Goal: Task Accomplishment & Management: Manage account settings

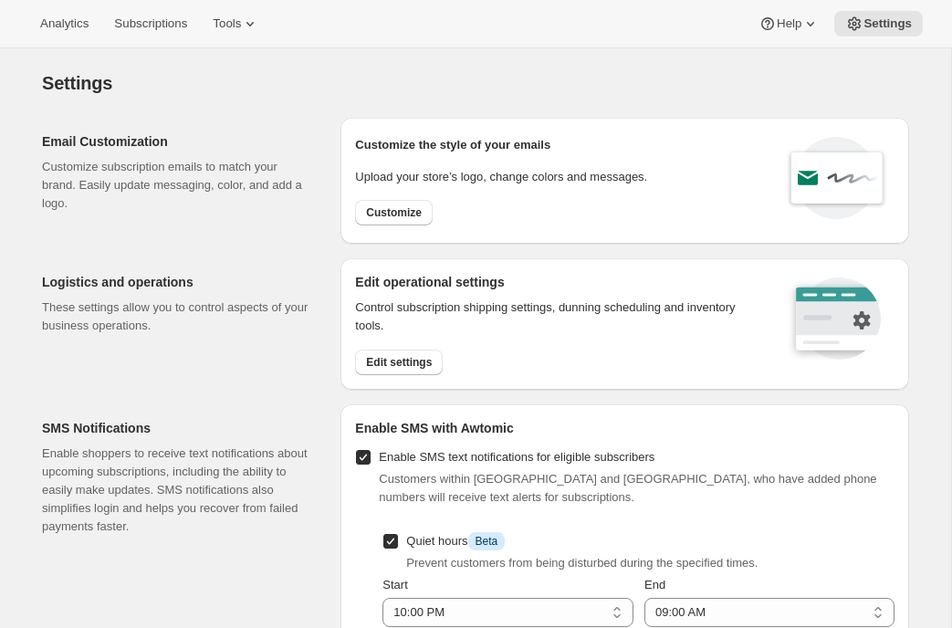
select select "22:00"
select select "09:00"
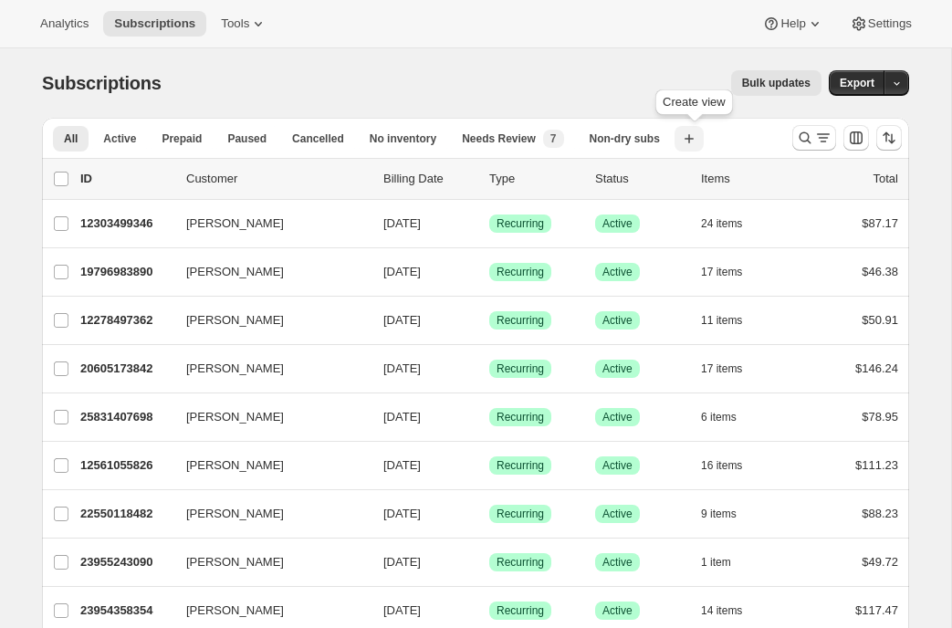
click at [694, 134] on icon "button" at bounding box center [689, 139] width 18 height 18
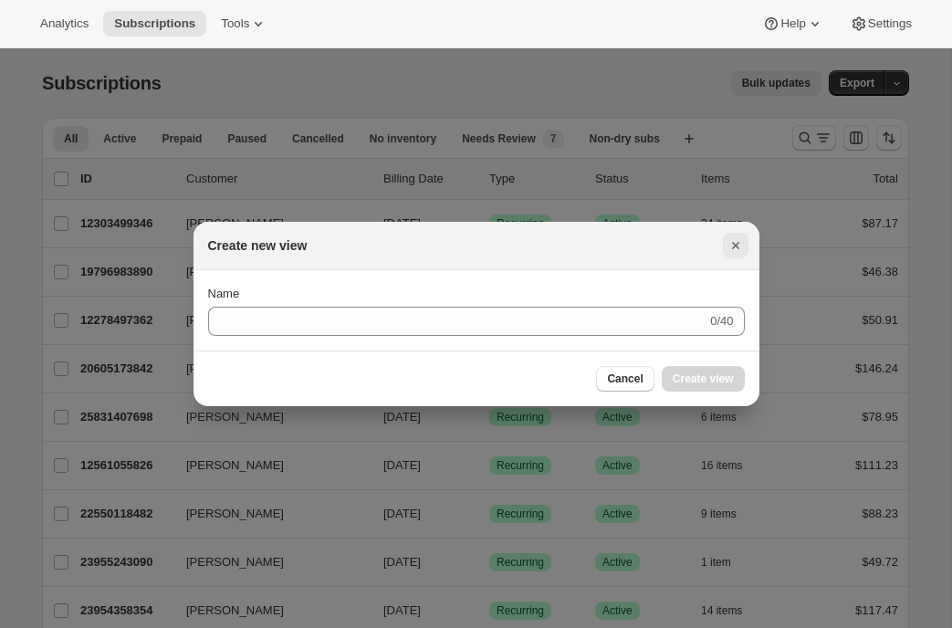
click at [728, 245] on icon "Close" at bounding box center [736, 246] width 18 height 18
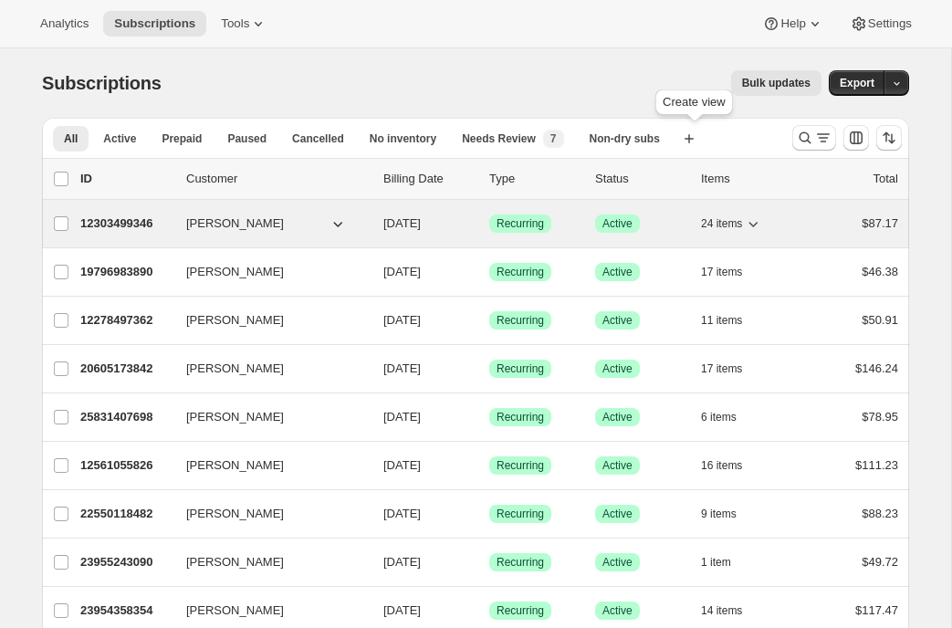
click at [109, 226] on p "12303499346" at bounding box center [125, 224] width 91 height 18
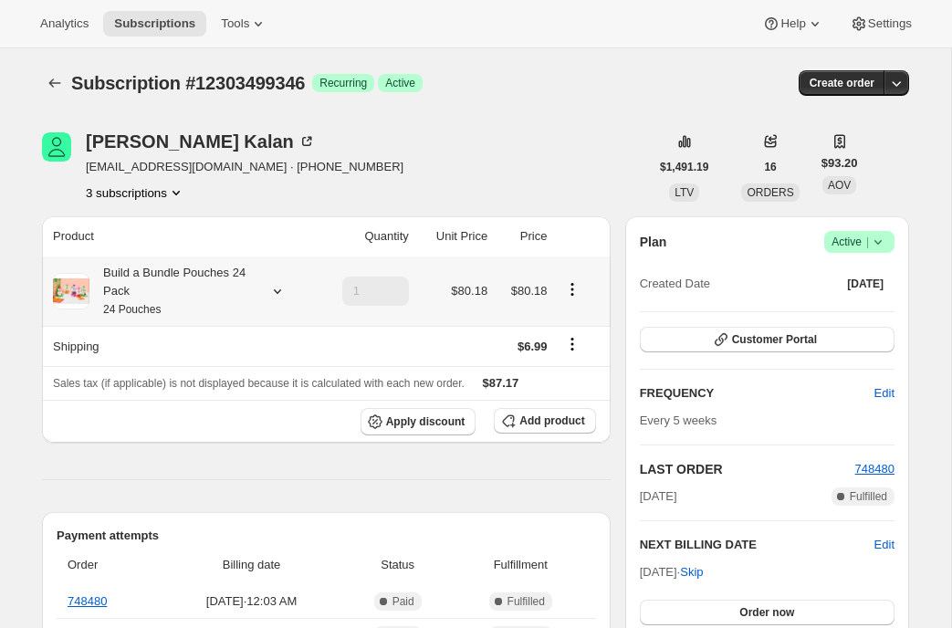
click at [274, 296] on icon at bounding box center [277, 291] width 18 height 18
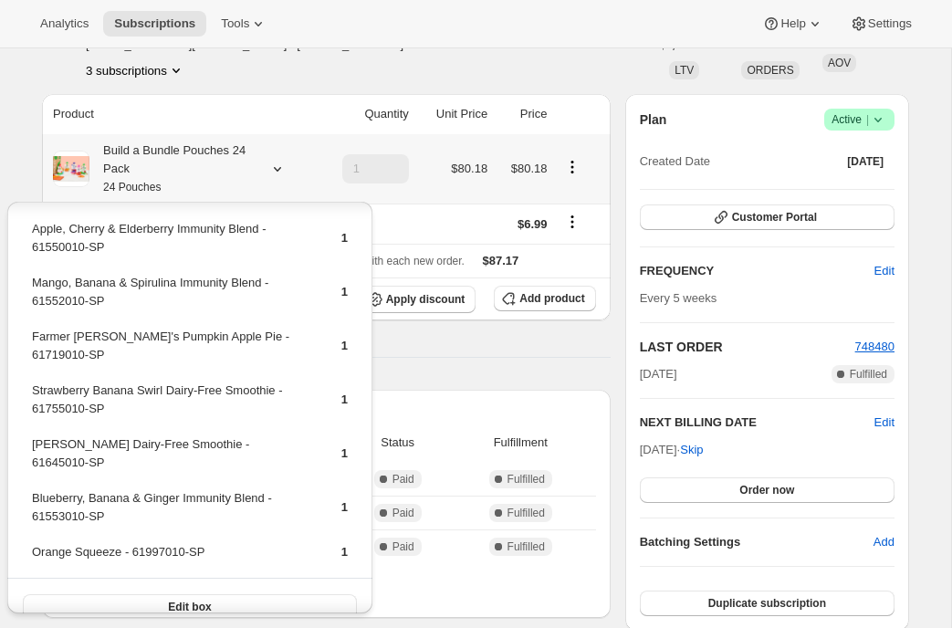
scroll to position [797, 0]
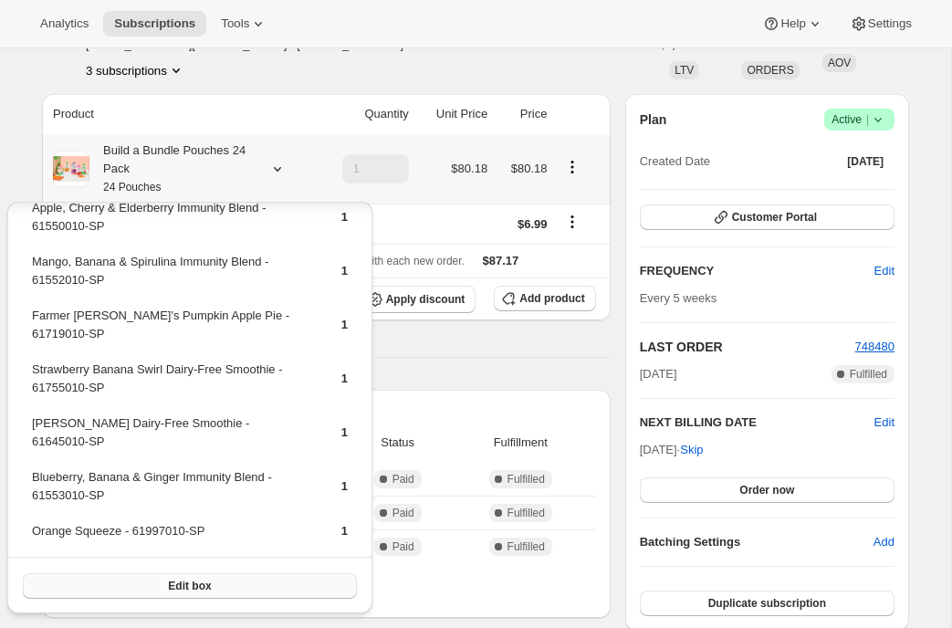
click at [173, 589] on span "Edit box" at bounding box center [189, 586] width 43 height 15
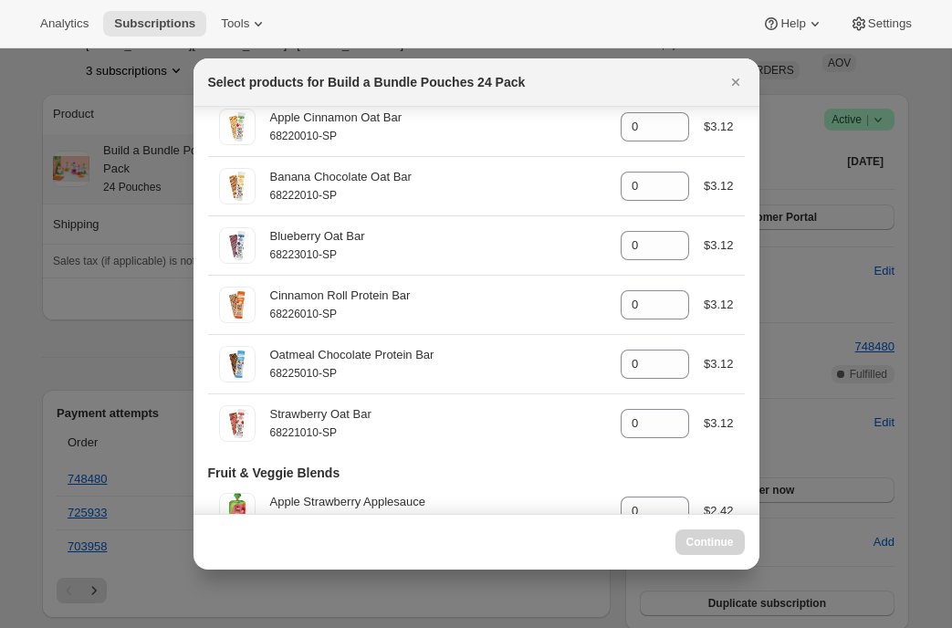
scroll to position [343, 0]
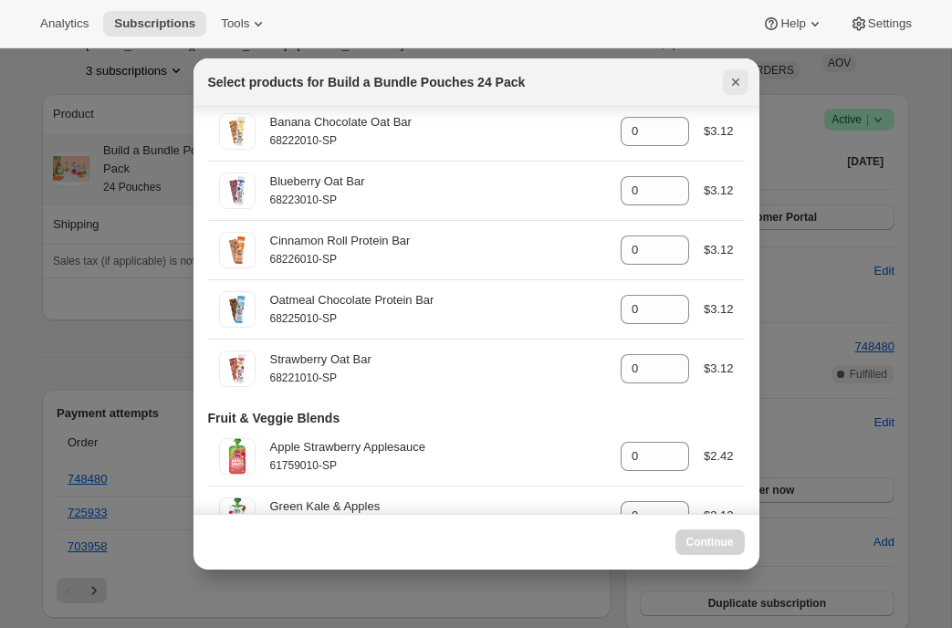
click at [733, 79] on icon "Close" at bounding box center [736, 82] width 18 height 18
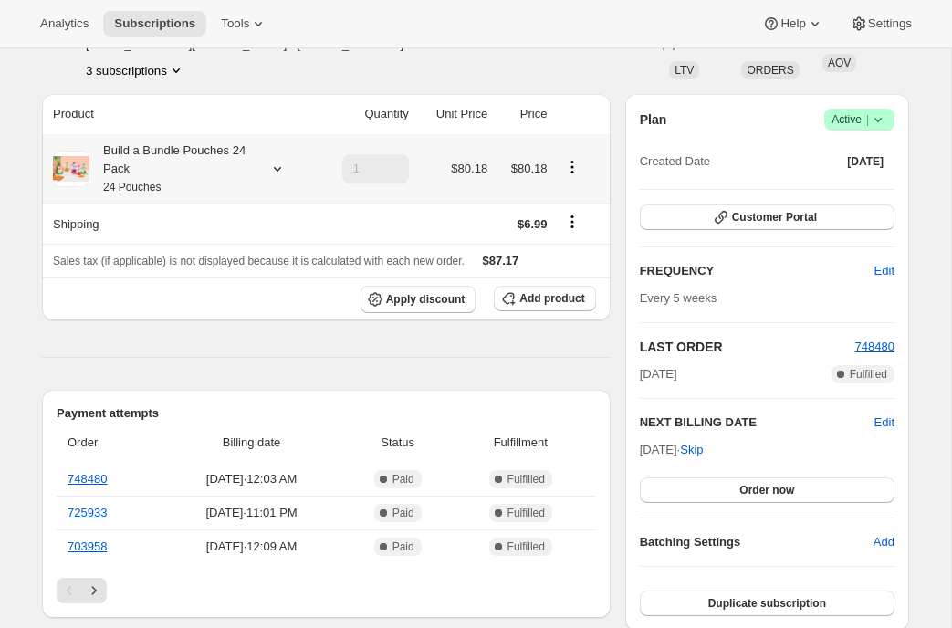
scroll to position [0, 0]
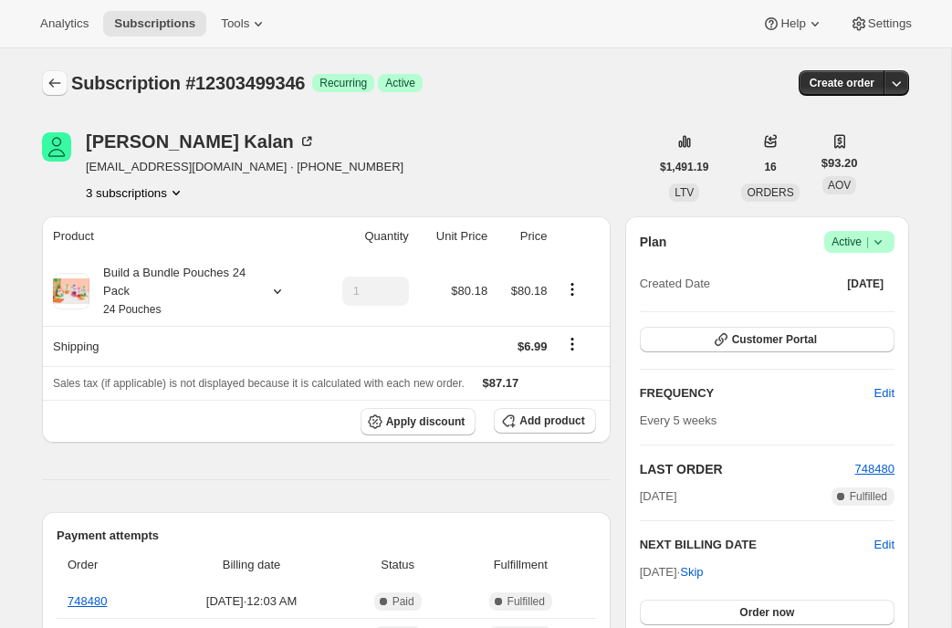
click at [48, 77] on icon "Subscriptions" at bounding box center [55, 83] width 18 height 18
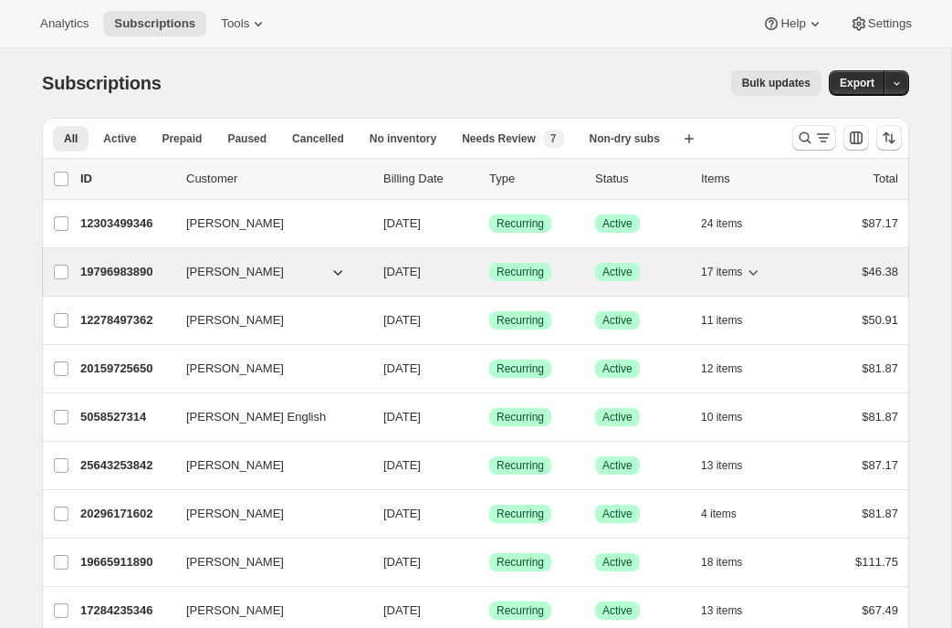
click at [139, 278] on p "19796983890" at bounding box center [125, 272] width 91 height 18
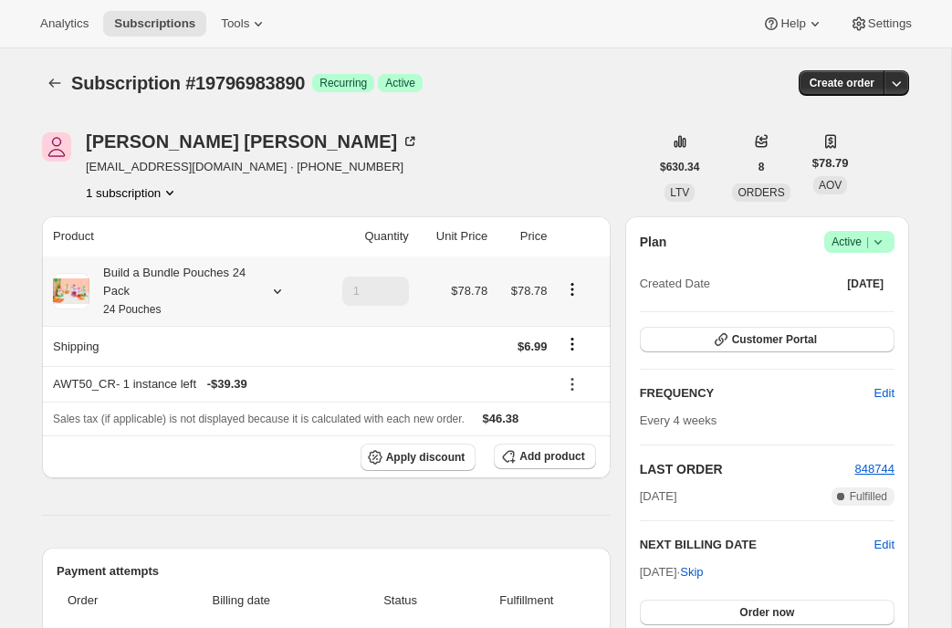
click at [284, 289] on icon at bounding box center [277, 291] width 18 height 18
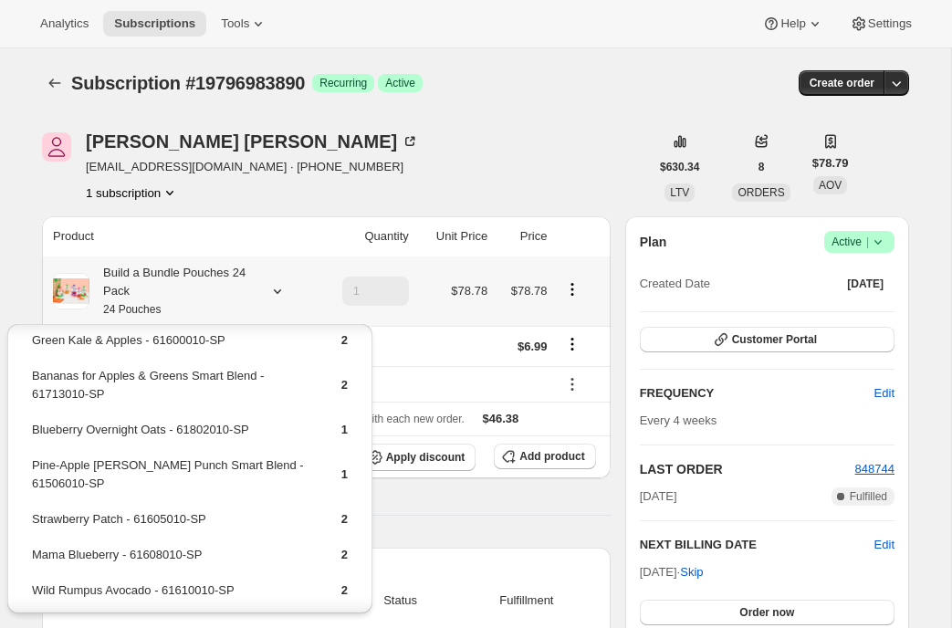
scroll to position [524, 0]
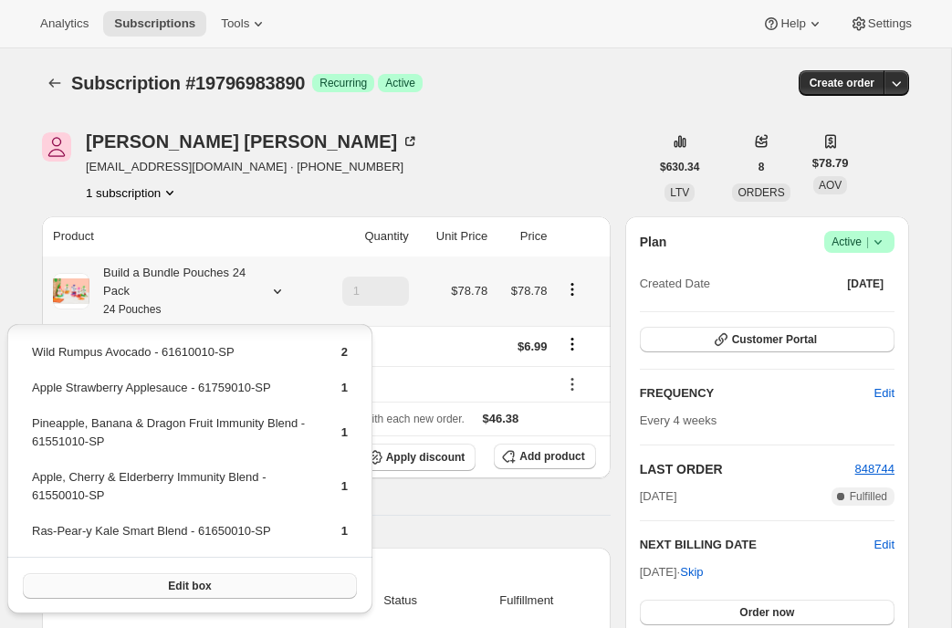
click at [267, 587] on button "Edit box" at bounding box center [190, 586] width 334 height 26
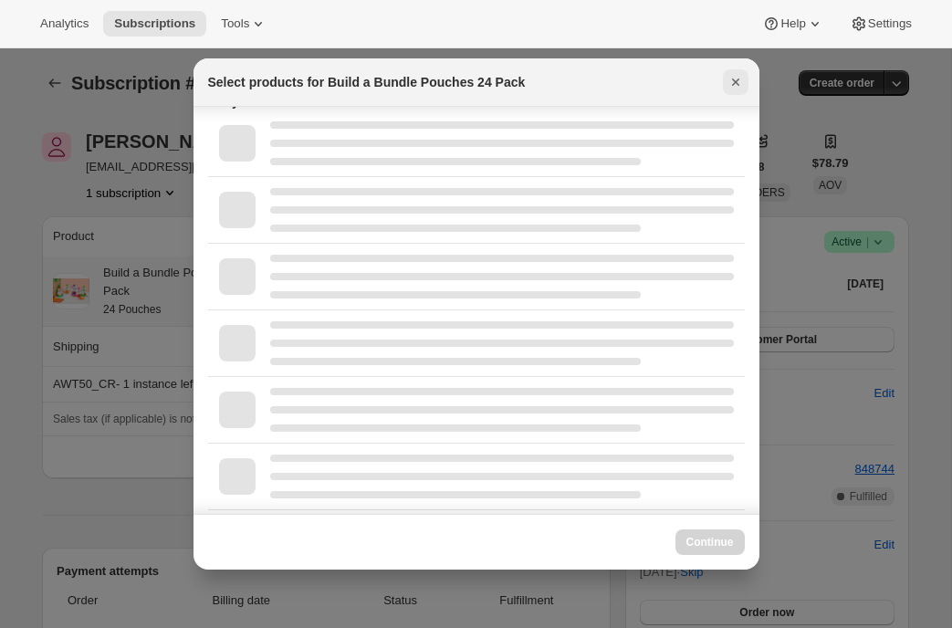
scroll to position [1973, 0]
click at [732, 78] on icon "Close" at bounding box center [736, 82] width 18 height 18
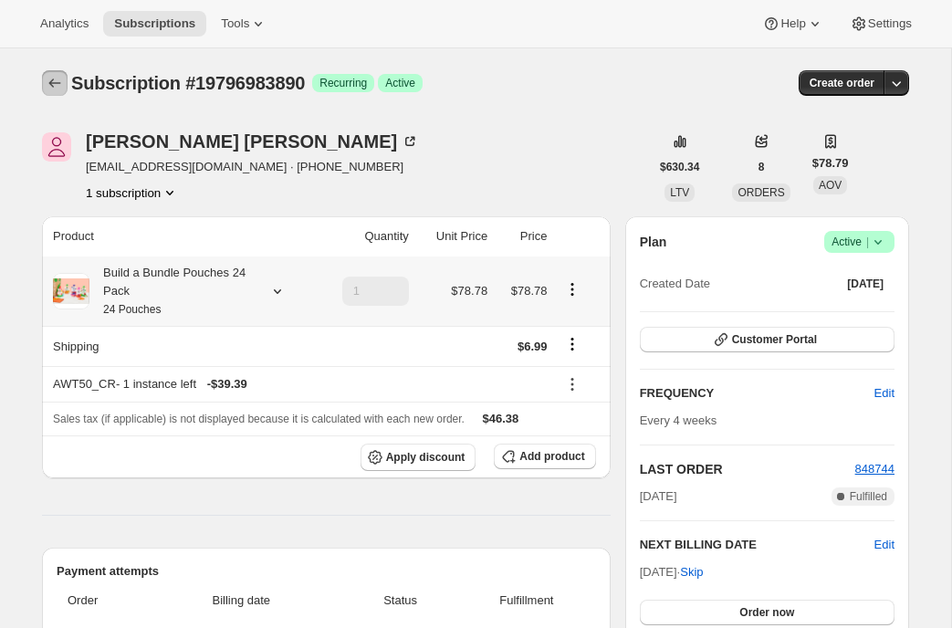
click at [43, 87] on button "Subscriptions" at bounding box center [55, 83] width 26 height 26
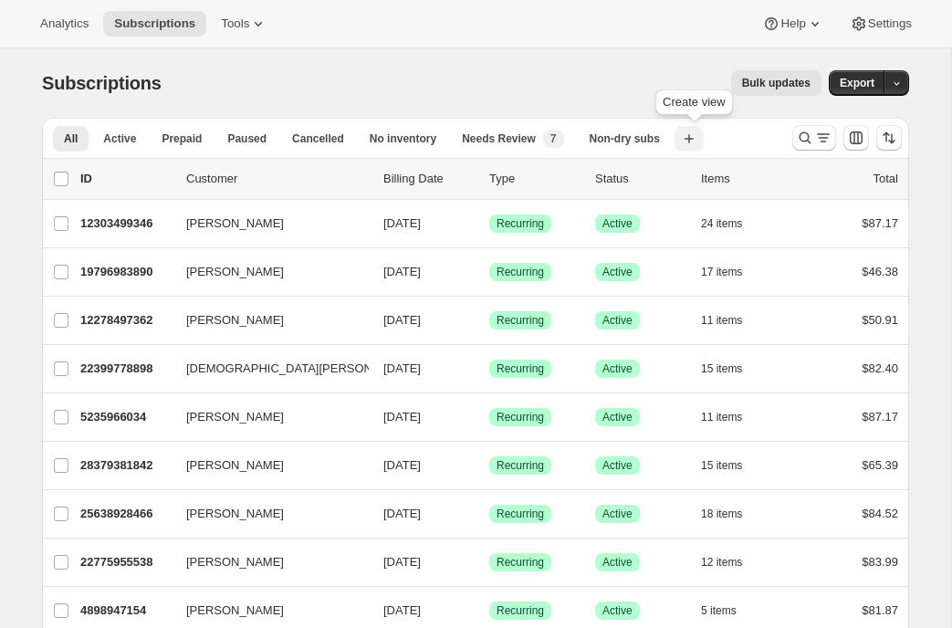
click at [694, 139] on icon "button" at bounding box center [689, 139] width 18 height 18
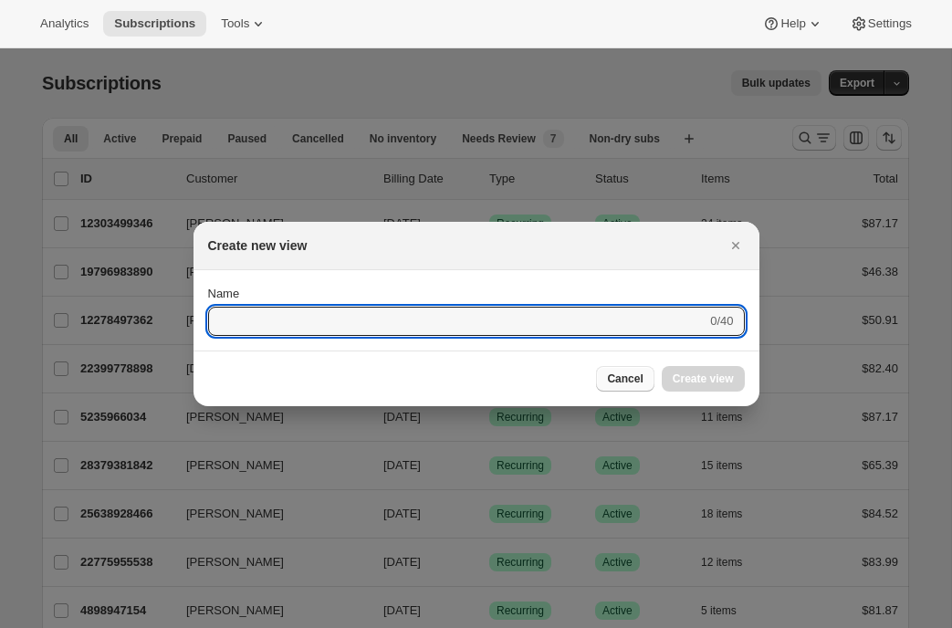
click at [637, 380] on span "Cancel" at bounding box center [625, 379] width 36 height 15
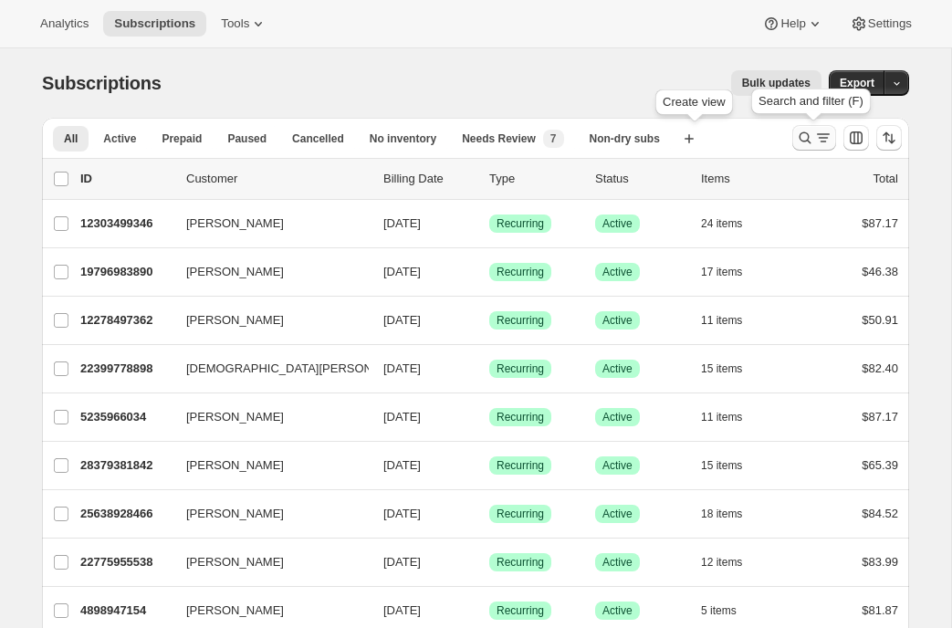
click at [813, 131] on icon "Search and filter results" at bounding box center [805, 138] width 18 height 18
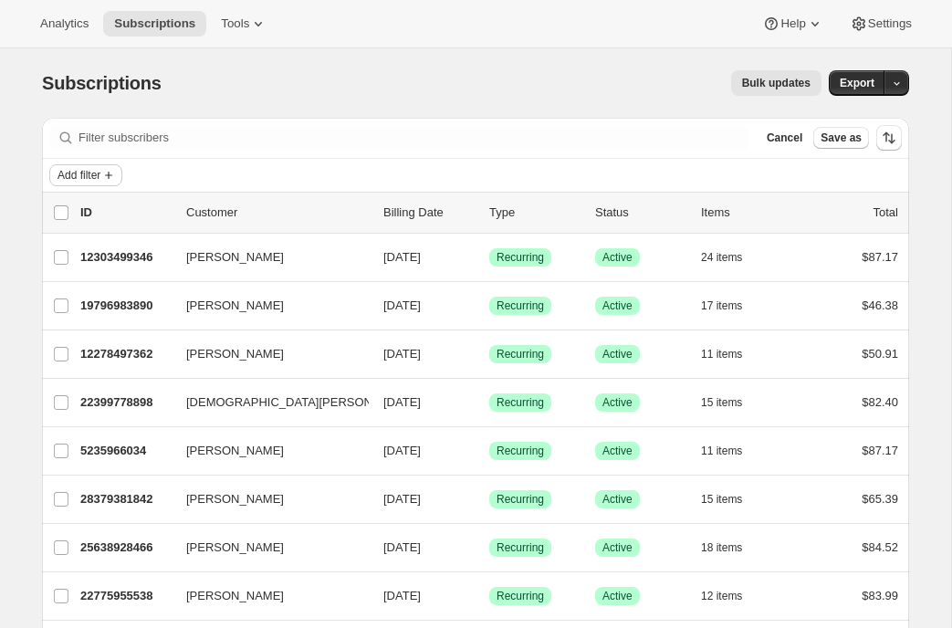
click at [87, 175] on span "Add filter" at bounding box center [79, 175] width 43 height 15
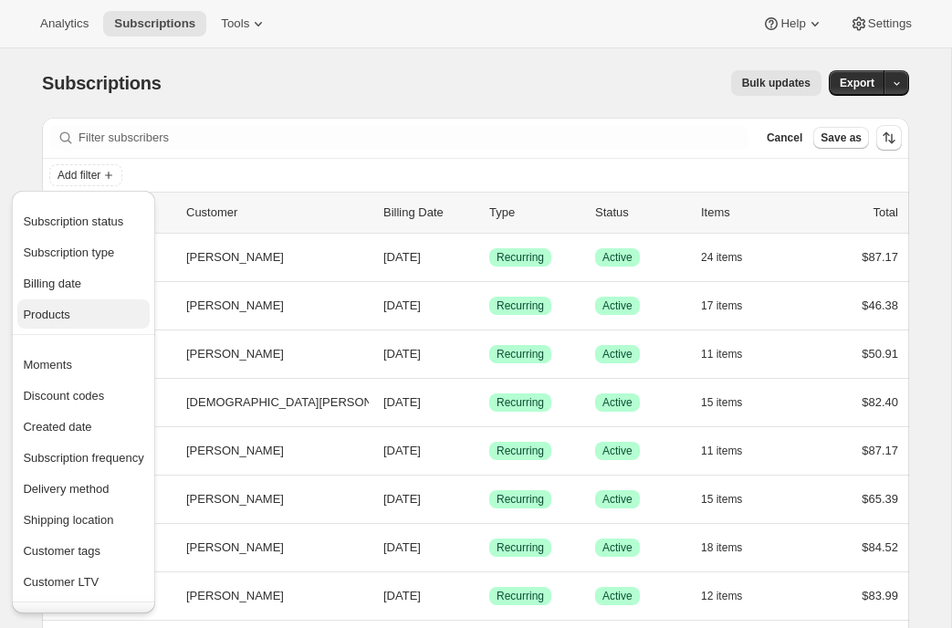
click at [82, 318] on span "Products" at bounding box center [83, 315] width 121 height 18
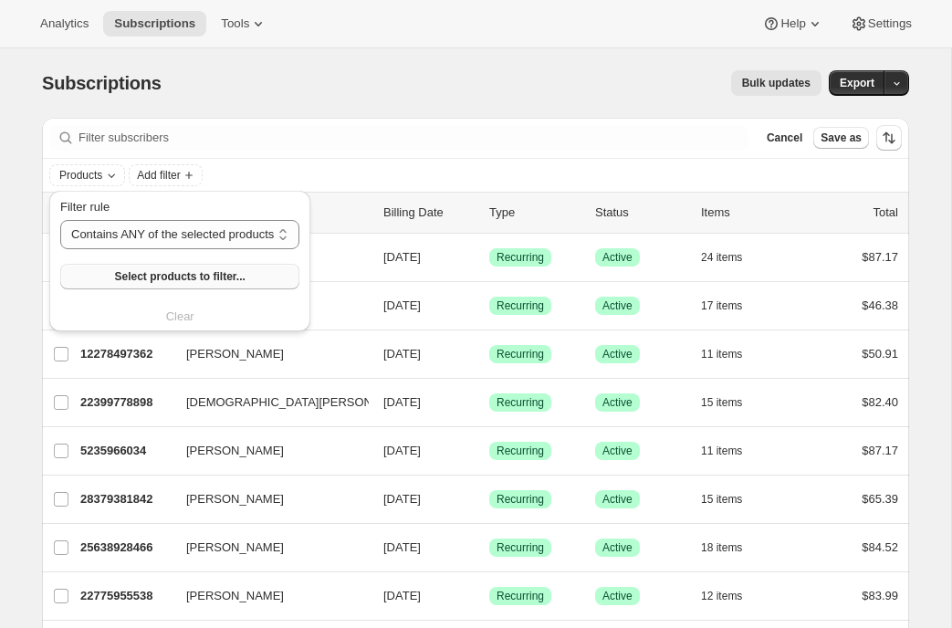
click at [132, 274] on span "Select products to filter..." at bounding box center [179, 276] width 131 height 15
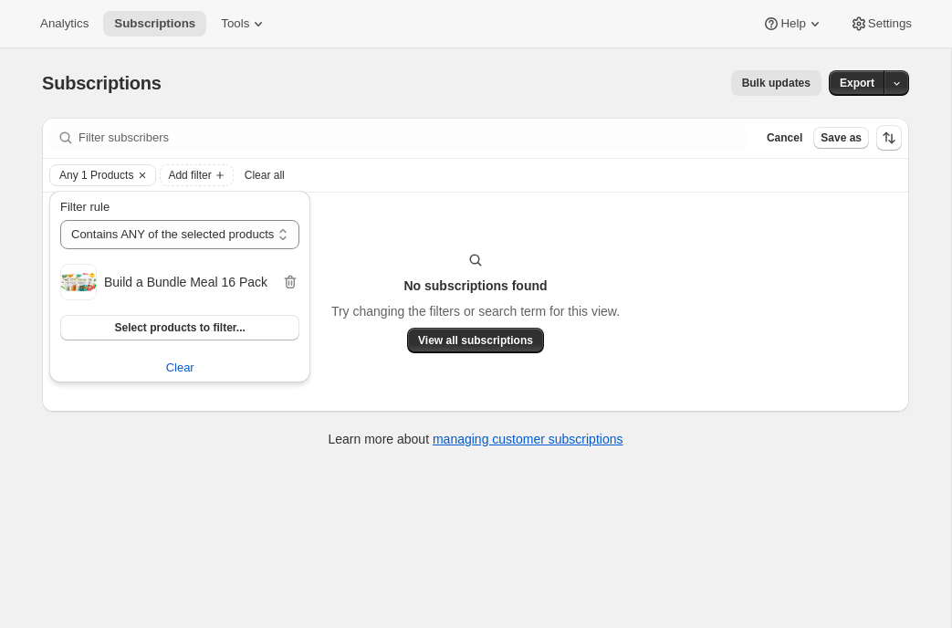
click at [429, 87] on div "Bulk updates" at bounding box center [503, 83] width 638 height 26
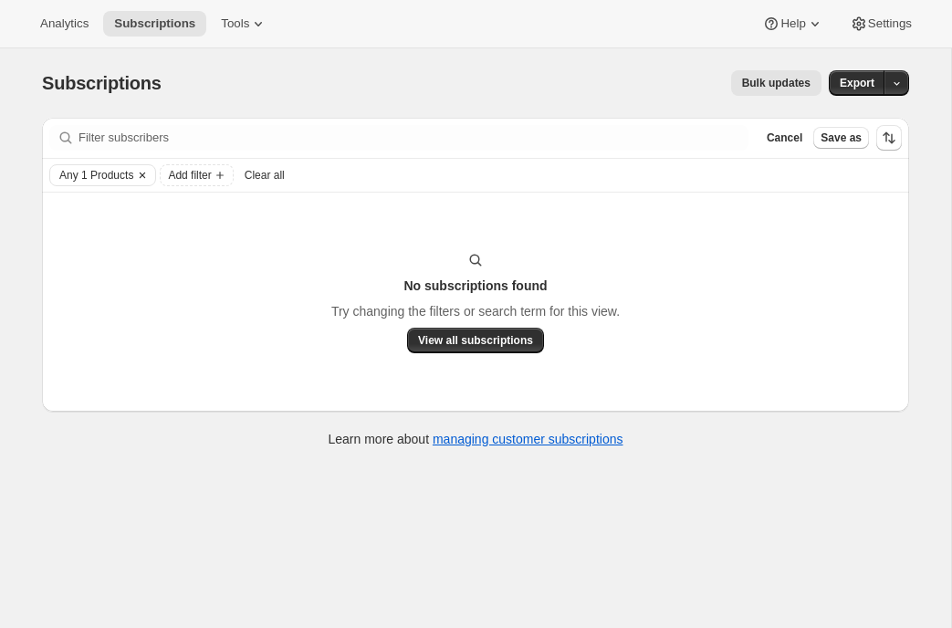
click at [111, 171] on span "Any 1 Products" at bounding box center [96, 175] width 74 height 15
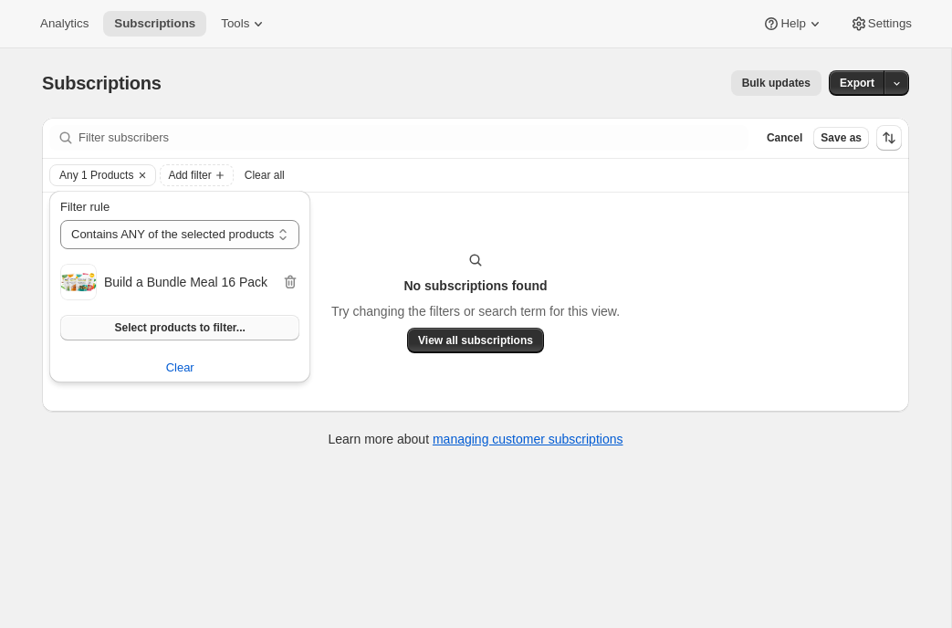
click at [119, 327] on span "Select products to filter..." at bounding box center [179, 328] width 131 height 15
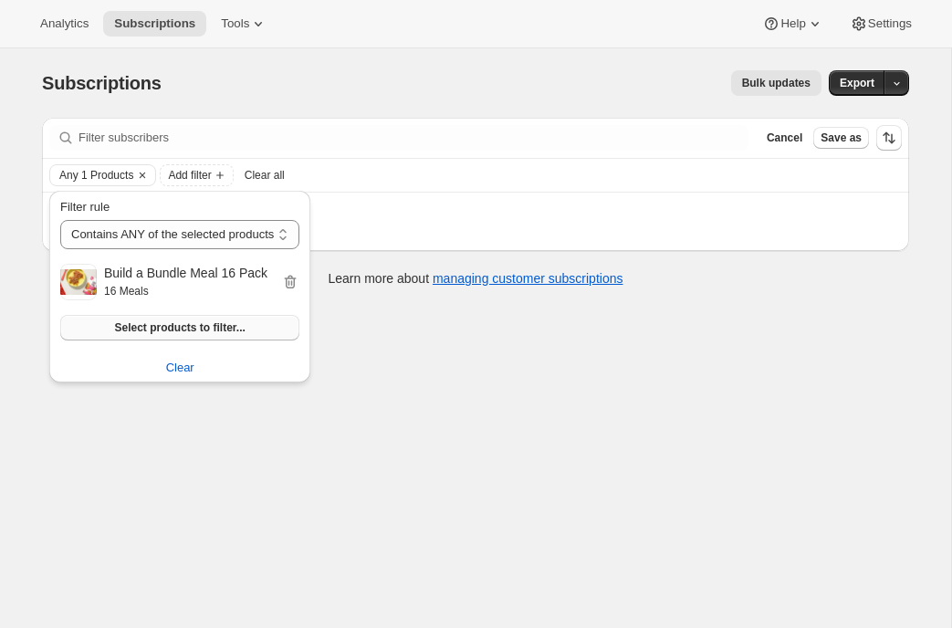
click at [245, 327] on span "Select products to filter..." at bounding box center [179, 328] width 131 height 15
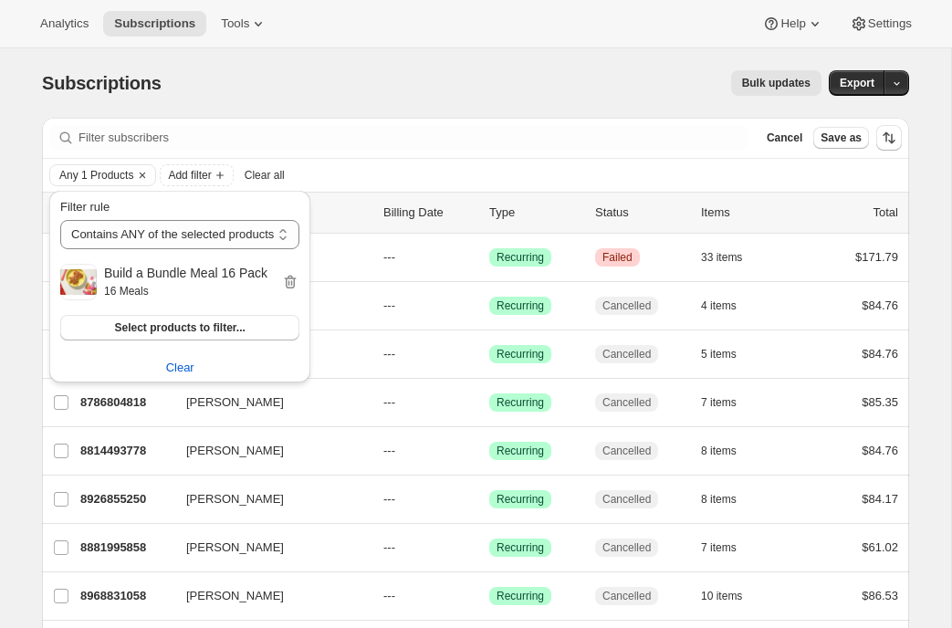
click at [475, 69] on div "Subscriptions. This page is ready Subscriptions Bulk updates More actions Bulk …" at bounding box center [476, 82] width 868 height 69
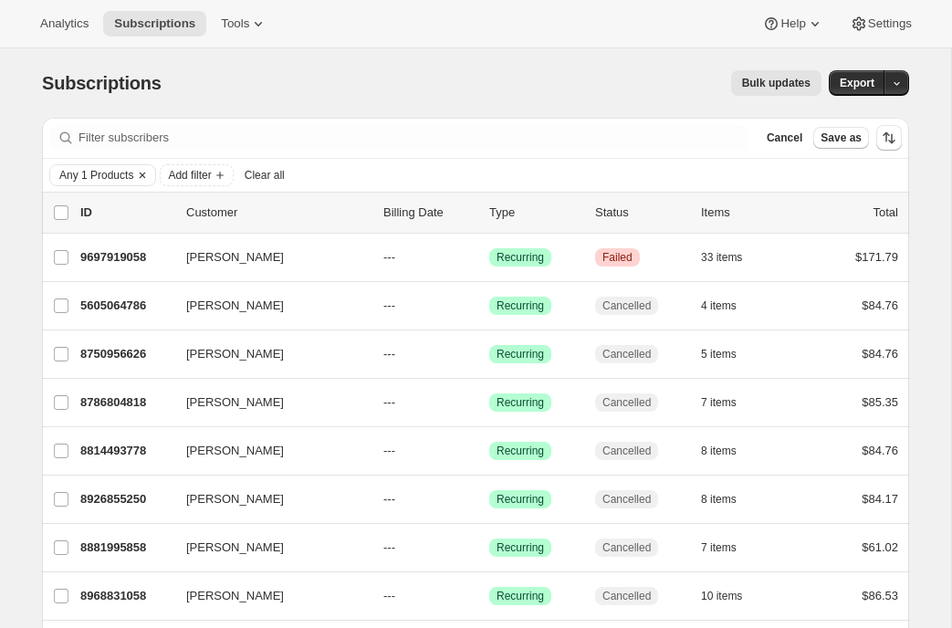
click at [133, 175] on span "Any 1 Products" at bounding box center [96, 175] width 74 height 15
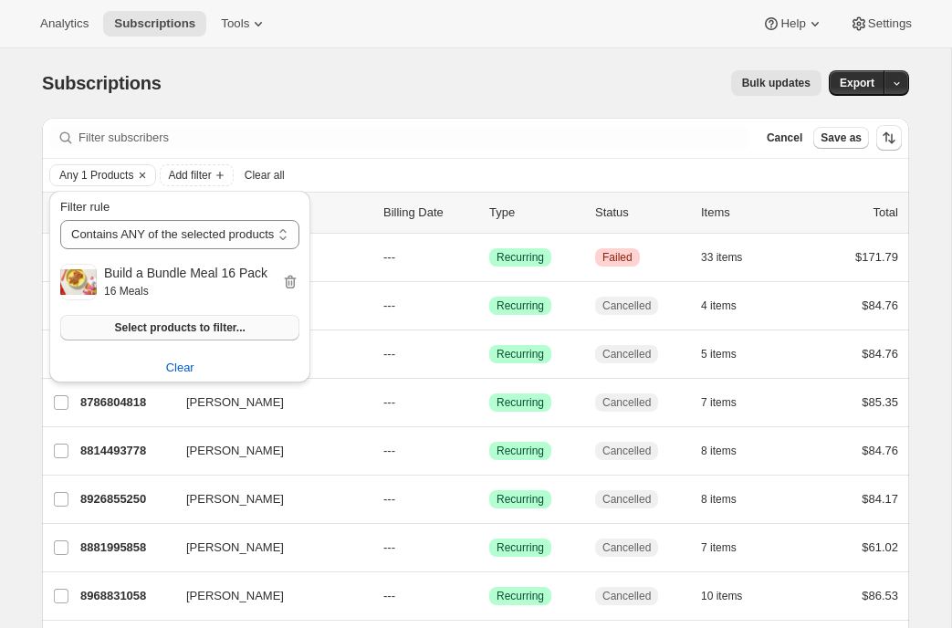
click at [124, 338] on button "Select products to filter..." at bounding box center [179, 328] width 239 height 26
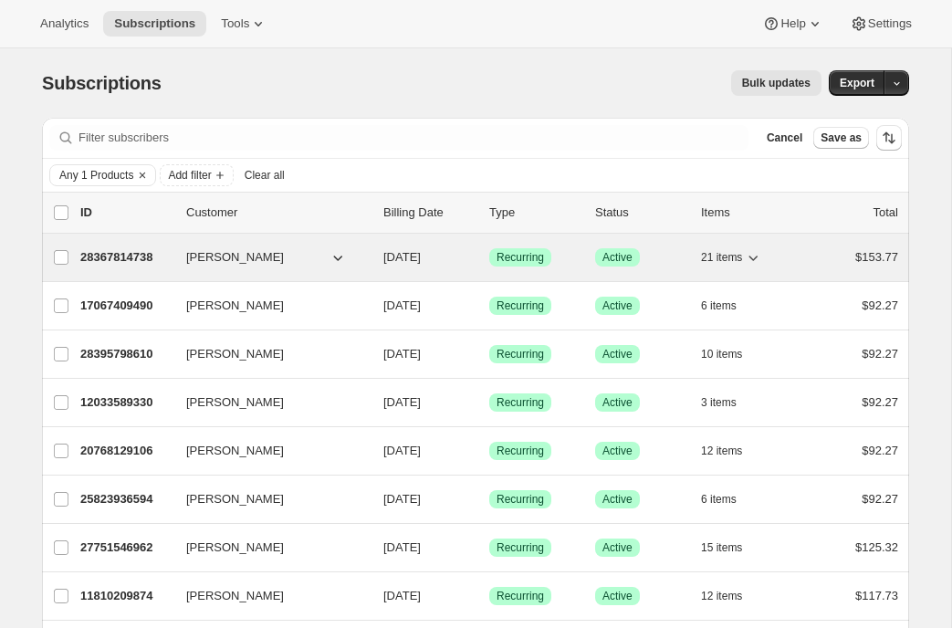
click at [121, 256] on p "28367814738" at bounding box center [125, 257] width 91 height 18
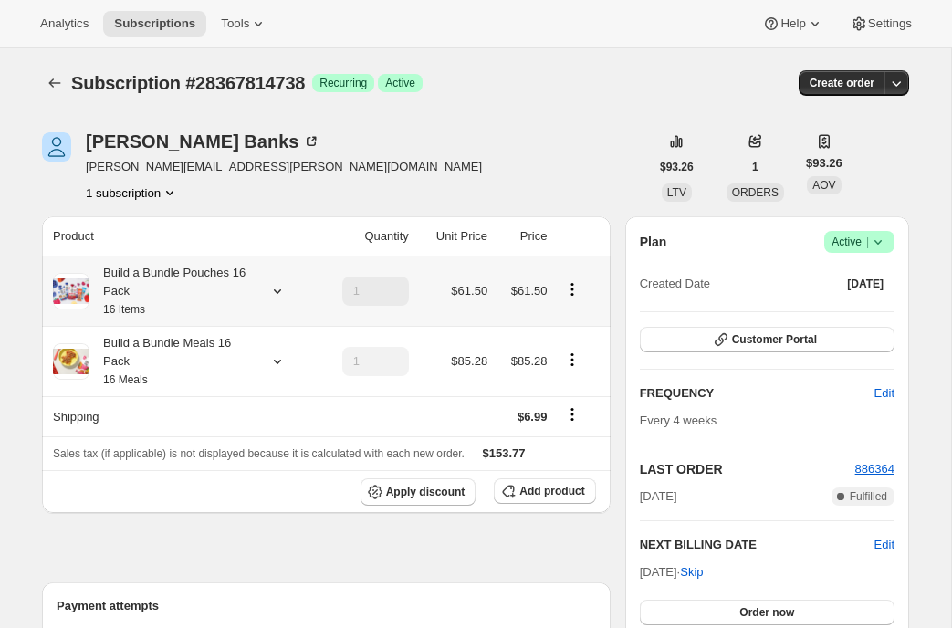
click at [274, 290] on icon at bounding box center [277, 291] width 7 height 5
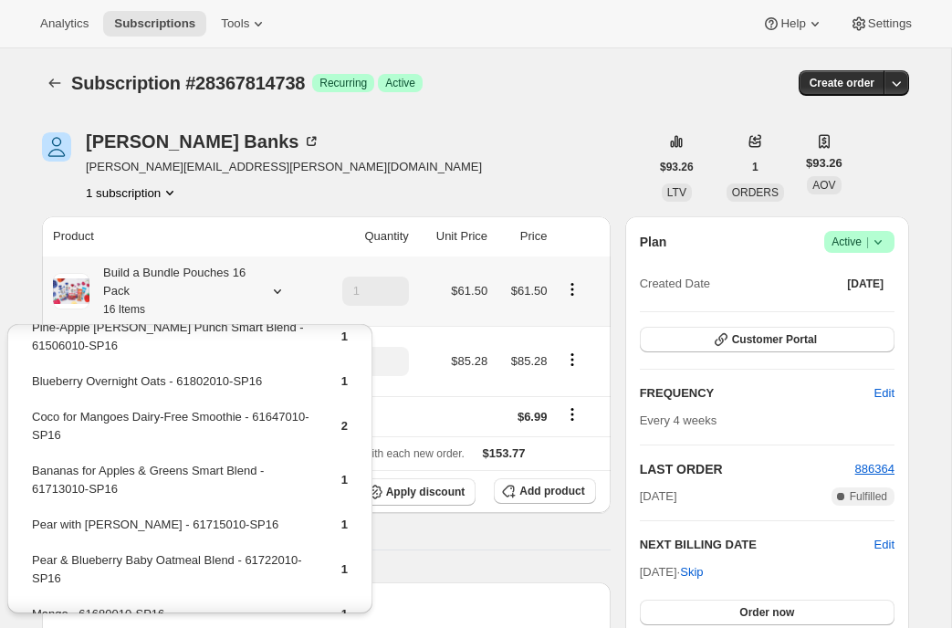
scroll to position [400, 0]
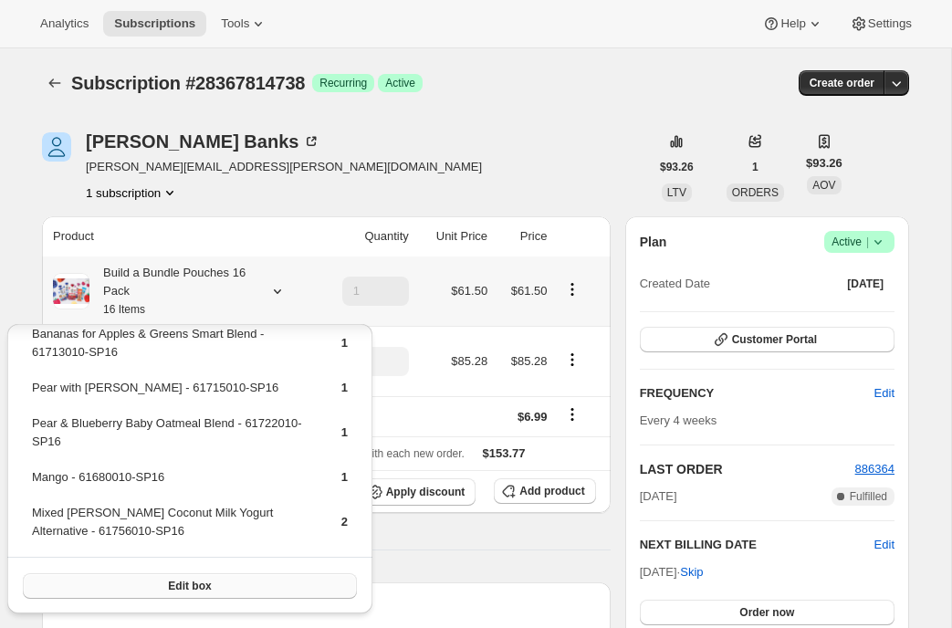
click at [180, 579] on span "Edit box" at bounding box center [189, 586] width 43 height 15
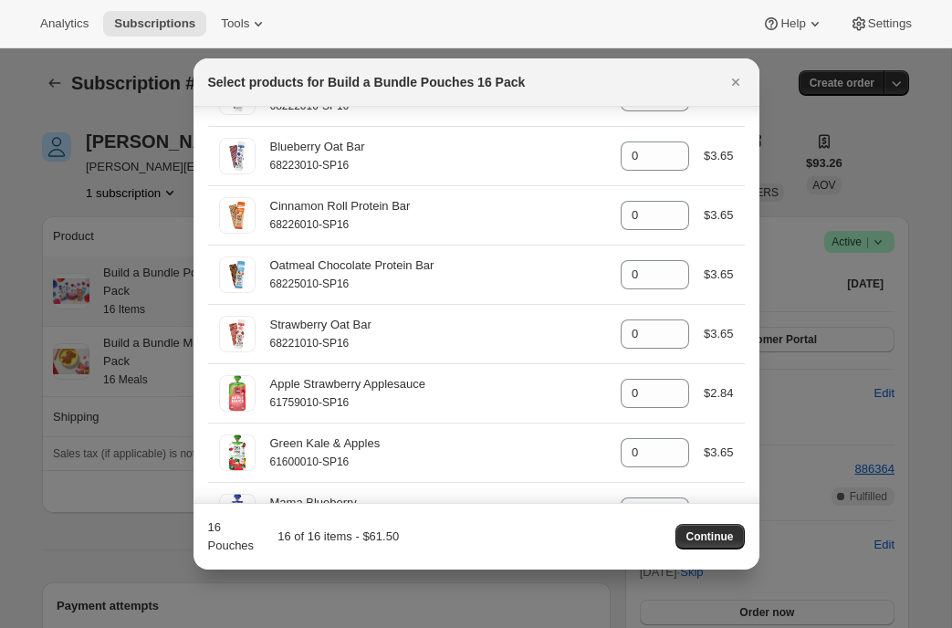
scroll to position [0, 0]
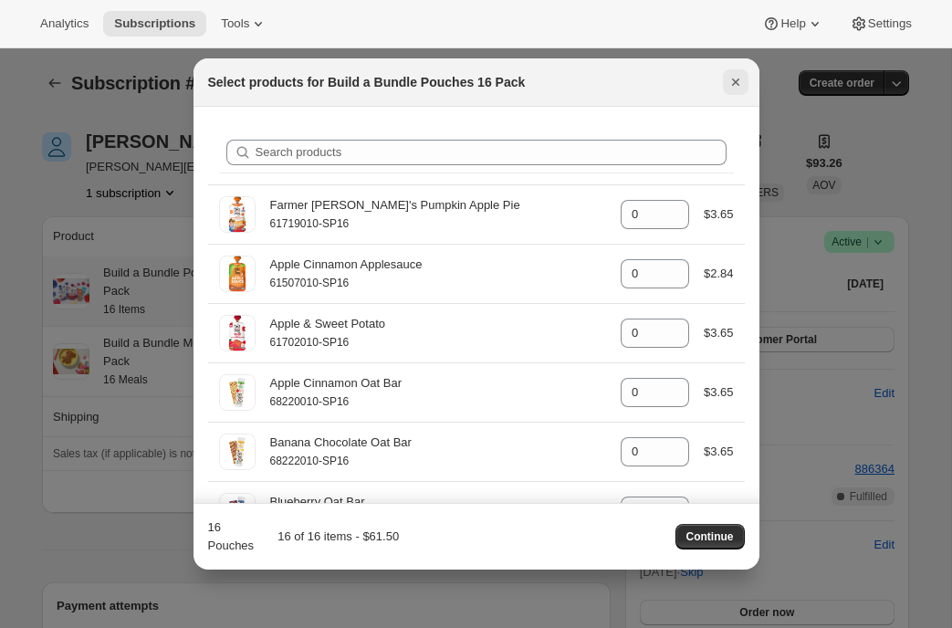
click at [732, 80] on icon "Close" at bounding box center [736, 82] width 18 height 18
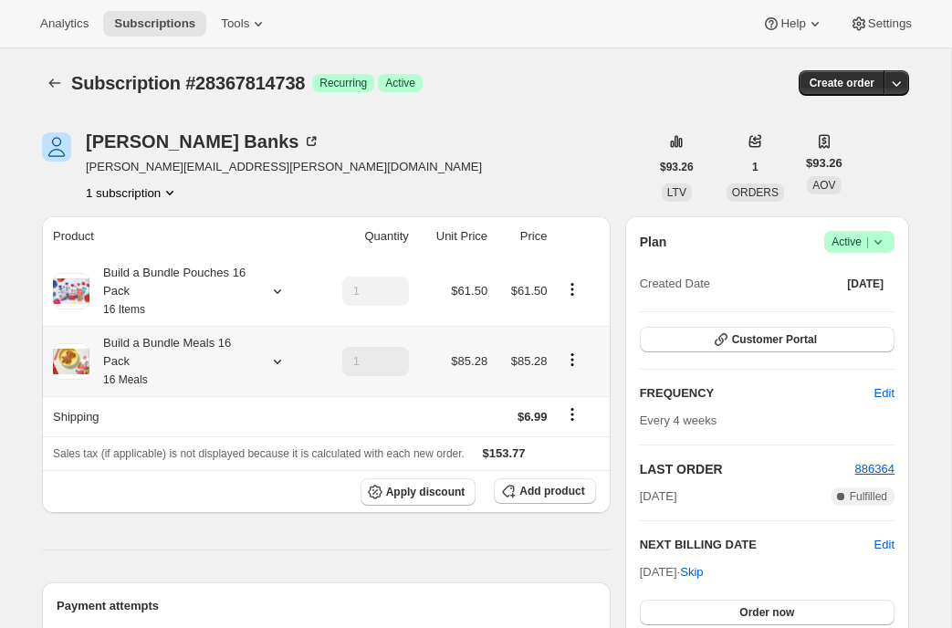
click at [281, 359] on icon at bounding box center [277, 361] width 18 height 18
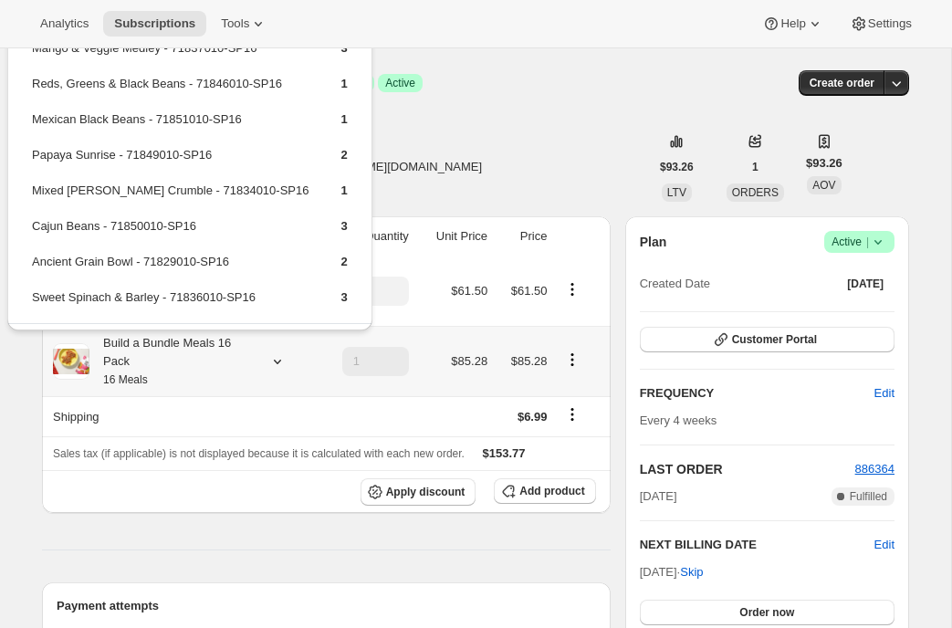
scroll to position [50, 0]
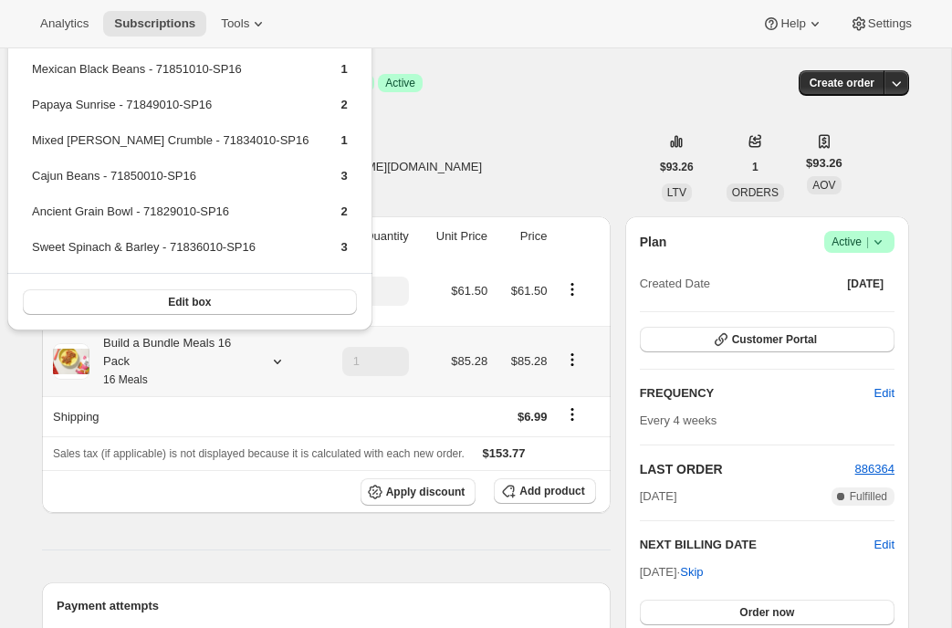
click at [282, 301] on button "Edit box" at bounding box center [190, 302] width 334 height 26
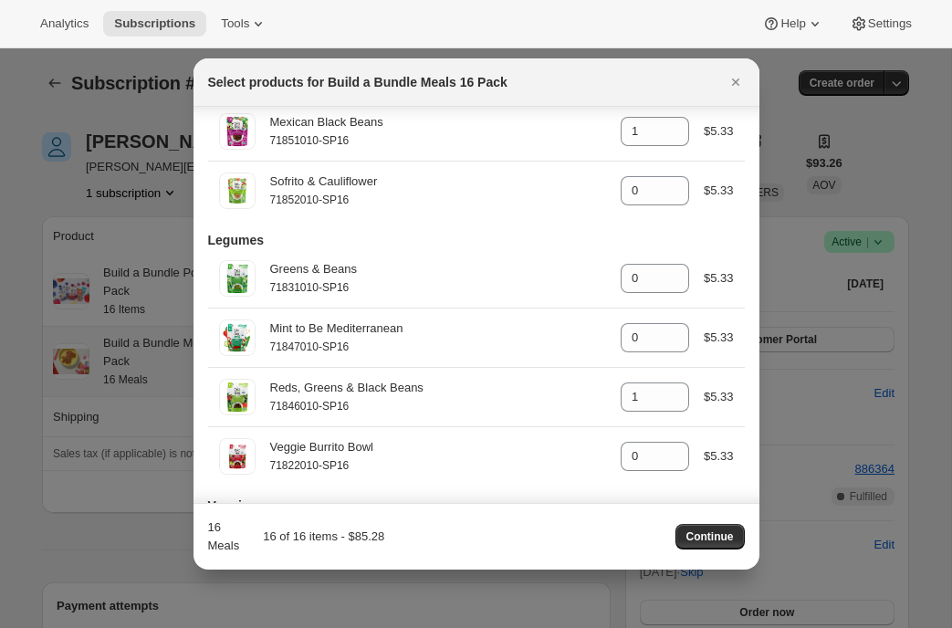
scroll to position [0, 0]
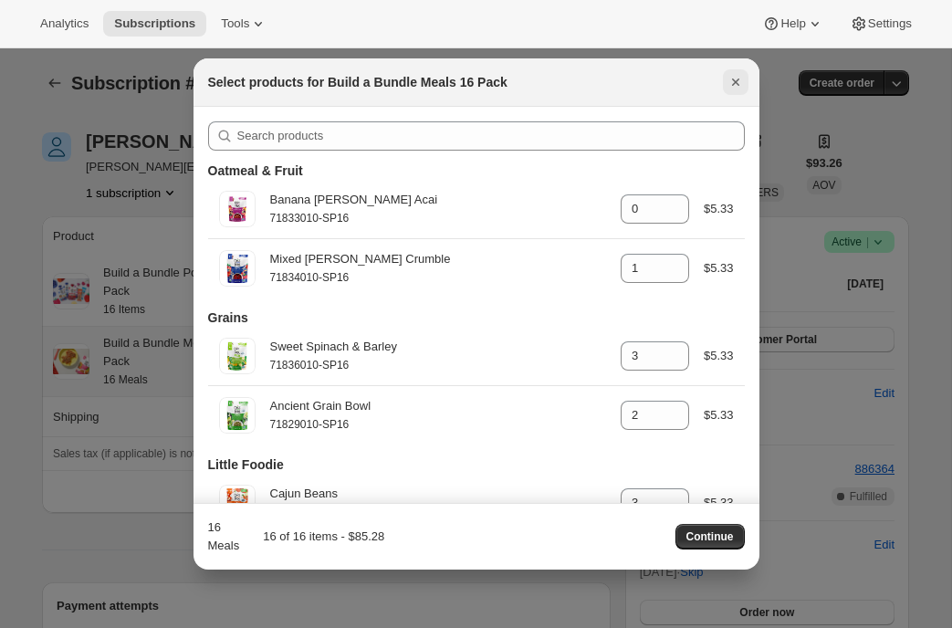
click at [733, 84] on icon "Close" at bounding box center [734, 82] width 7 height 7
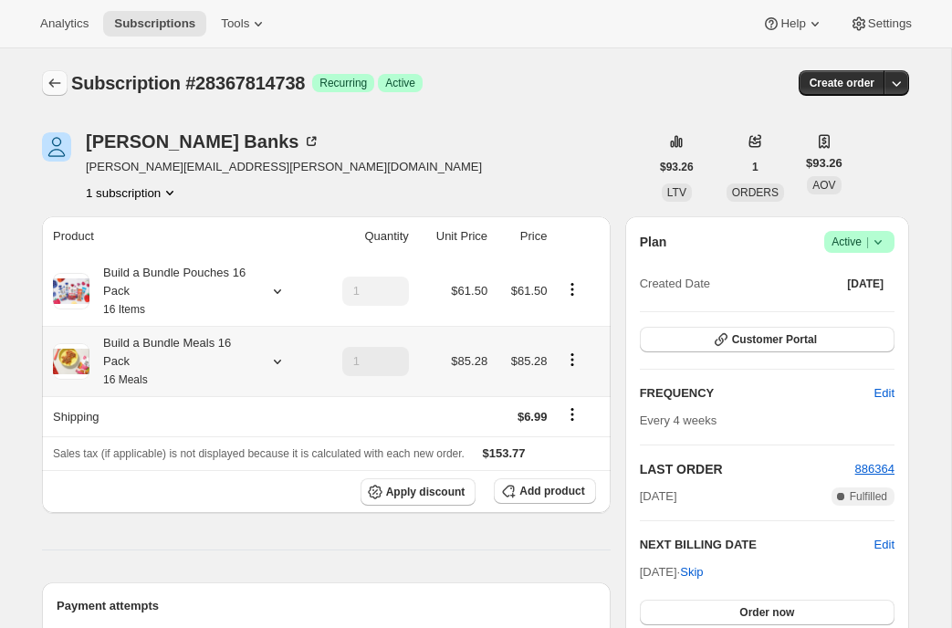
click at [48, 87] on icon "Subscriptions" at bounding box center [55, 83] width 18 height 18
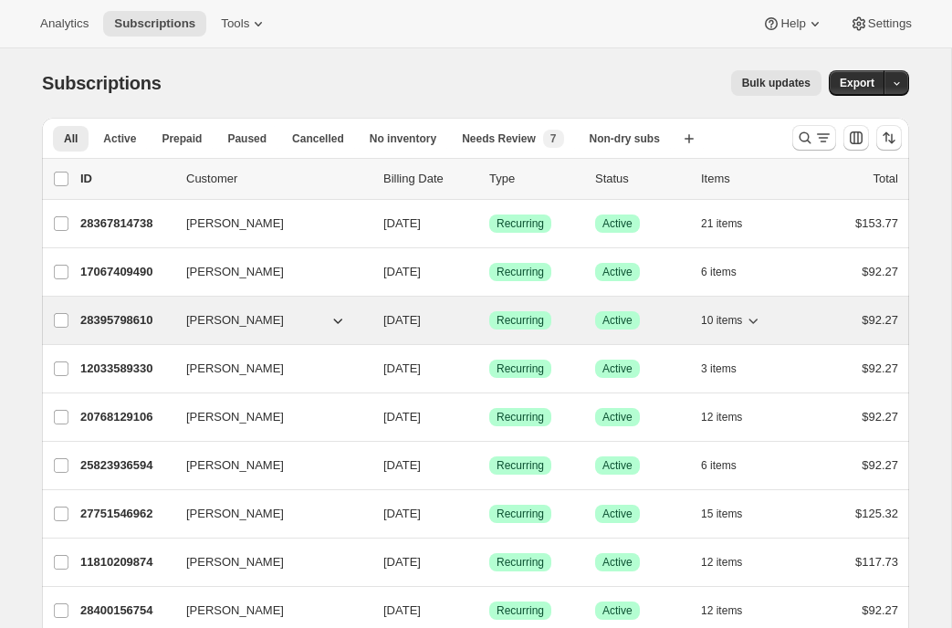
click at [109, 330] on div "28395798610 Julia Haber 09/07/2025 Success Recurring Success Active 10 items $9…" at bounding box center [489, 321] width 818 height 26
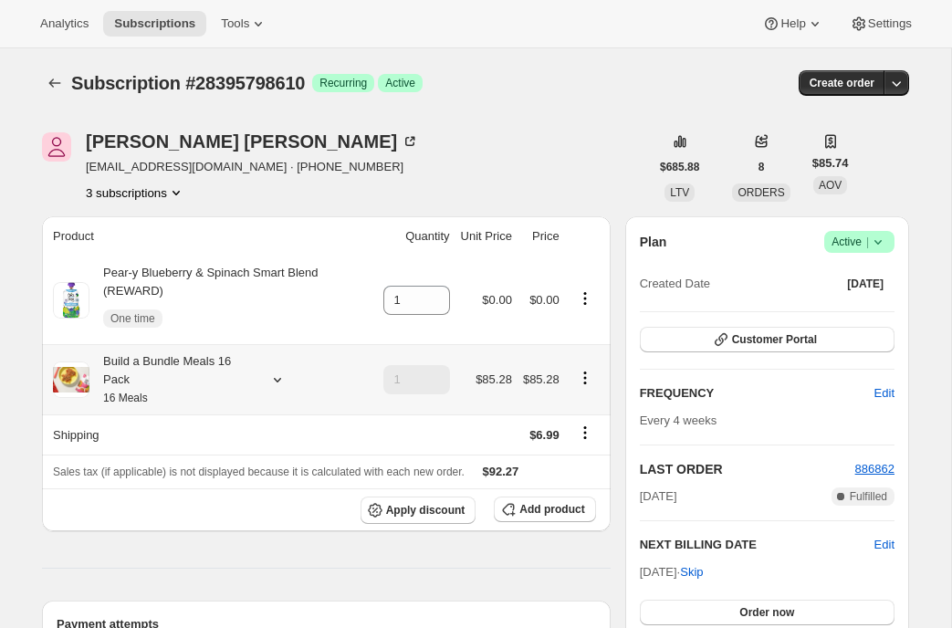
click at [279, 382] on icon at bounding box center [277, 380] width 18 height 18
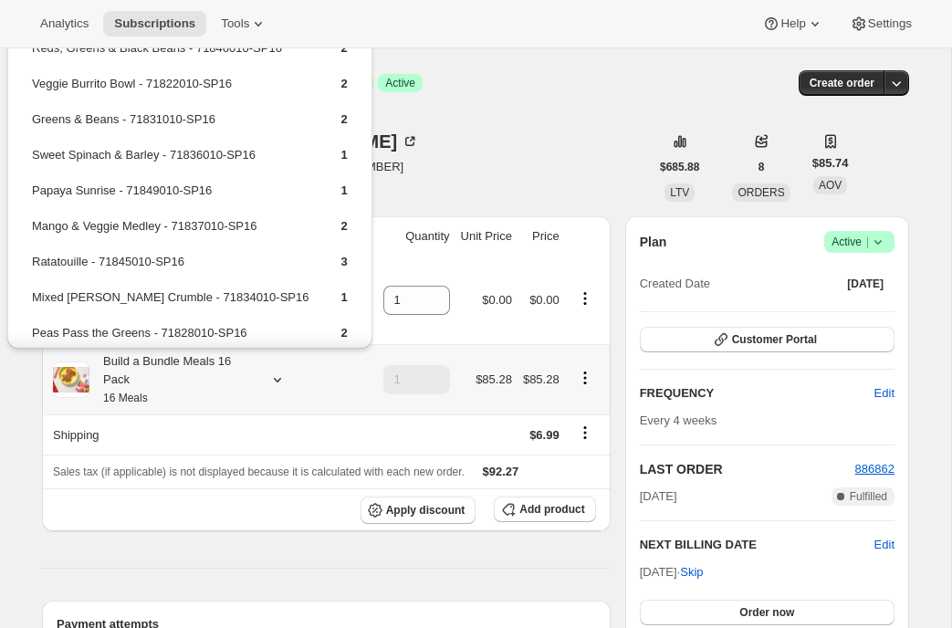
scroll to position [68, 0]
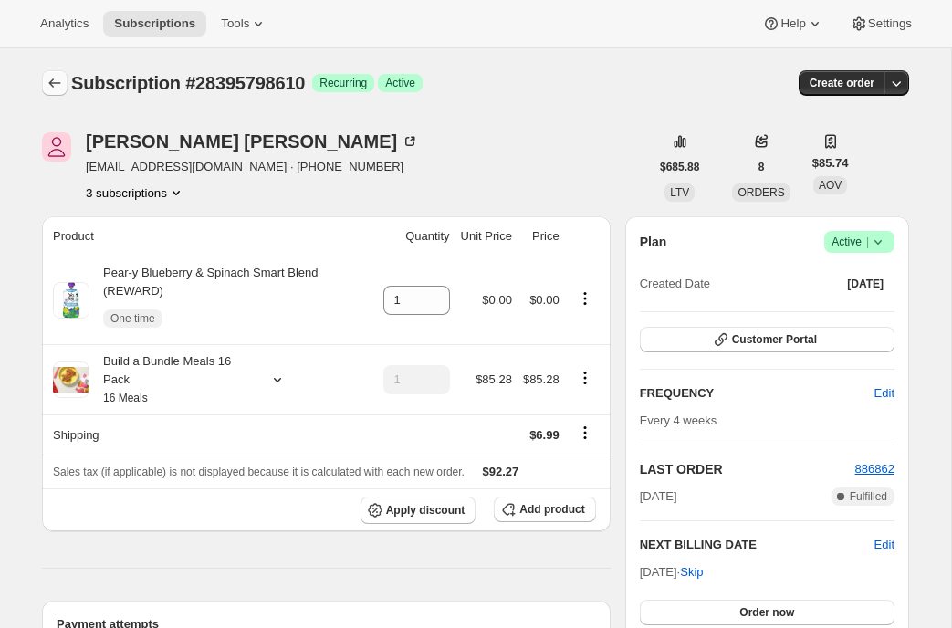
click at [52, 79] on icon "Subscriptions" at bounding box center [55, 83] width 18 height 18
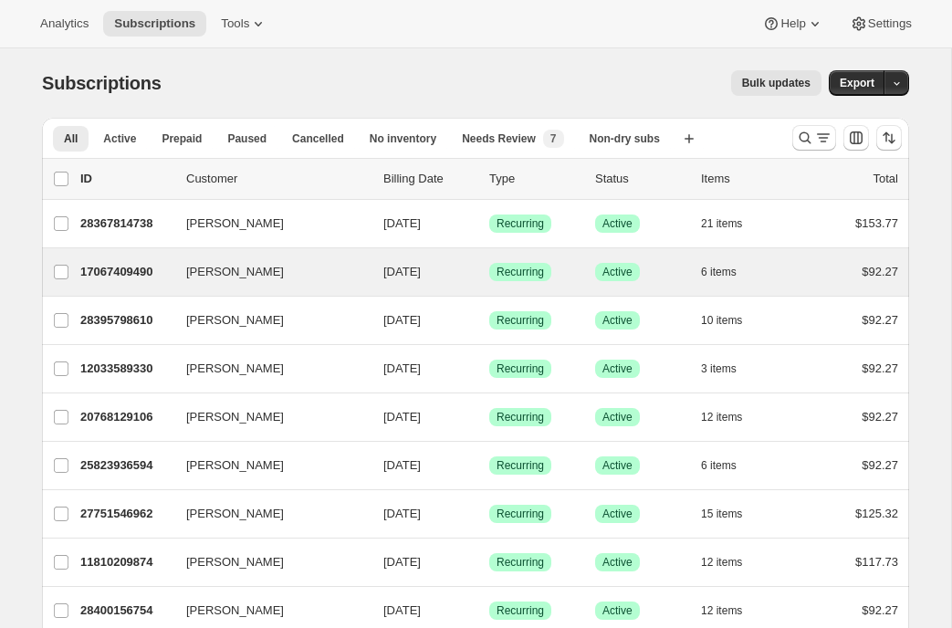
click at [116, 288] on div "Emily James 17067409490 Emily James 09/06/2025 Success Recurring Success Active…" at bounding box center [476, 271] width 868 height 47
click at [126, 276] on p "17067409490" at bounding box center [125, 272] width 91 height 18
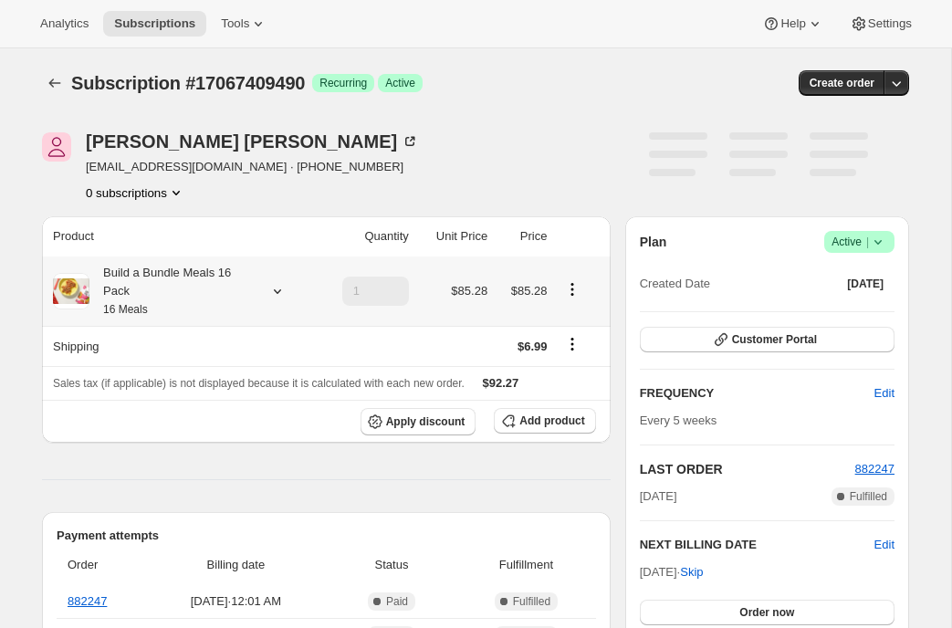
click at [283, 292] on icon at bounding box center [277, 291] width 18 height 18
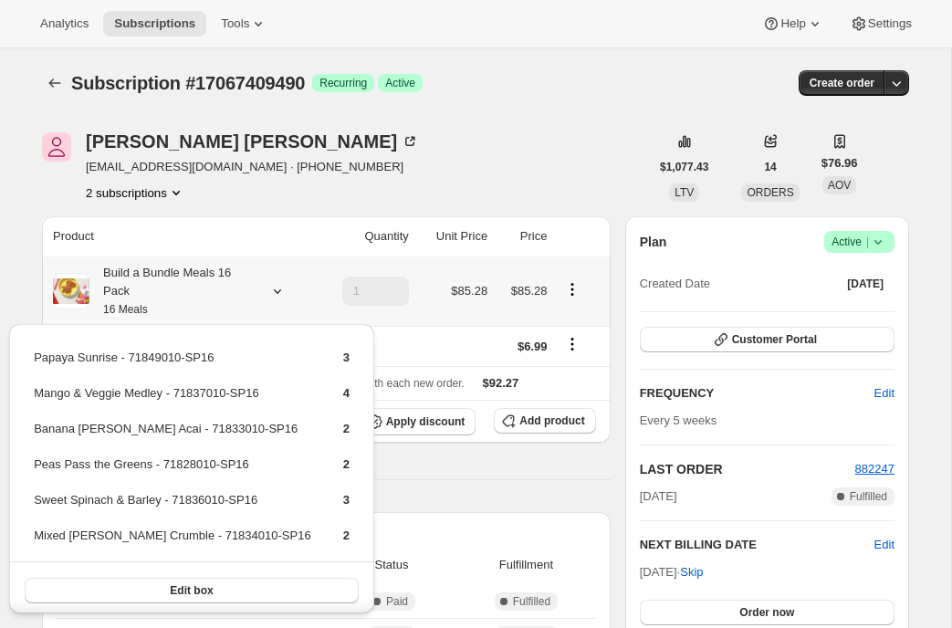
scroll to position [5, 0]
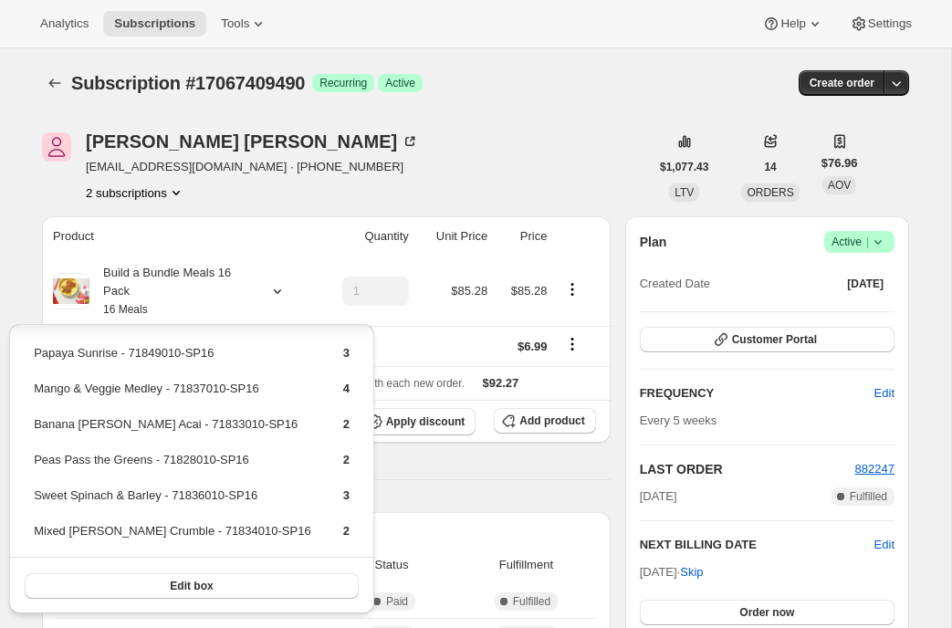
click at [380, 192] on div "Emily James eejayy93@gmail.com · +13176493961 2 subscriptions" at bounding box center [345, 166] width 607 height 69
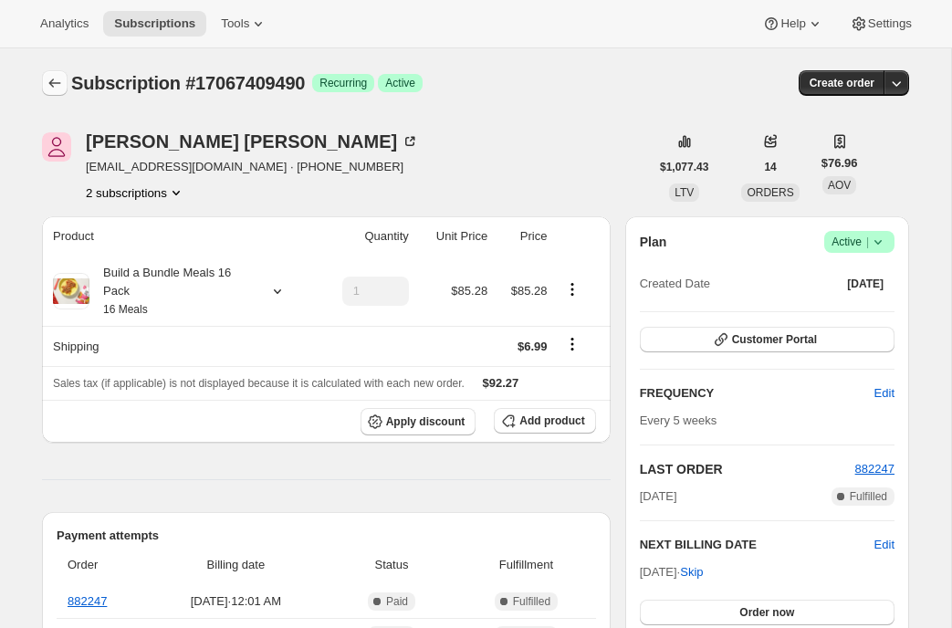
click at [57, 81] on icon "Subscriptions" at bounding box center [55, 83] width 18 height 18
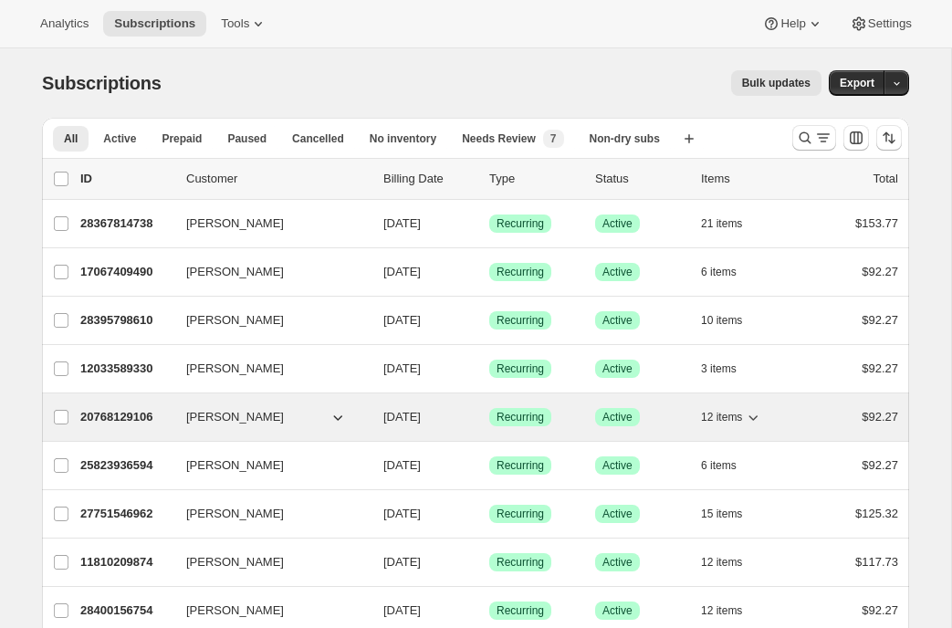
click at [128, 416] on p "20768129106" at bounding box center [125, 417] width 91 height 18
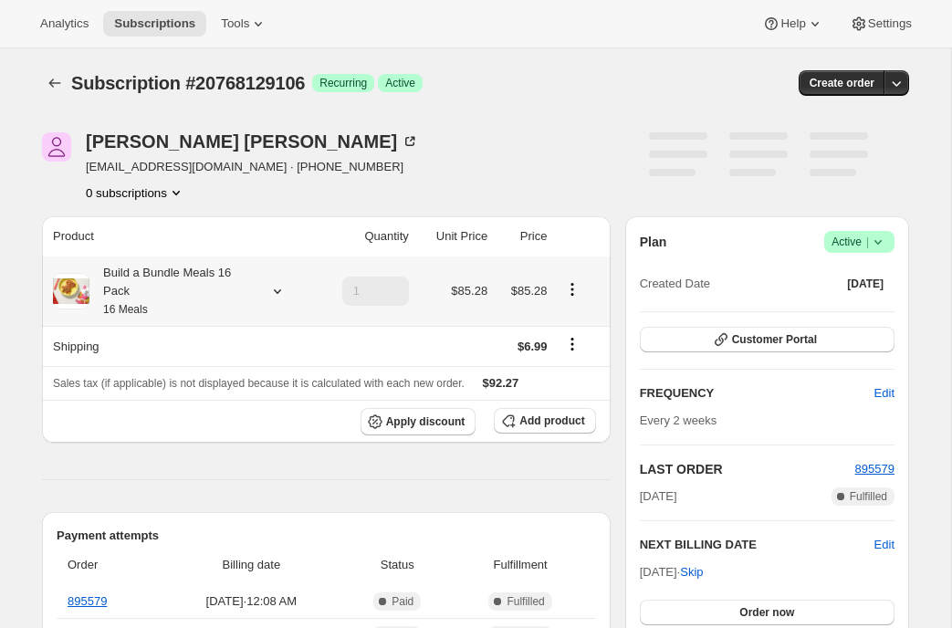
click at [277, 291] on icon at bounding box center [277, 291] width 18 height 18
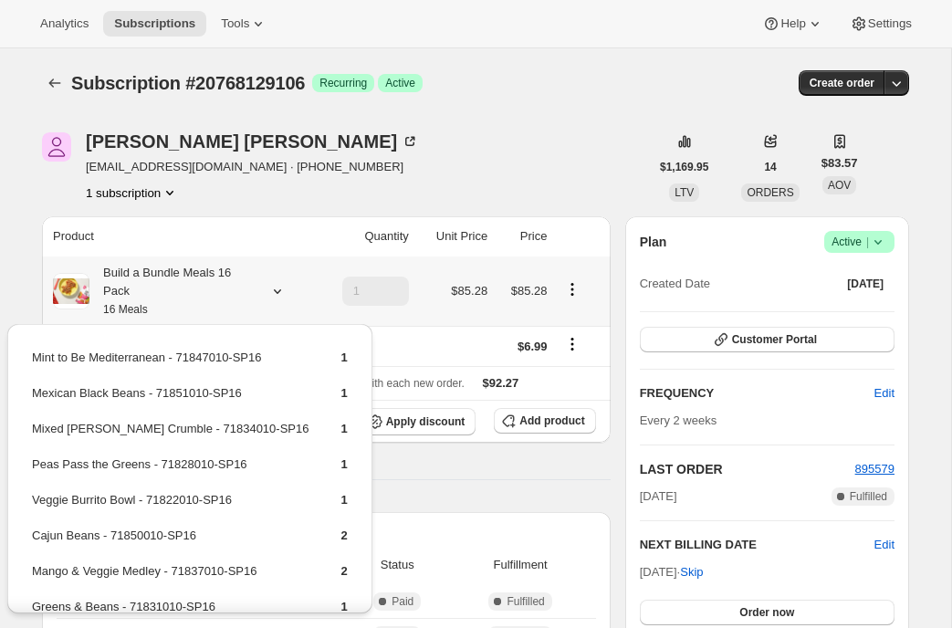
scroll to position [218, 0]
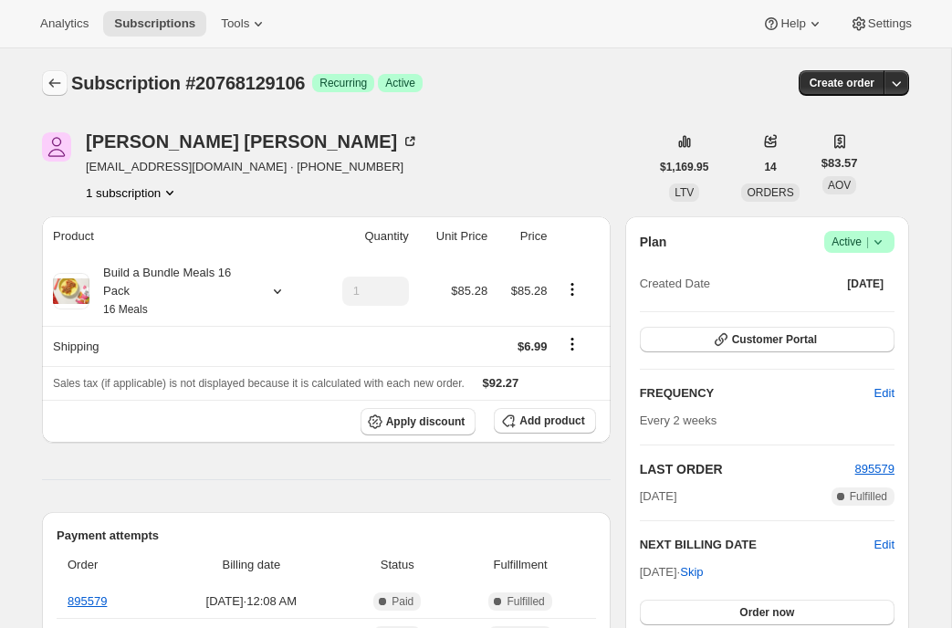
click at [54, 74] on icon "Subscriptions" at bounding box center [55, 83] width 18 height 18
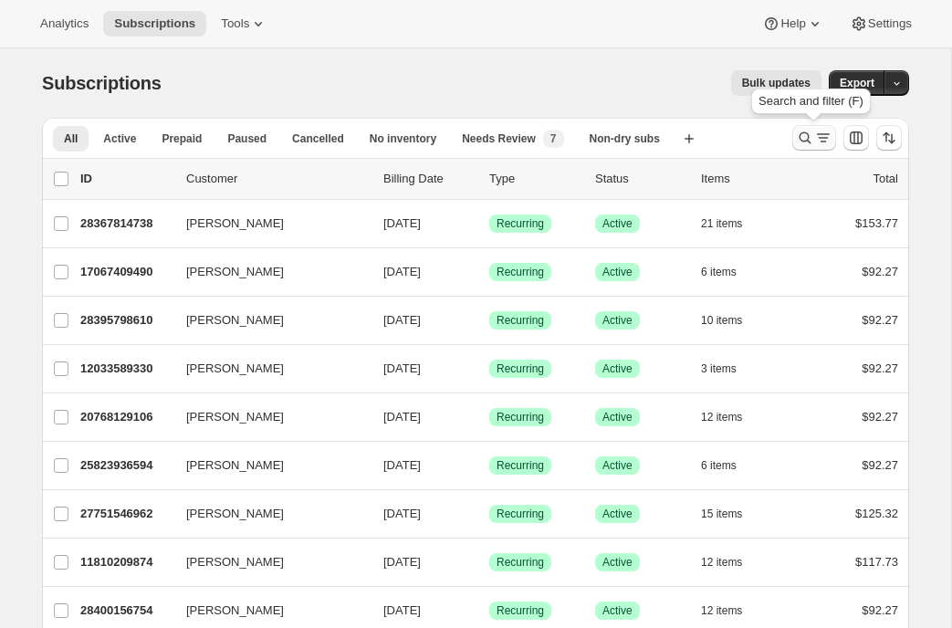
click at [802, 132] on icon "Search and filter results" at bounding box center [805, 138] width 18 height 18
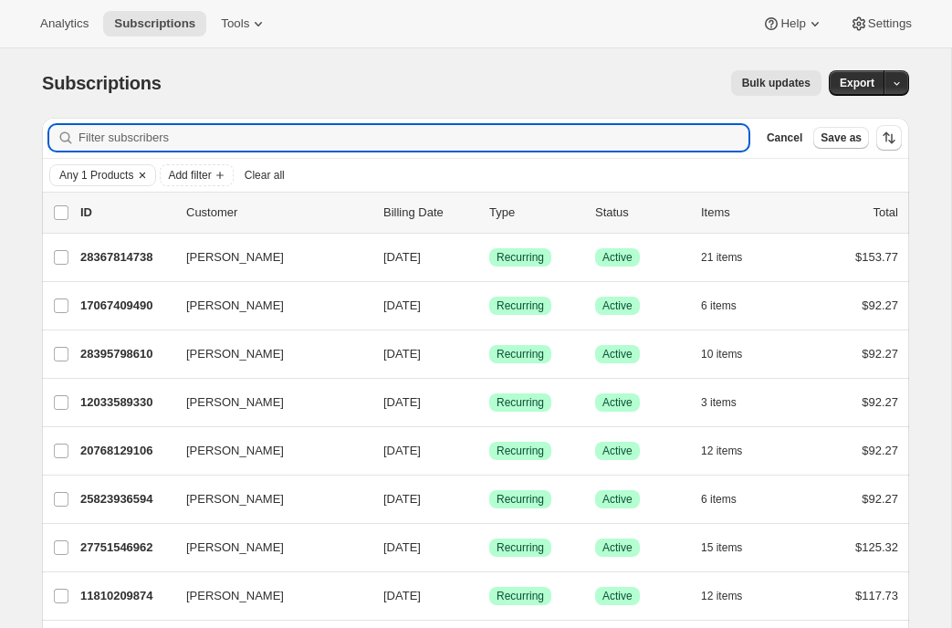
click at [121, 177] on span "Any 1 Products" at bounding box center [96, 175] width 74 height 15
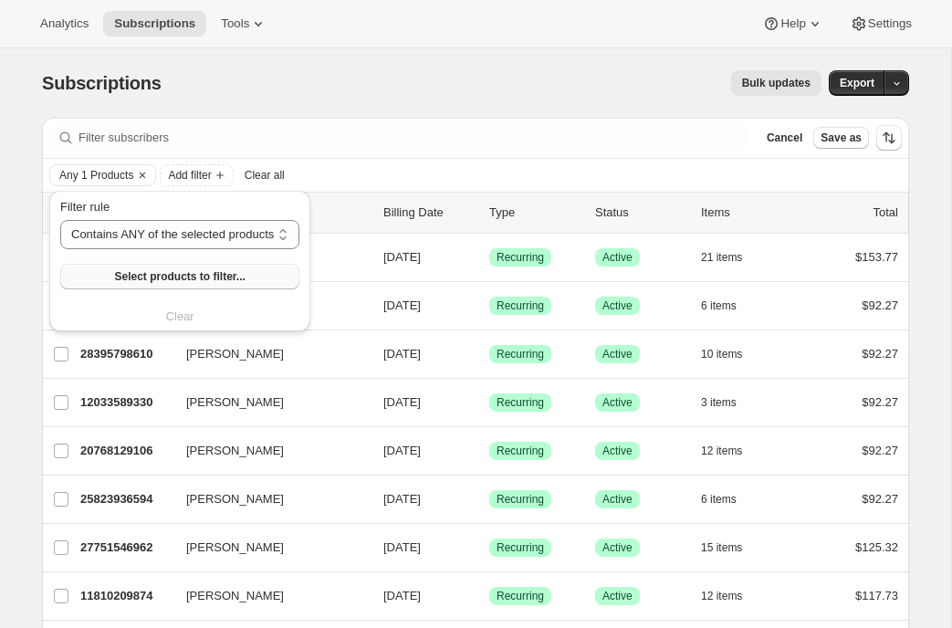
click at [132, 273] on span "Select products to filter..." at bounding box center [179, 276] width 131 height 15
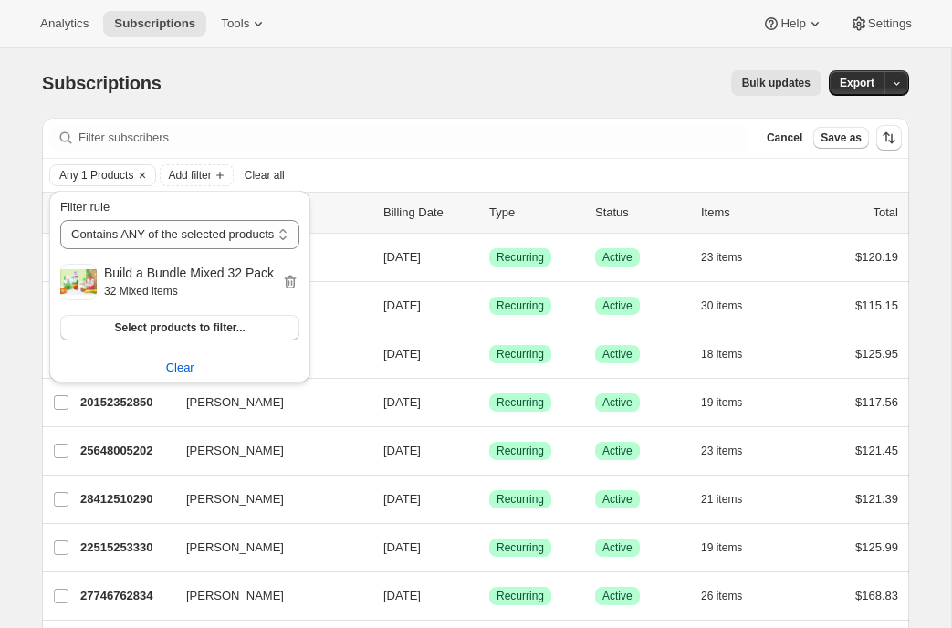
click at [421, 83] on div "Bulk updates" at bounding box center [503, 83] width 638 height 26
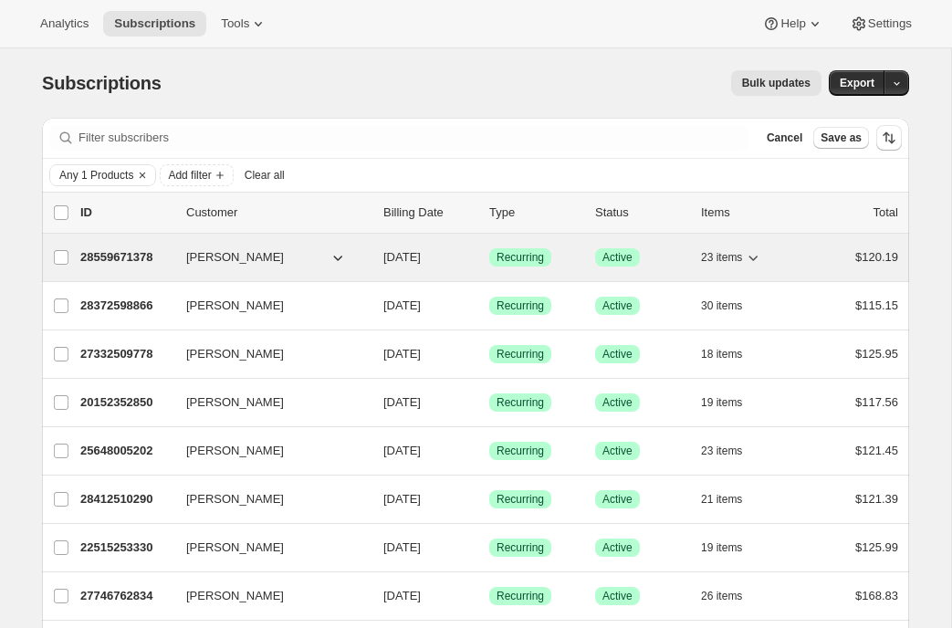
click at [122, 258] on p "28559671378" at bounding box center [125, 257] width 91 height 18
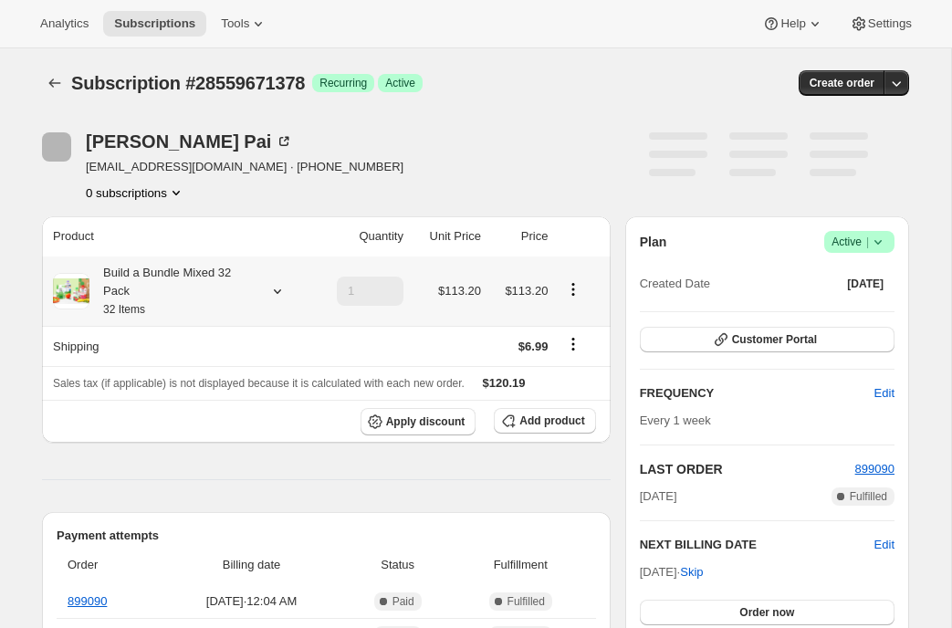
click at [276, 291] on icon at bounding box center [277, 291] width 7 height 5
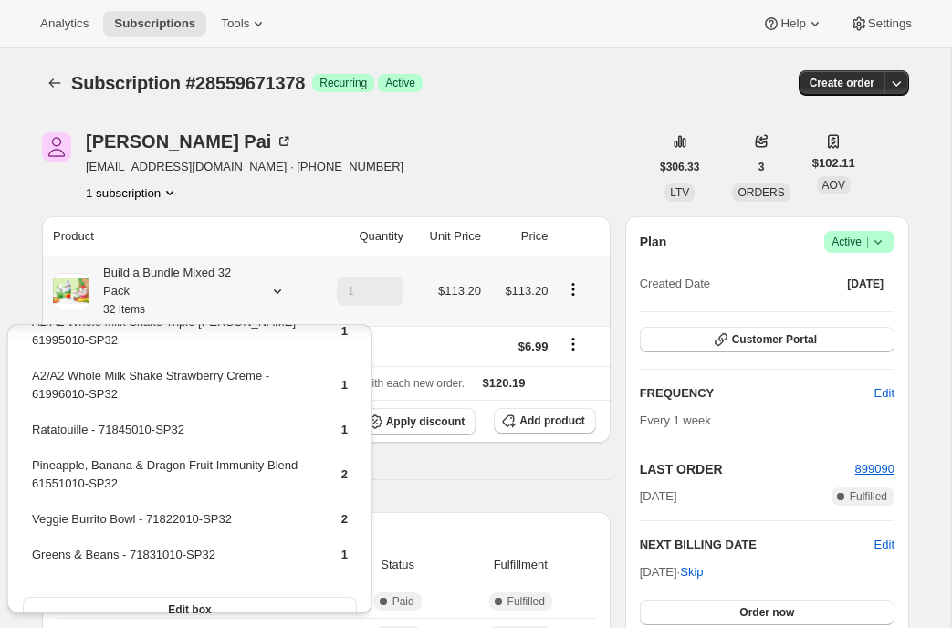
scroll to position [756, 0]
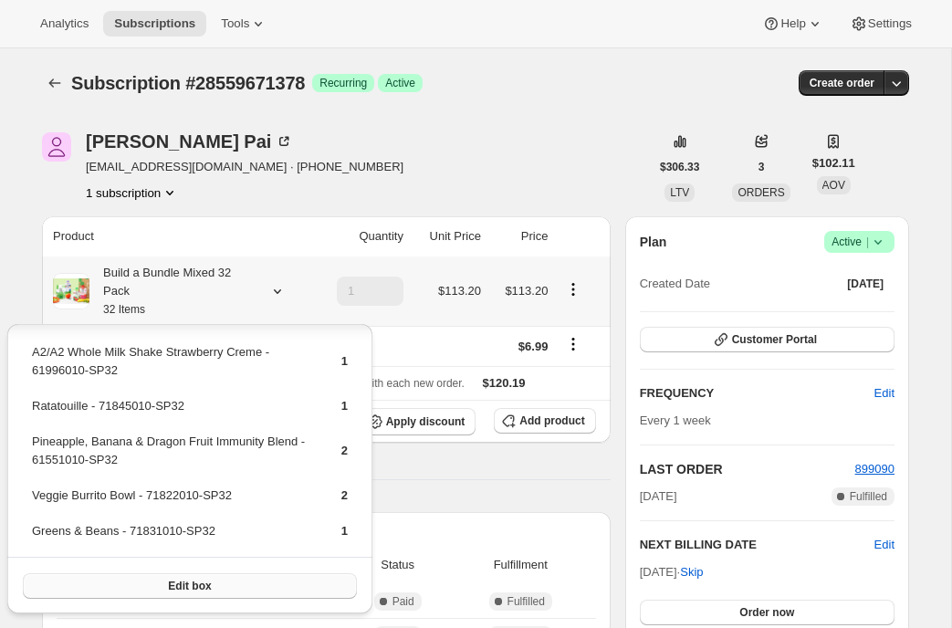
click at [182, 582] on span "Edit box" at bounding box center [189, 586] width 43 height 15
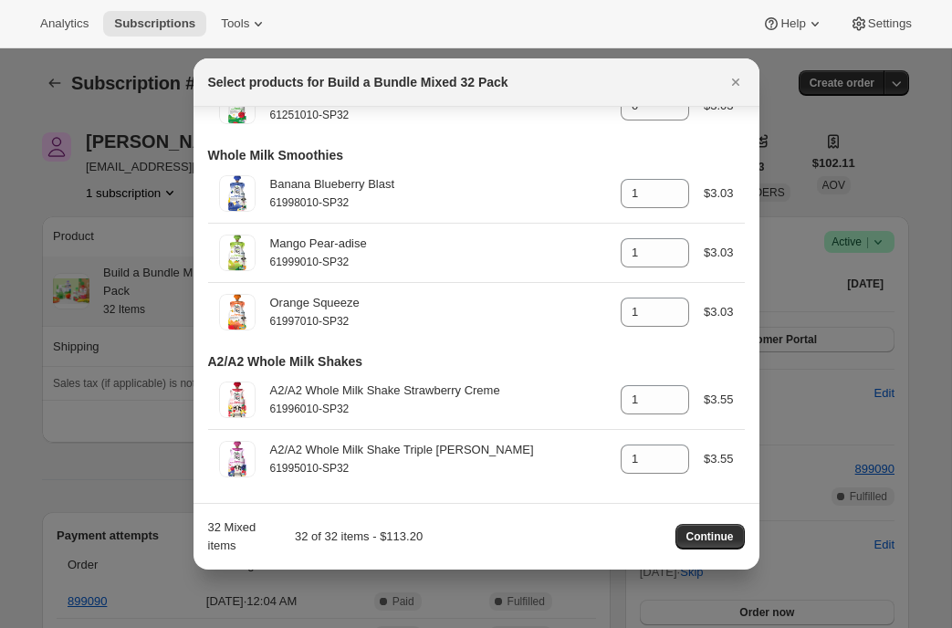
scroll to position [4305, 0]
click at [731, 80] on icon "Close" at bounding box center [736, 82] width 18 height 18
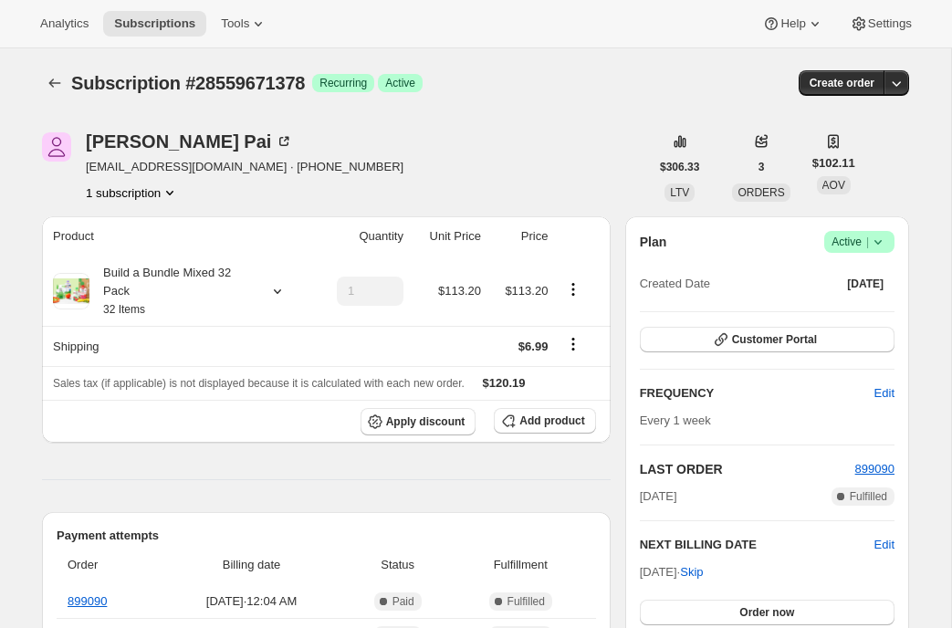
click at [43, 72] on div at bounding box center [56, 83] width 29 height 26
click at [48, 72] on button "Subscriptions" at bounding box center [55, 83] width 26 height 26
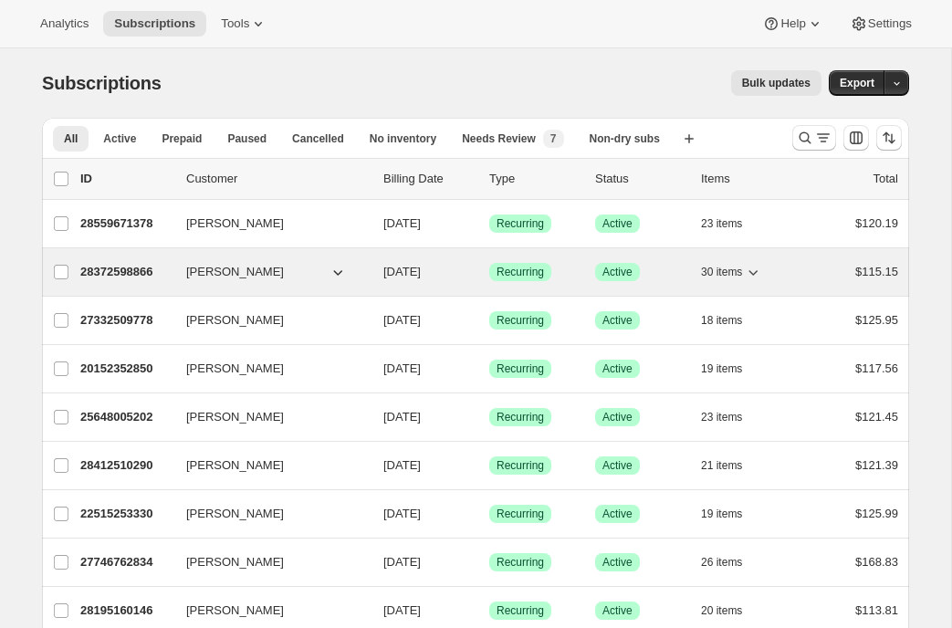
click at [105, 267] on p "28372598866" at bounding box center [125, 272] width 91 height 18
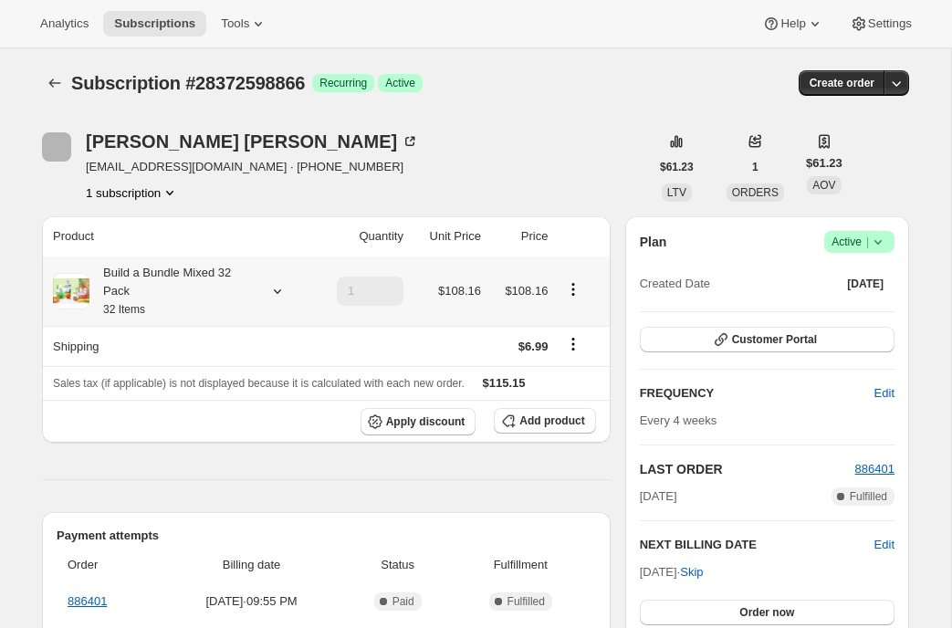
click at [268, 300] on icon at bounding box center [277, 291] width 18 height 18
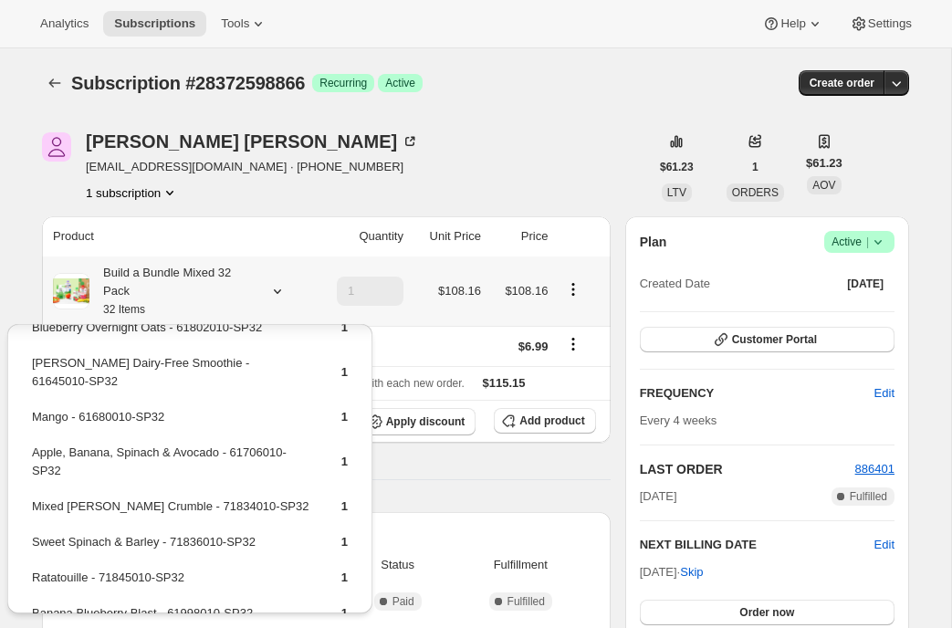
scroll to position [1024, 0]
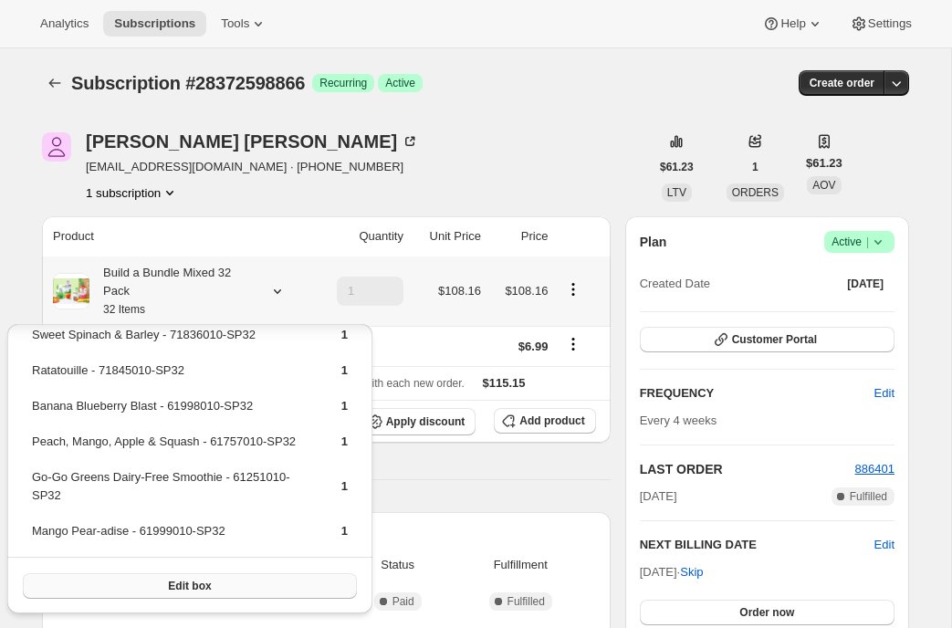
click at [194, 583] on span "Edit box" at bounding box center [189, 586] width 43 height 15
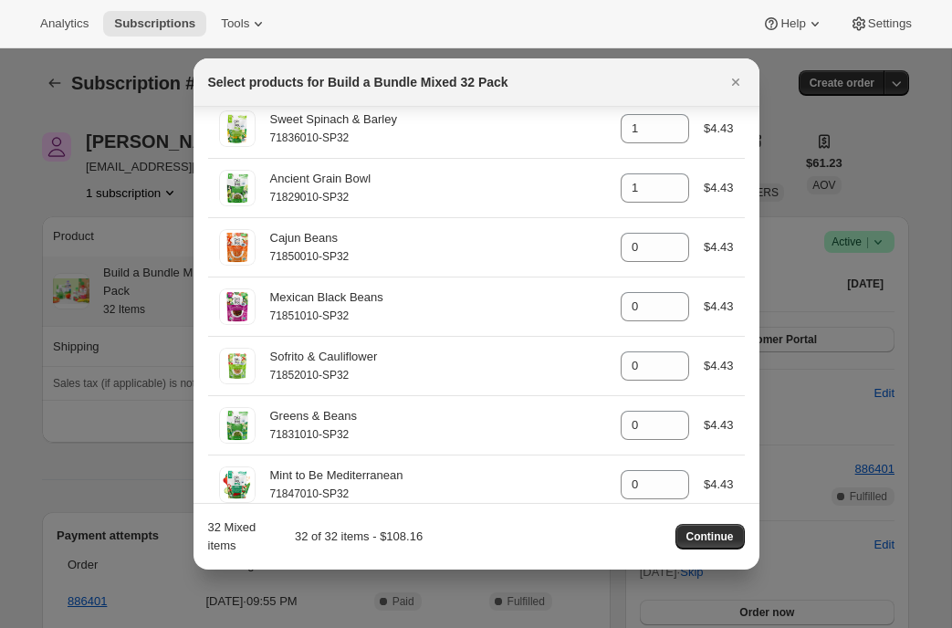
scroll to position [4305, 0]
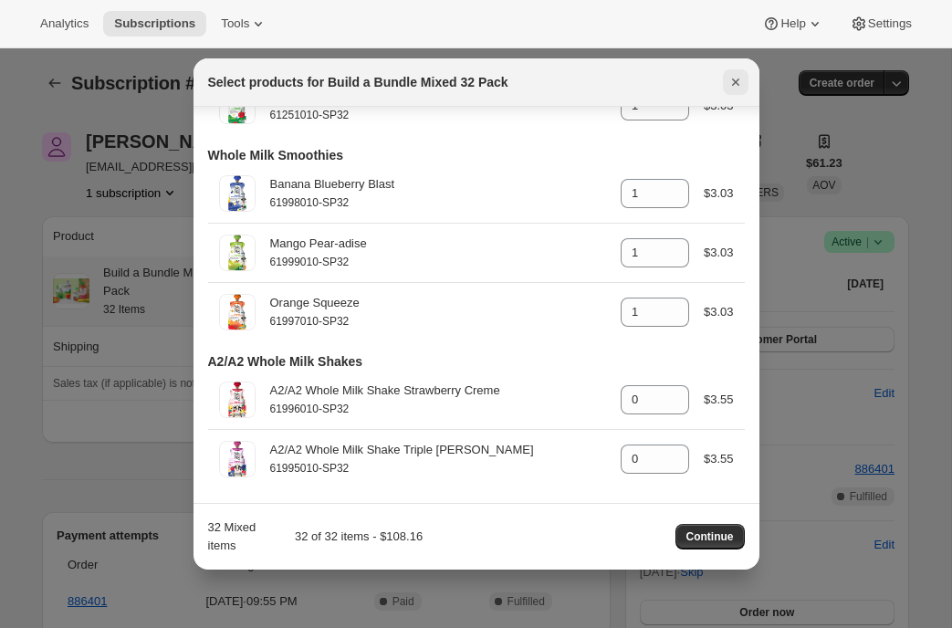
click at [737, 84] on icon "Close" at bounding box center [734, 82] width 7 height 7
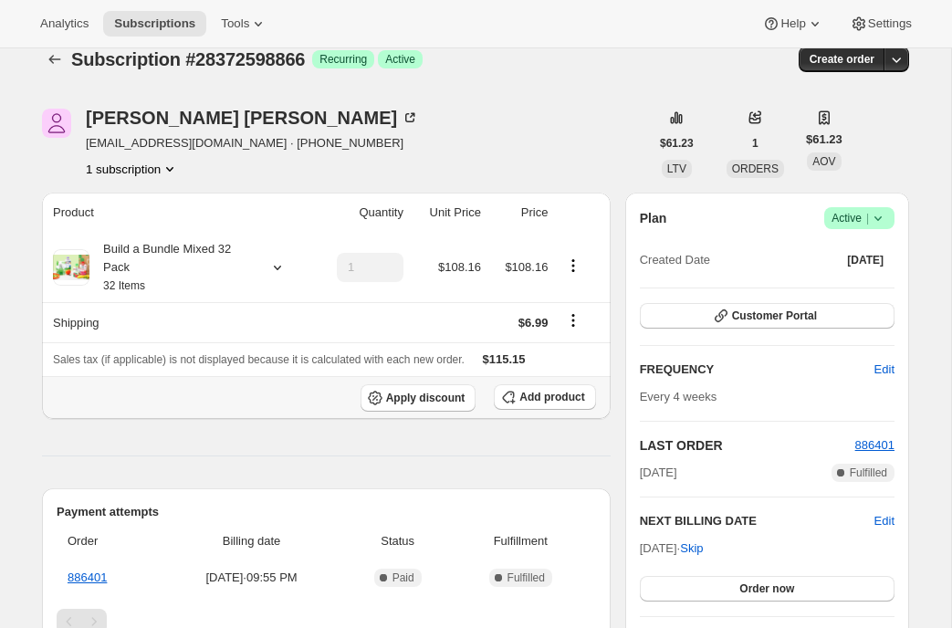
scroll to position [32, 0]
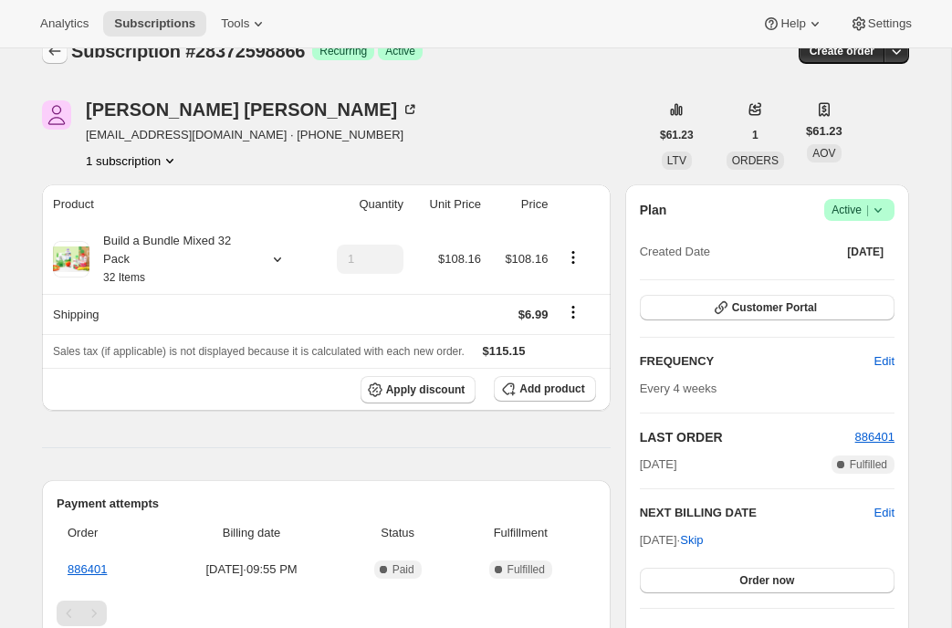
click at [53, 59] on icon "Subscriptions" at bounding box center [55, 51] width 18 height 18
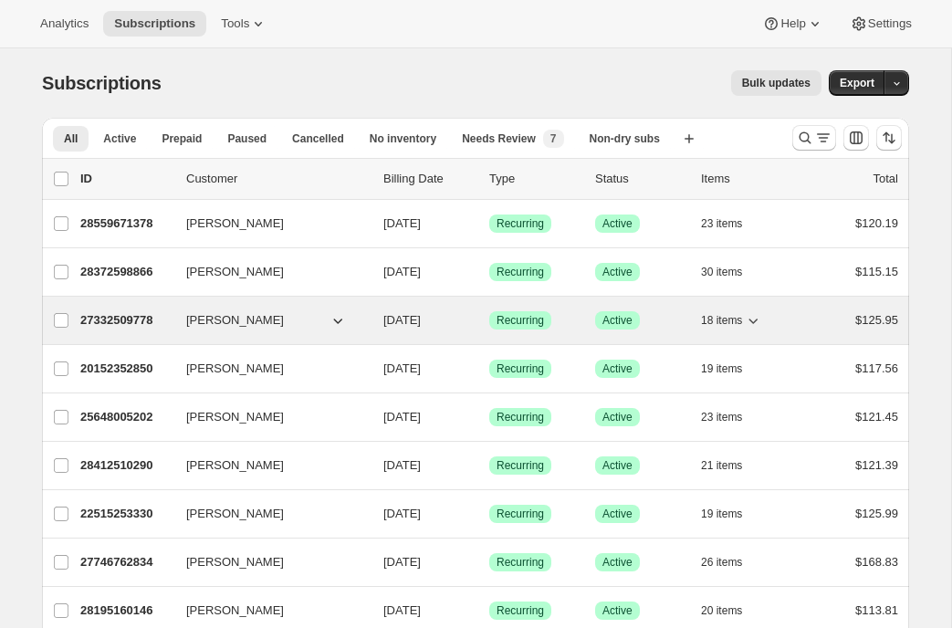
click at [92, 323] on p "27332509778" at bounding box center [125, 320] width 91 height 18
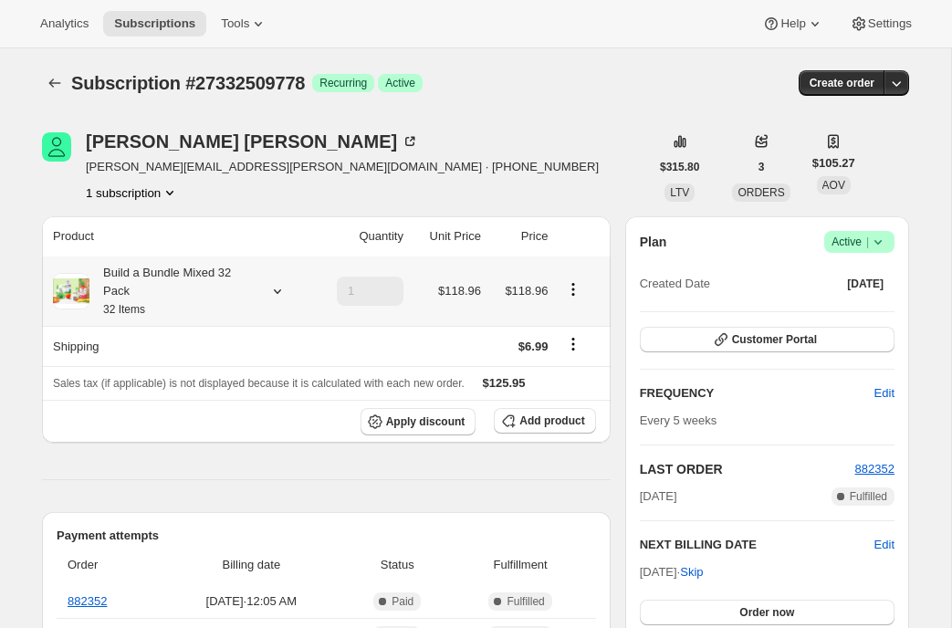
click at [277, 289] on icon at bounding box center [277, 291] width 18 height 18
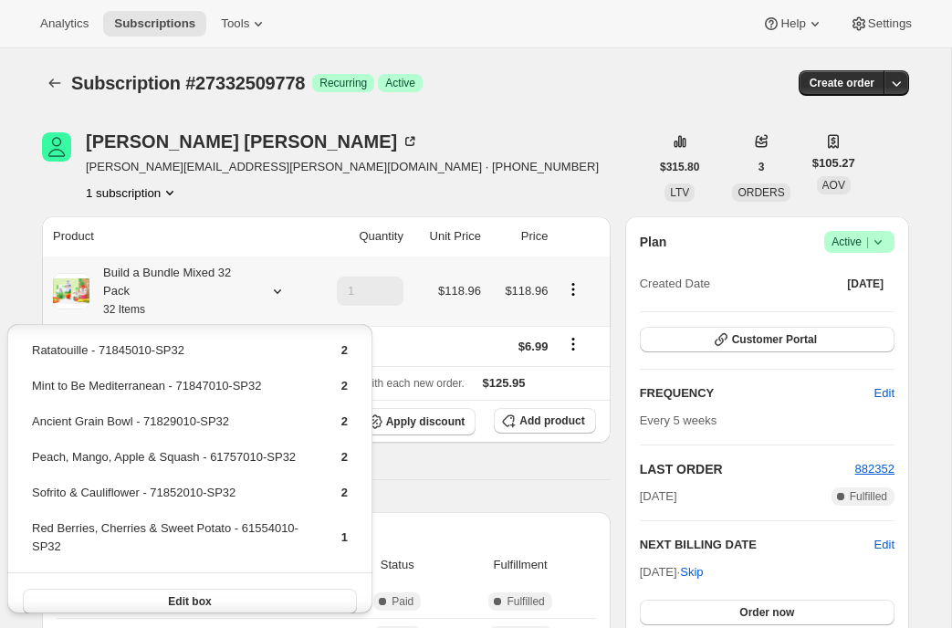
scroll to position [578, 0]
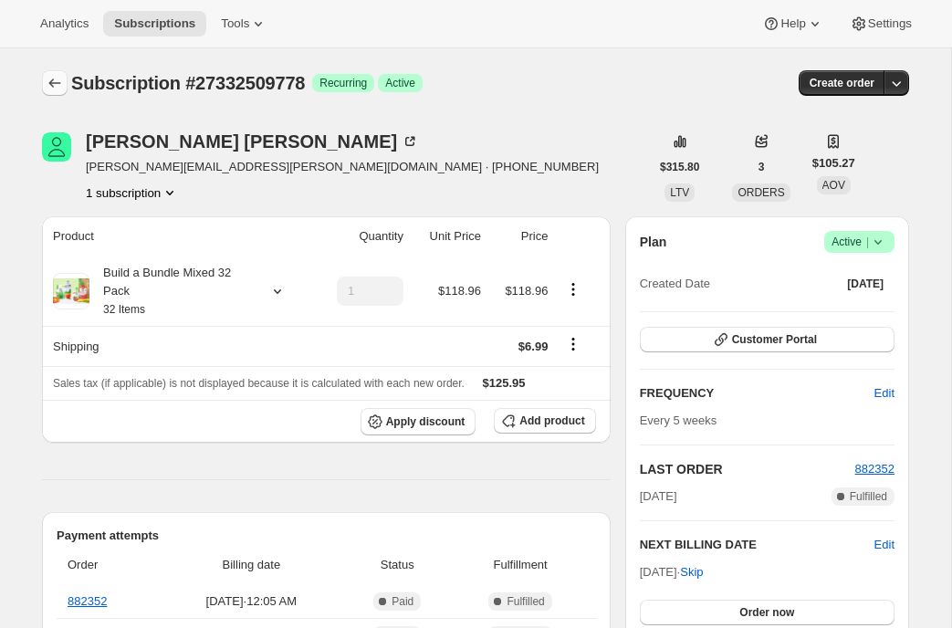
click at [52, 79] on icon "Subscriptions" at bounding box center [55, 83] width 18 height 18
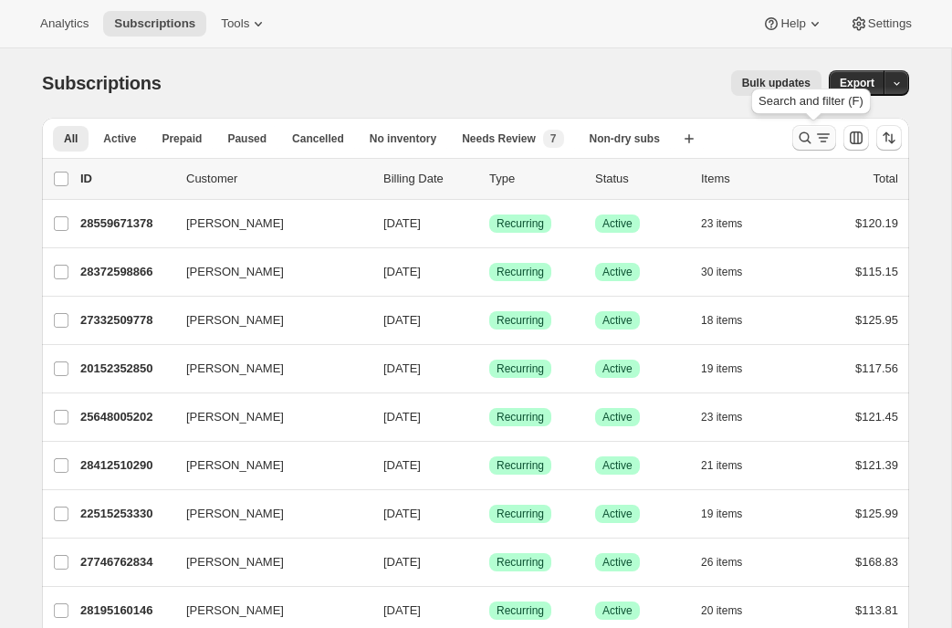
click at [803, 138] on icon "Search and filter results" at bounding box center [805, 138] width 18 height 18
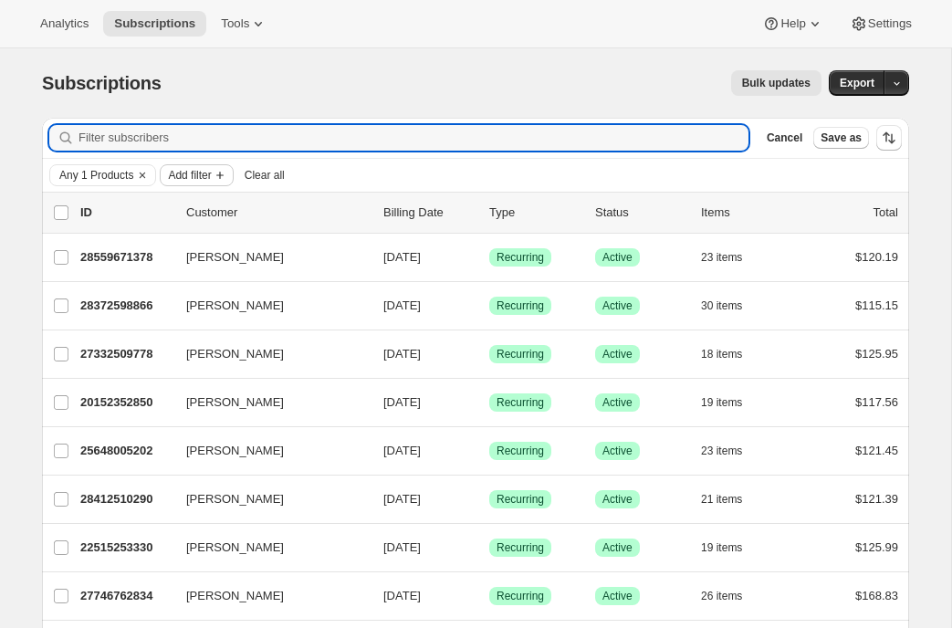
click at [203, 172] on span "Add filter" at bounding box center [189, 175] width 43 height 15
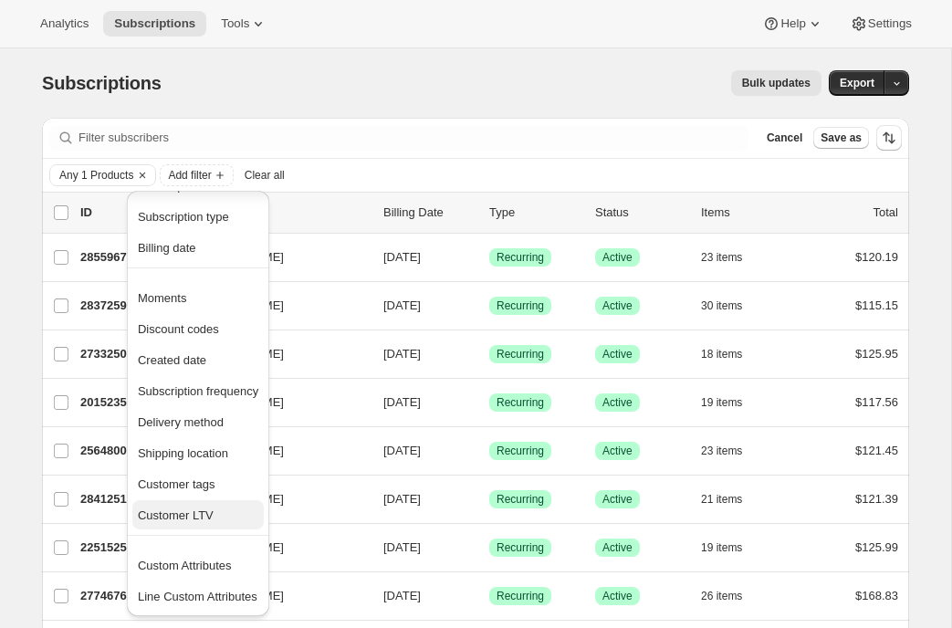
scroll to position [35, 0]
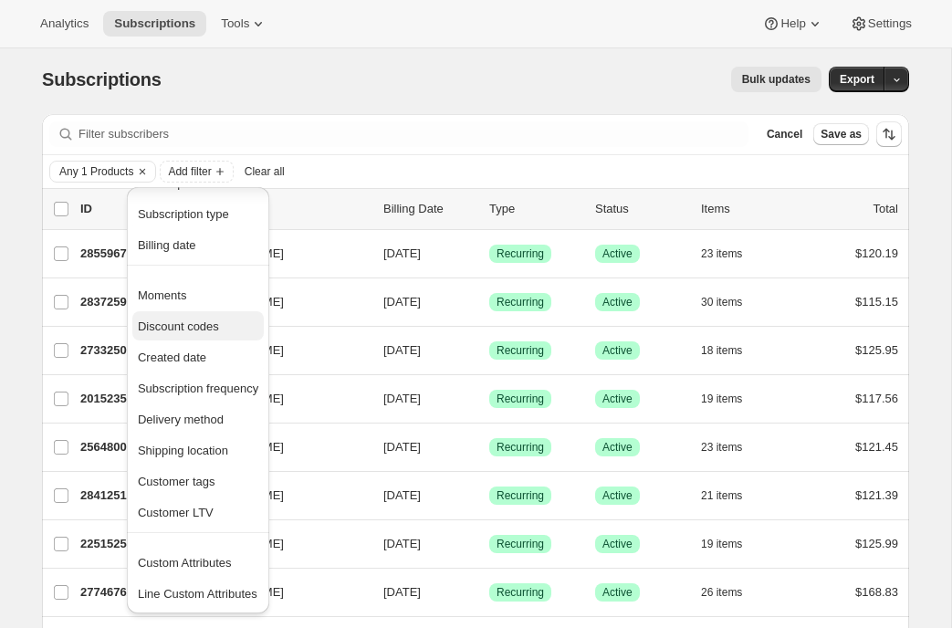
click at [233, 328] on span "Discount codes" at bounding box center [198, 327] width 121 height 18
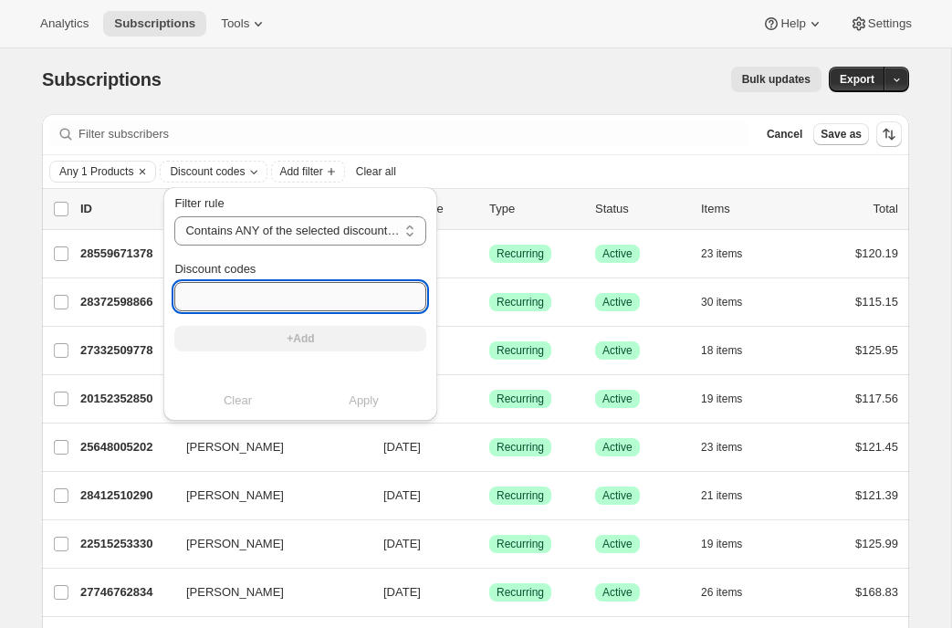
click at [247, 296] on input "Discount codes" at bounding box center [300, 296] width 252 height 29
type input "FARM20"
click at [259, 343] on button "+Add" at bounding box center [300, 339] width 252 height 26
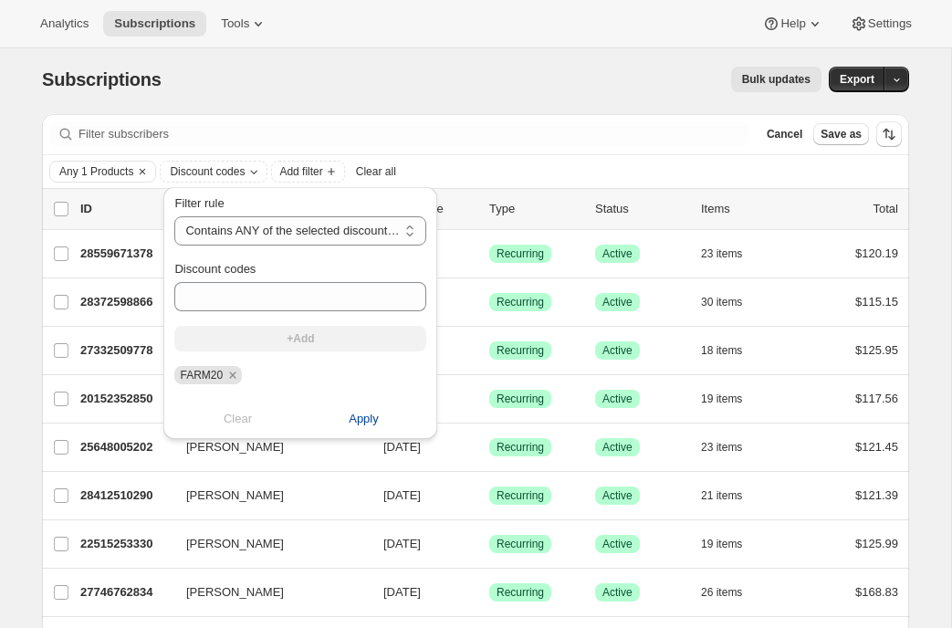
click at [377, 422] on span "Apply" at bounding box center [364, 419] width 30 height 18
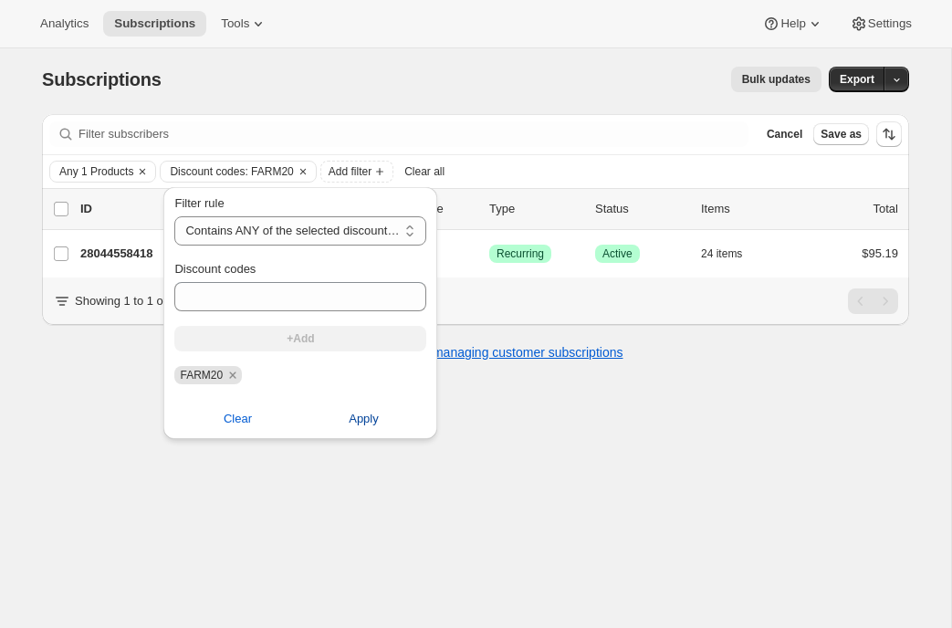
click at [369, 420] on span "Apply" at bounding box center [364, 419] width 30 height 18
click at [323, 493] on div "Subscriptions. This page is ready Subscriptions Bulk updates More actions Bulk …" at bounding box center [476, 359] width 952 height 628
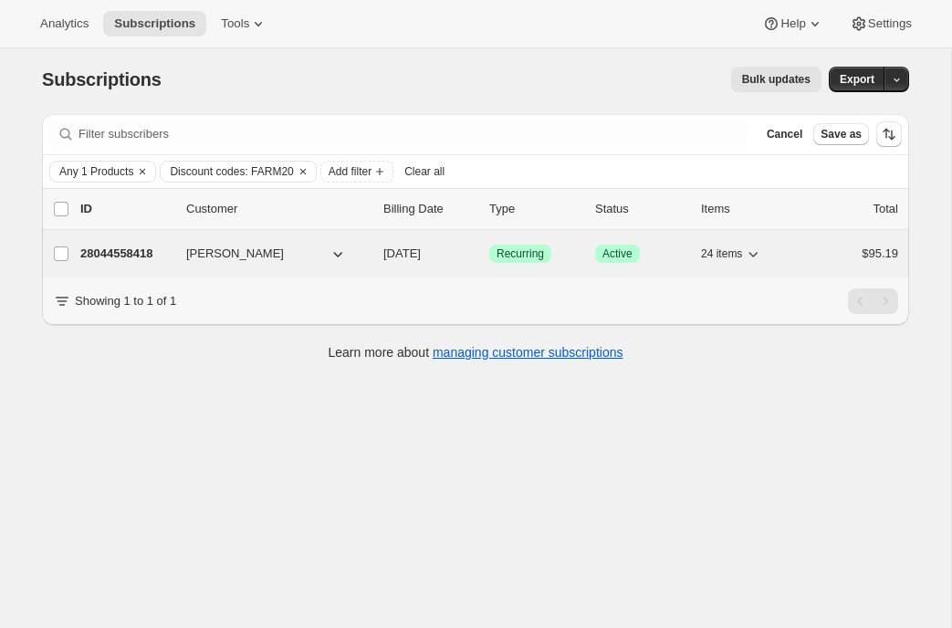
click at [142, 250] on p "28044558418" at bounding box center [125, 254] width 91 height 18
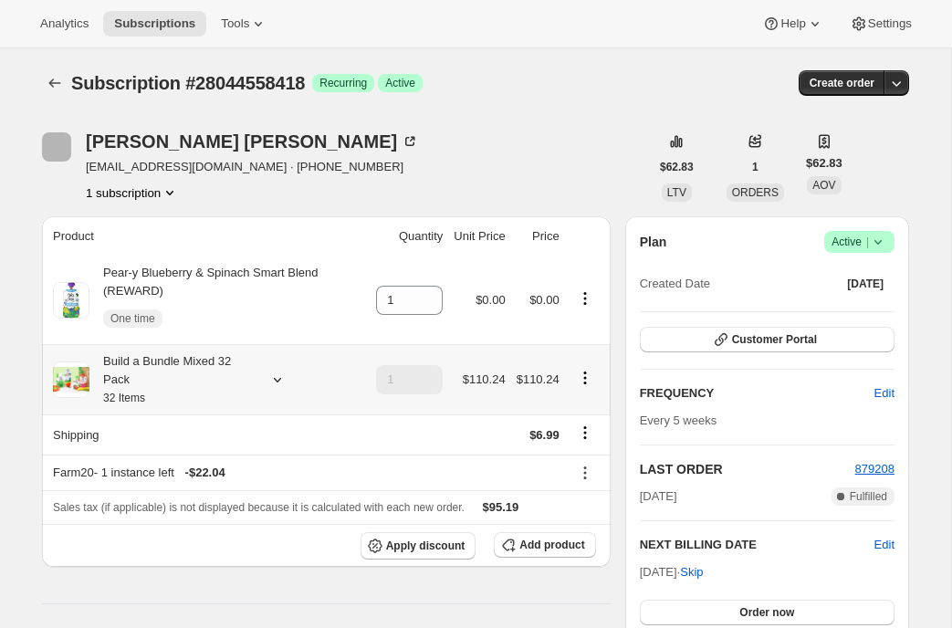
click at [275, 377] on icon at bounding box center [277, 380] width 18 height 18
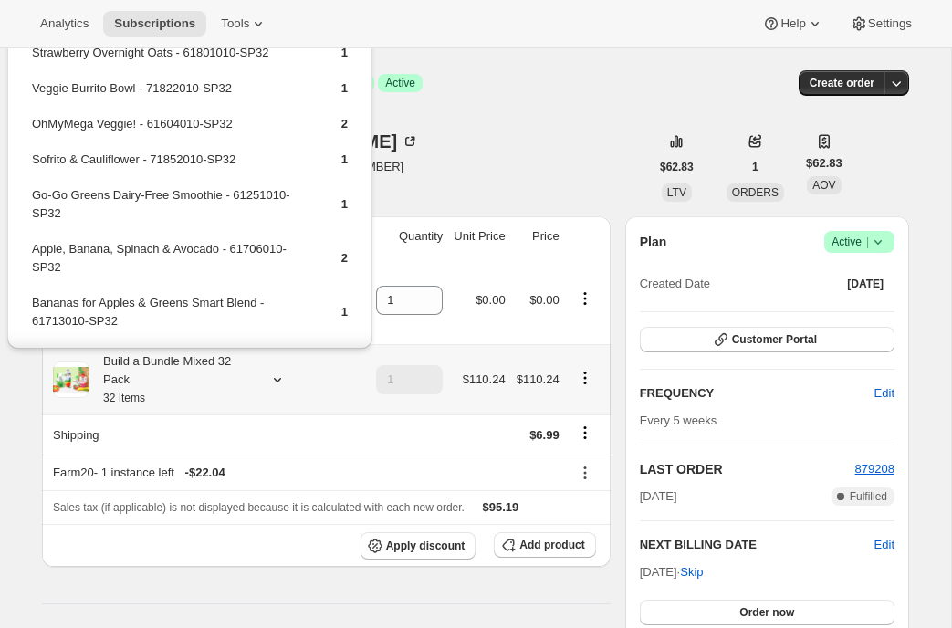
scroll to position [712, 0]
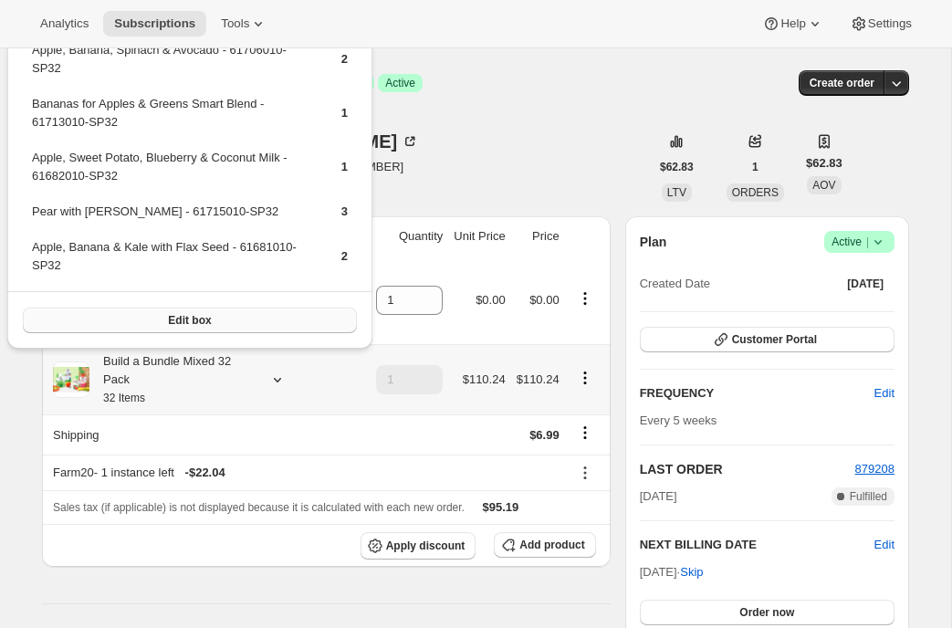
click at [241, 313] on button "Edit box" at bounding box center [190, 321] width 334 height 26
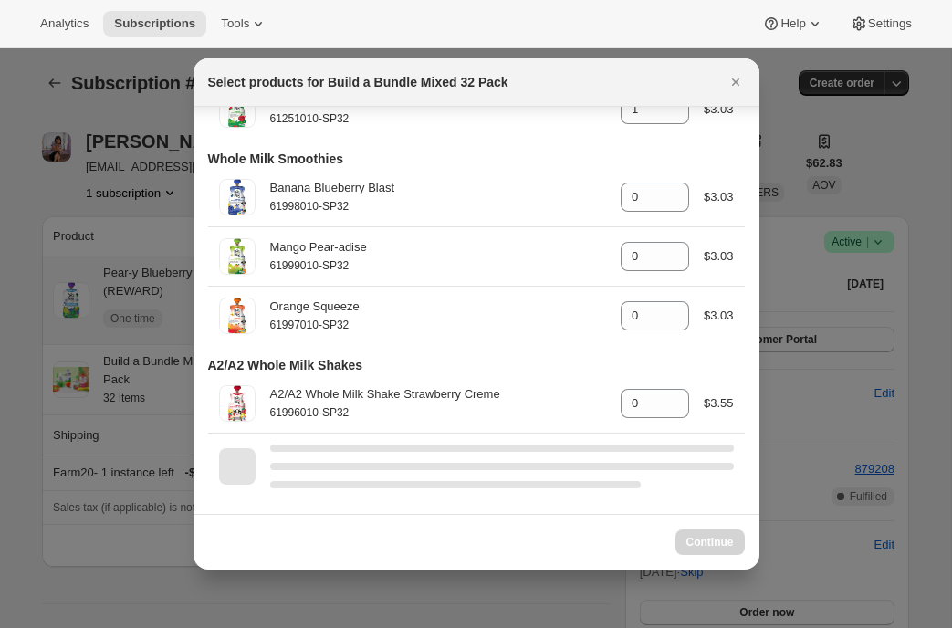
scroll to position [4305, 0]
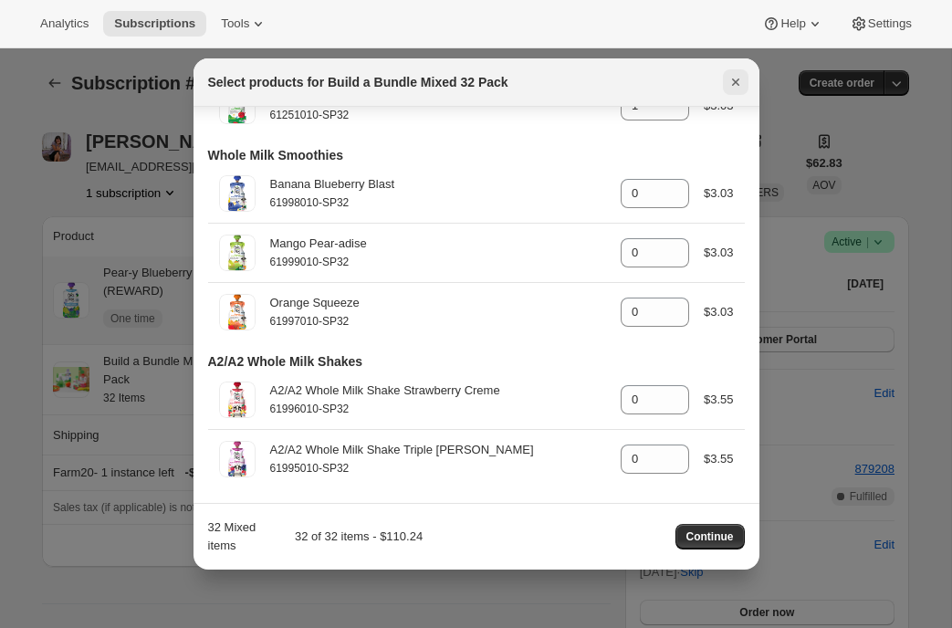
click at [731, 79] on icon "Close" at bounding box center [736, 82] width 18 height 18
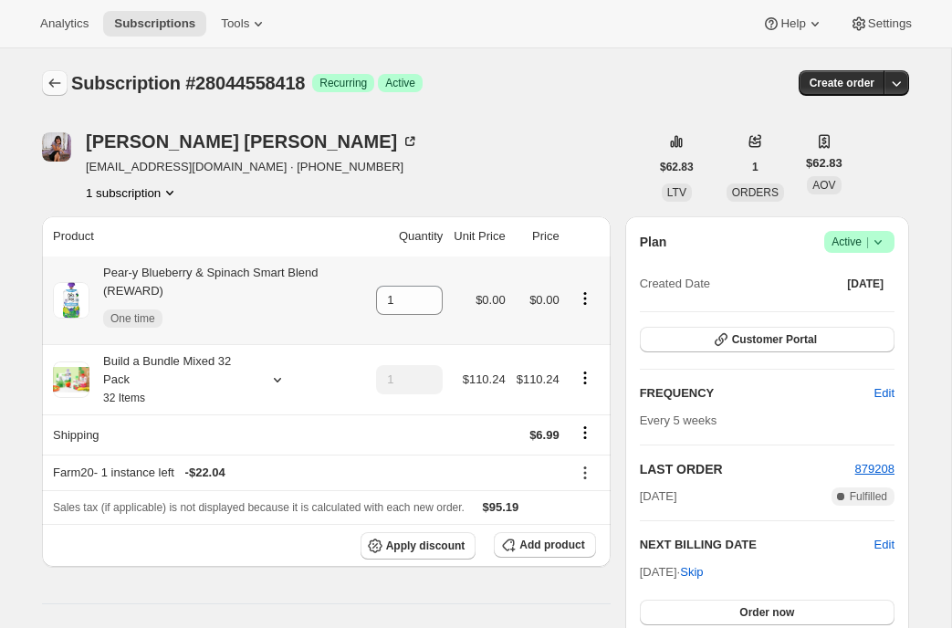
click at [57, 81] on icon "Subscriptions" at bounding box center [55, 83] width 18 height 18
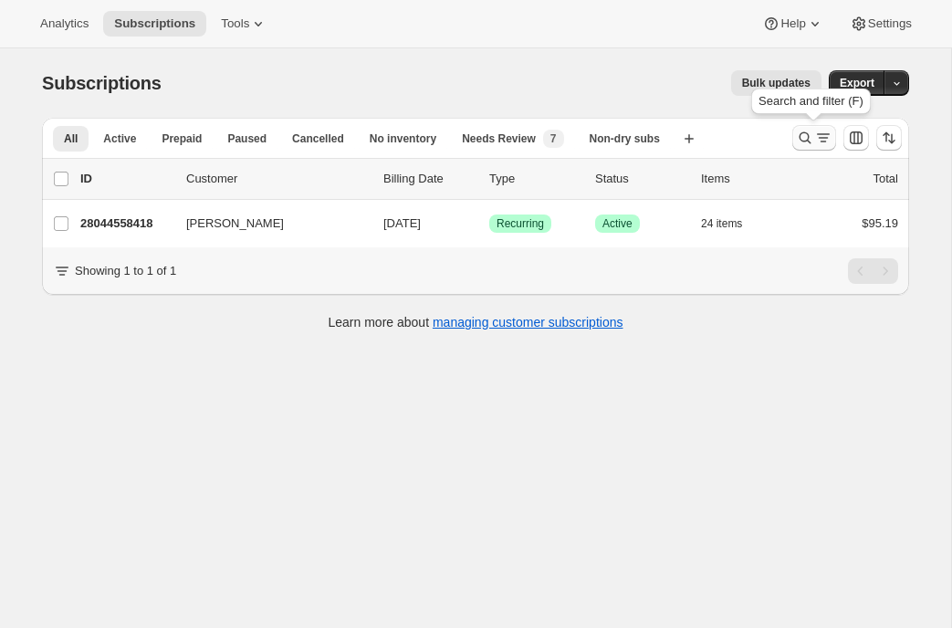
click at [800, 137] on icon "Search and filter results" at bounding box center [806, 138] width 12 height 12
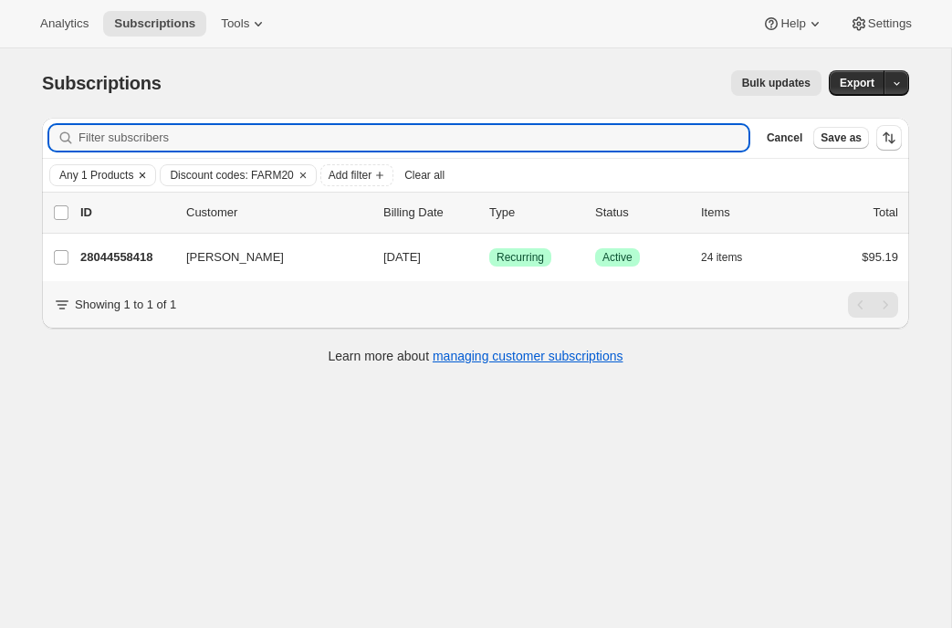
click at [144, 169] on icon "Clear" at bounding box center [142, 175] width 15 height 15
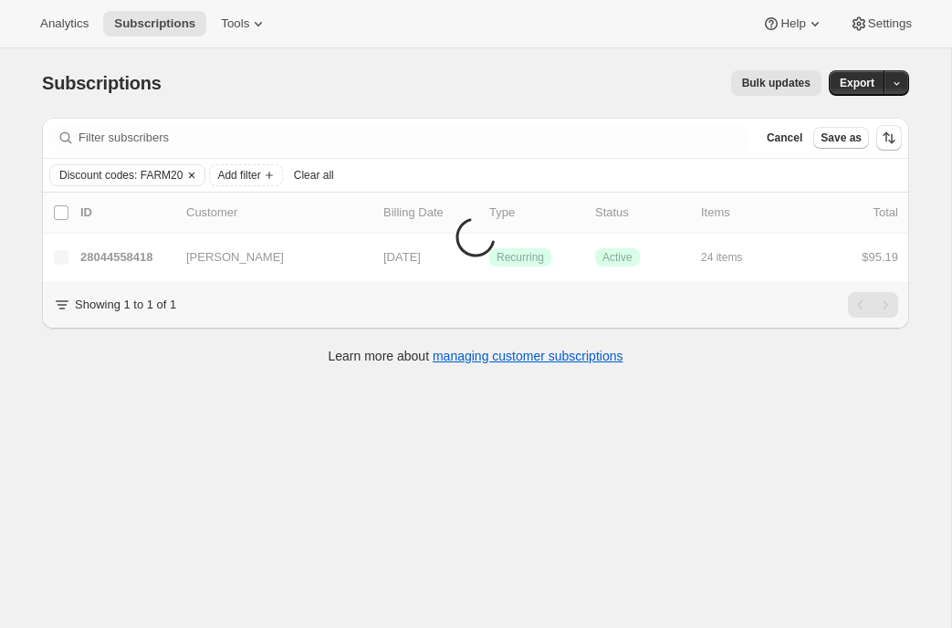
click at [199, 172] on icon "Clear" at bounding box center [191, 175] width 15 height 15
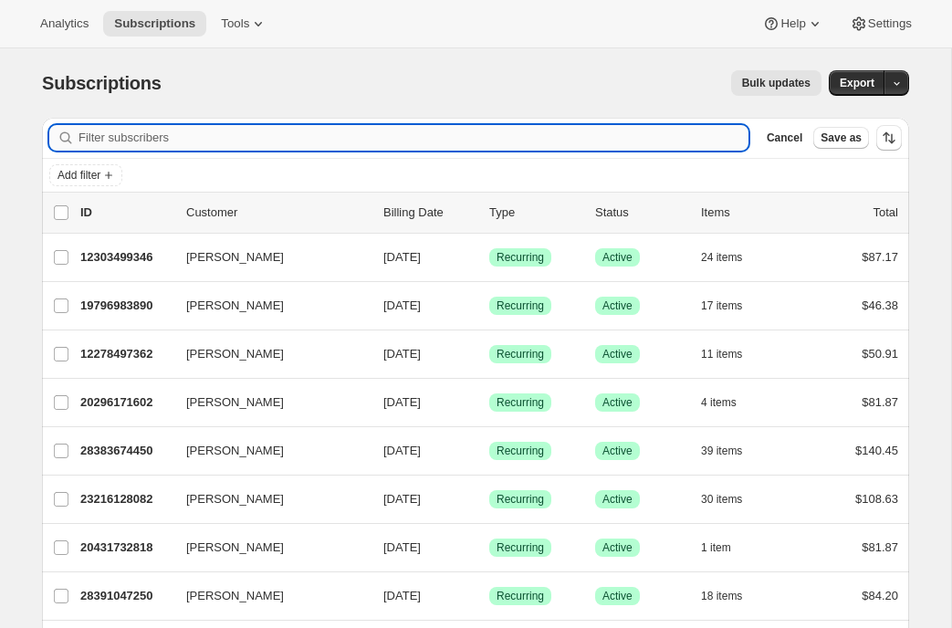
click at [218, 138] on input "Filter subscribers" at bounding box center [414, 138] width 670 height 26
paste input "shaylynburke@yahoo.com"
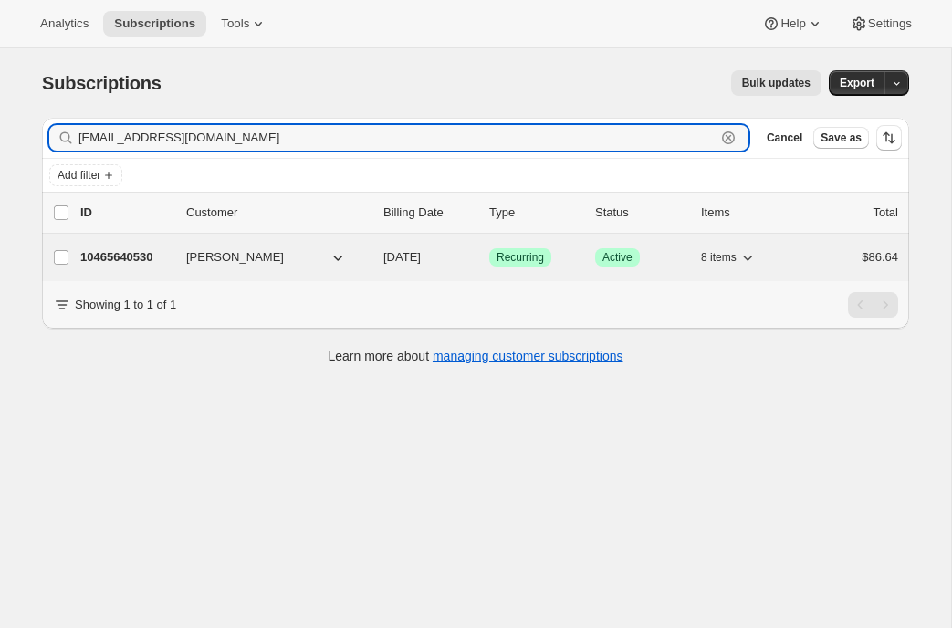
type input "shaylynburke@yahoo.com"
click at [135, 254] on p "10465640530" at bounding box center [125, 257] width 91 height 18
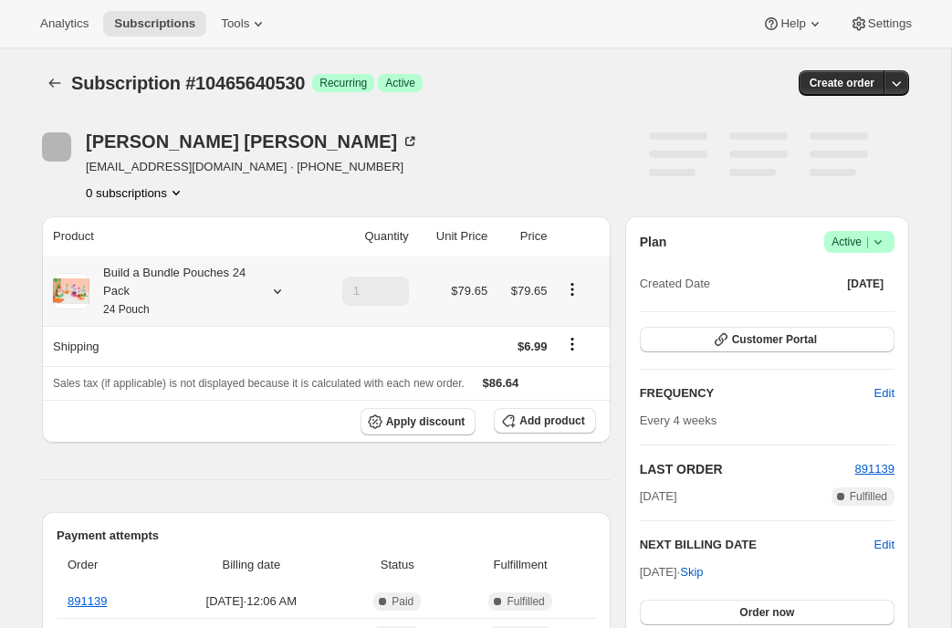
click at [276, 287] on icon at bounding box center [277, 291] width 18 height 18
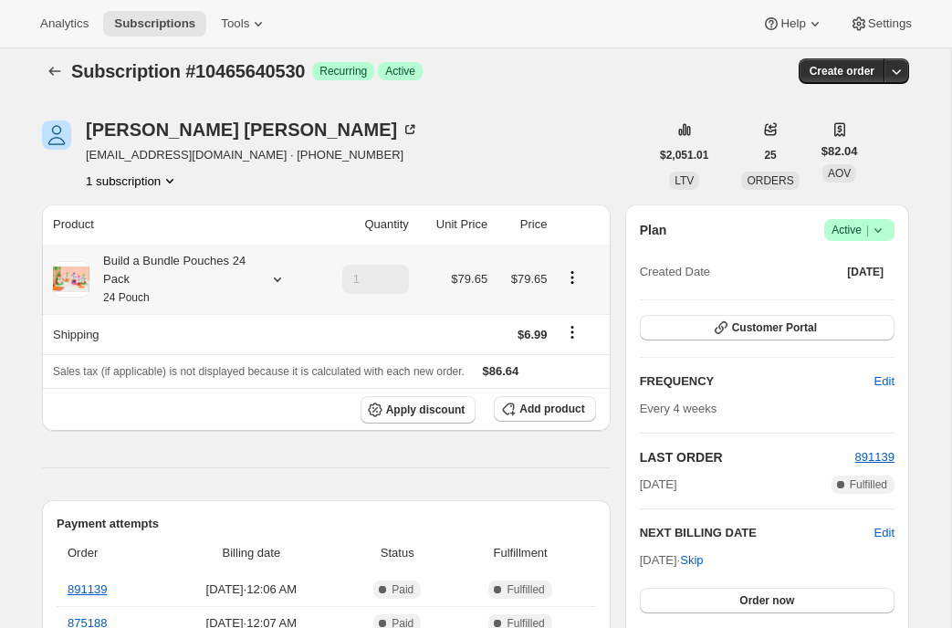
scroll to position [3, 0]
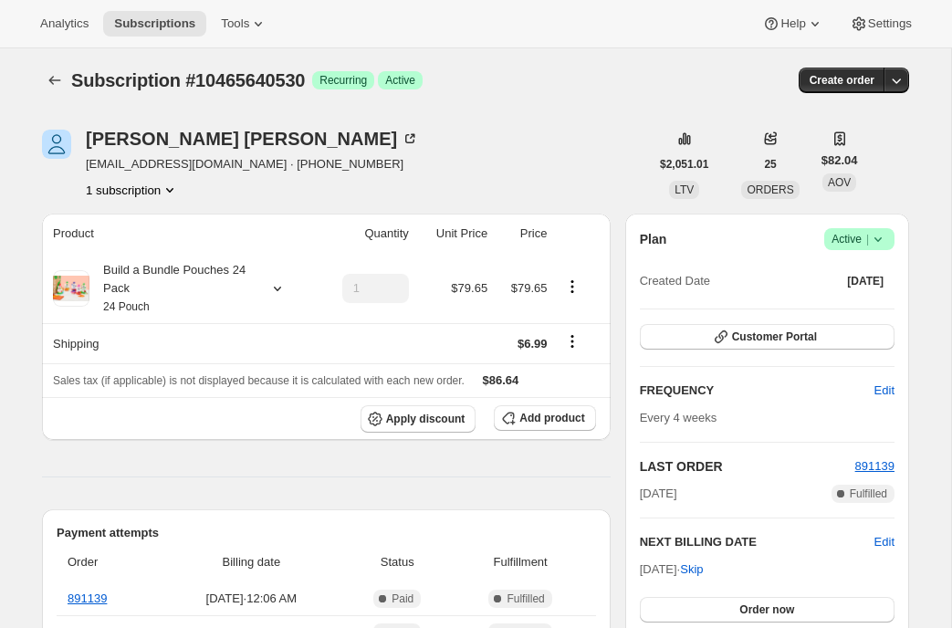
click at [390, 158] on div "Shaylyn Burke shaylynburke@yahoo.com · +19256987355 1 subscription" at bounding box center [345, 164] width 607 height 69
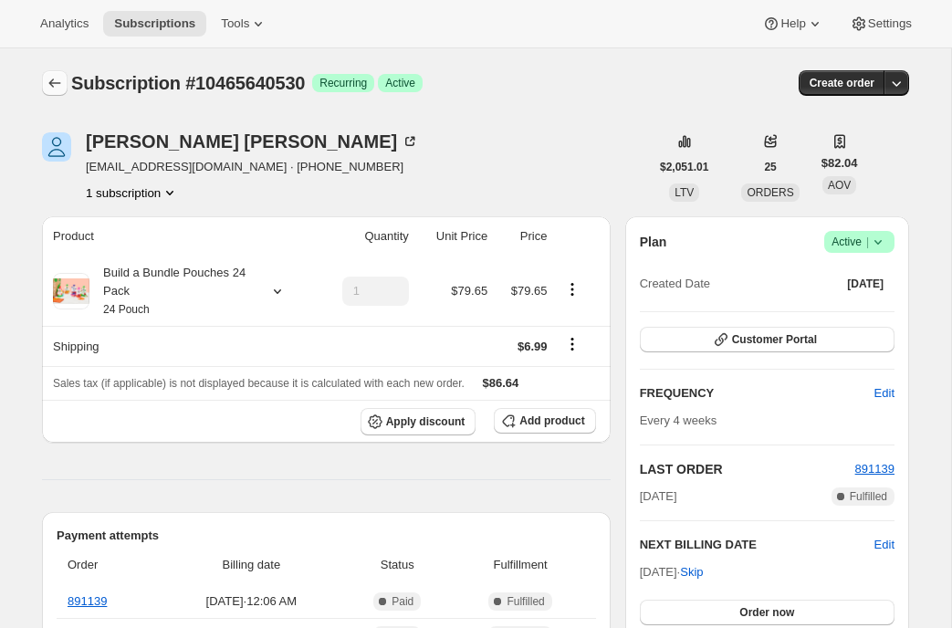
click at [47, 82] on icon "Subscriptions" at bounding box center [55, 83] width 18 height 18
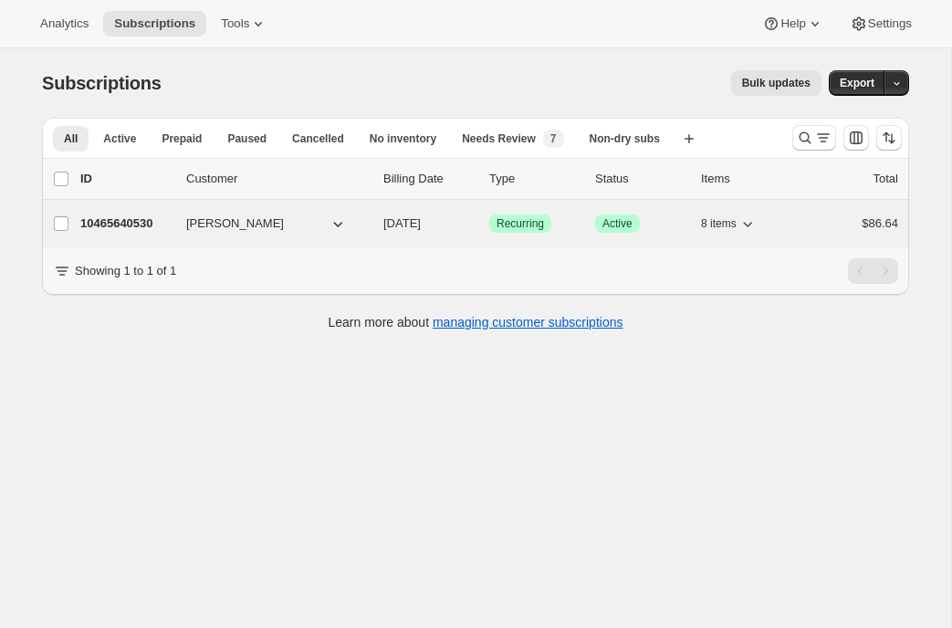
click at [144, 219] on p "10465640530" at bounding box center [125, 224] width 91 height 18
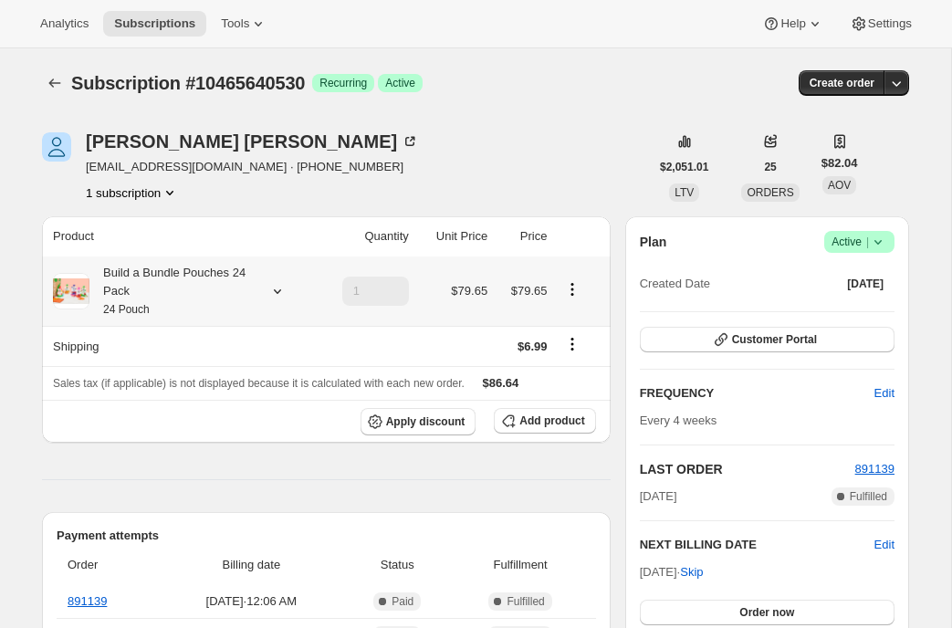
click at [273, 287] on icon at bounding box center [277, 291] width 18 height 18
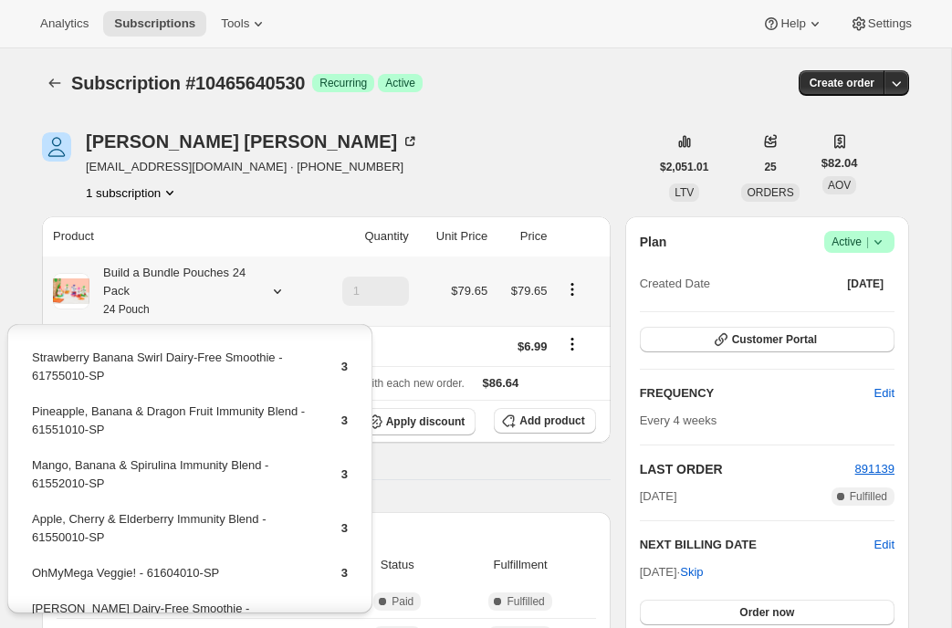
scroll to position [149, 0]
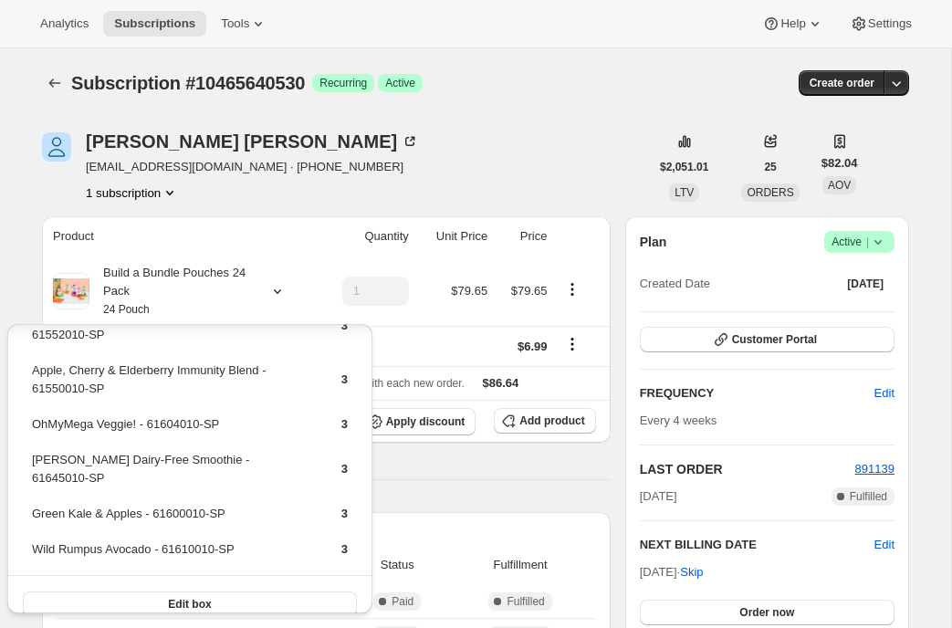
click at [448, 512] on div "Payment attempts Order Billing date Status Fulfillment 891139 Aug 17, 2025 · 12…" at bounding box center [326, 626] width 569 height 228
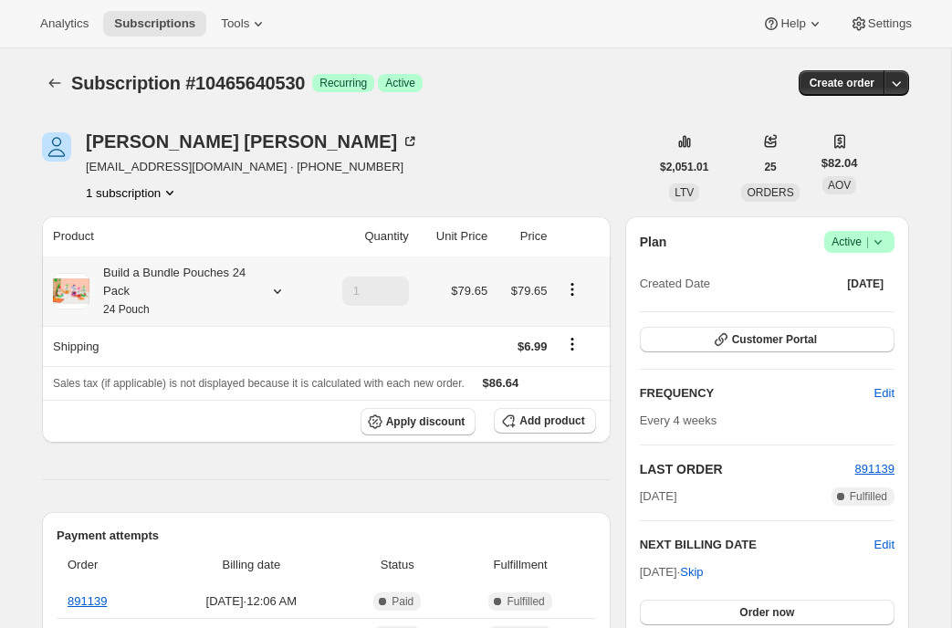
click at [280, 291] on icon at bounding box center [277, 291] width 18 height 18
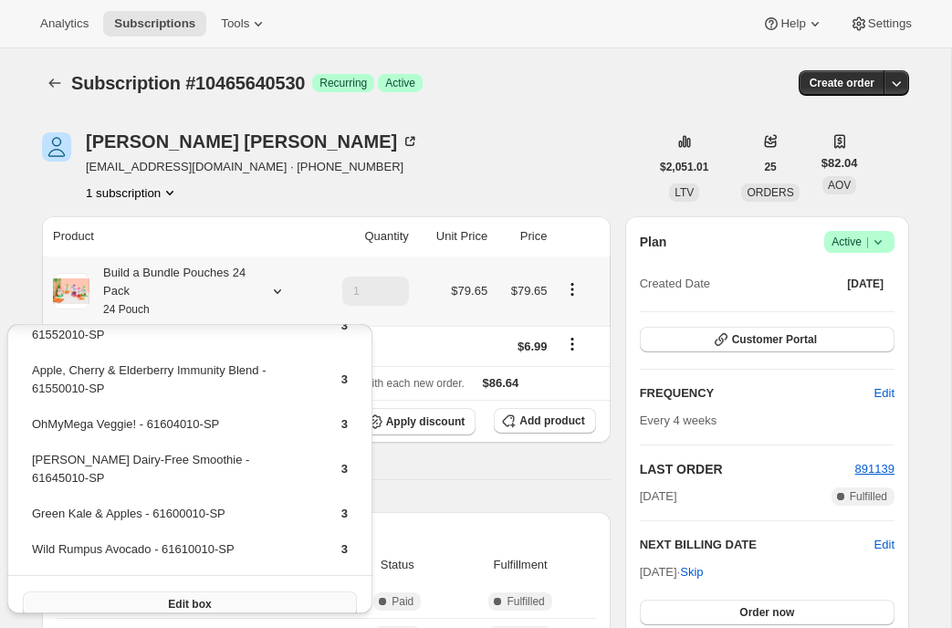
click at [195, 594] on button "Edit box" at bounding box center [190, 605] width 334 height 26
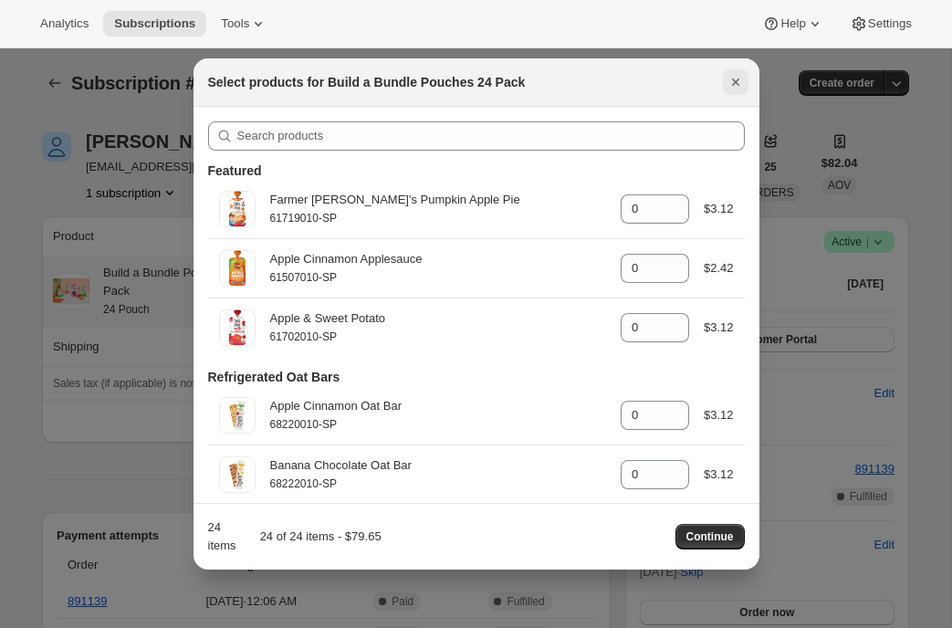
click at [731, 80] on icon "Close" at bounding box center [736, 82] width 18 height 18
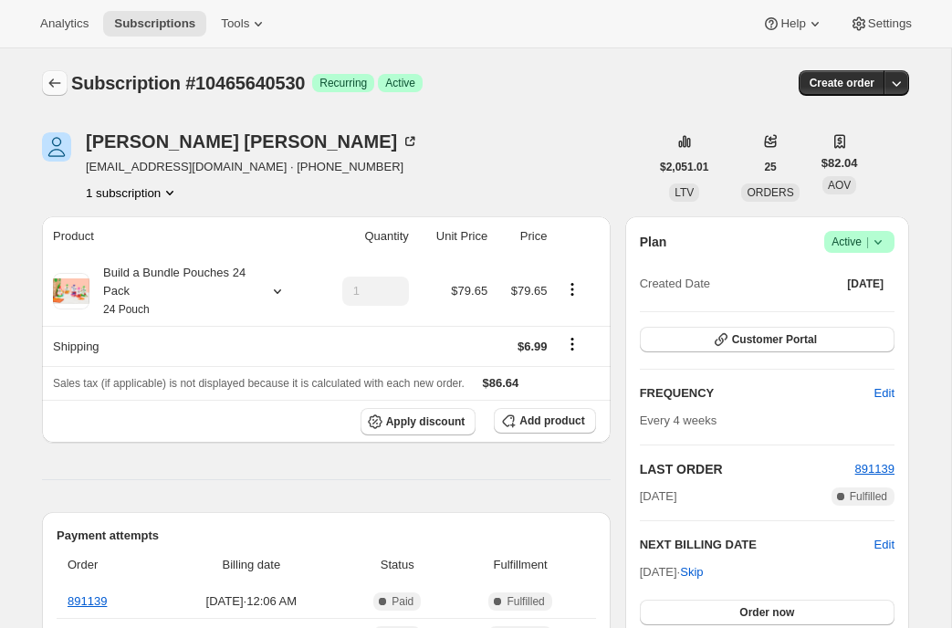
click at [55, 81] on icon "Subscriptions" at bounding box center [55, 83] width 18 height 18
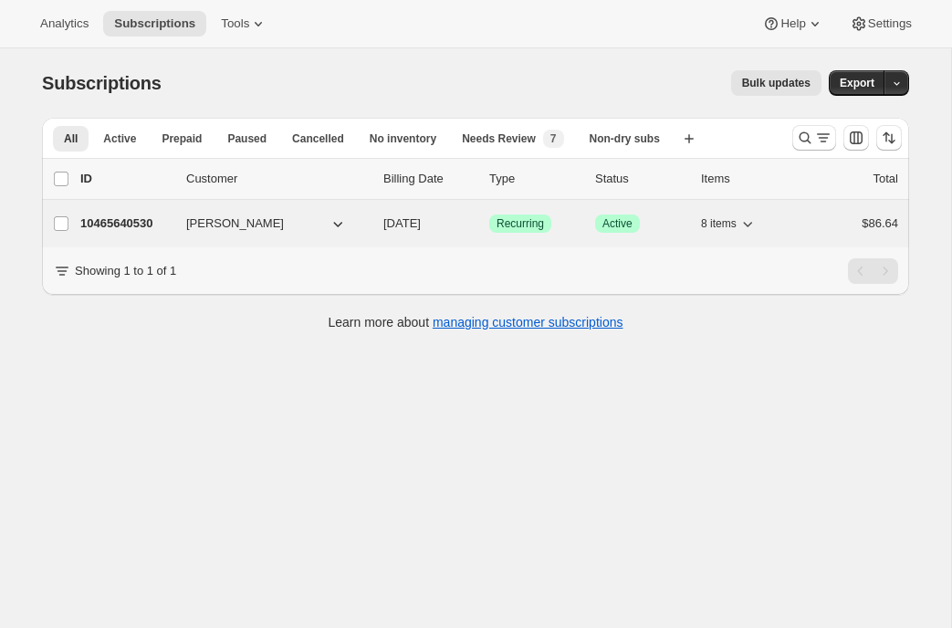
click at [137, 221] on p "10465640530" at bounding box center [125, 224] width 91 height 18
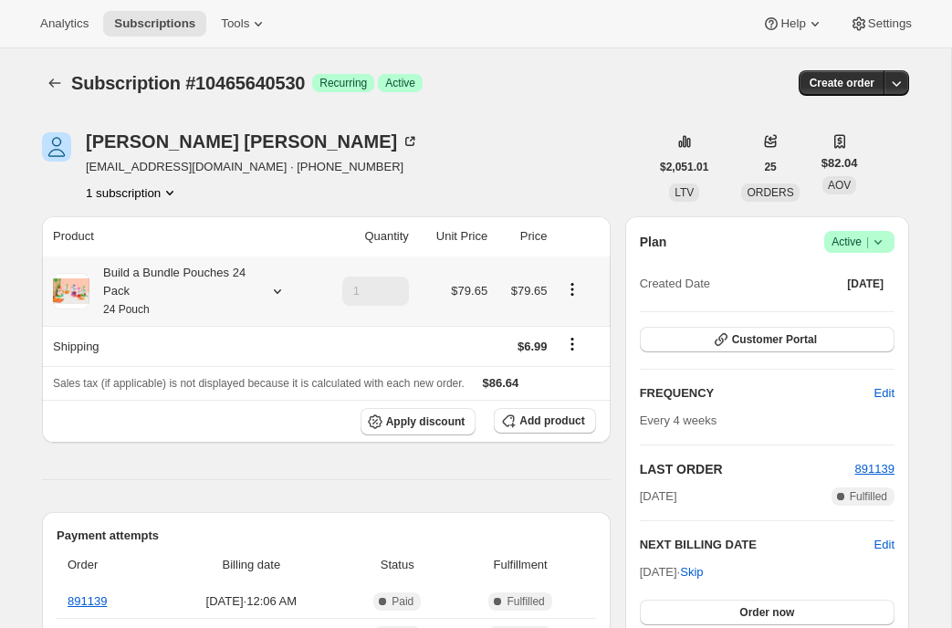
click at [275, 292] on icon at bounding box center [277, 291] width 18 height 18
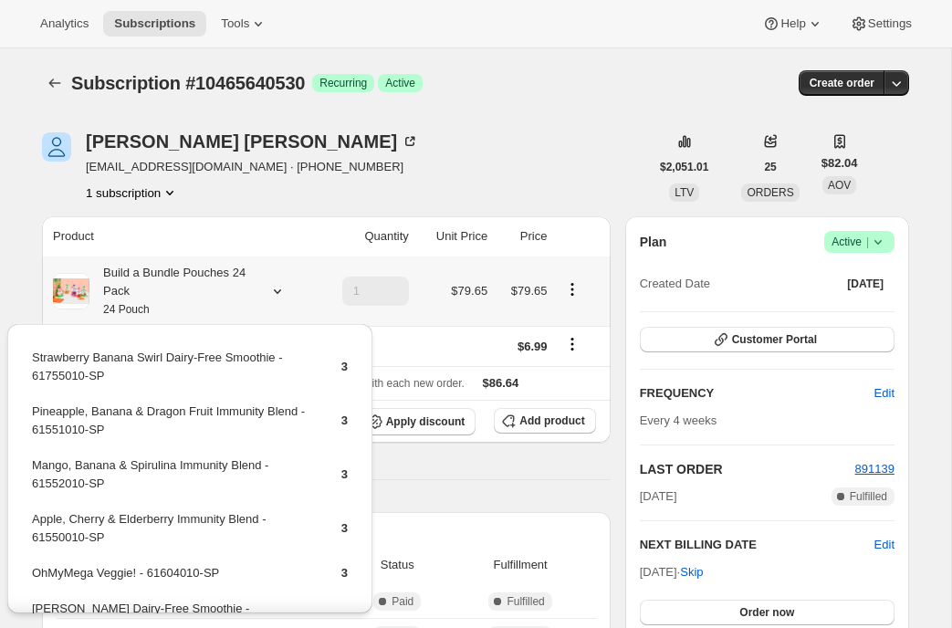
scroll to position [149, 0]
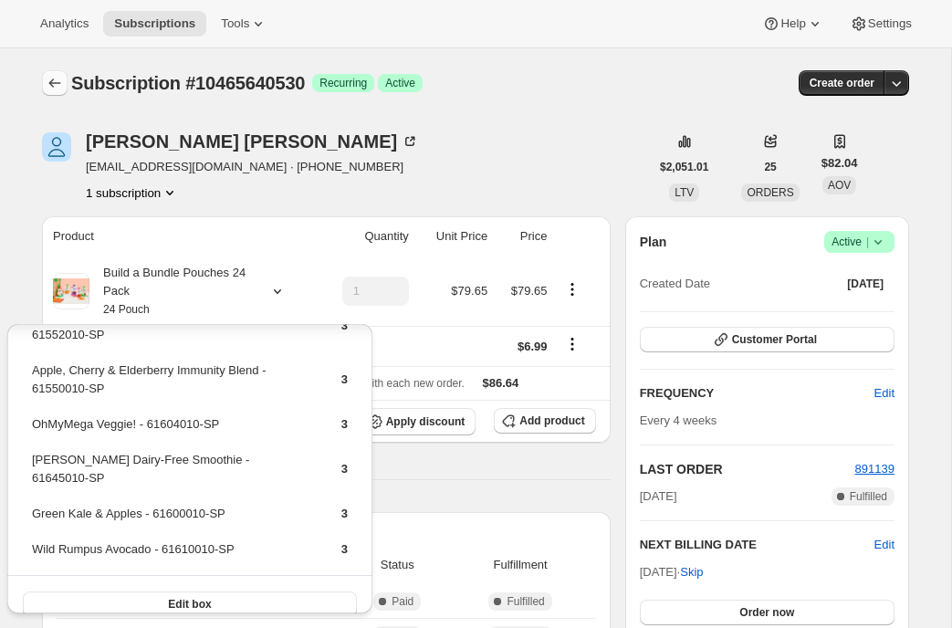
click at [53, 81] on icon "Subscriptions" at bounding box center [55, 83] width 18 height 18
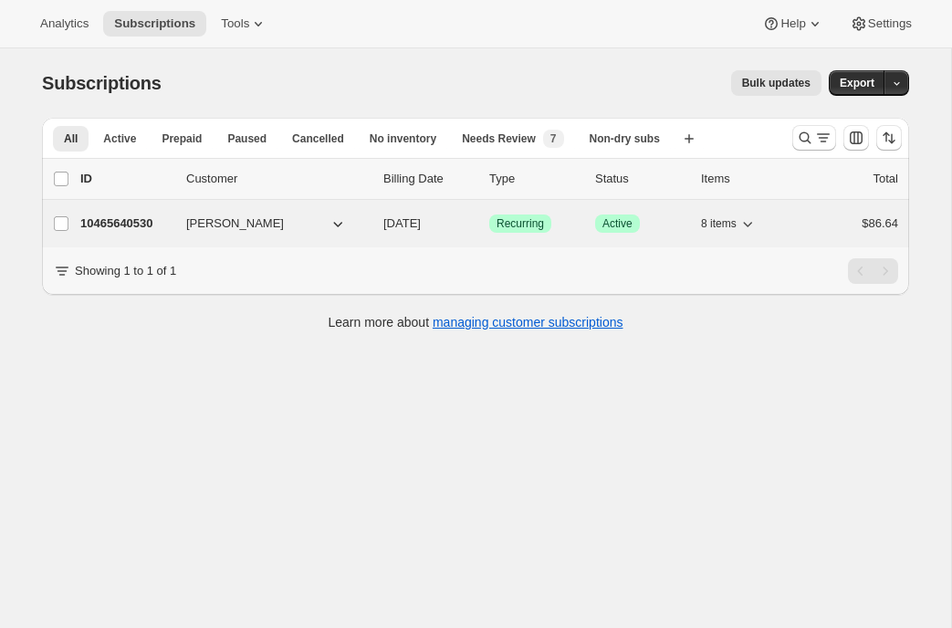
click at [121, 226] on p "10465640530" at bounding box center [125, 224] width 91 height 18
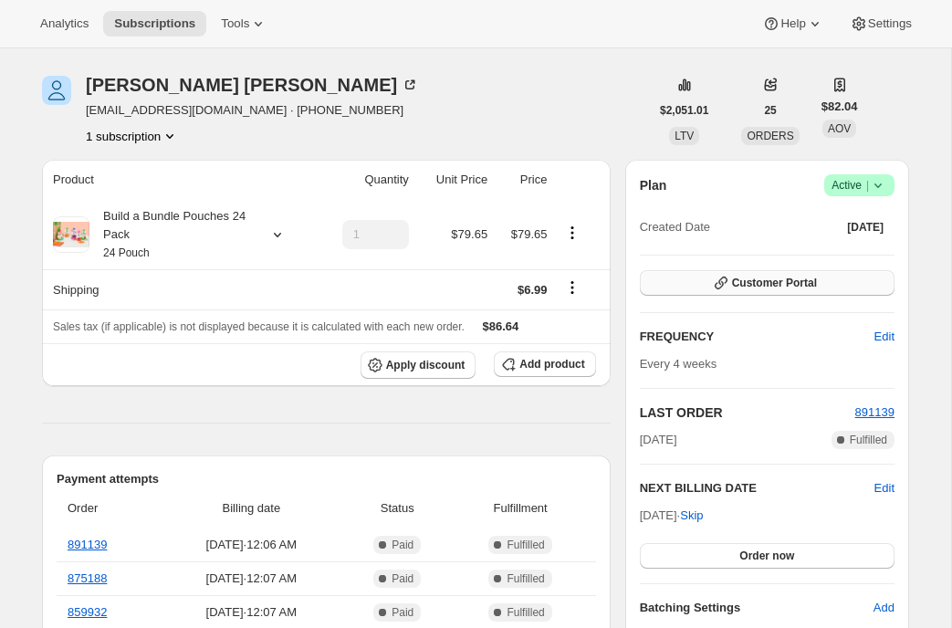
scroll to position [58, 0]
click at [270, 234] on icon at bounding box center [277, 234] width 18 height 18
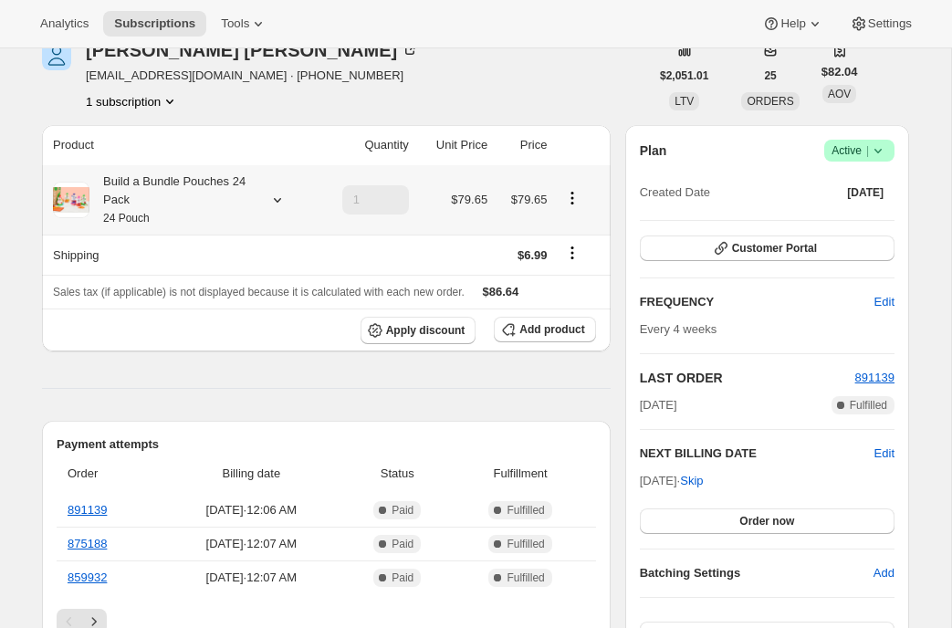
click at [285, 198] on icon at bounding box center [277, 200] width 18 height 18
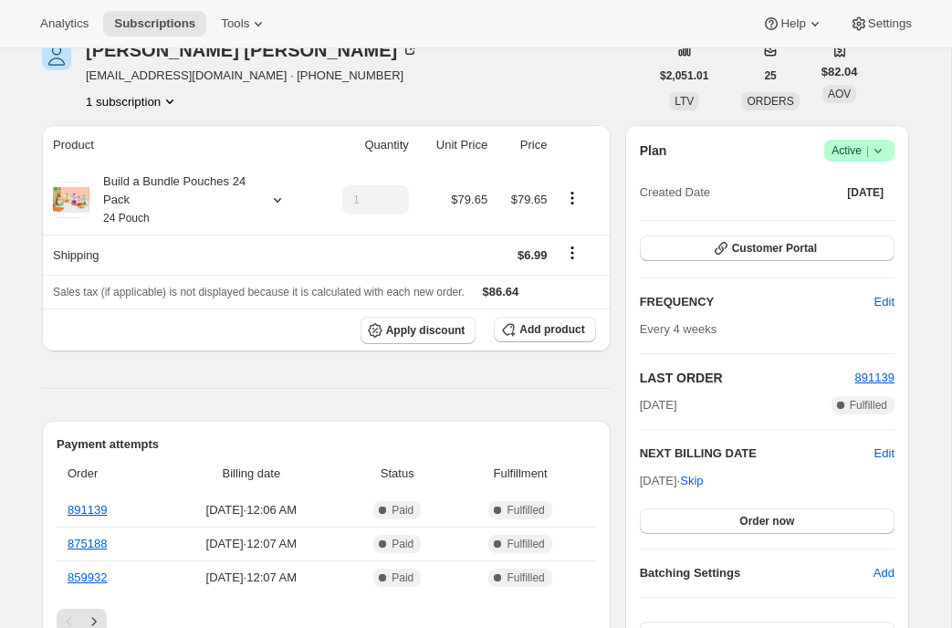
scroll to position [0, 0]
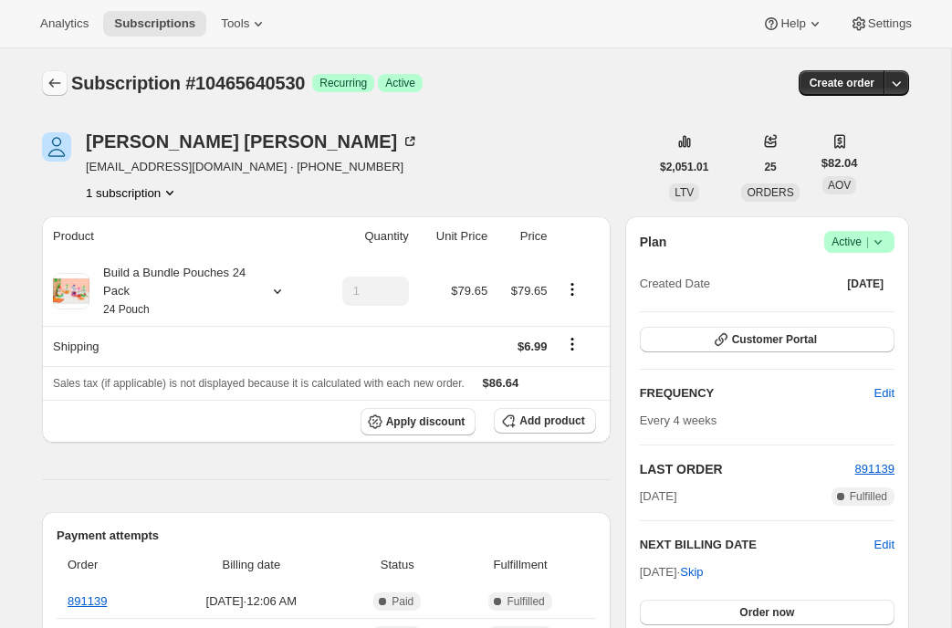
click at [58, 76] on icon "Subscriptions" at bounding box center [55, 83] width 18 height 18
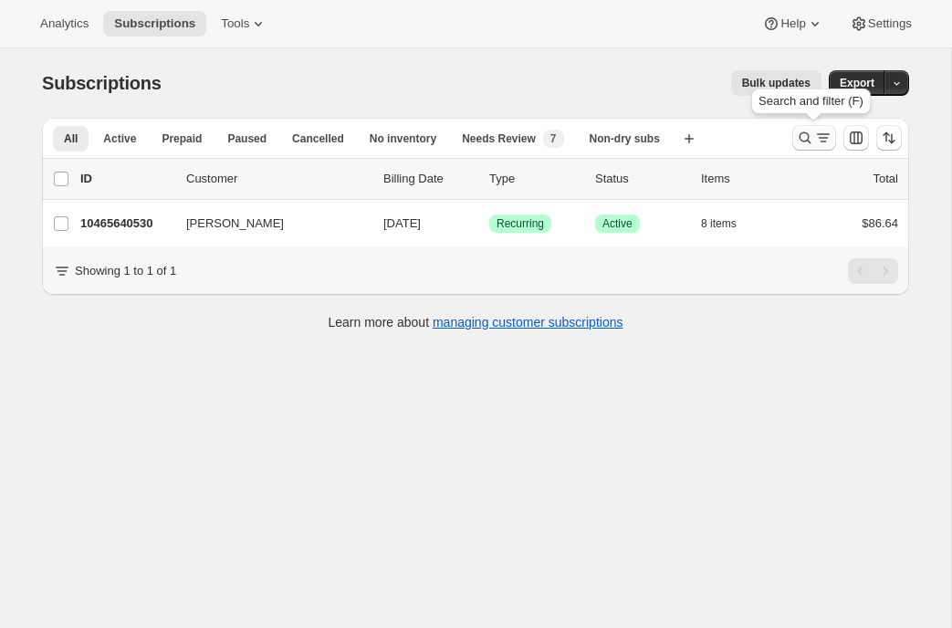
click at [814, 139] on icon "Search and filter results" at bounding box center [805, 138] width 18 height 18
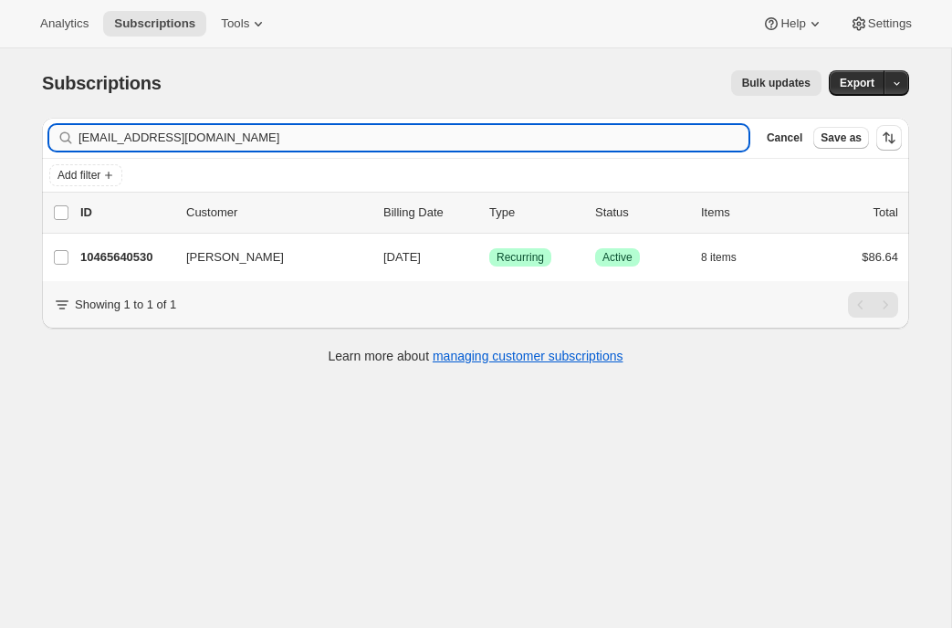
click at [143, 134] on input "shaylynburke@yahoo.com" at bounding box center [414, 138] width 670 height 26
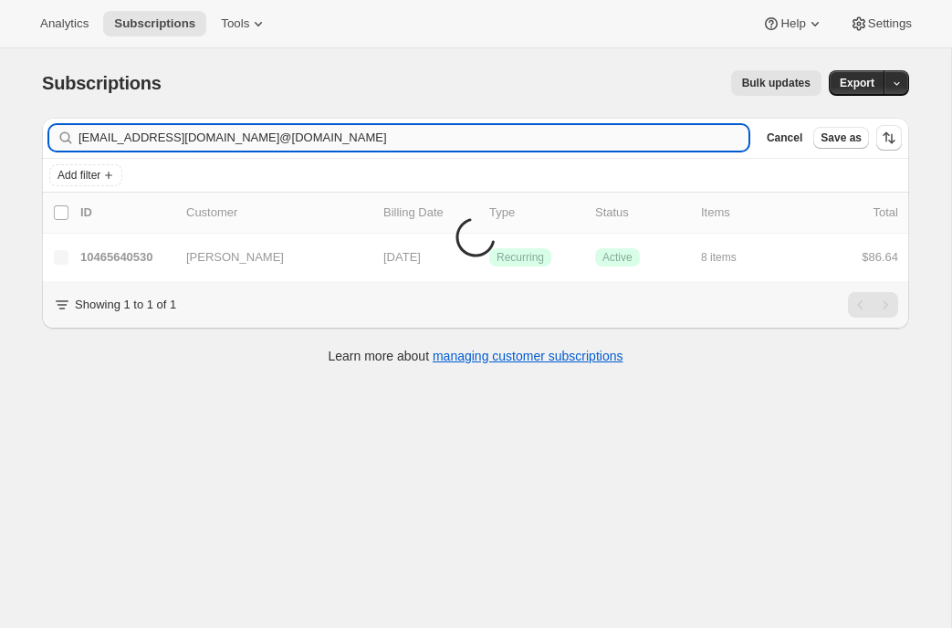
click at [143, 134] on input "avjepsen24@gmail.com@yahoo.com" at bounding box center [414, 138] width 670 height 26
type input "avjepsen24@gmail.com"
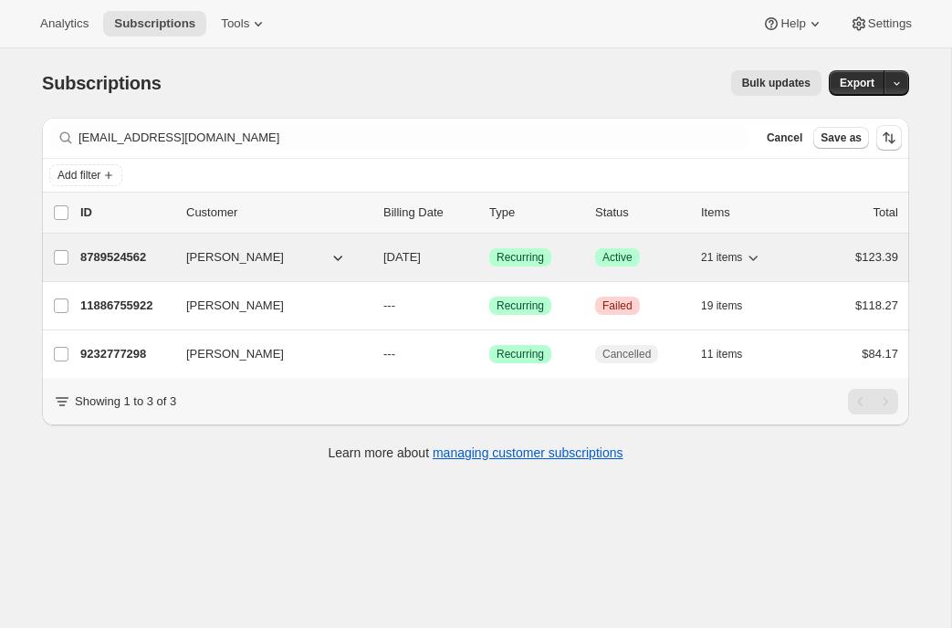
click at [114, 258] on p "8789524562" at bounding box center [125, 257] width 91 height 18
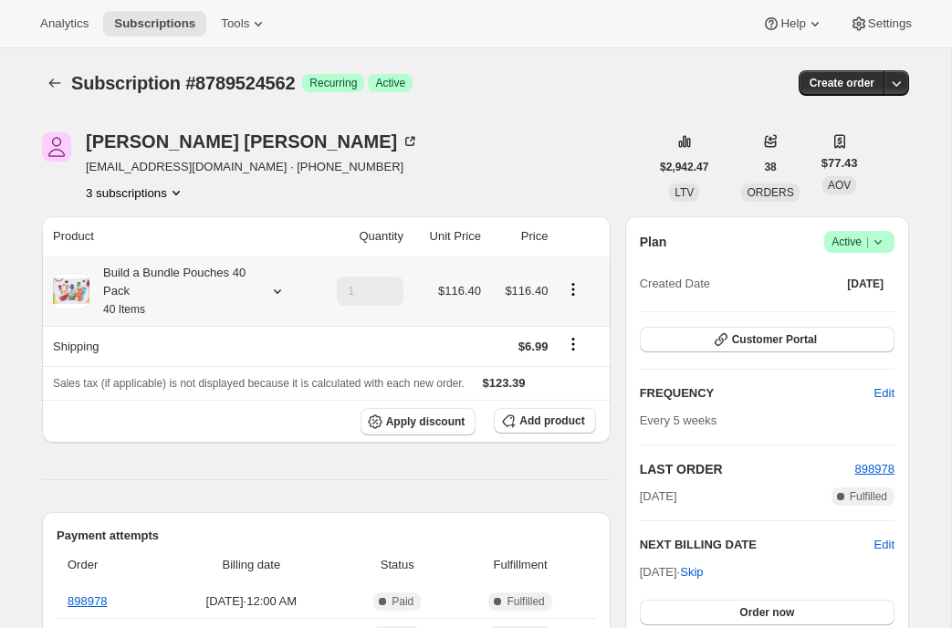
click at [273, 289] on icon at bounding box center [277, 291] width 18 height 18
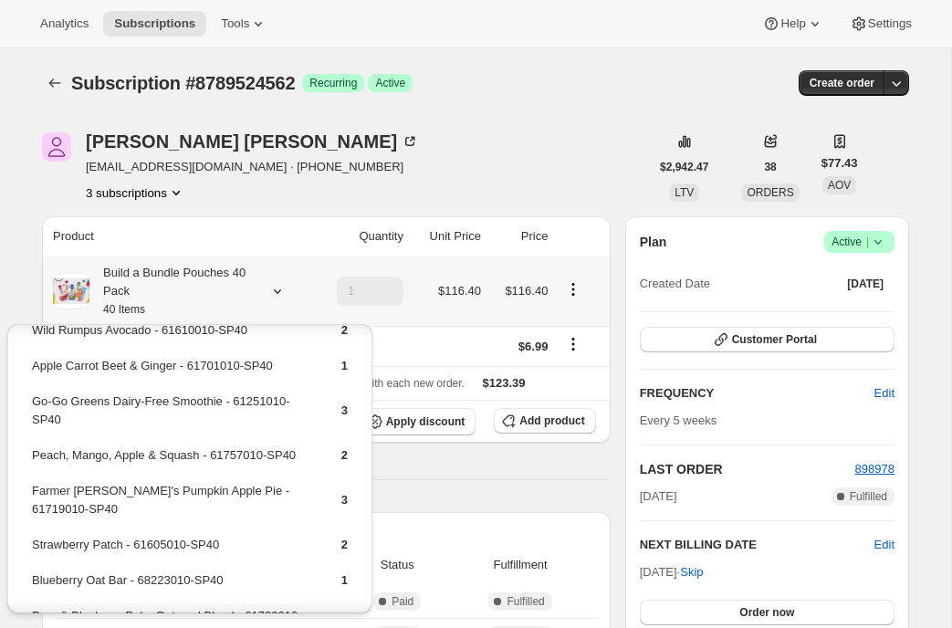
scroll to position [695, 0]
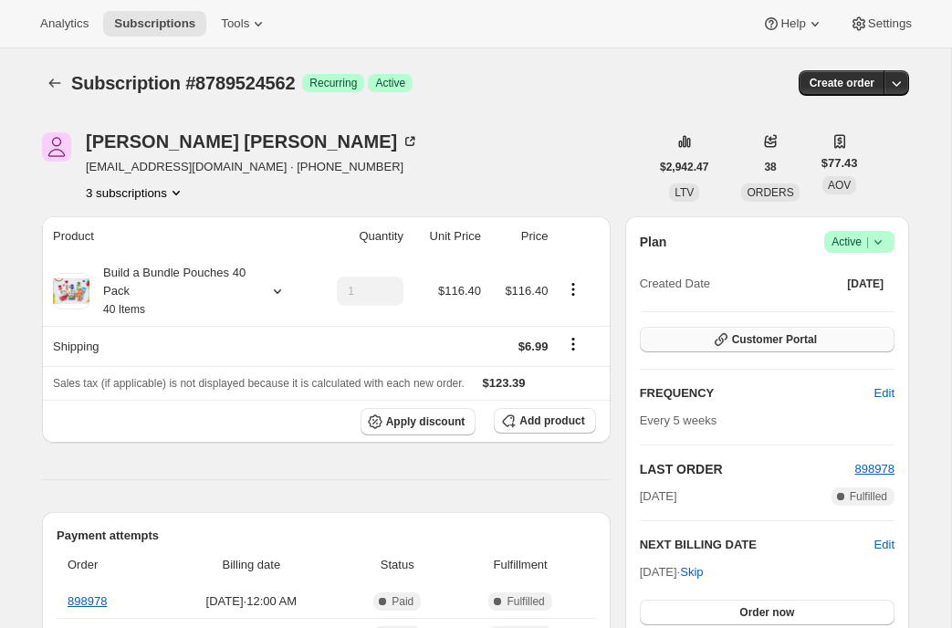
click at [670, 342] on button "Customer Portal" at bounding box center [767, 340] width 255 height 26
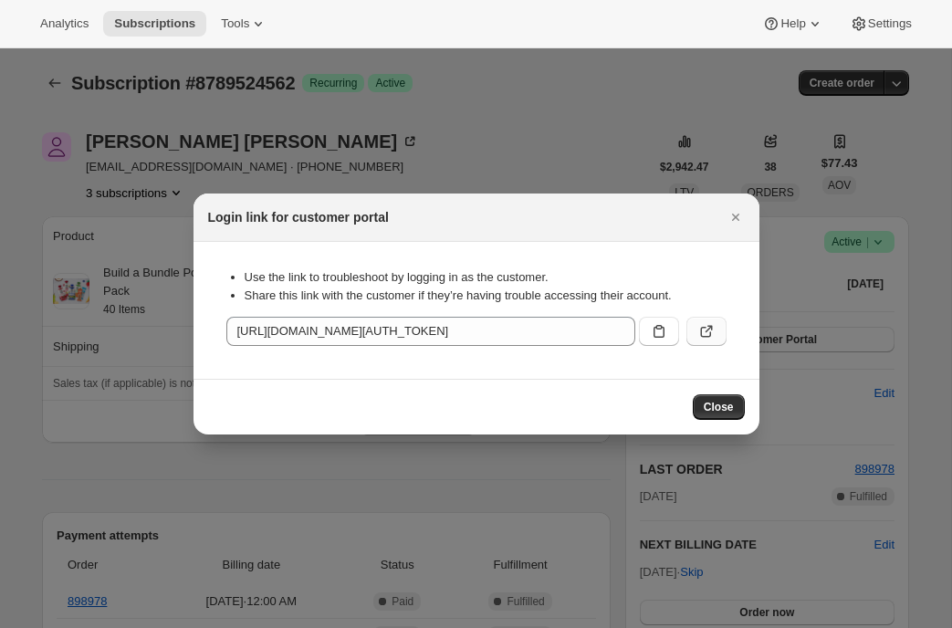
click at [714, 338] on icon ":r61j:" at bounding box center [707, 331] width 18 height 18
click at [736, 216] on icon "Close" at bounding box center [734, 217] width 7 height 7
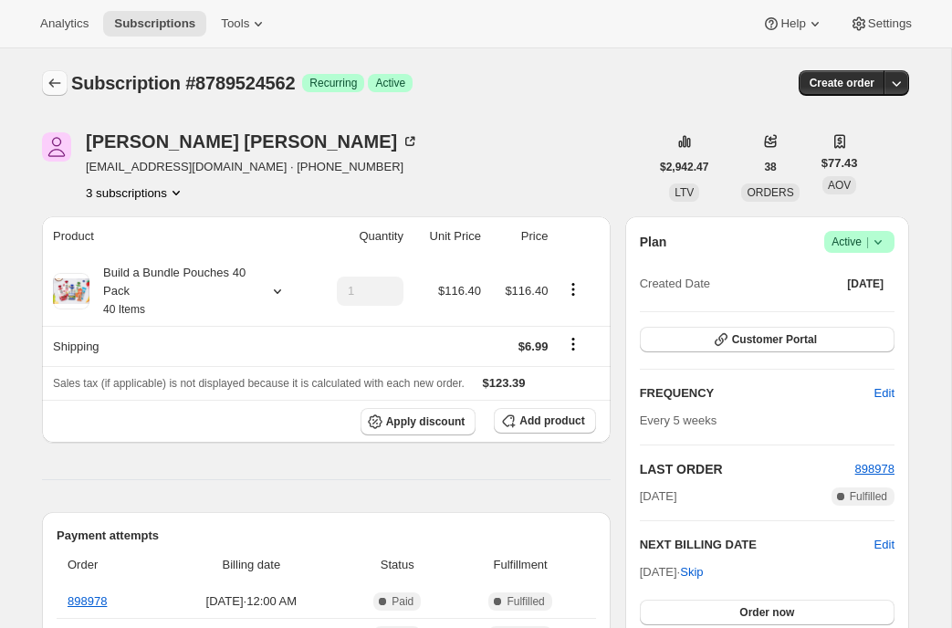
click at [47, 78] on icon "Subscriptions" at bounding box center [55, 83] width 18 height 18
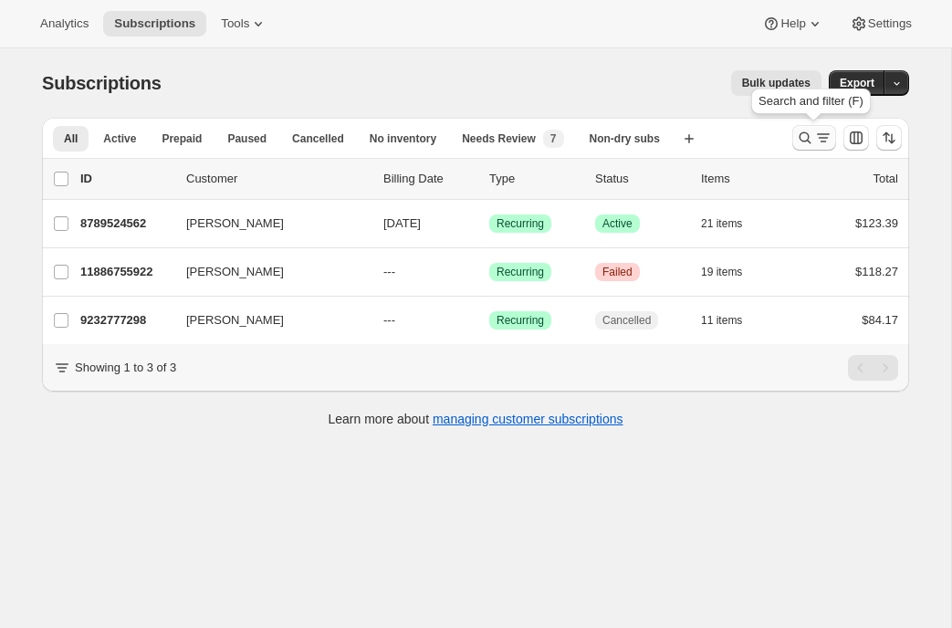
click at [815, 141] on icon "Search and filter results" at bounding box center [824, 138] width 18 height 18
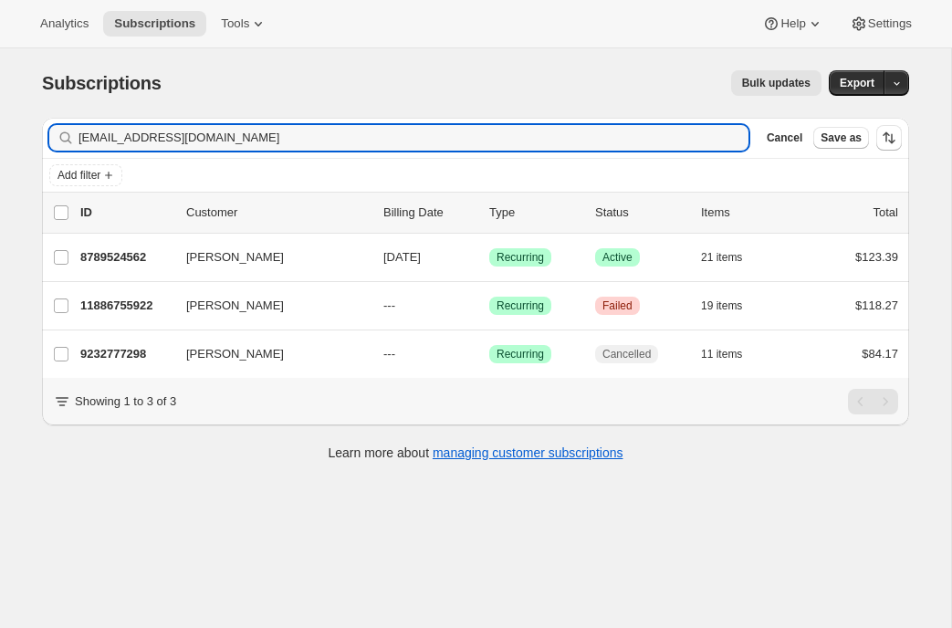
drag, startPoint x: 268, startPoint y: 141, endPoint x: 27, endPoint y: 140, distance: 240.2
click at [27, 140] on div "Filter subscribers avjepsen24@gmail.com Clear Cancel Save as Add filter 0 selec…" at bounding box center [468, 291] width 882 height 377
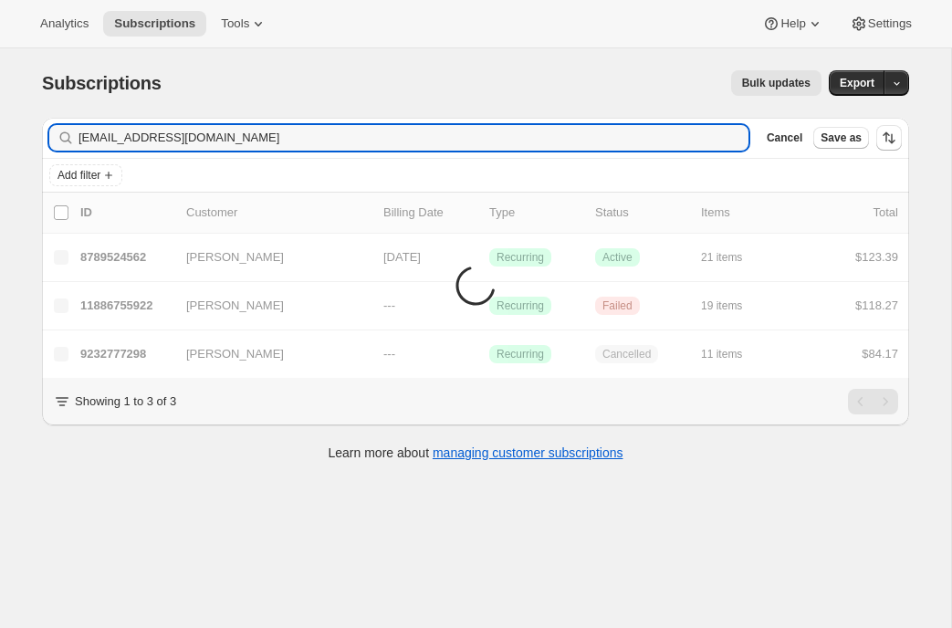
type input "gratefulpez25@gmail.com"
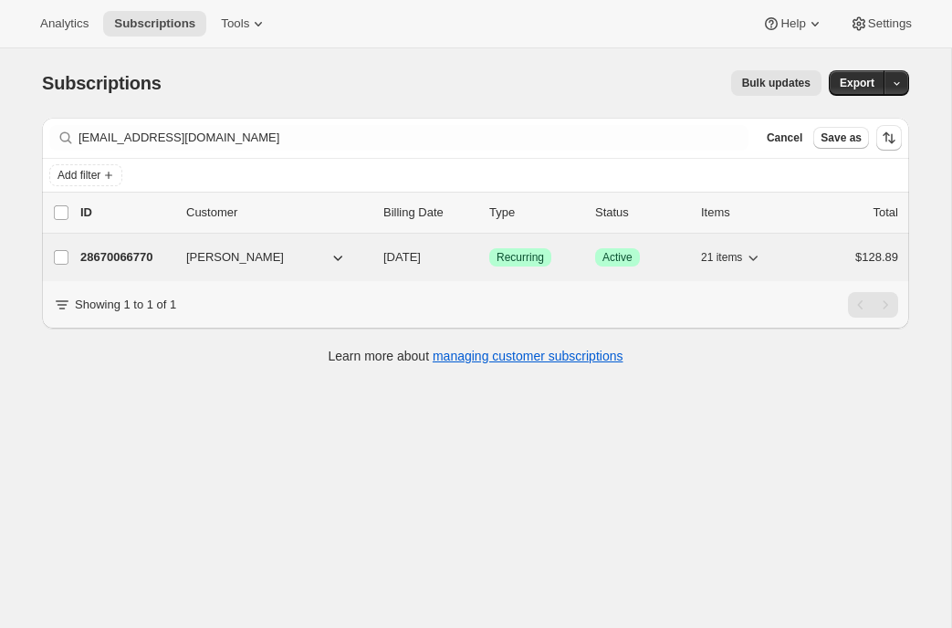
click at [133, 256] on p "28670066770" at bounding box center [125, 257] width 91 height 18
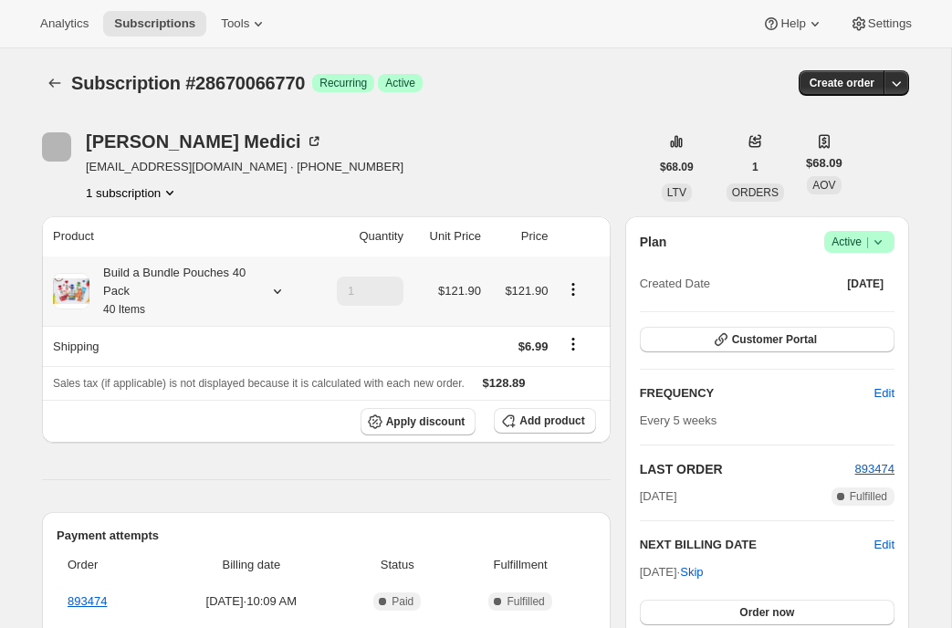
click at [278, 284] on icon at bounding box center [277, 291] width 18 height 18
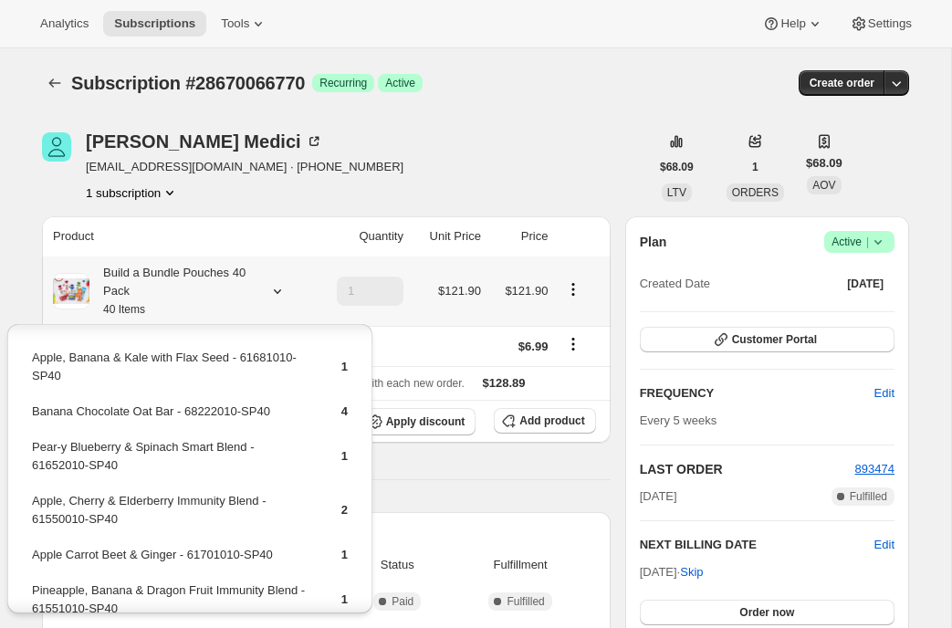
scroll to position [721, 0]
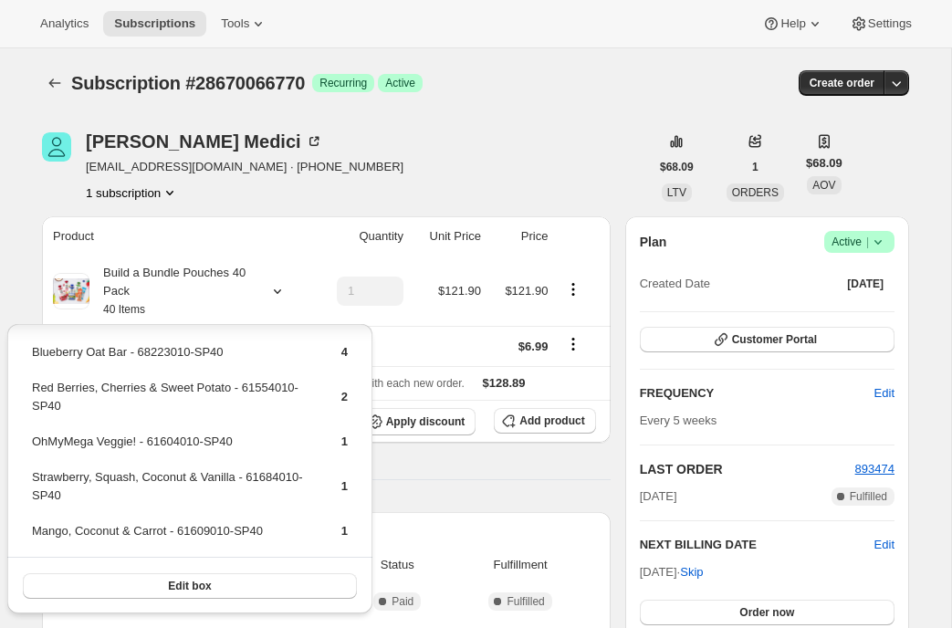
click at [454, 498] on div "Product Quantity Unit Price Price Build a Bundle Pouches 40 Pack 40 Items 1 $12…" at bounding box center [326, 585] width 569 height 739
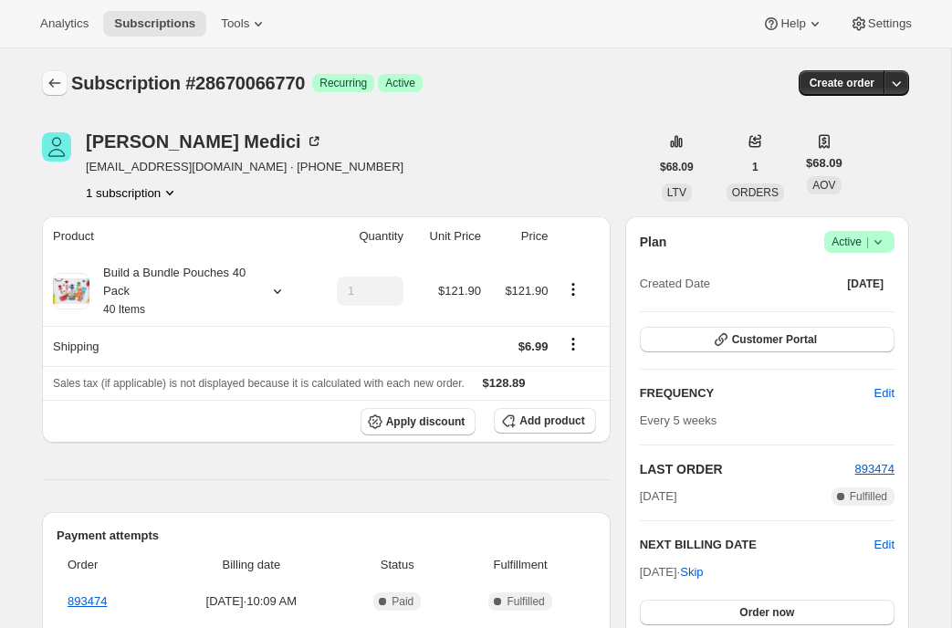
click at [51, 92] on button "Subscriptions" at bounding box center [55, 83] width 26 height 26
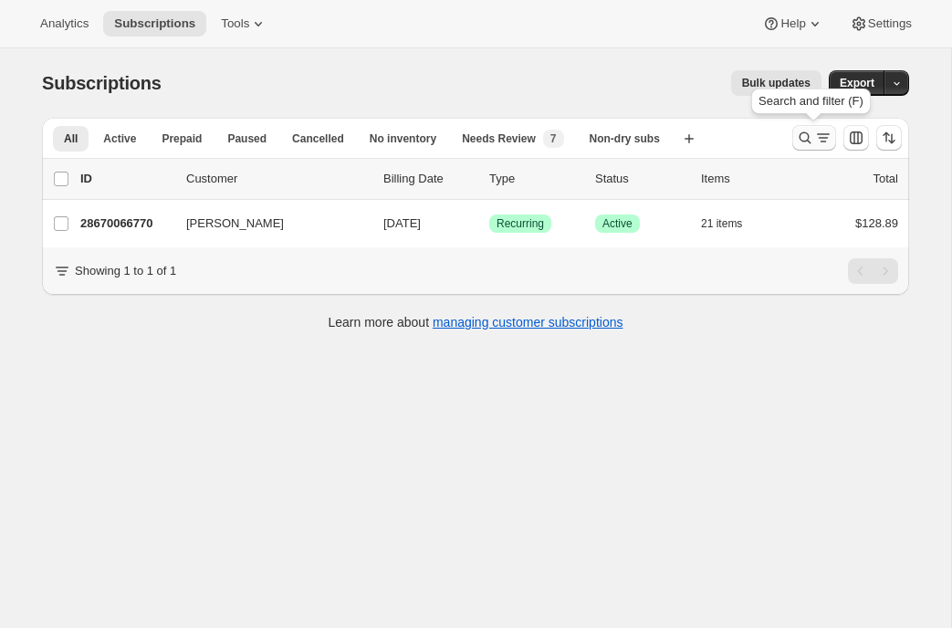
click at [802, 136] on icon "Search and filter results" at bounding box center [805, 138] width 18 height 18
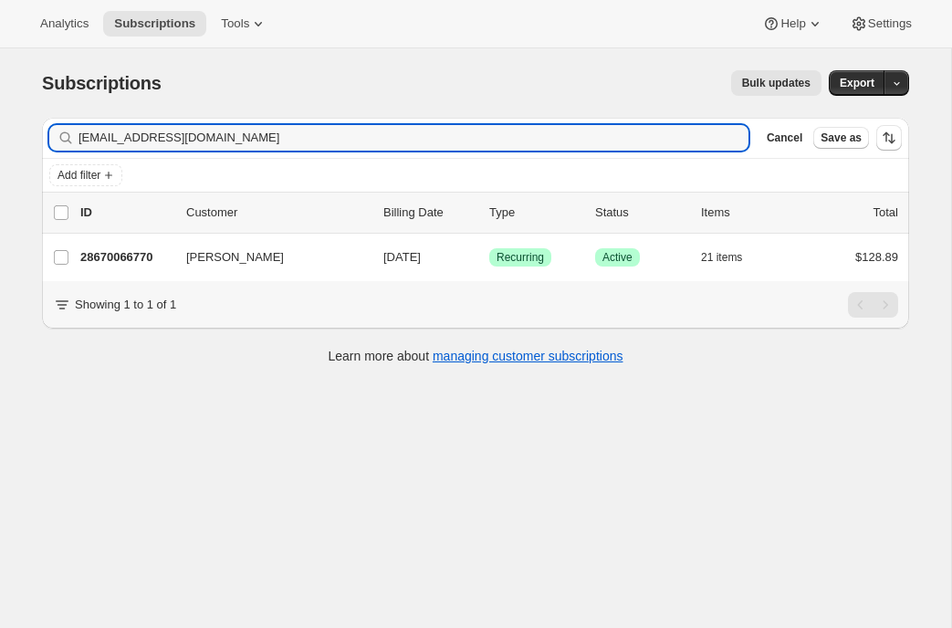
drag, startPoint x: 246, startPoint y: 141, endPoint x: -16, endPoint y: 113, distance: 263.5
click at [0, 113] on html "Analytics Subscriptions Tools Help Settings Skip to content Subscriptions. This…" at bounding box center [476, 314] width 952 height 628
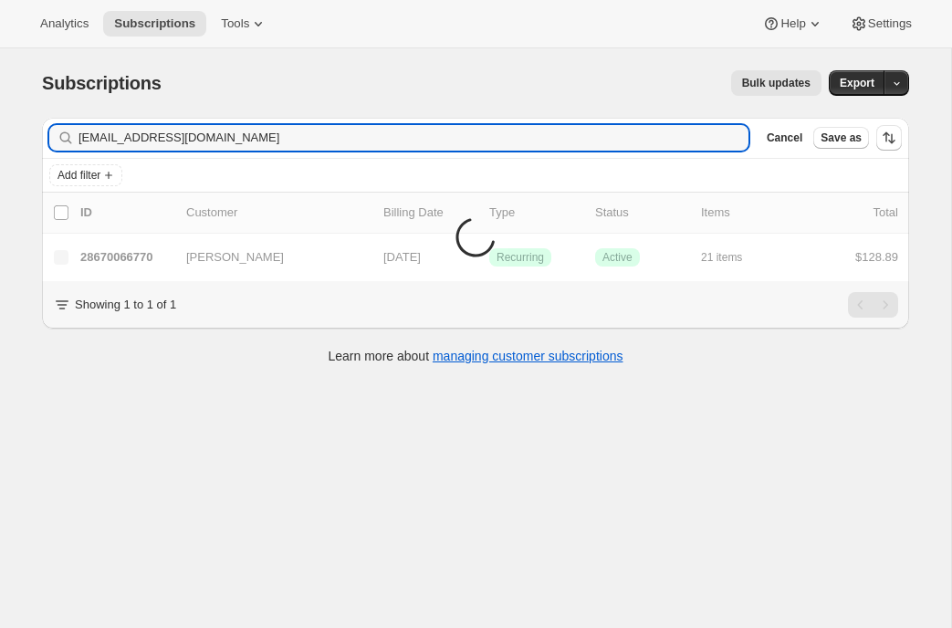
type input "annalynn8799@gmail.com"
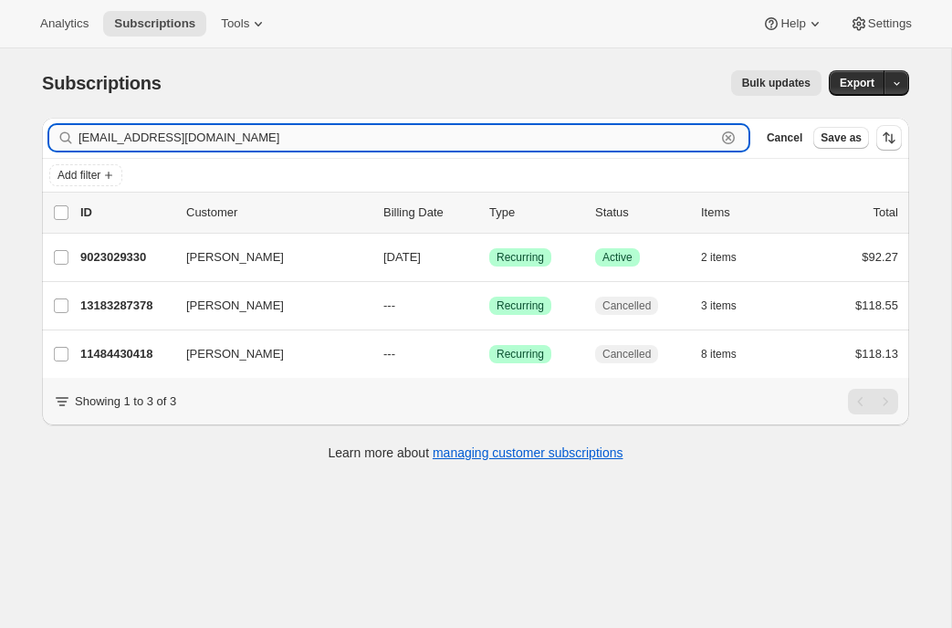
click at [195, 138] on input "annalynn8799@gmail.com" at bounding box center [397, 138] width 637 height 26
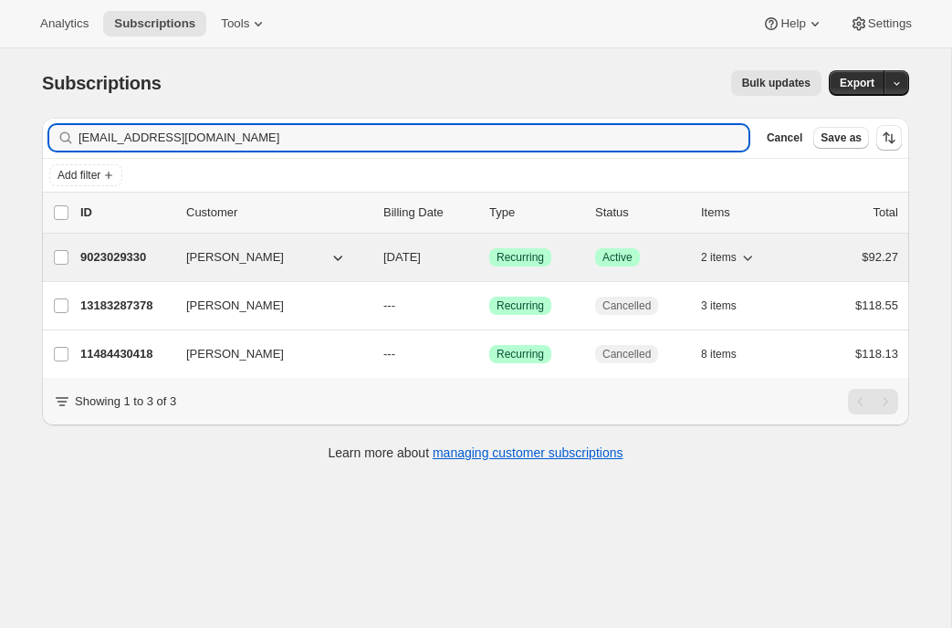
click at [109, 262] on p "9023029330" at bounding box center [125, 257] width 91 height 18
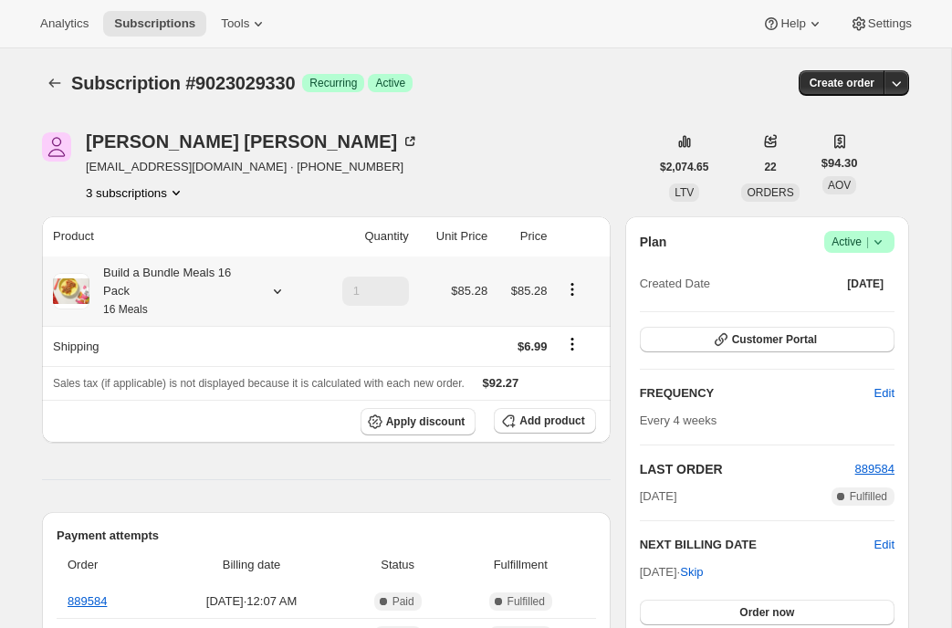
click at [276, 289] on icon at bounding box center [277, 291] width 18 height 18
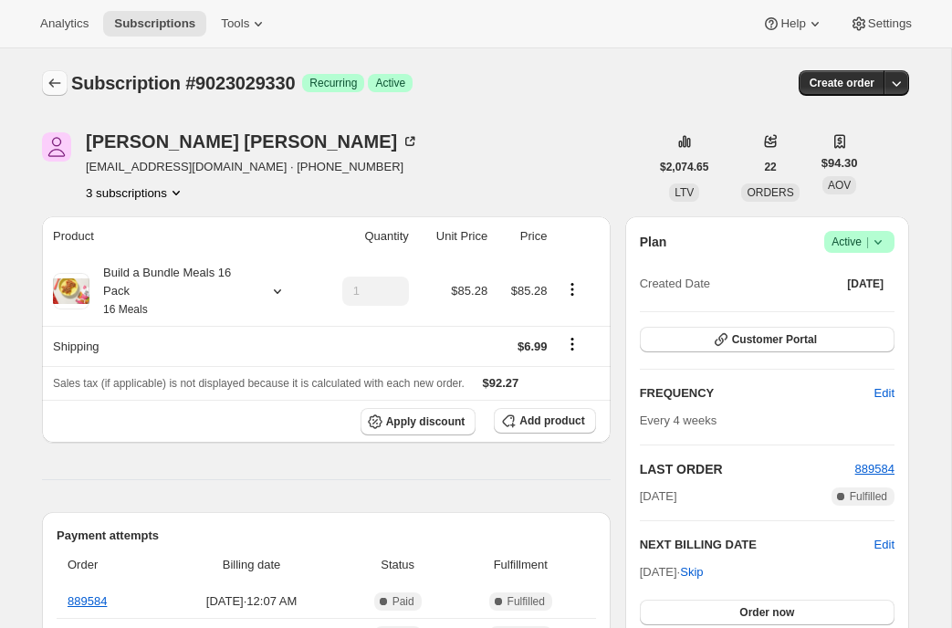
click at [49, 79] on icon "Subscriptions" at bounding box center [55, 83] width 18 height 18
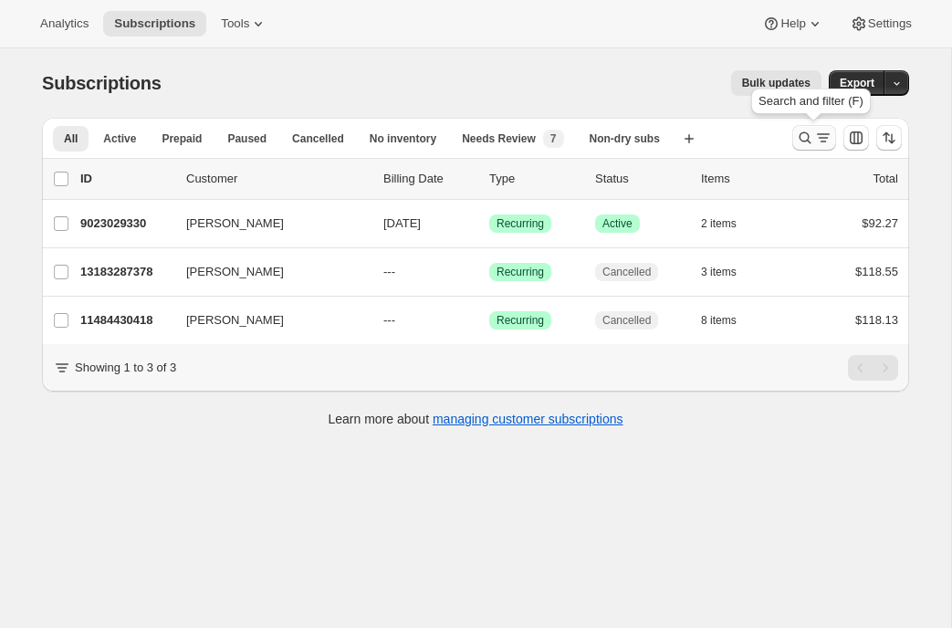
click at [816, 134] on icon "Search and filter results" at bounding box center [824, 138] width 18 height 18
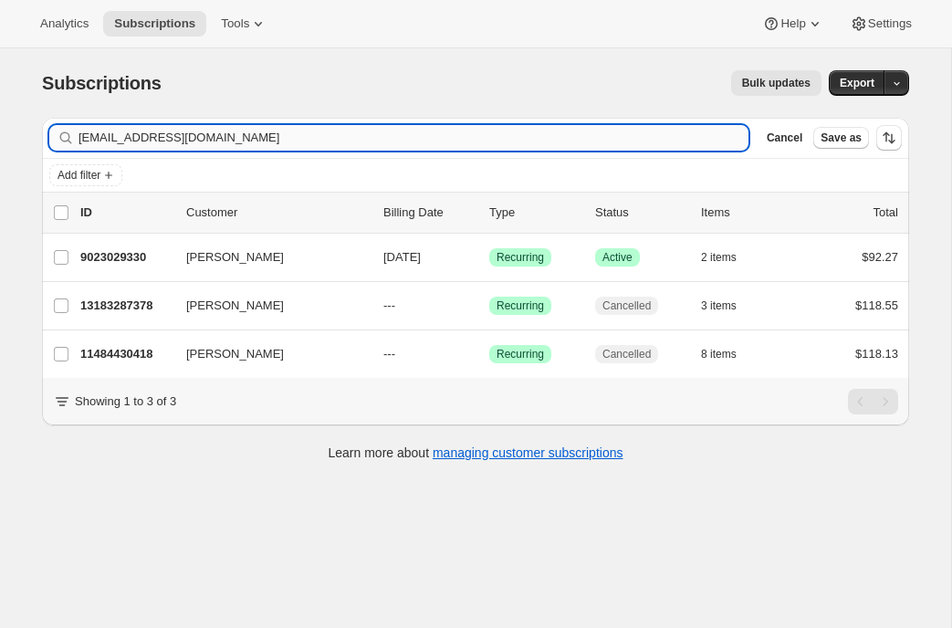
click at [430, 137] on input "annalynn8799@gmail.com" at bounding box center [414, 138] width 670 height 26
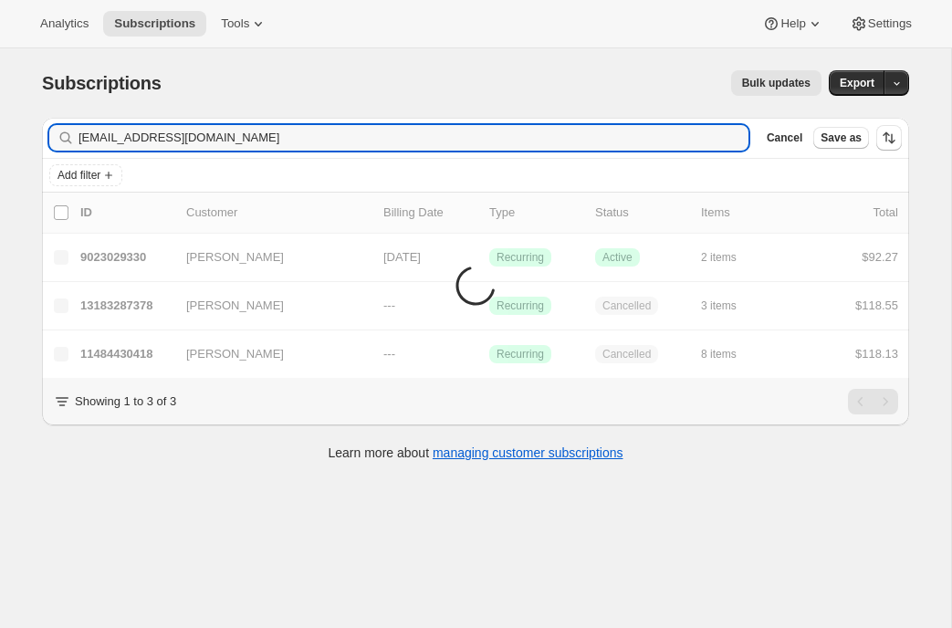
type input "kztchien@gmail.com"
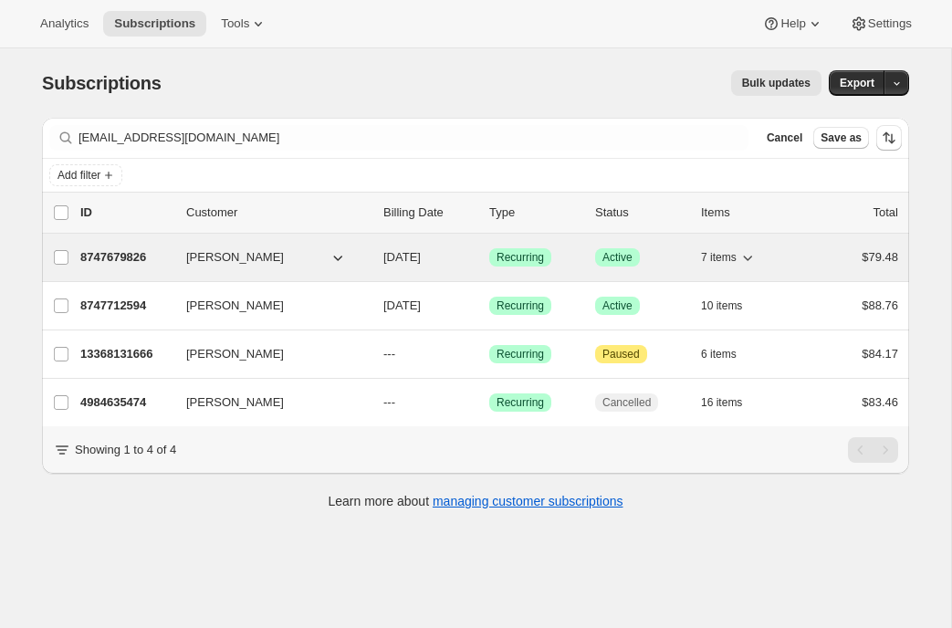
click at [137, 246] on div "8747679826 Karla Chien 10/07/2025 Success Recurring Success Active 7 items $79.…" at bounding box center [489, 258] width 818 height 26
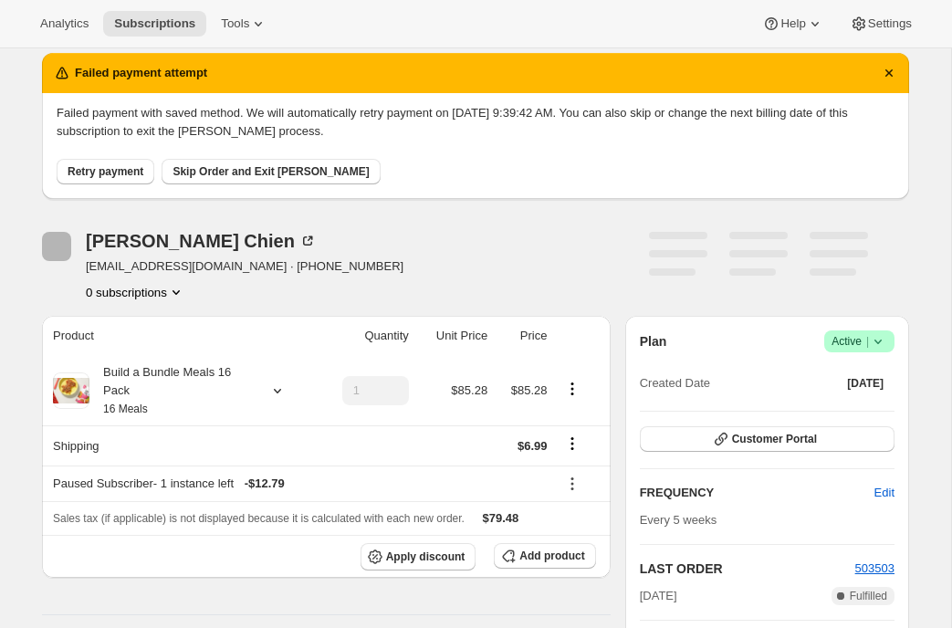
scroll to position [160, 0]
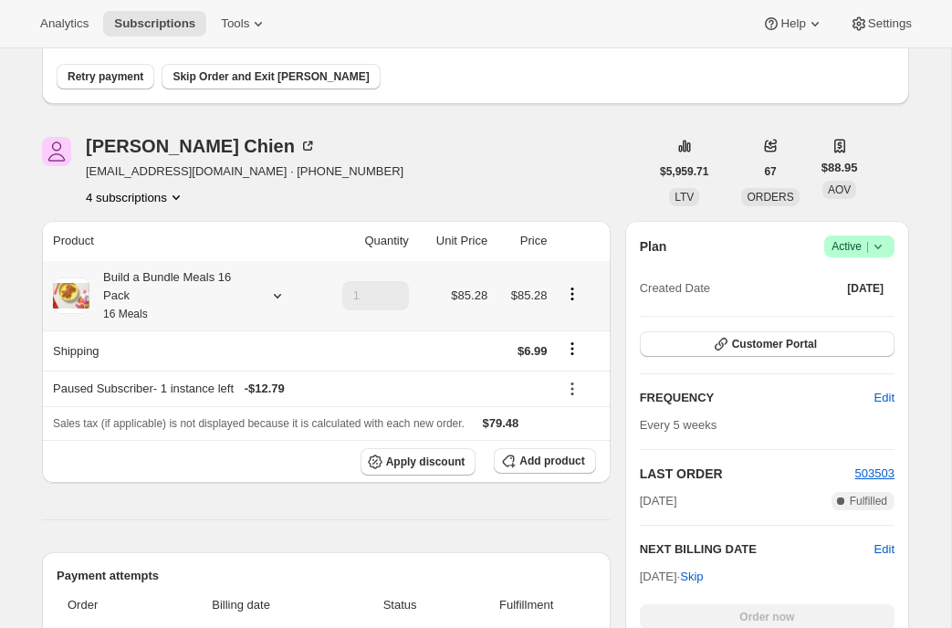
click at [273, 293] on icon at bounding box center [277, 296] width 18 height 18
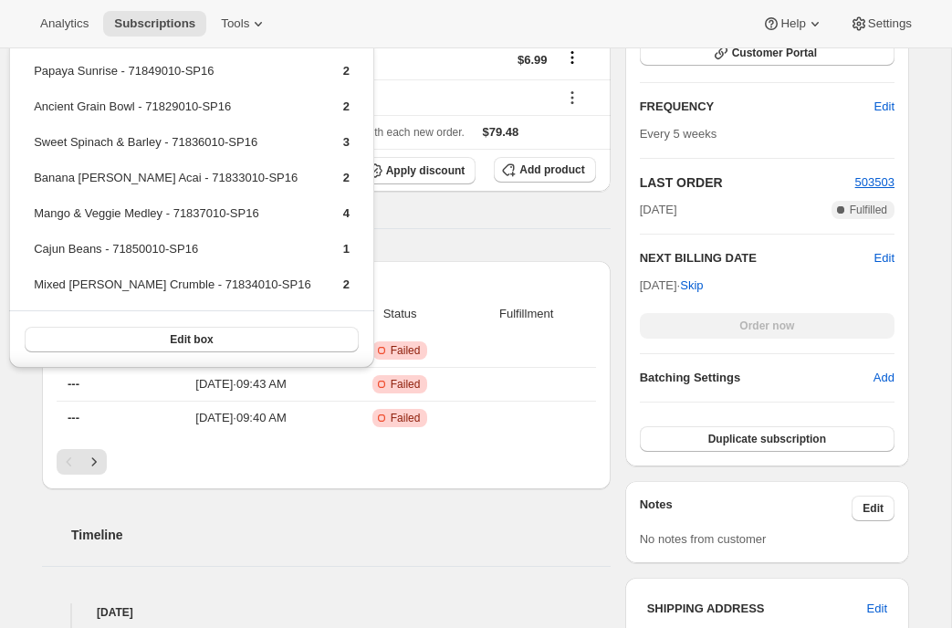
scroll to position [354, 0]
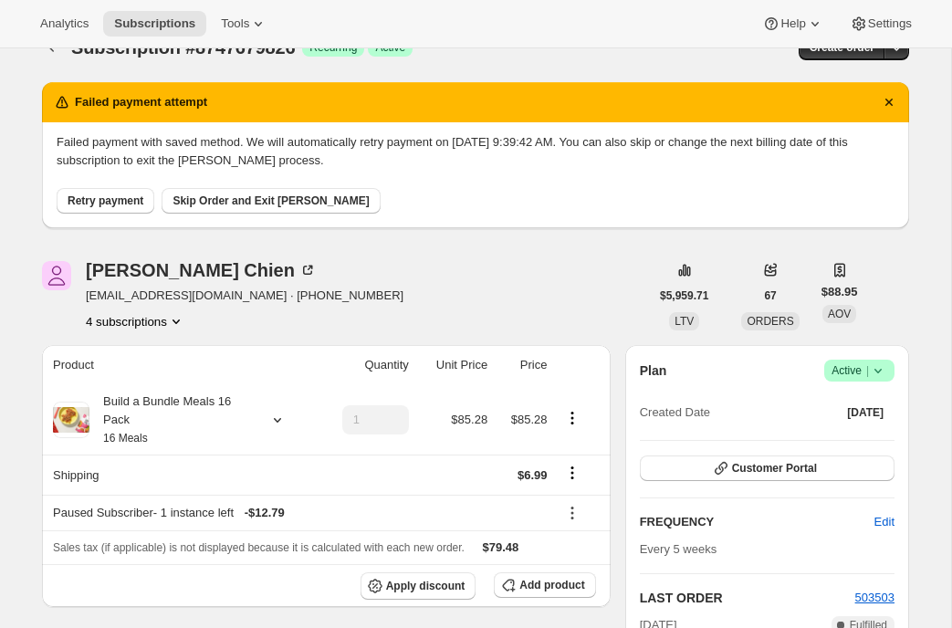
scroll to position [0, 0]
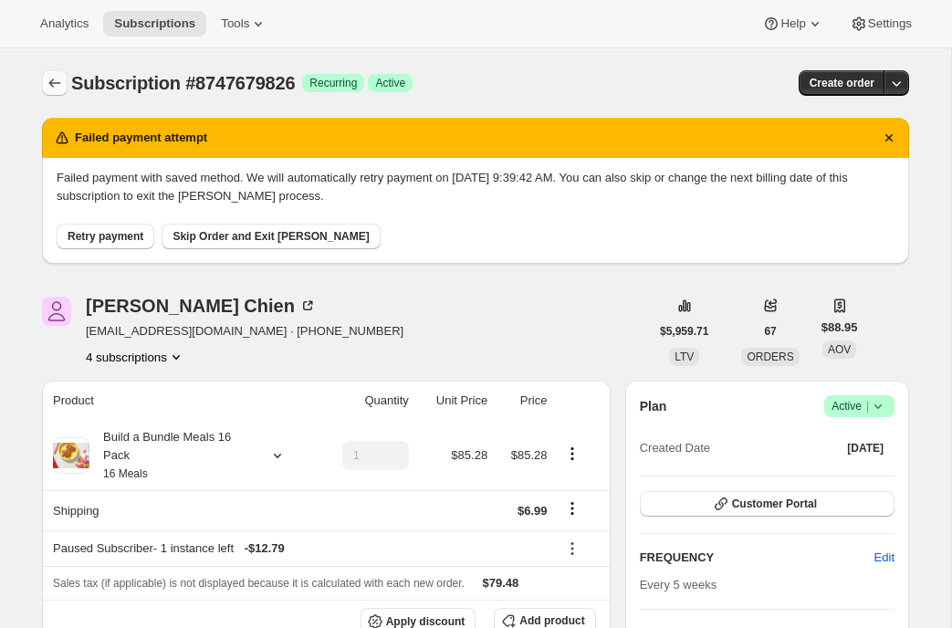
click at [53, 88] on icon "Subscriptions" at bounding box center [55, 83] width 18 height 18
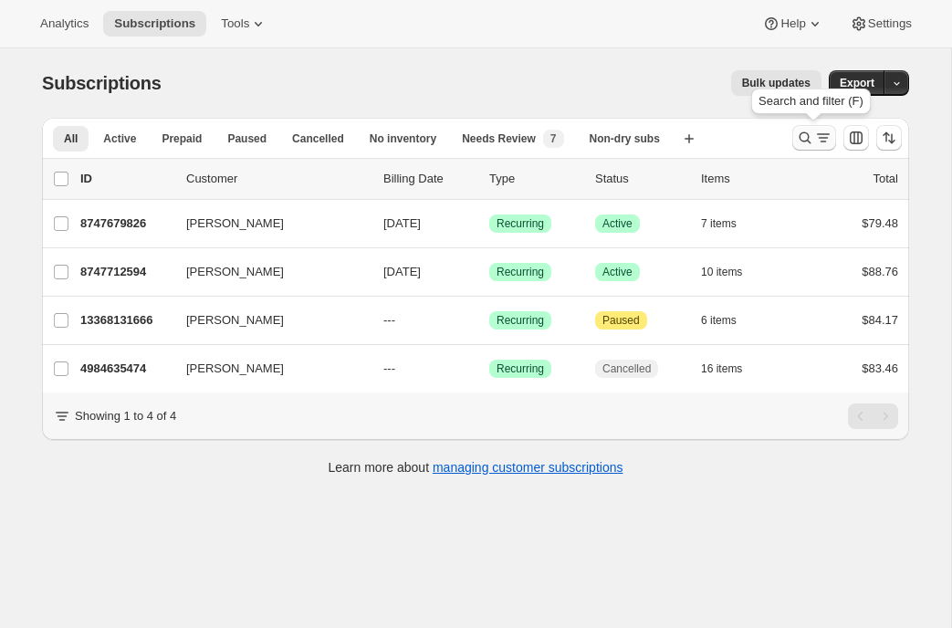
click at [796, 135] on icon "Search and filter results" at bounding box center [805, 138] width 18 height 18
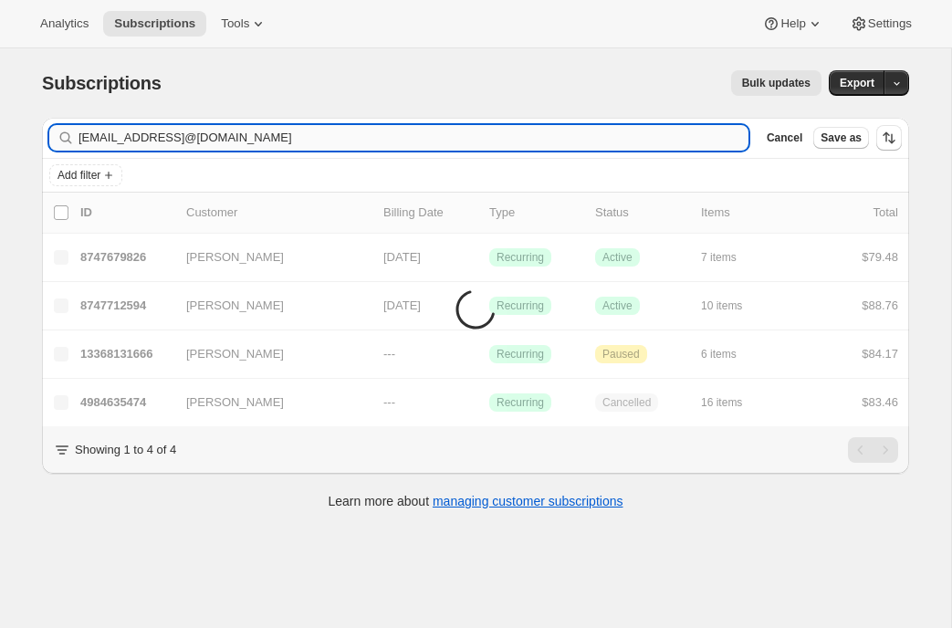
click at [205, 133] on input "kztchien@gmail.comreecemarkman@gmail.com" at bounding box center [414, 138] width 670 height 26
type input "reecemarkman@gmail.com"
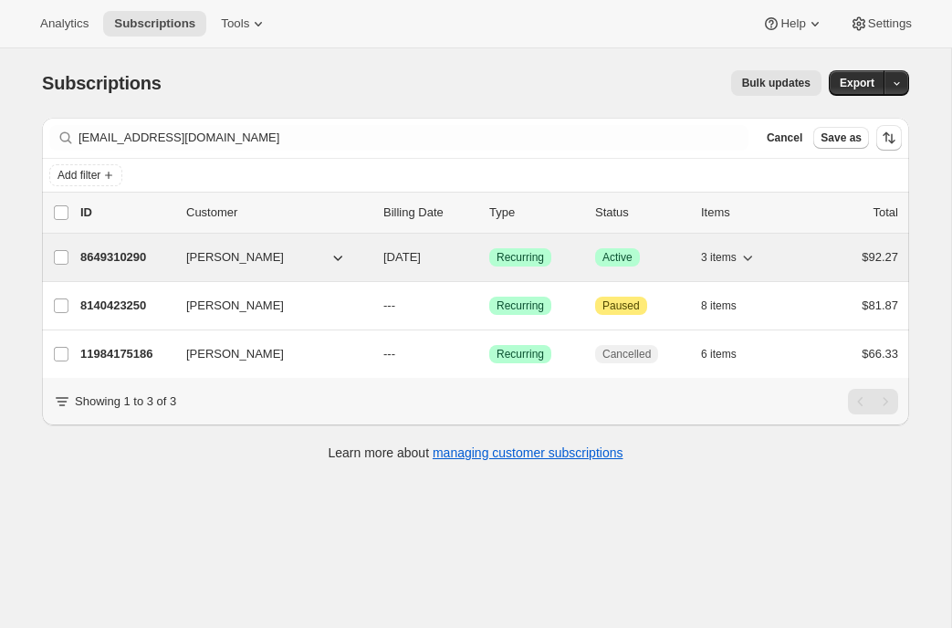
click at [118, 251] on p "8649310290" at bounding box center [125, 257] width 91 height 18
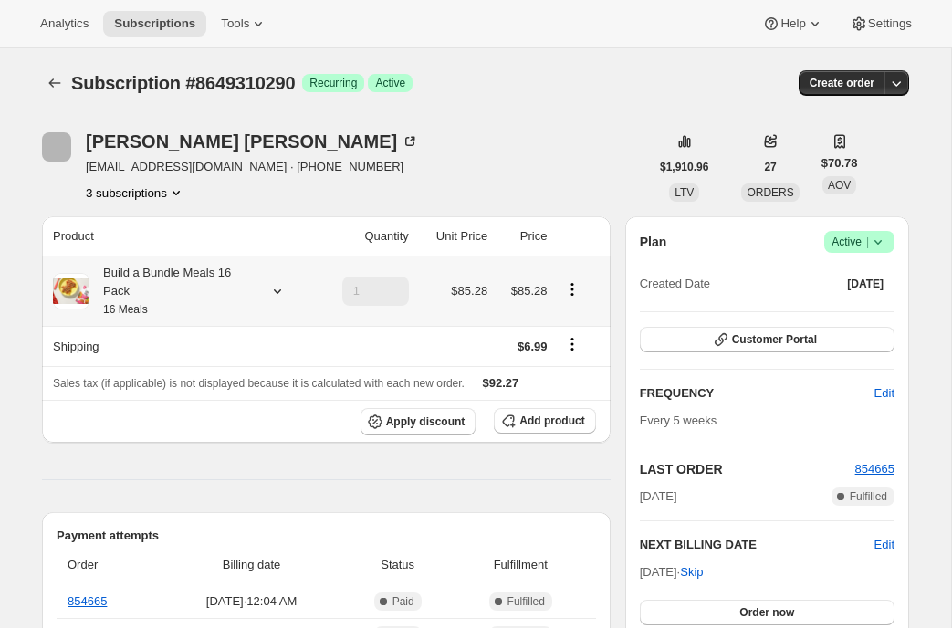
click at [280, 289] on icon at bounding box center [277, 291] width 7 height 5
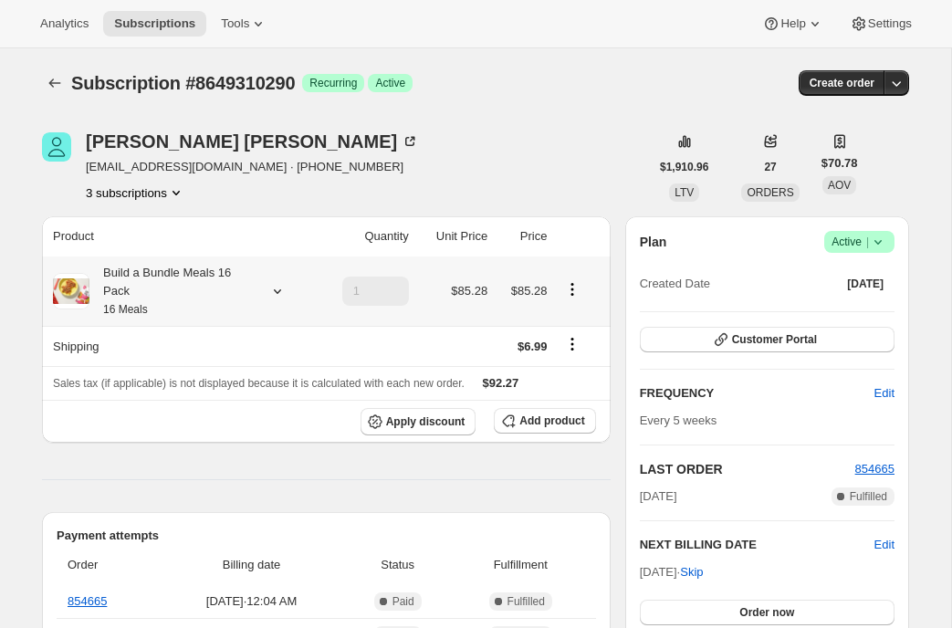
click at [275, 294] on icon at bounding box center [277, 291] width 18 height 18
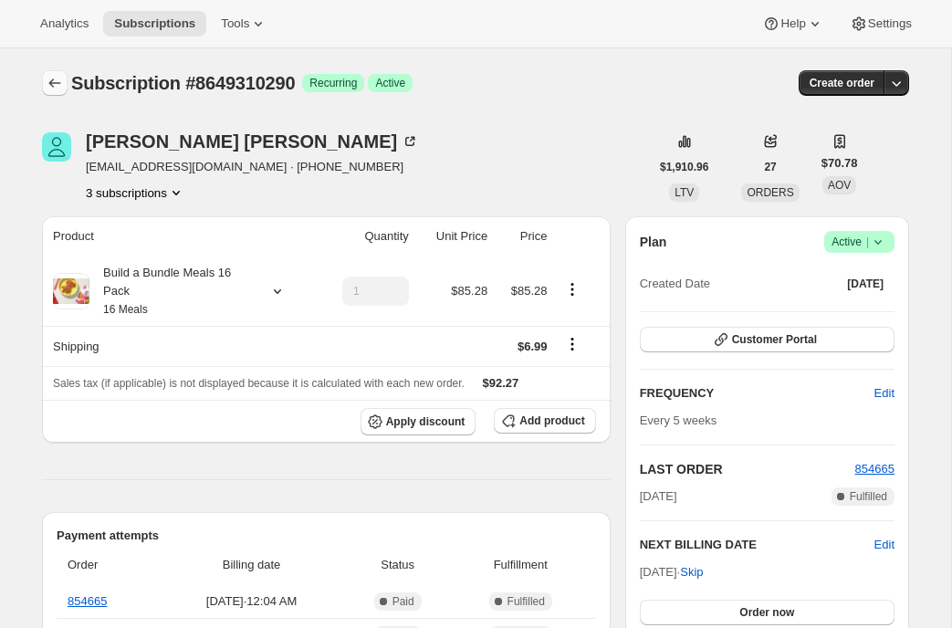
click at [62, 82] on icon "Subscriptions" at bounding box center [55, 83] width 18 height 18
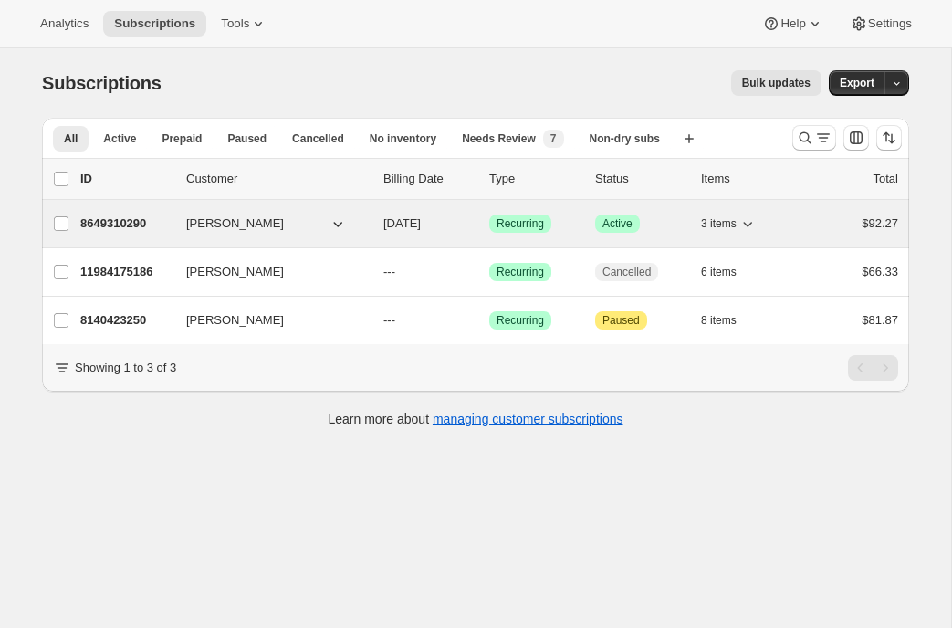
click at [118, 230] on p "8649310290" at bounding box center [125, 224] width 91 height 18
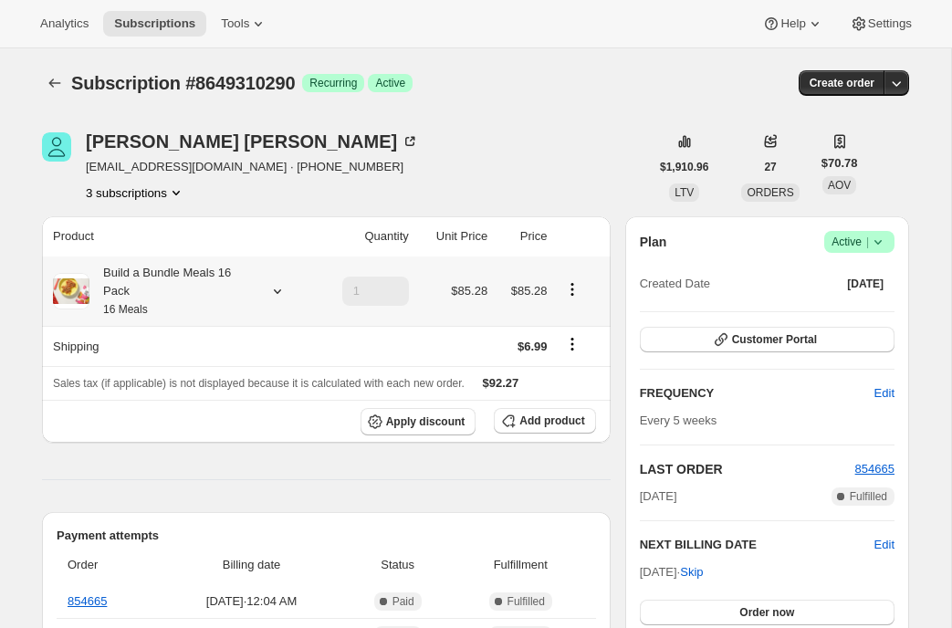
click at [278, 287] on icon at bounding box center [277, 291] width 18 height 18
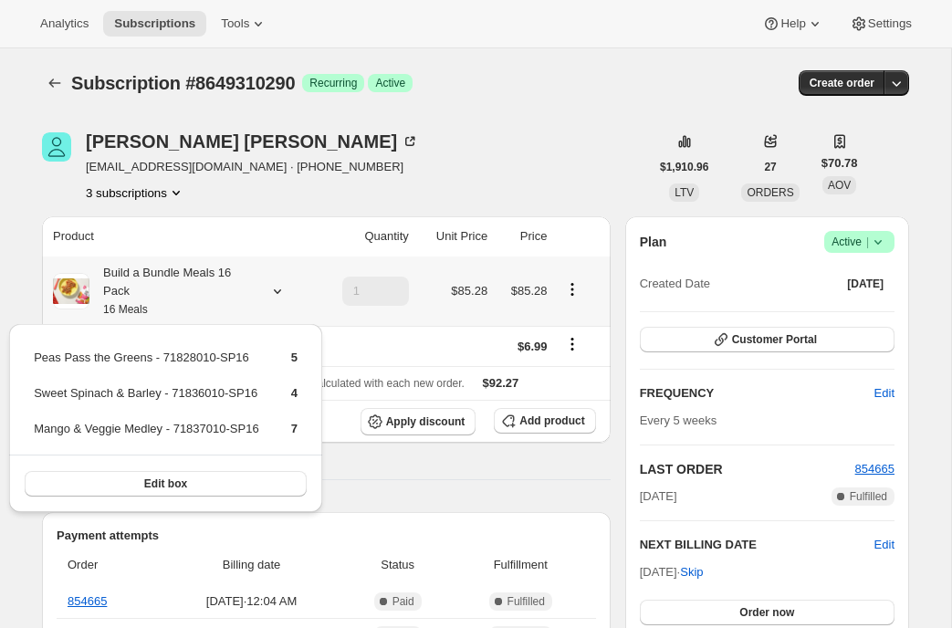
scroll to position [37, 0]
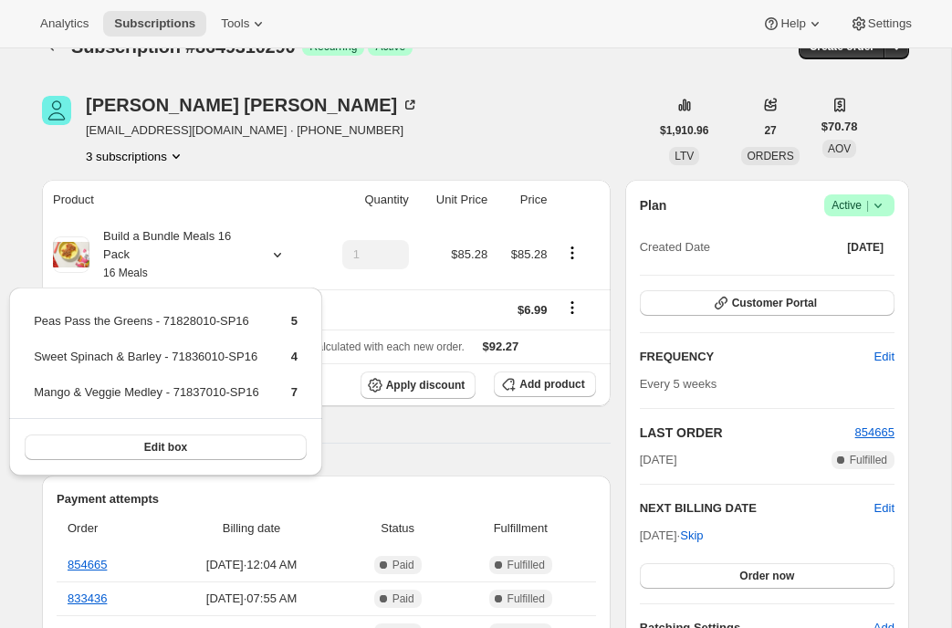
click at [393, 443] on hr at bounding box center [326, 443] width 569 height 1
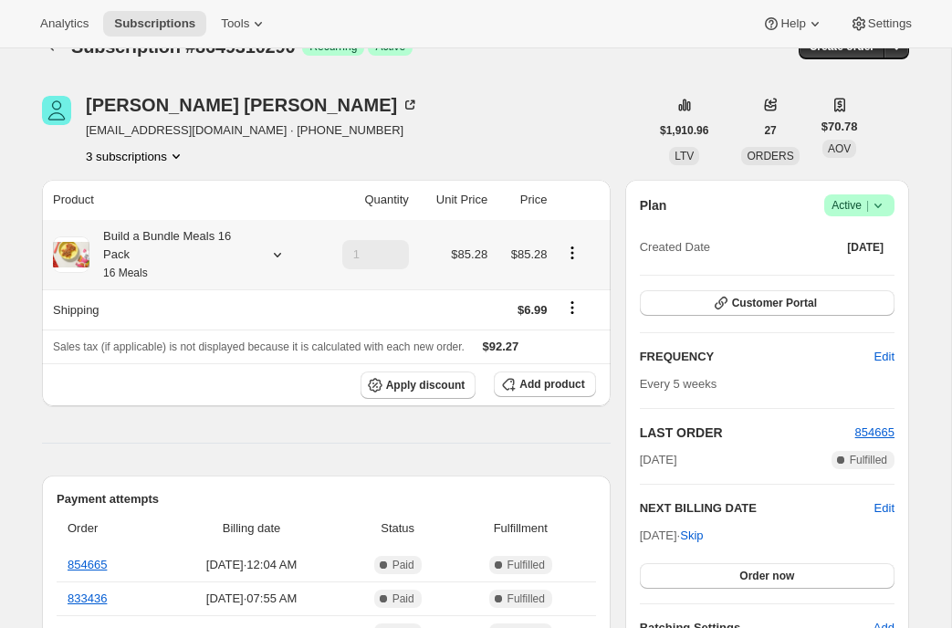
click at [275, 255] on icon at bounding box center [277, 255] width 7 height 5
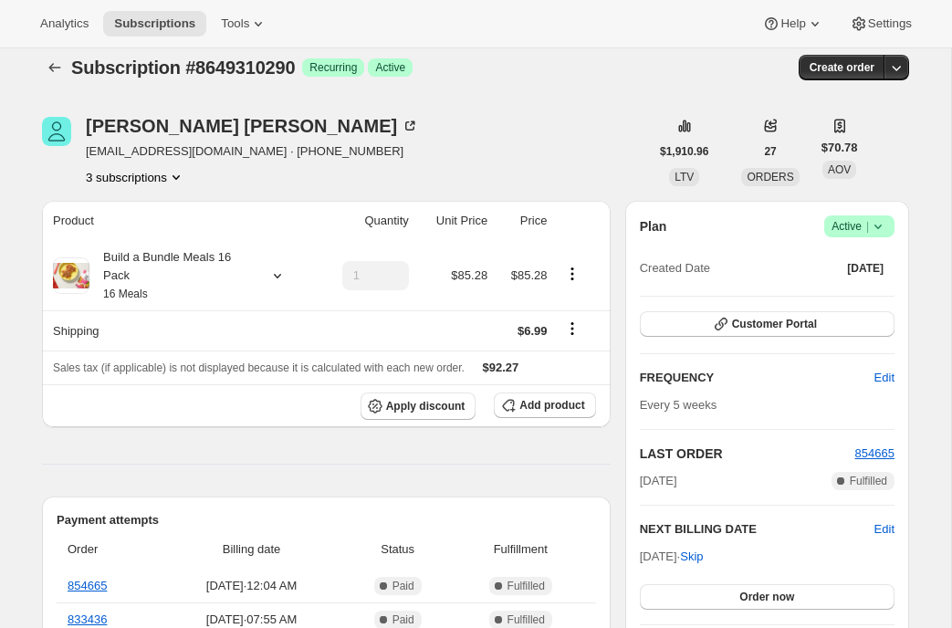
scroll to position [0, 0]
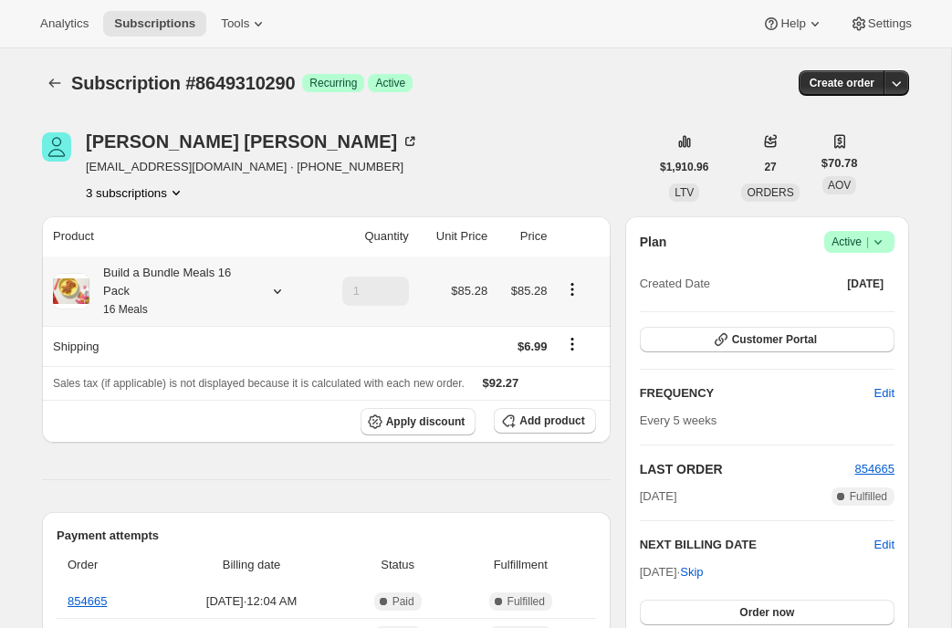
click at [274, 289] on icon at bounding box center [277, 291] width 18 height 18
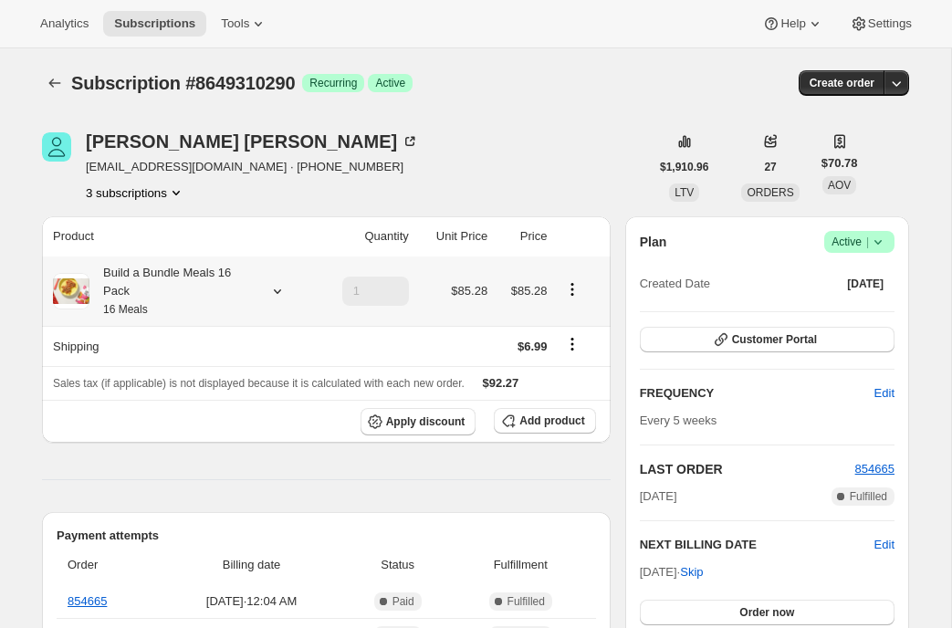
click at [275, 291] on icon at bounding box center [277, 291] width 7 height 5
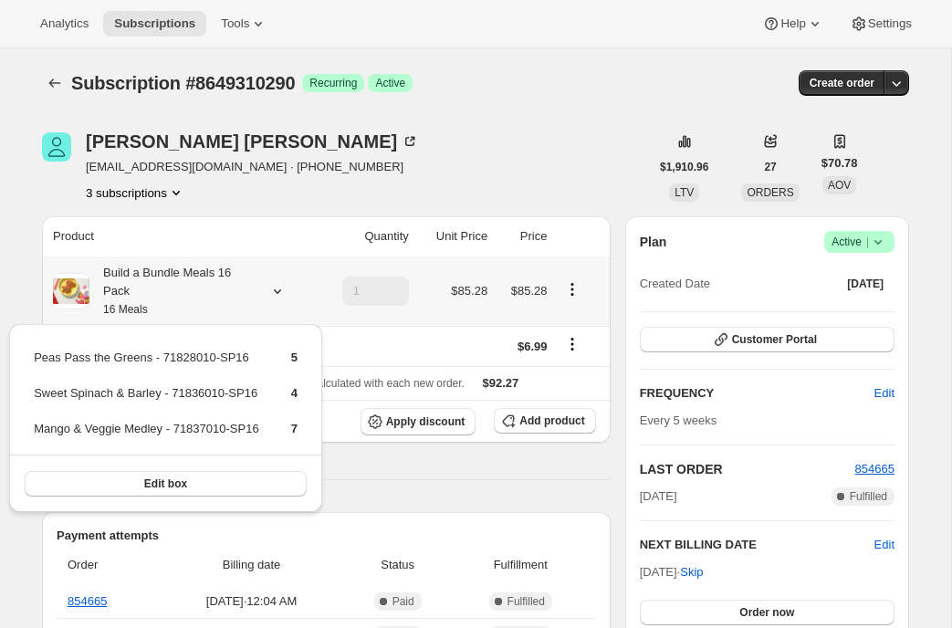
click at [275, 291] on icon at bounding box center [277, 291] width 7 height 5
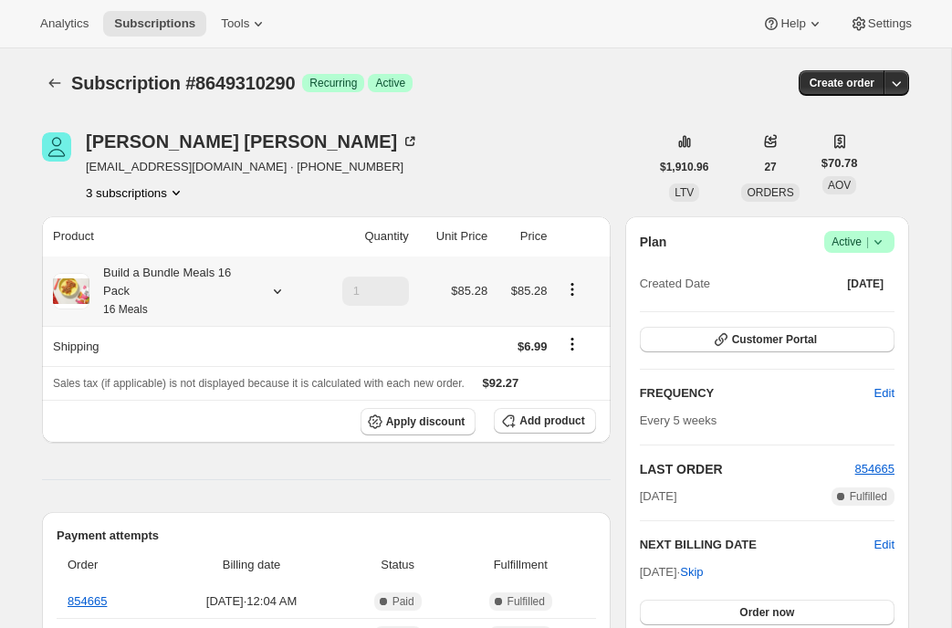
click at [271, 297] on icon at bounding box center [277, 291] width 18 height 18
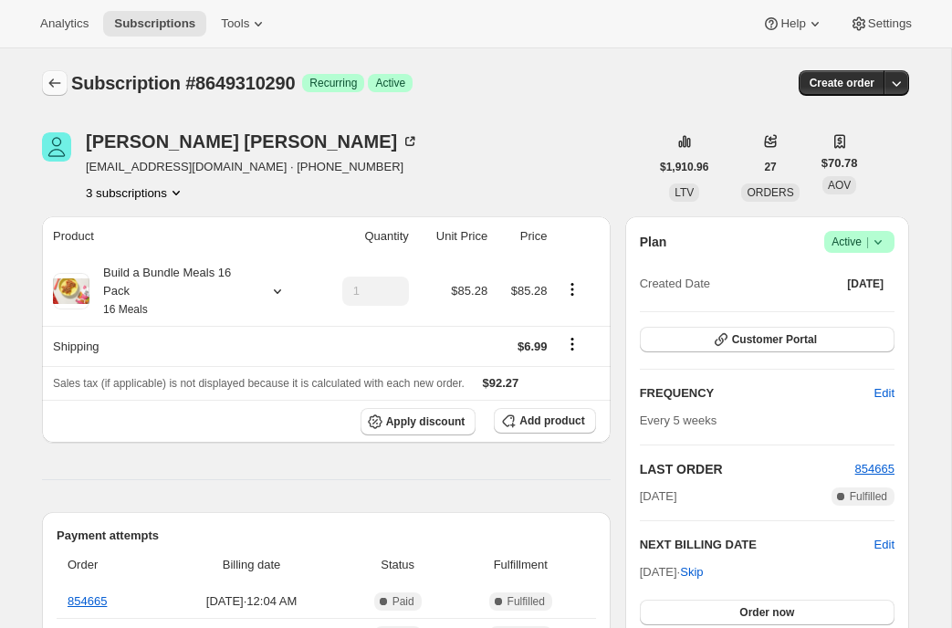
click at [55, 76] on icon "Subscriptions" at bounding box center [55, 83] width 18 height 18
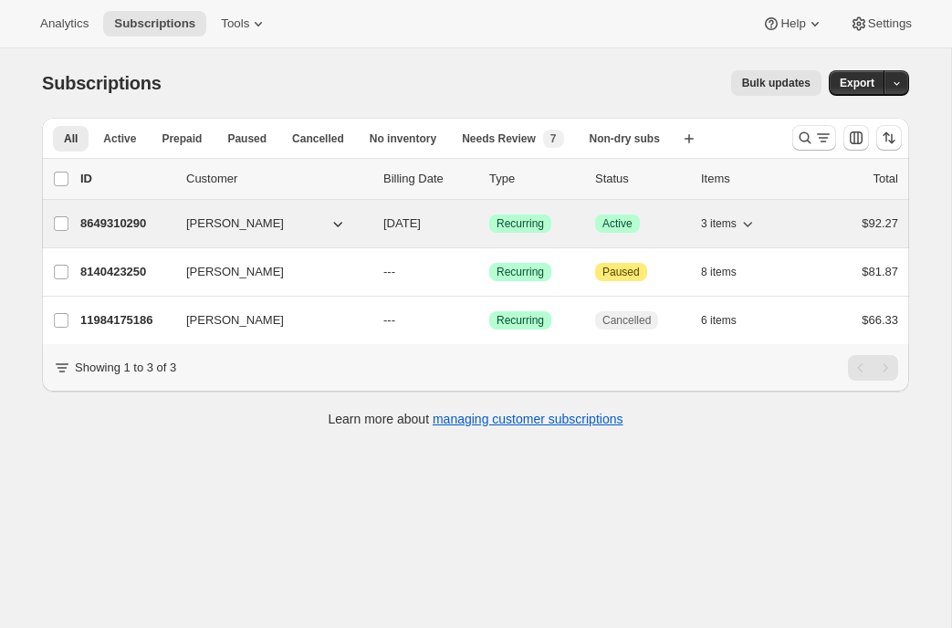
click at [144, 226] on p "8649310290" at bounding box center [125, 224] width 91 height 18
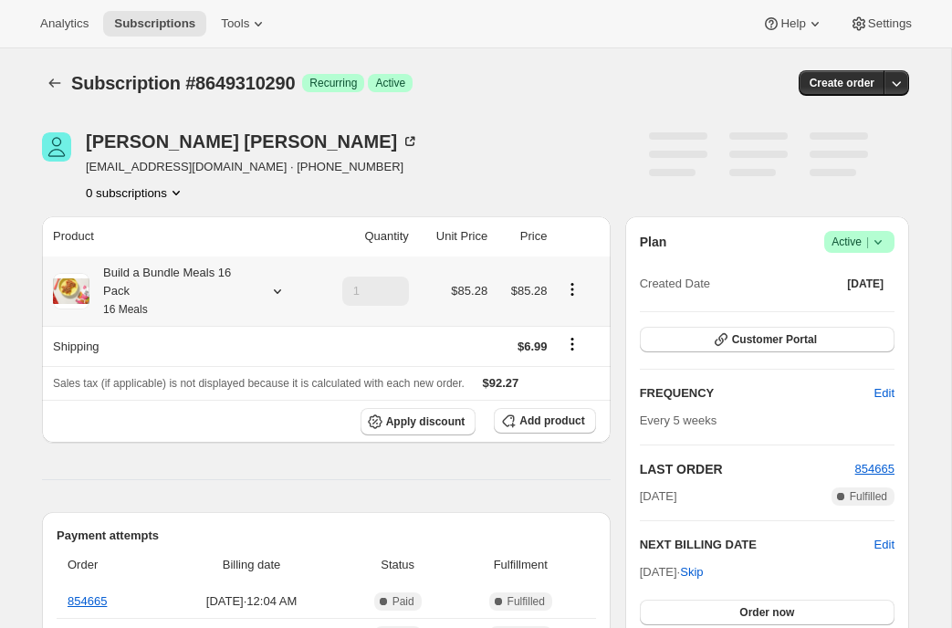
click at [269, 298] on icon at bounding box center [277, 291] width 18 height 18
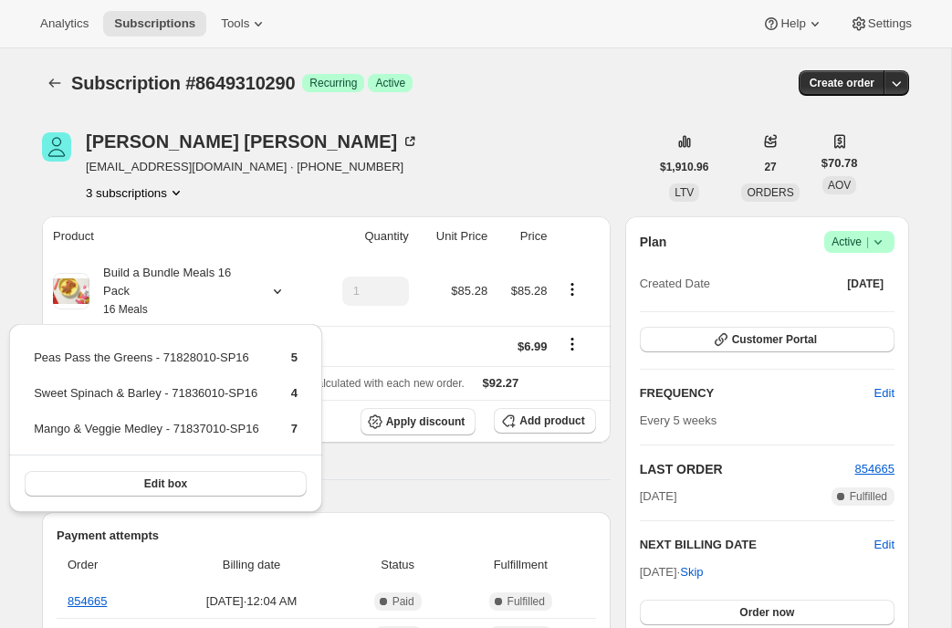
click at [388, 172] on div "REECE MARKMAN reecemarkman@gmail.com · +12148682806 3 subscriptions" at bounding box center [345, 166] width 607 height 69
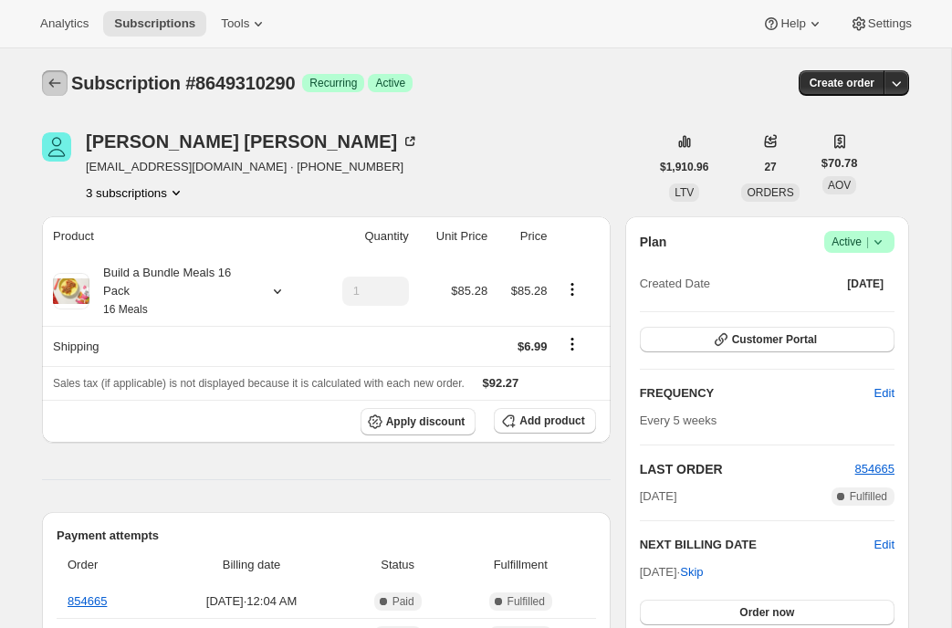
click at [47, 78] on icon "Subscriptions" at bounding box center [55, 83] width 18 height 18
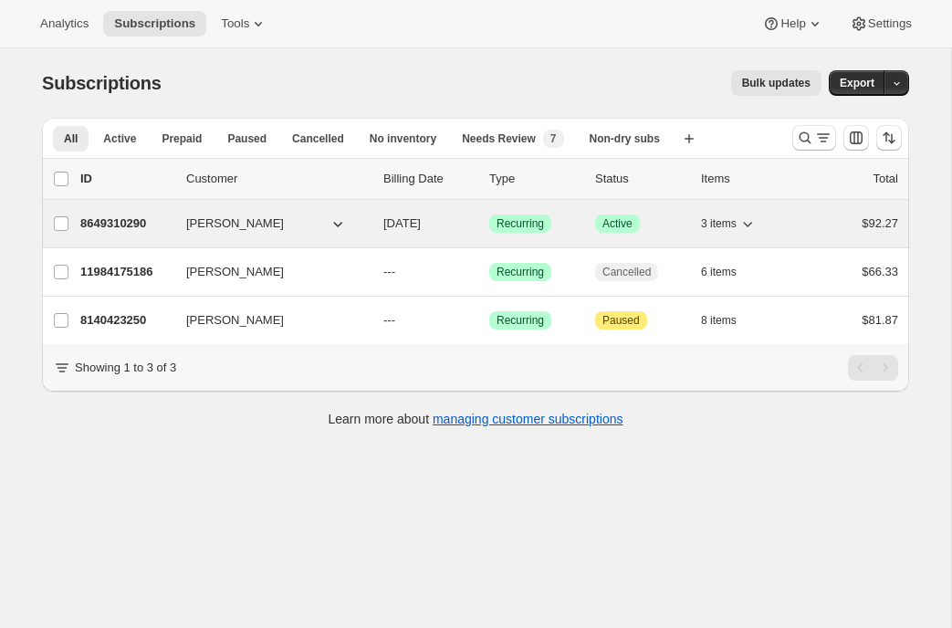
click at [99, 226] on p "8649310290" at bounding box center [125, 224] width 91 height 18
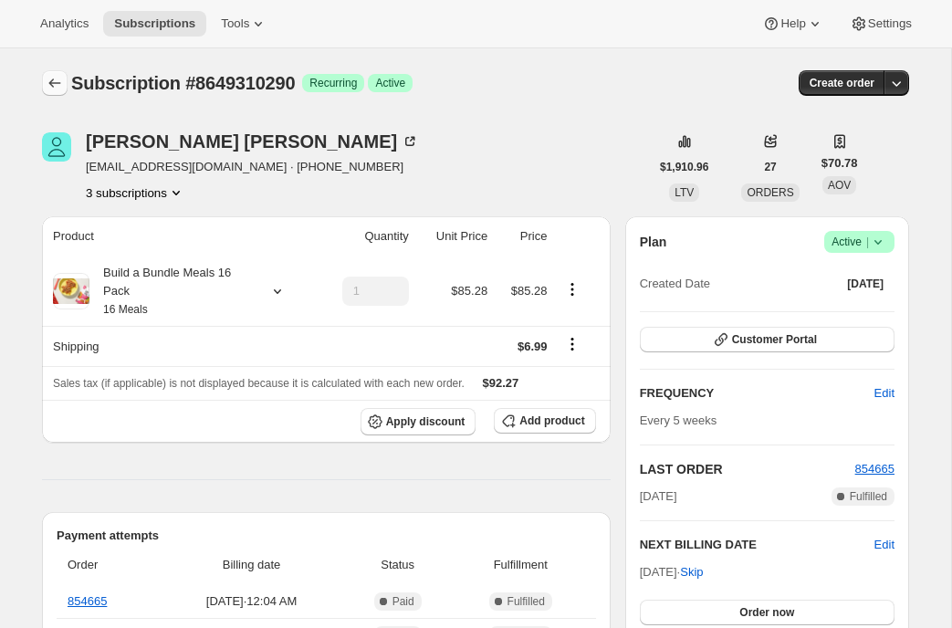
click at [49, 75] on icon "Subscriptions" at bounding box center [55, 83] width 18 height 18
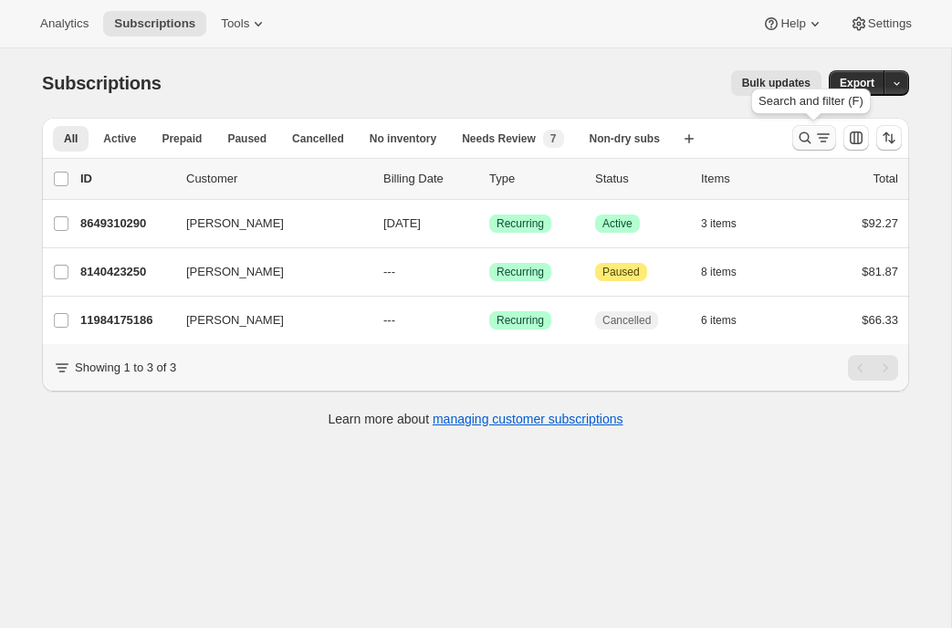
click at [808, 136] on icon "Search and filter results" at bounding box center [806, 138] width 12 height 12
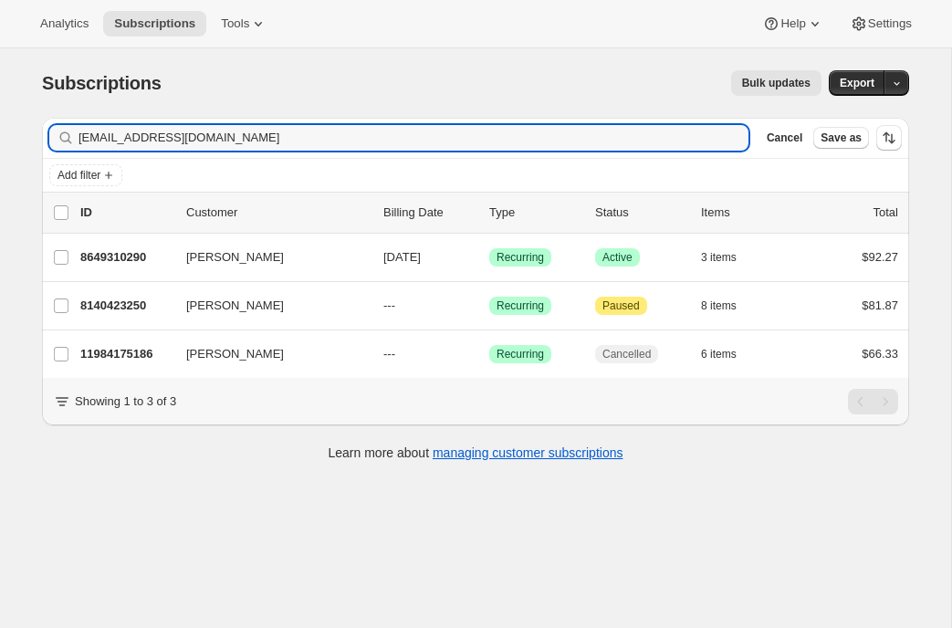
drag, startPoint x: 233, startPoint y: 141, endPoint x: 53, endPoint y: 133, distance: 180.0
click at [53, 133] on div "reecemarkman@gmail.com Clear" at bounding box center [399, 138] width 700 height 26
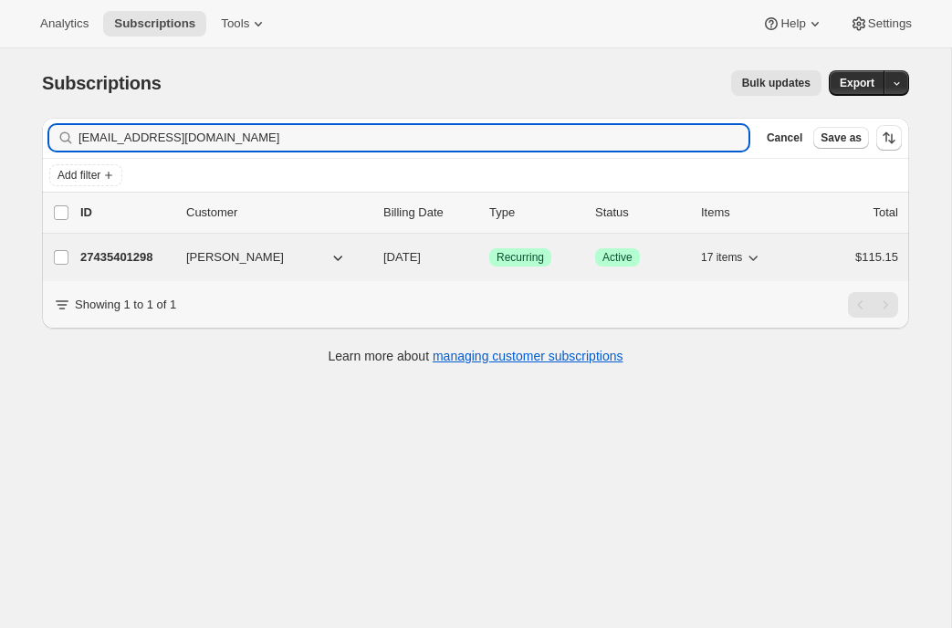
type input "kaitlyn.bell@capitalone.com"
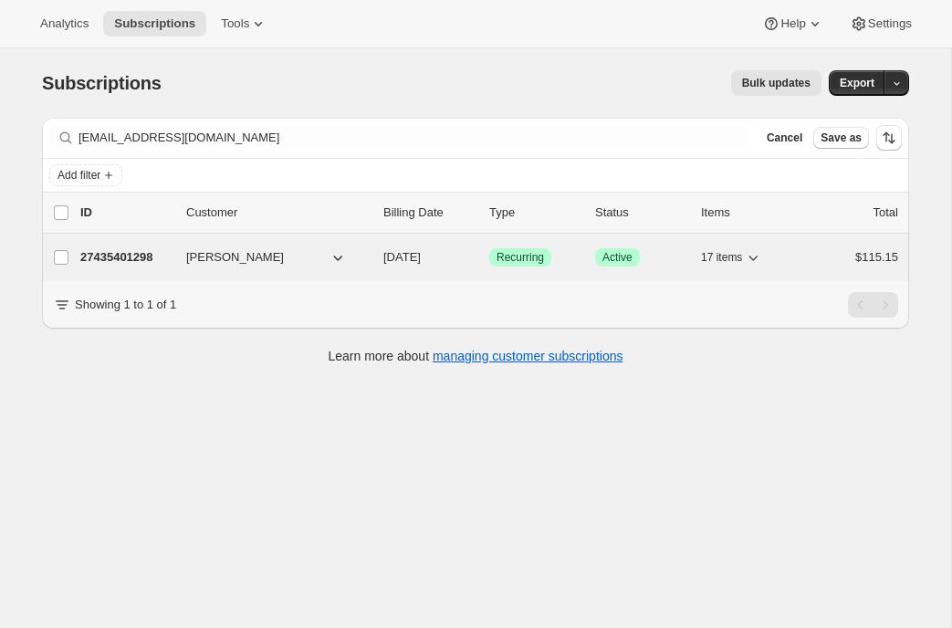
click at [109, 255] on p "27435401298" at bounding box center [125, 257] width 91 height 18
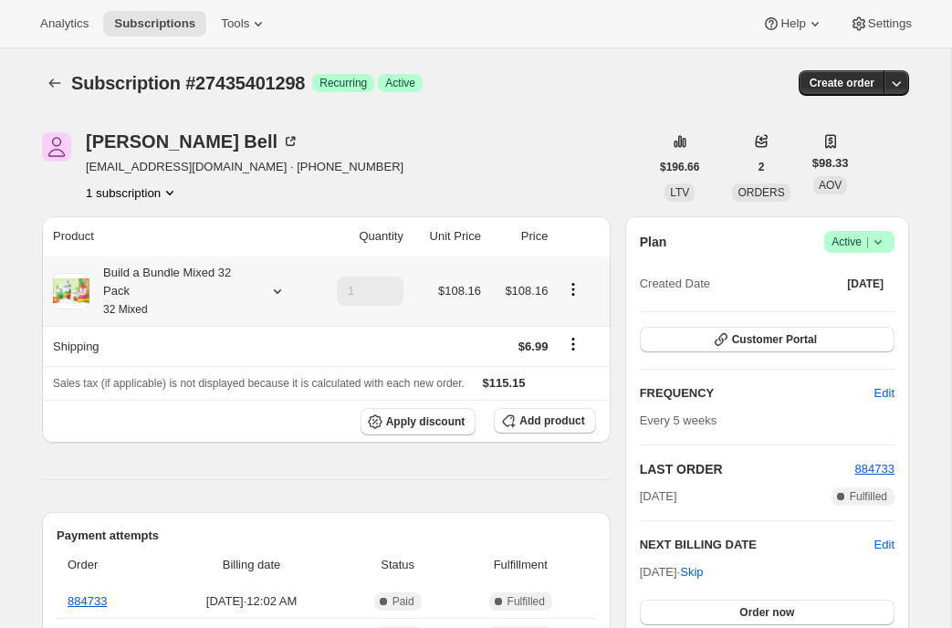
click at [275, 291] on icon at bounding box center [277, 291] width 7 height 5
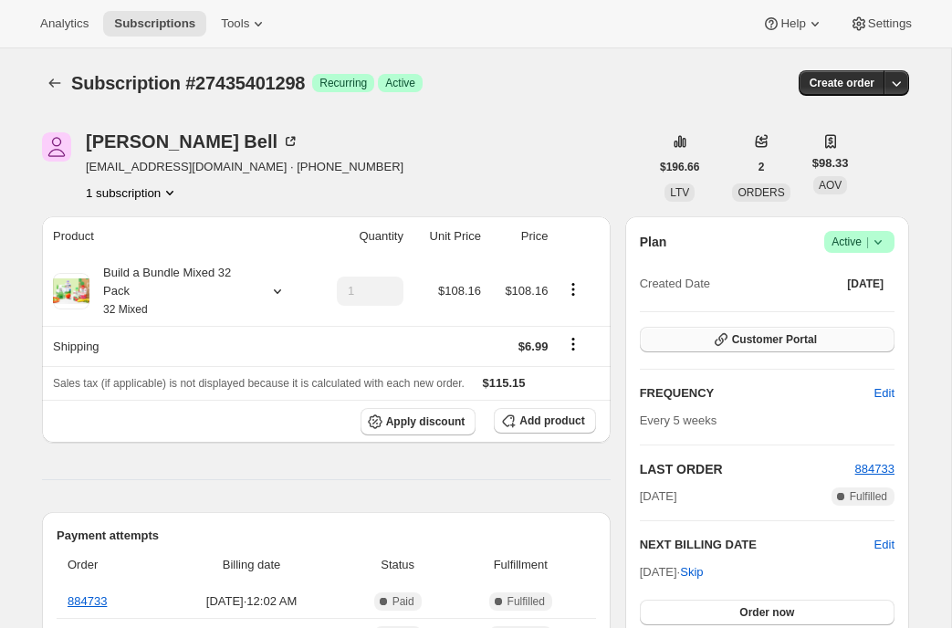
click at [741, 346] on span "Customer Portal" at bounding box center [774, 339] width 85 height 15
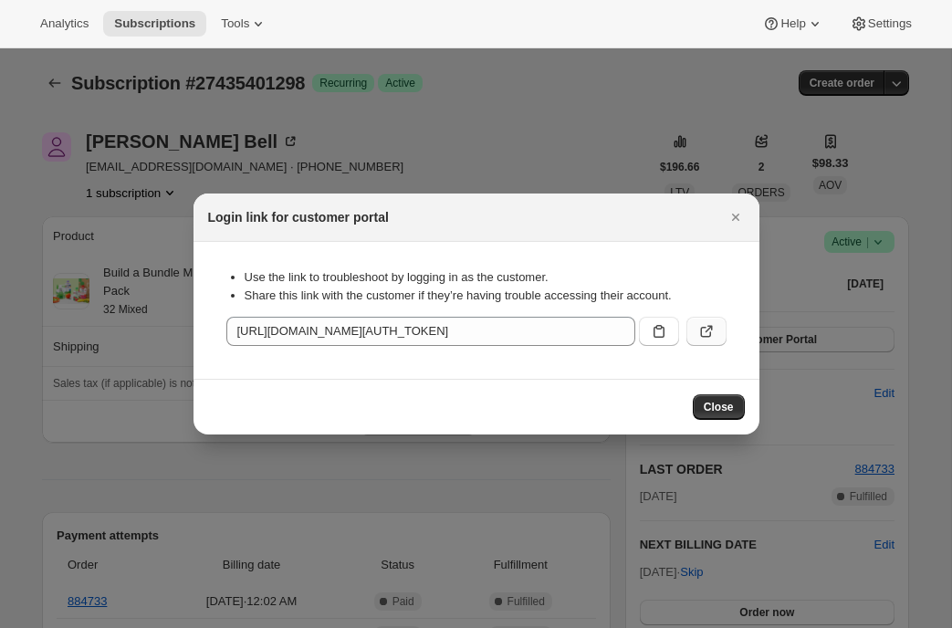
click at [723, 335] on button ":r7a9:" at bounding box center [707, 331] width 40 height 29
click at [740, 220] on icon "Close" at bounding box center [736, 217] width 18 height 18
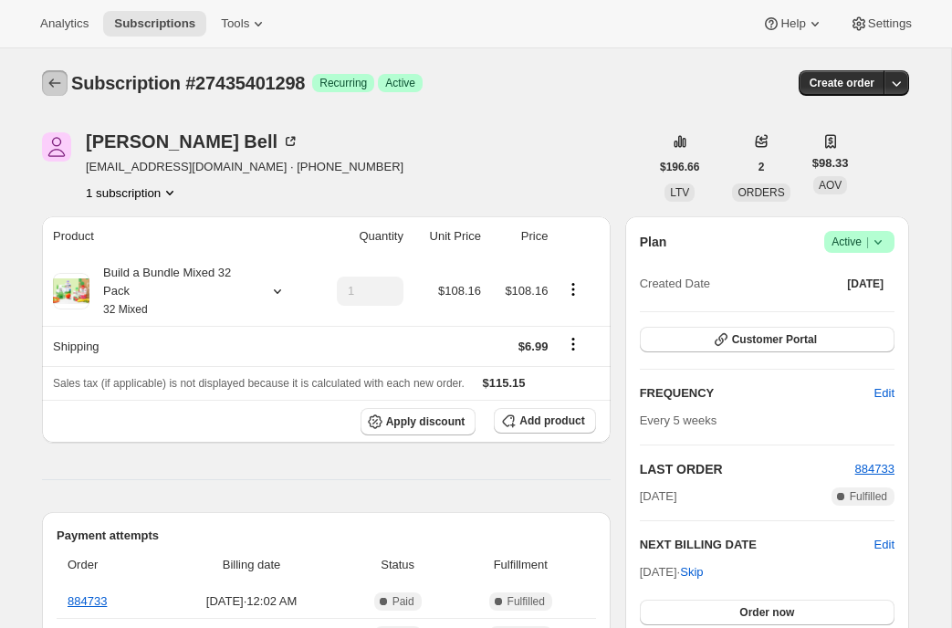
click at [49, 82] on icon "Subscriptions" at bounding box center [55, 83] width 18 height 18
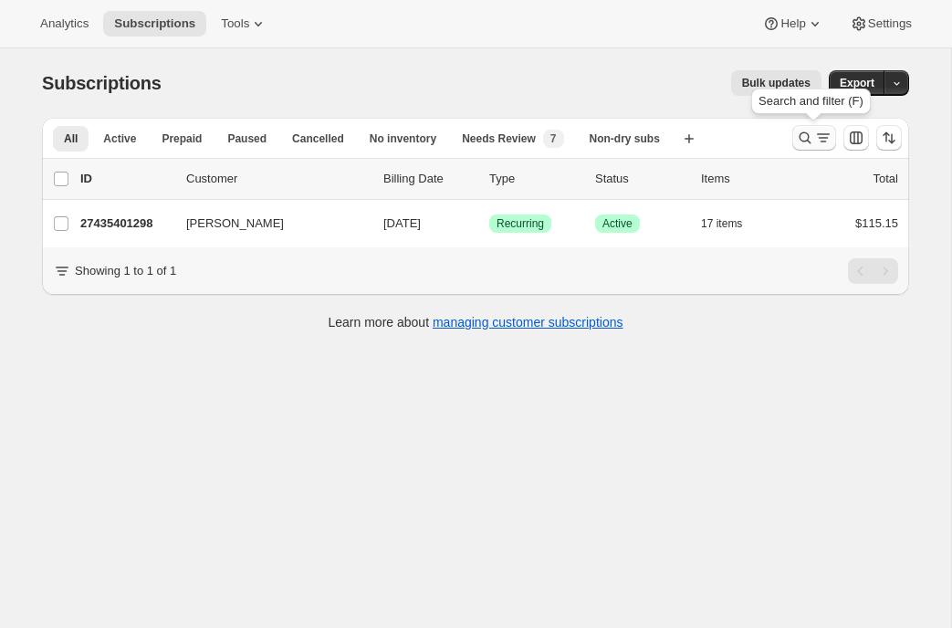
click at [805, 135] on icon "Search and filter results" at bounding box center [805, 138] width 18 height 18
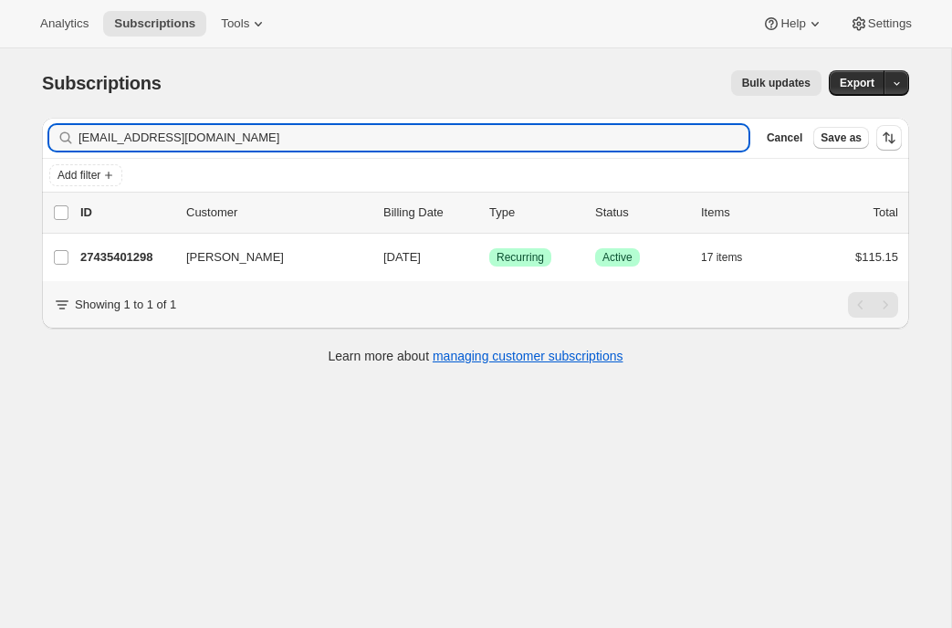
drag, startPoint x: 253, startPoint y: 146, endPoint x: 33, endPoint y: 133, distance: 220.5
click at [33, 133] on div "Filter subscribers kaitlyn.bell@capitalone.com Clear Cancel Save as Add filter …" at bounding box center [468, 243] width 882 height 280
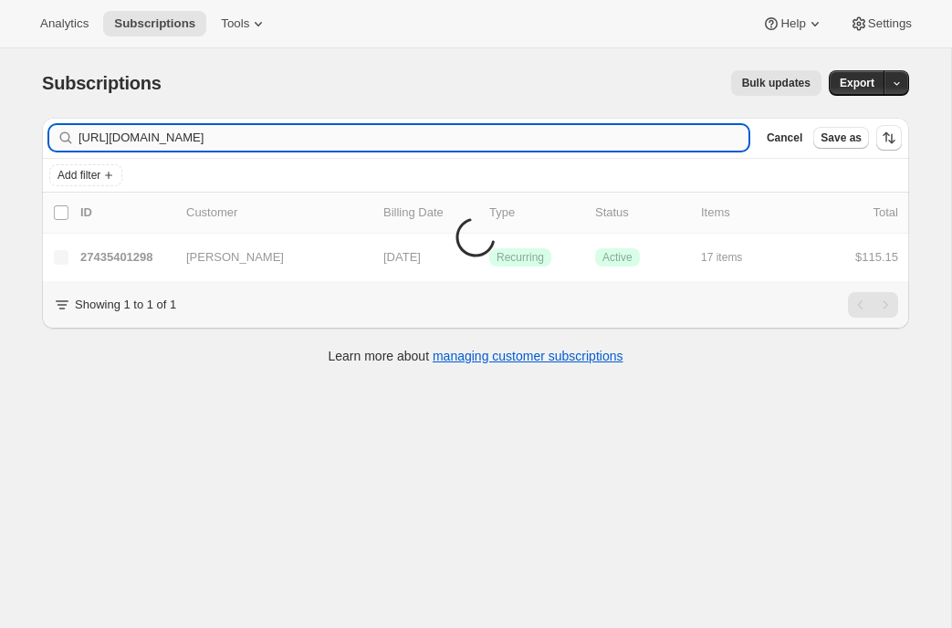
click at [187, 138] on input "https://admin.shopify.com/store/uponafarm-manufactur/apps/bundlepayments/subscr…" at bounding box center [414, 138] width 670 height 26
click at [588, 127] on input "https://admin.shopify.com/store/uponafarm-manufactur/apps/bundlepayments/subscr…" at bounding box center [414, 138] width 670 height 26
drag, startPoint x: 603, startPoint y: 142, endPoint x: -26, endPoint y: 136, distance: 629.2
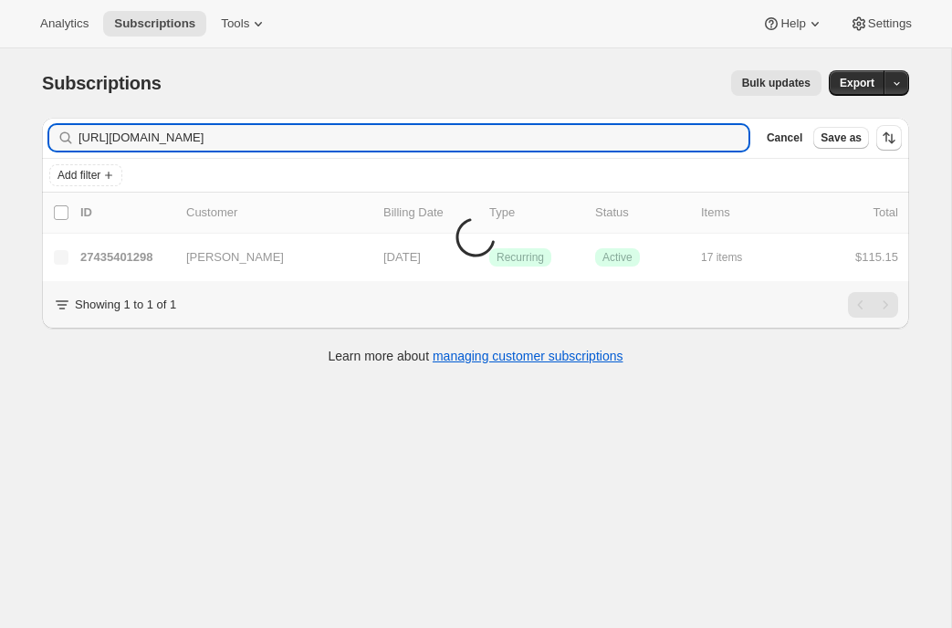
click at [0, 136] on html "Analytics Subscriptions Tools Help Settings Skip to content Subscriptions. This…" at bounding box center [476, 314] width 952 height 628
type input "28090826834"
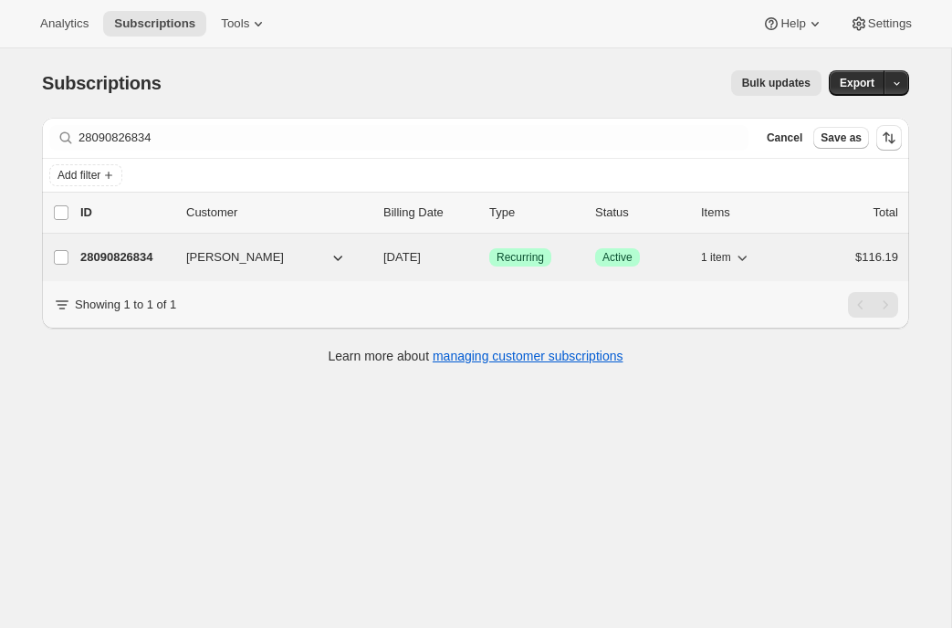
click at [124, 251] on p "28090826834" at bounding box center [125, 257] width 91 height 18
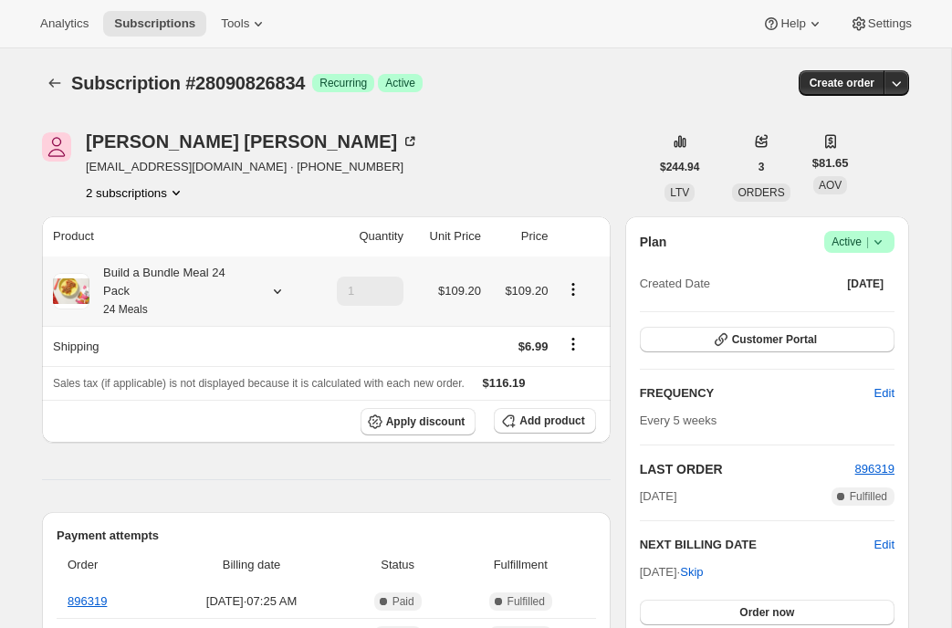
click at [277, 284] on icon at bounding box center [277, 291] width 18 height 18
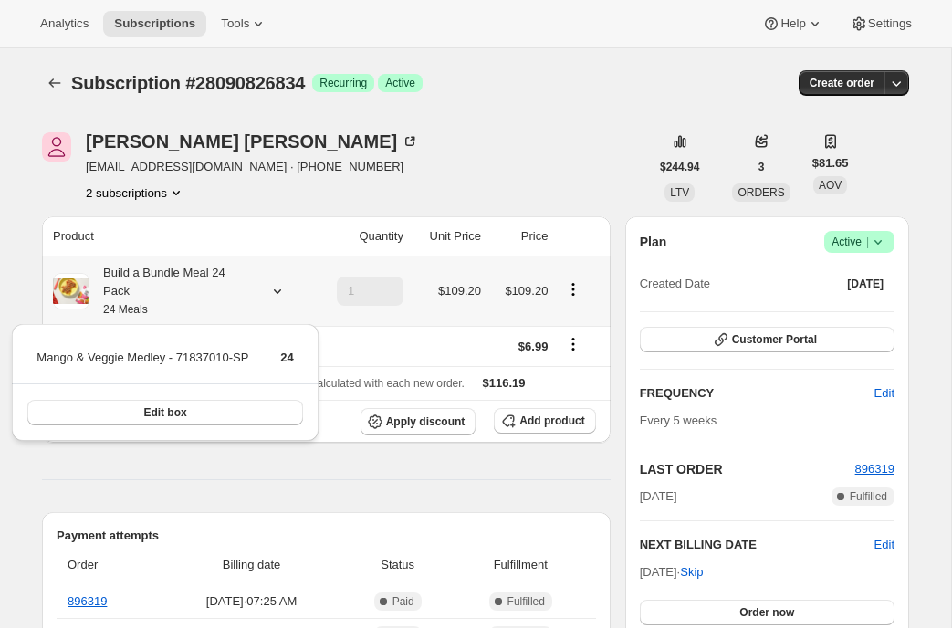
click at [277, 285] on icon at bounding box center [277, 291] width 18 height 18
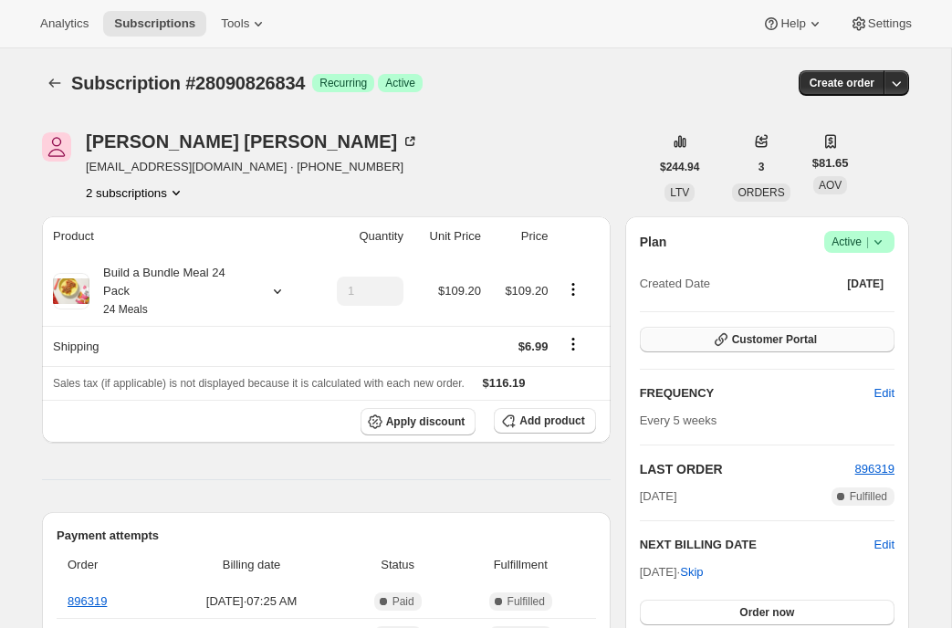
click at [719, 333] on icon "button" at bounding box center [721, 340] width 18 height 18
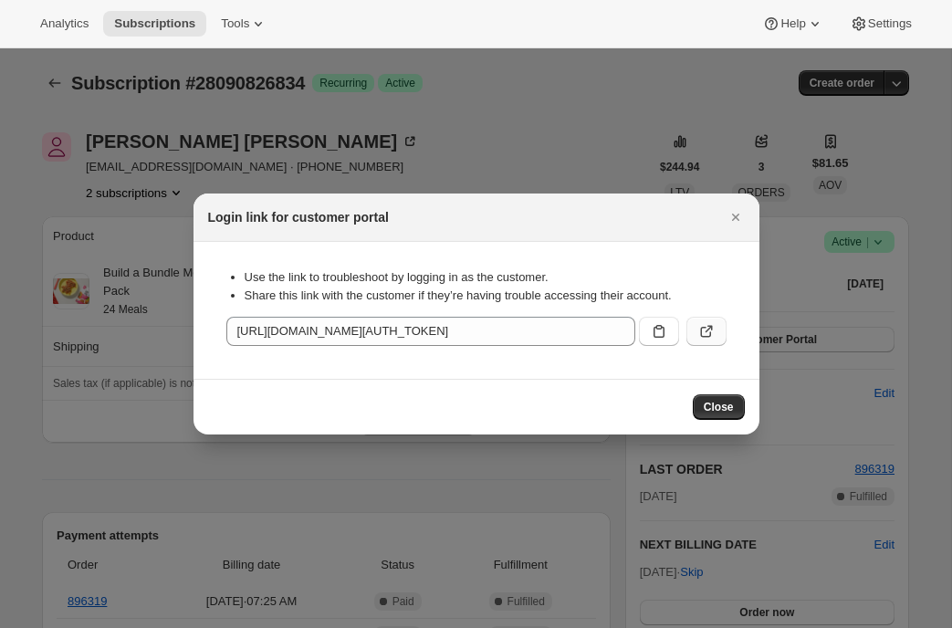
click at [702, 339] on icon ":r7f4:" at bounding box center [707, 331] width 18 height 18
click at [742, 218] on icon "Close" at bounding box center [736, 217] width 18 height 18
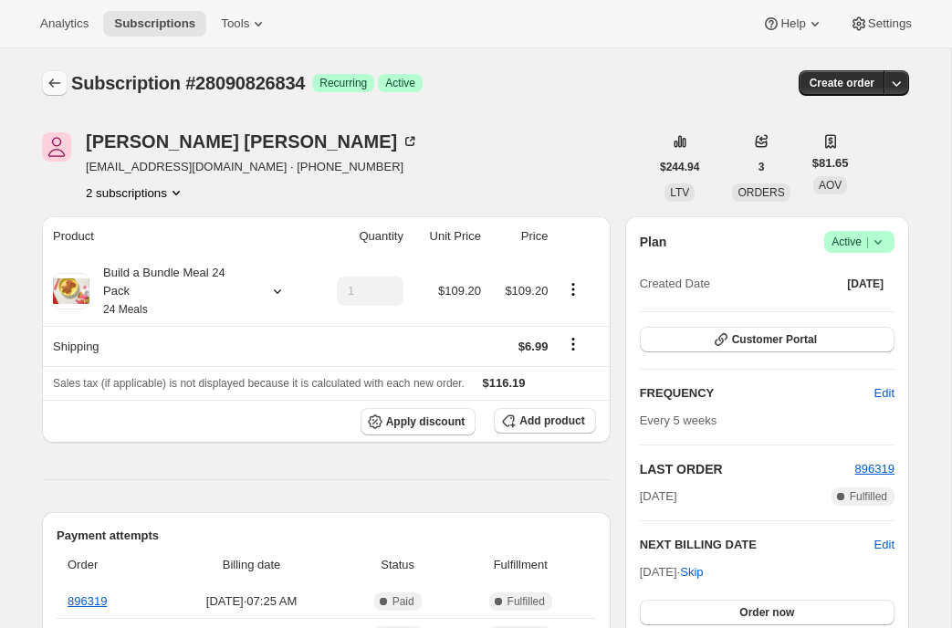
click at [57, 84] on icon "Subscriptions" at bounding box center [55, 83] width 18 height 18
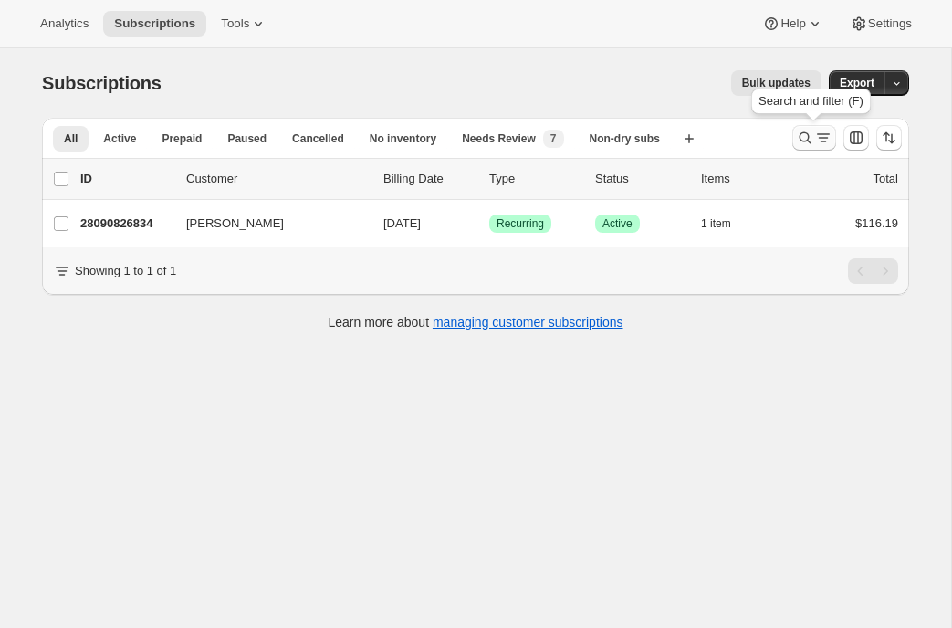
click at [809, 142] on icon "Search and filter results" at bounding box center [806, 138] width 12 height 12
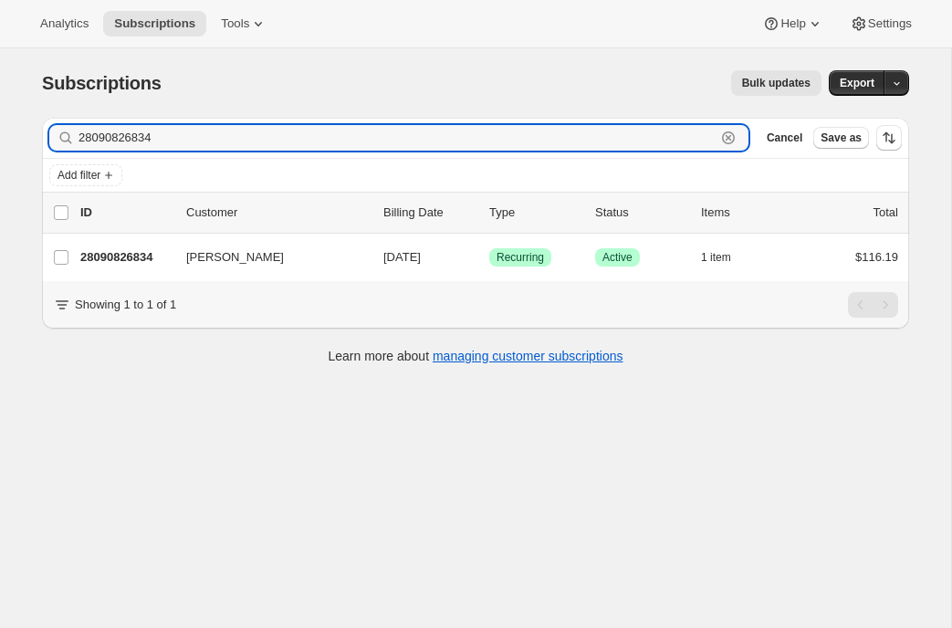
click at [724, 133] on icon "button" at bounding box center [728, 138] width 13 height 13
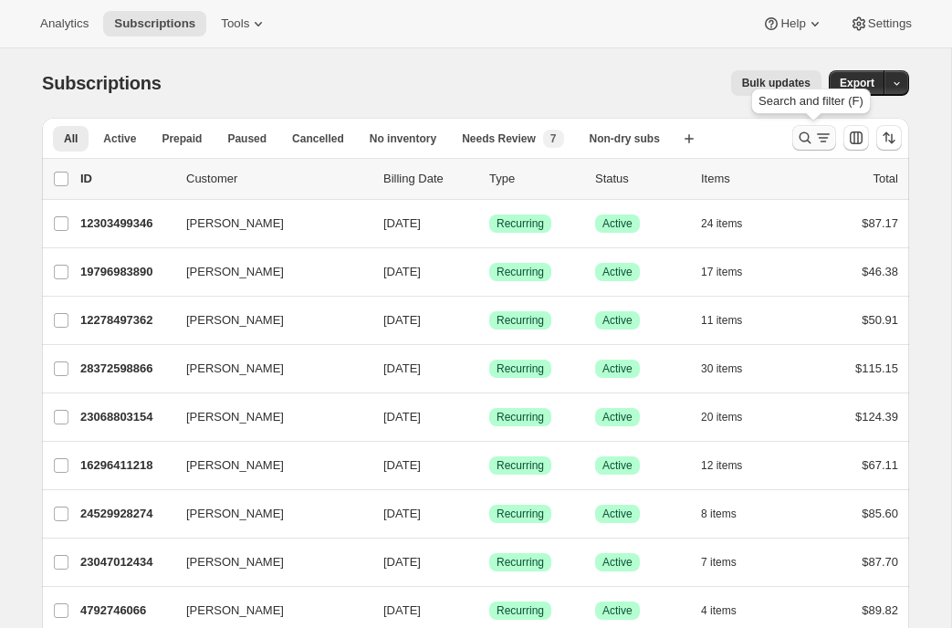
click at [812, 143] on icon "Search and filter results" at bounding box center [805, 138] width 18 height 18
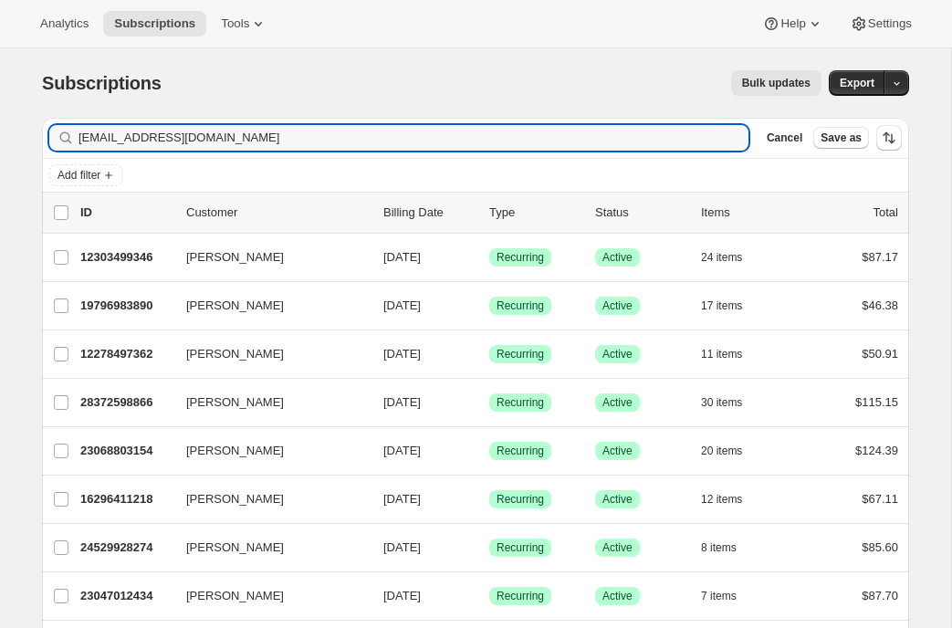
type input "stacylynnkrogman@yahoo.com"
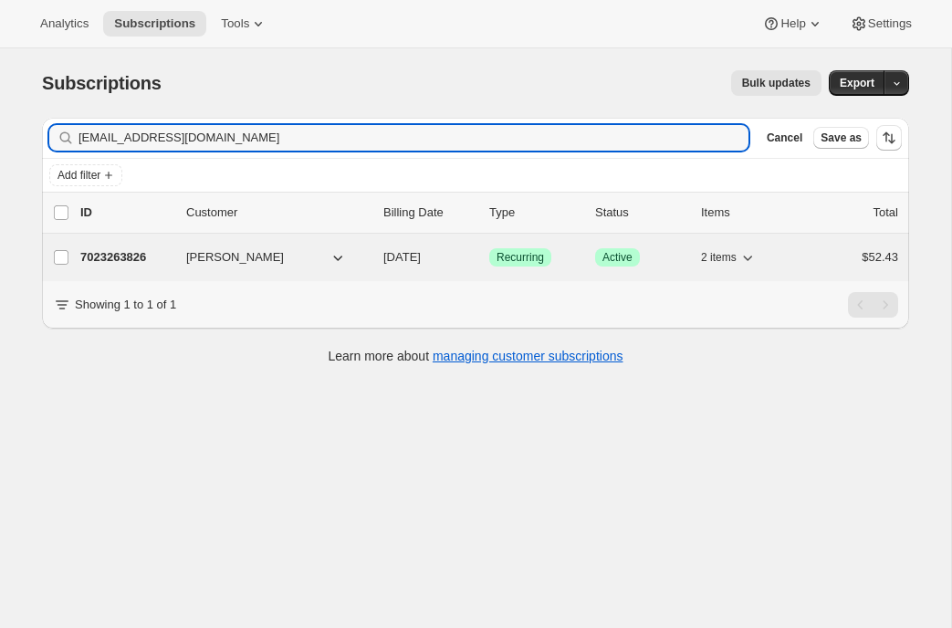
click at [128, 258] on p "7023263826" at bounding box center [125, 257] width 91 height 18
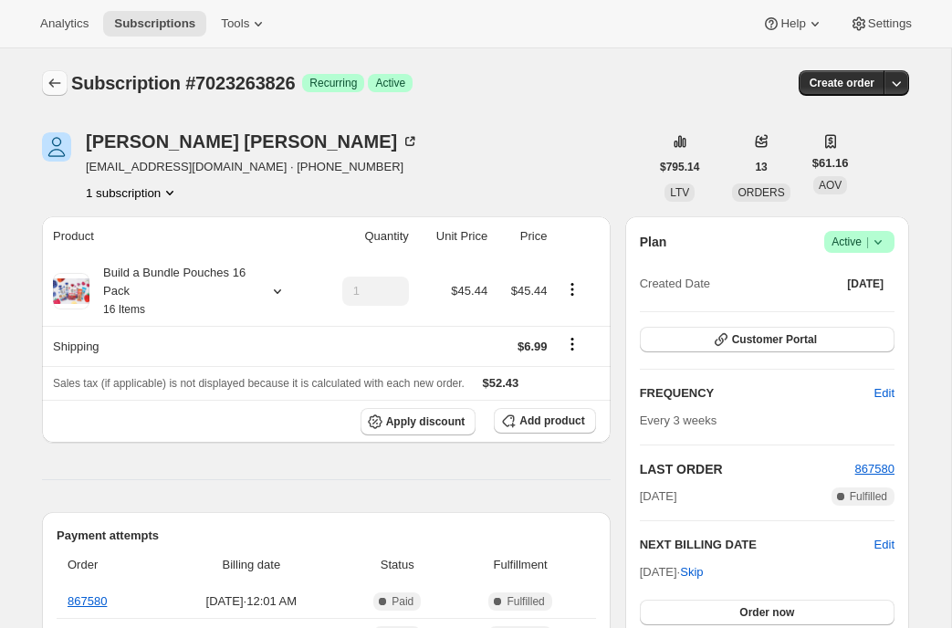
click at [57, 86] on icon "Subscriptions" at bounding box center [55, 83] width 18 height 18
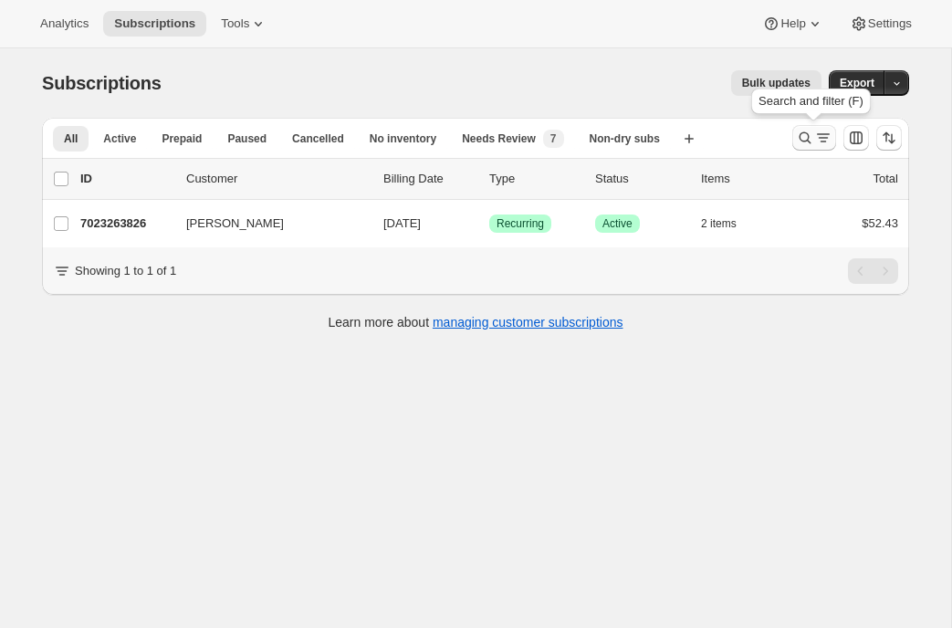
click at [817, 141] on icon "Search and filter results" at bounding box center [824, 138] width 18 height 18
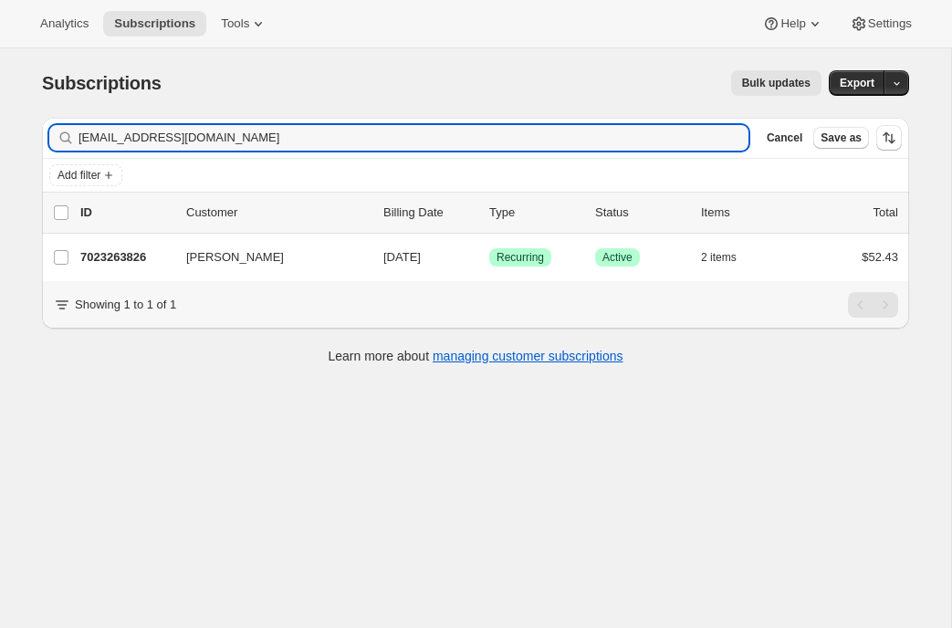
drag, startPoint x: 279, startPoint y: 135, endPoint x: 58, endPoint y: 118, distance: 221.7
click at [58, 118] on div "Filter subscribers stacylynnkrogman@yahoo.com Clear Cancel Save as" at bounding box center [476, 138] width 868 height 40
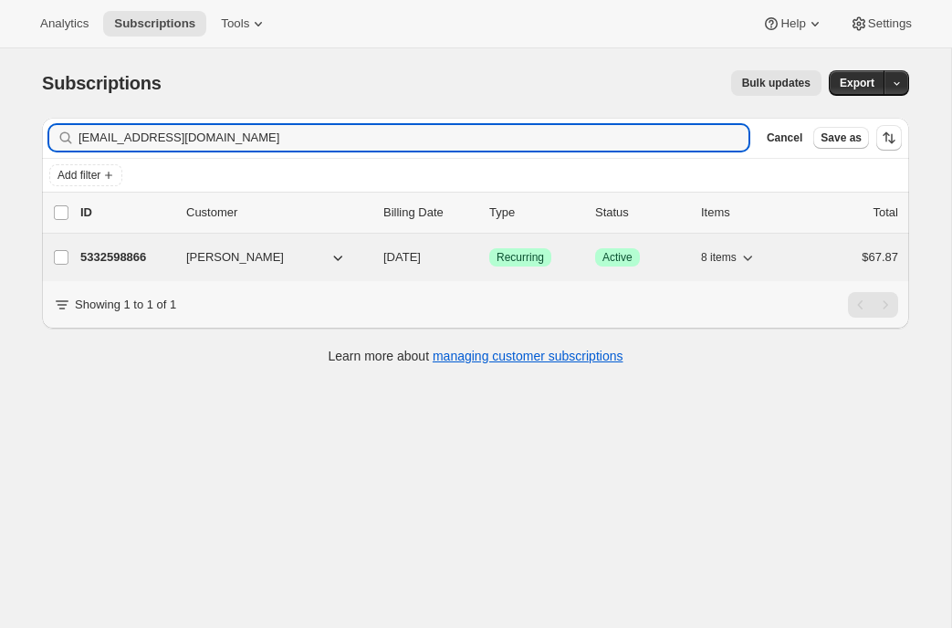
type input "c.littlejohns106@gmail.com"
click at [115, 254] on p "5332598866" at bounding box center [125, 257] width 91 height 18
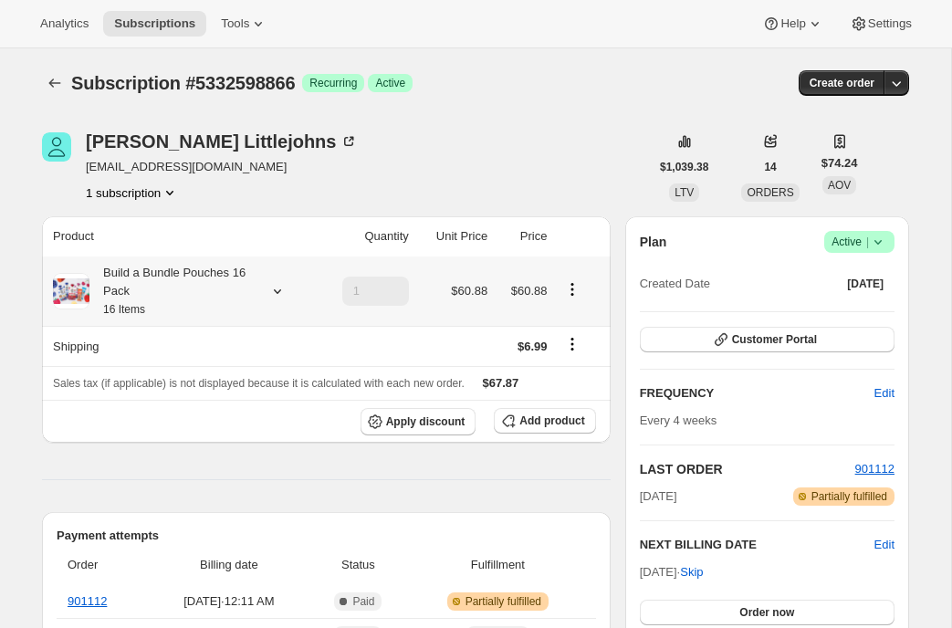
click at [279, 294] on icon at bounding box center [277, 291] width 18 height 18
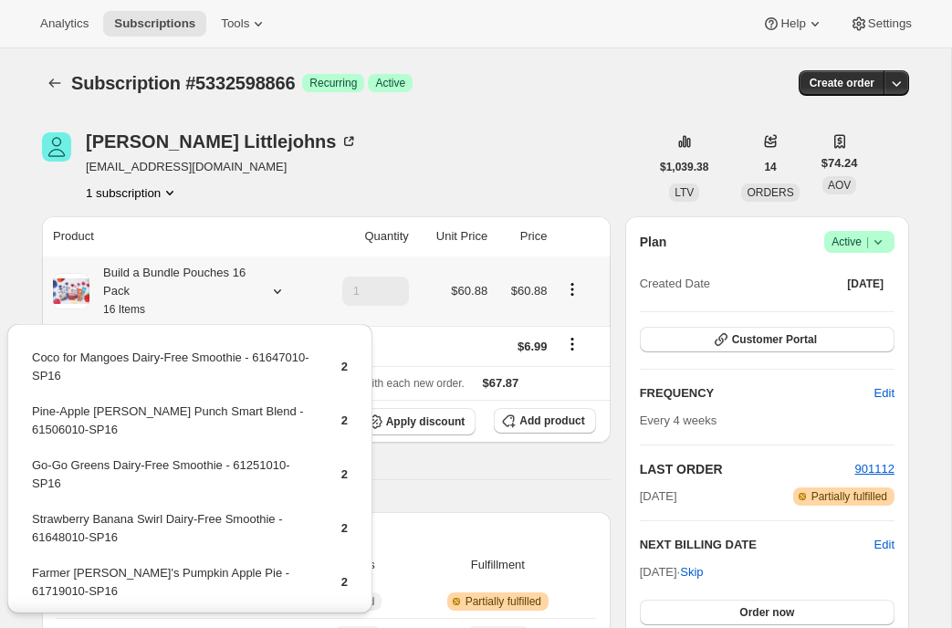
click at [280, 294] on icon at bounding box center [277, 291] width 18 height 18
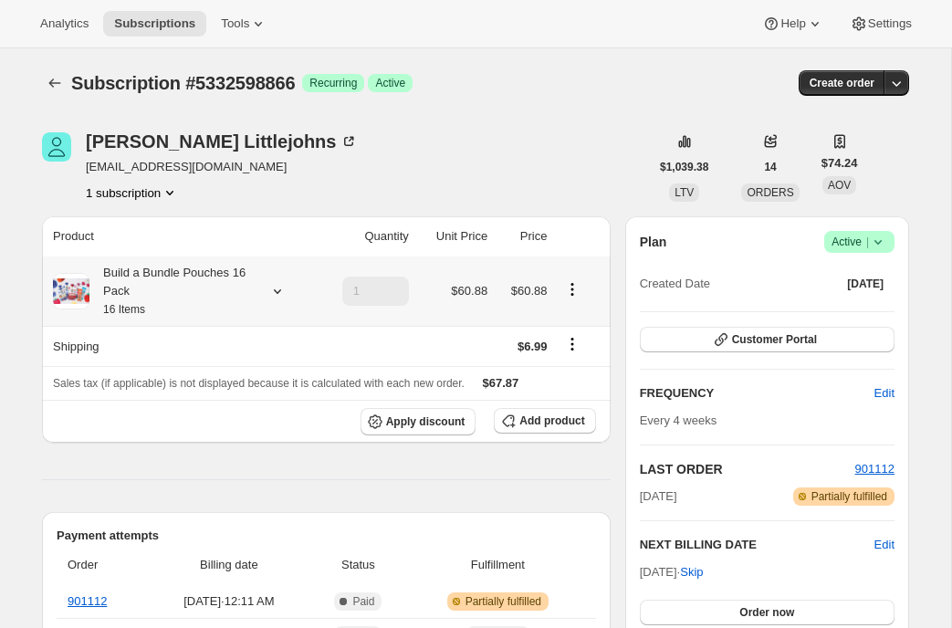
click at [275, 297] on icon at bounding box center [277, 291] width 18 height 18
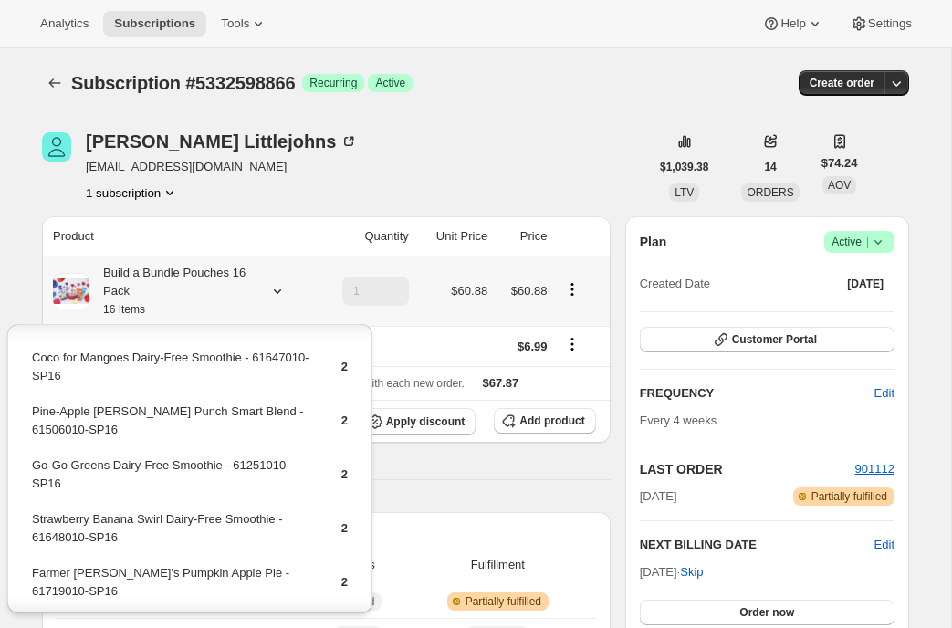
scroll to position [204, 0]
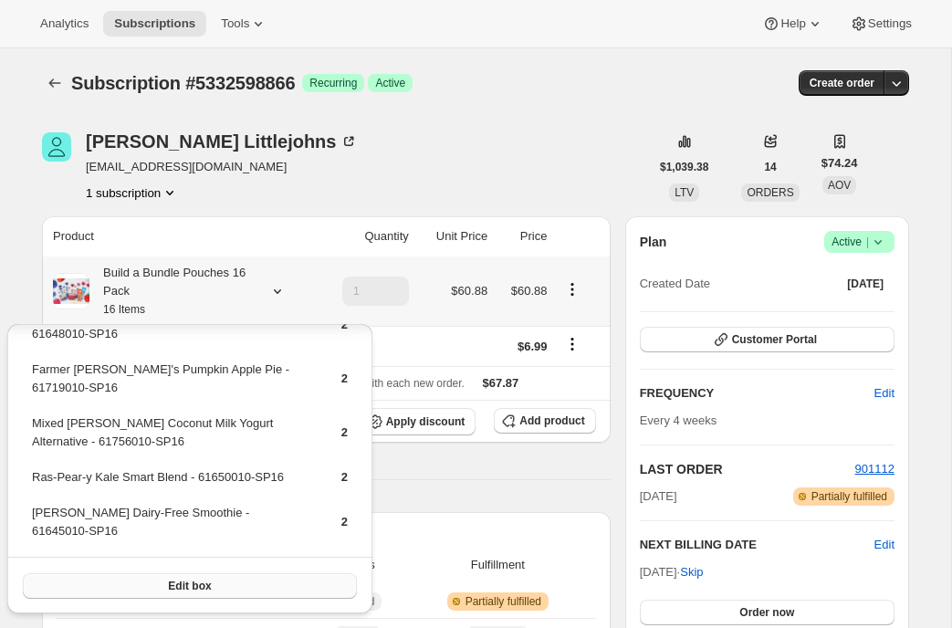
click at [162, 584] on button "Edit box" at bounding box center [190, 586] width 334 height 26
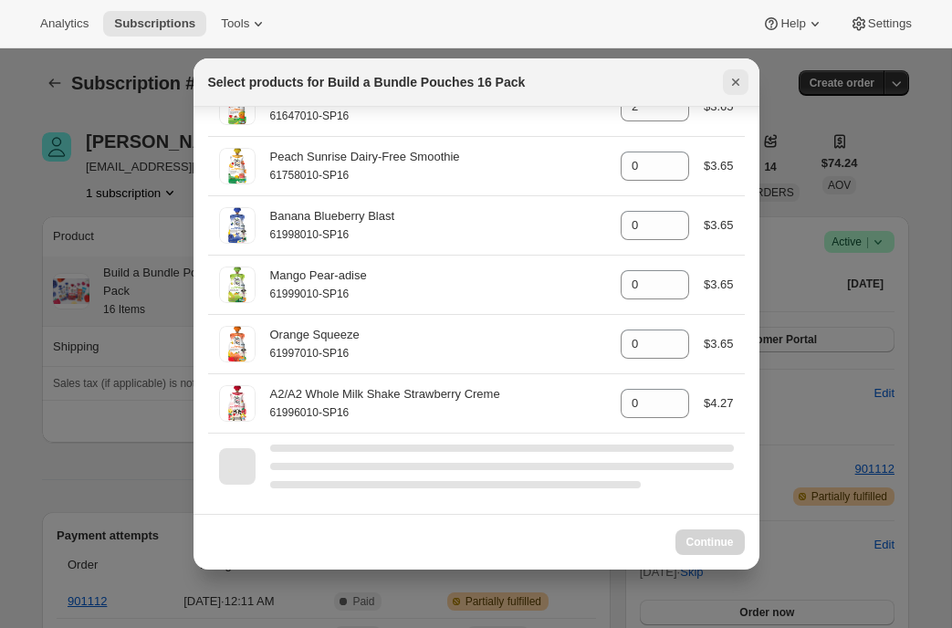
scroll to position [2985, 0]
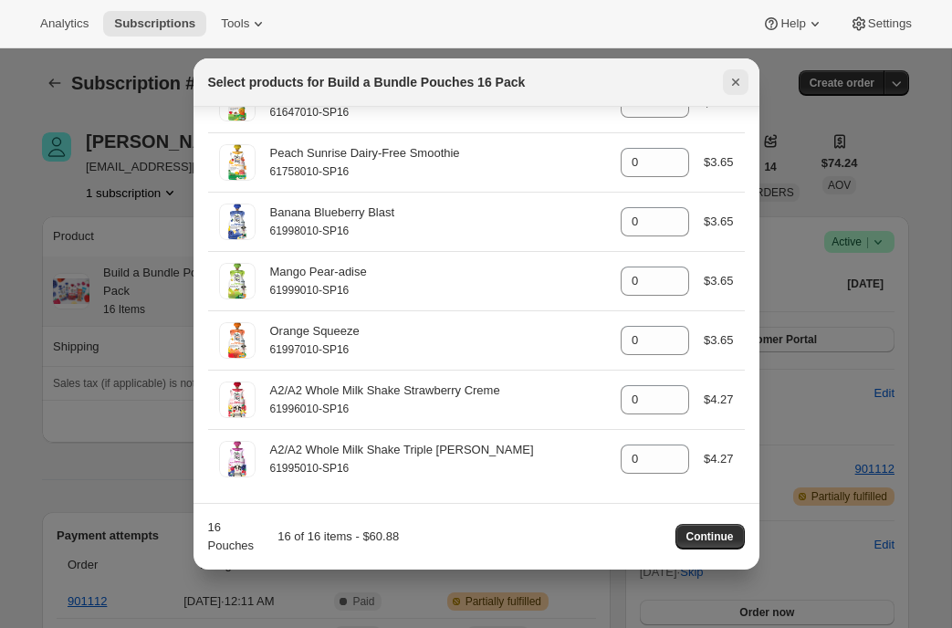
click at [737, 89] on icon "Close" at bounding box center [736, 82] width 18 height 18
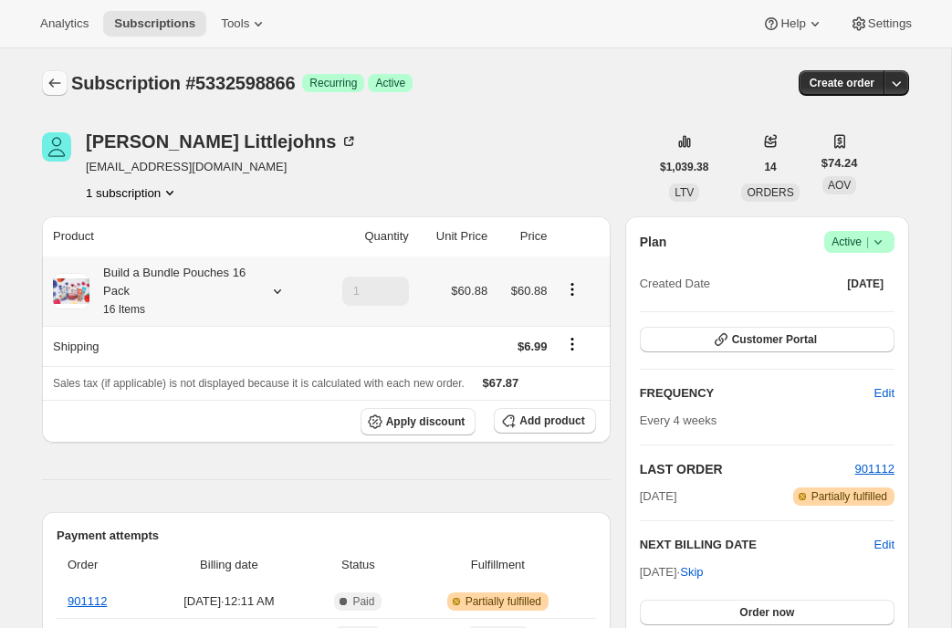
click at [57, 75] on icon "Subscriptions" at bounding box center [55, 83] width 18 height 18
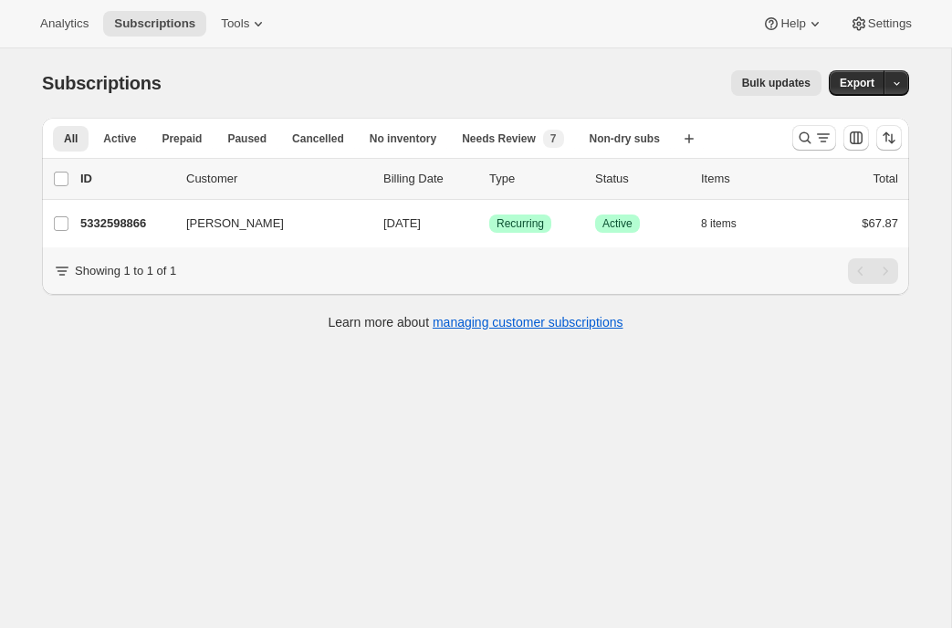
click at [199, 237] on div "Cori Littlejohns 5332598866 Cori Littlejohns 09/30/2025 Success Recurring Succe…" at bounding box center [476, 223] width 868 height 47
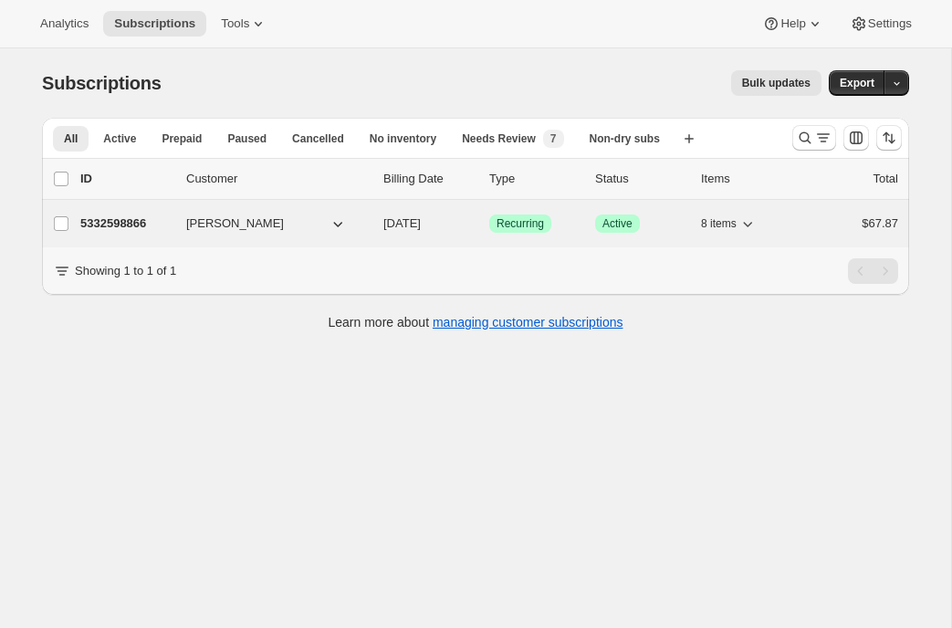
click at [134, 217] on p "5332598866" at bounding box center [125, 224] width 91 height 18
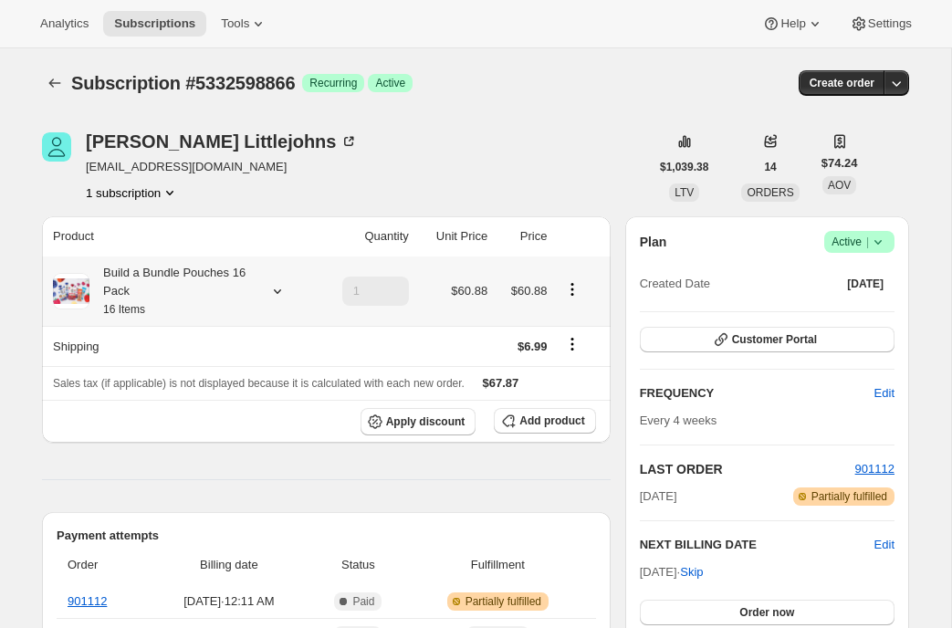
click at [277, 294] on icon at bounding box center [277, 291] width 18 height 18
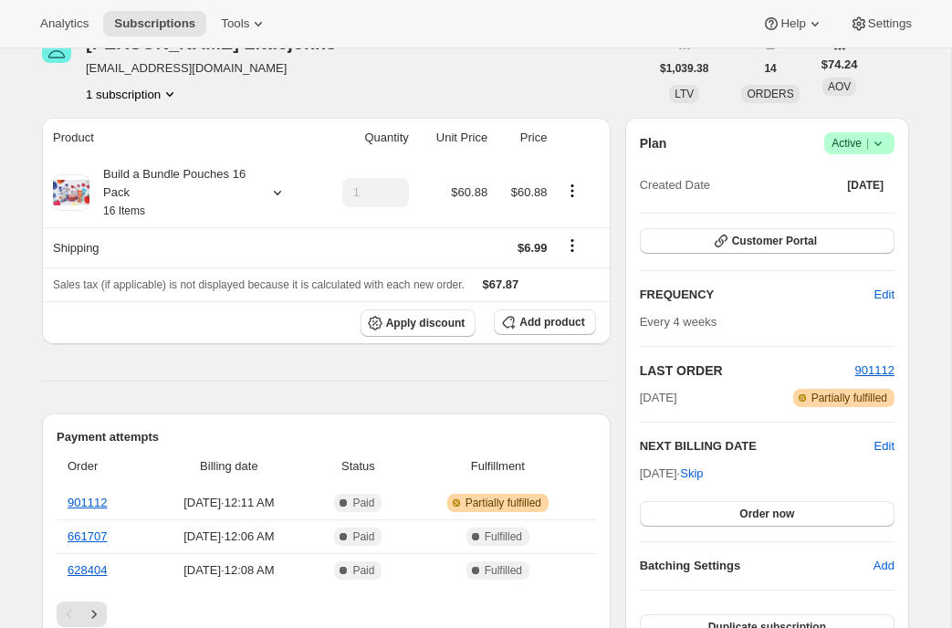
scroll to position [41, 0]
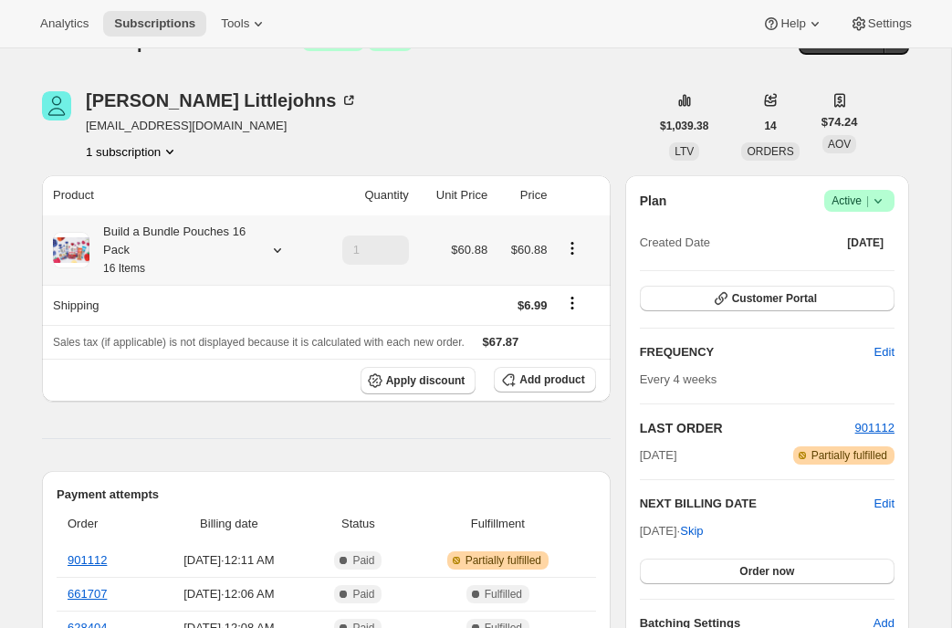
click at [270, 252] on icon at bounding box center [277, 250] width 18 height 18
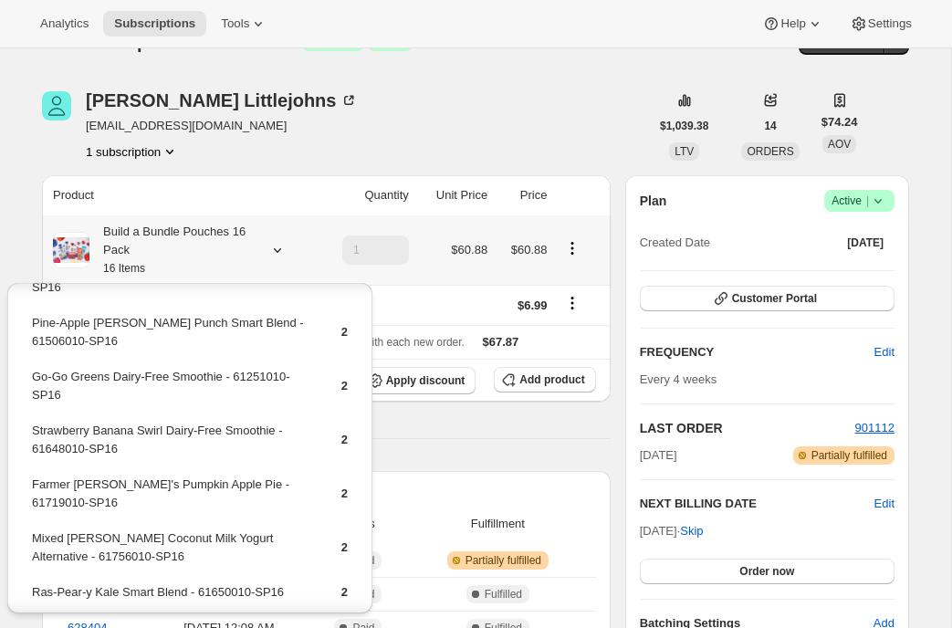
scroll to position [66, 0]
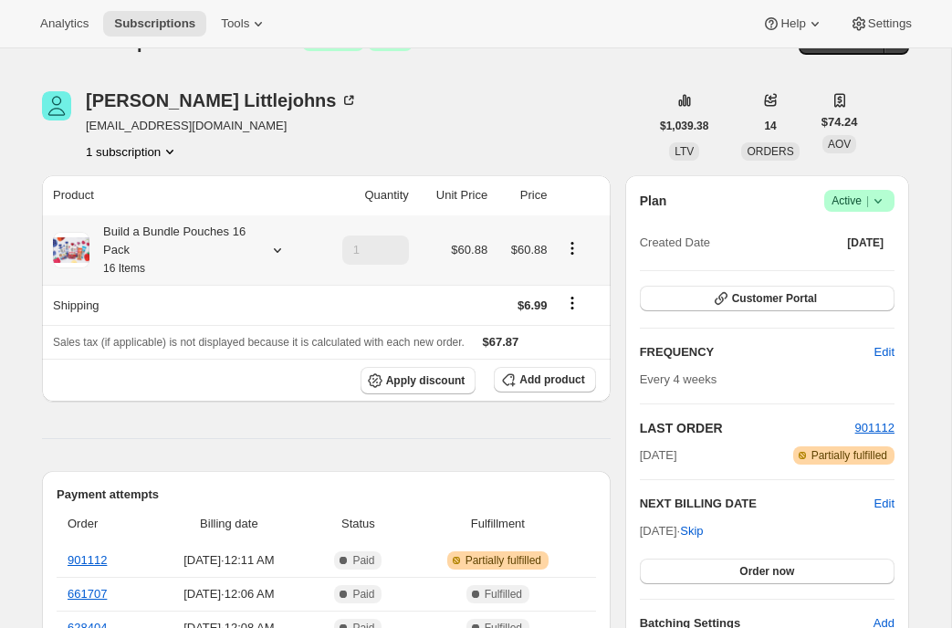
click at [272, 251] on icon at bounding box center [277, 250] width 18 height 18
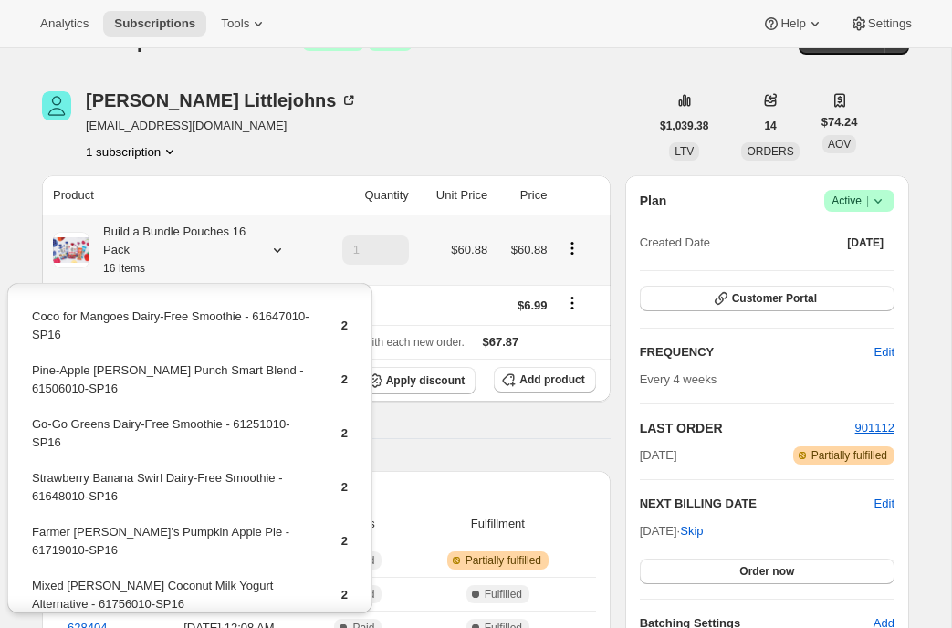
scroll to position [163, 0]
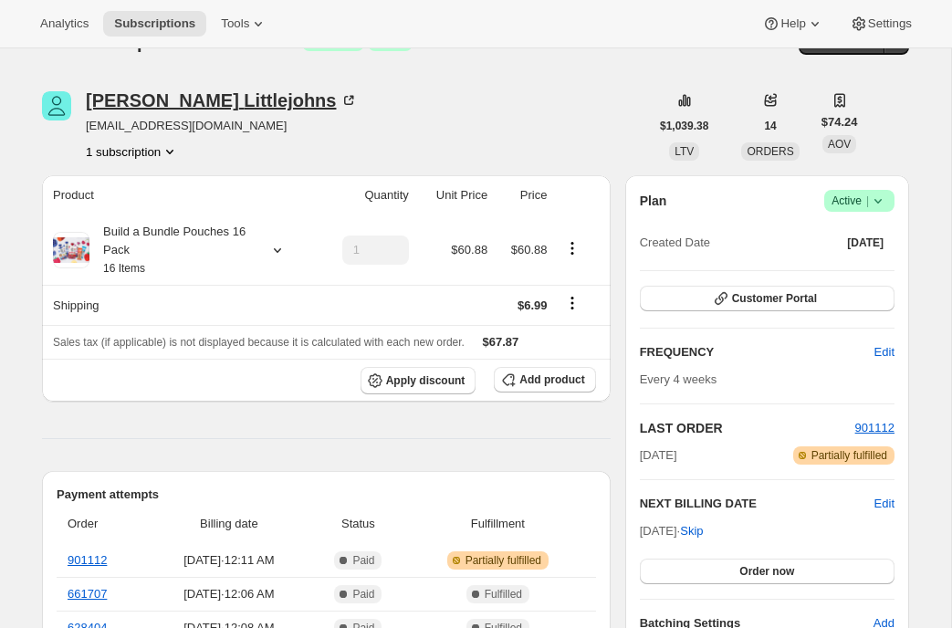
scroll to position [0, 0]
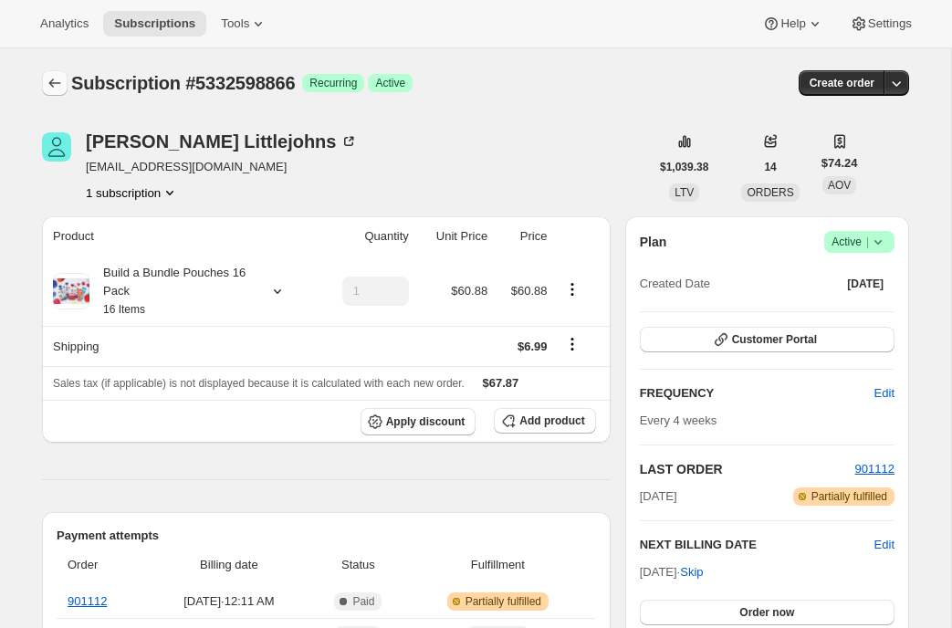
click at [57, 84] on icon "Subscriptions" at bounding box center [55, 83] width 18 height 18
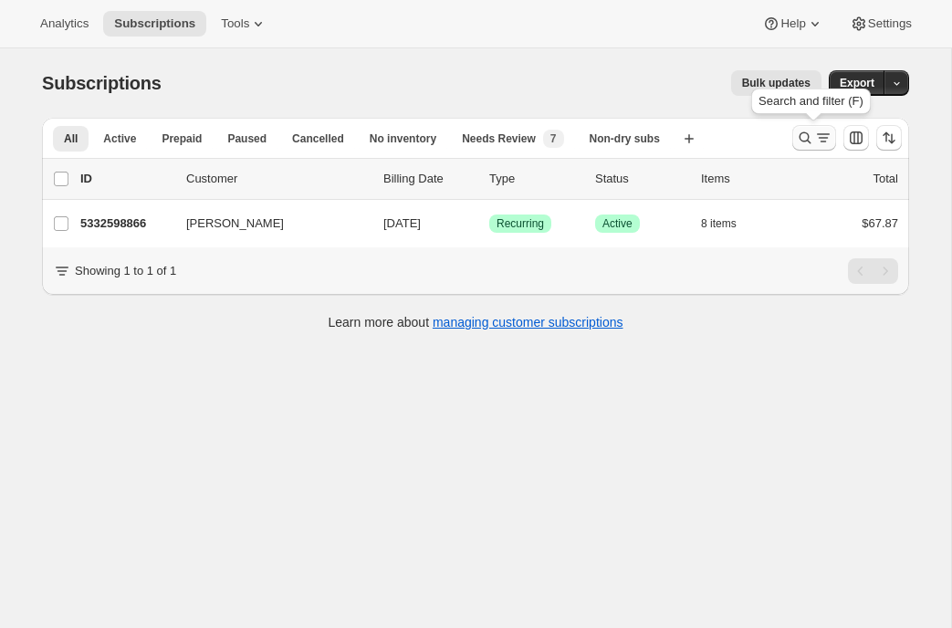
click at [803, 139] on icon "Search and filter results" at bounding box center [805, 138] width 18 height 18
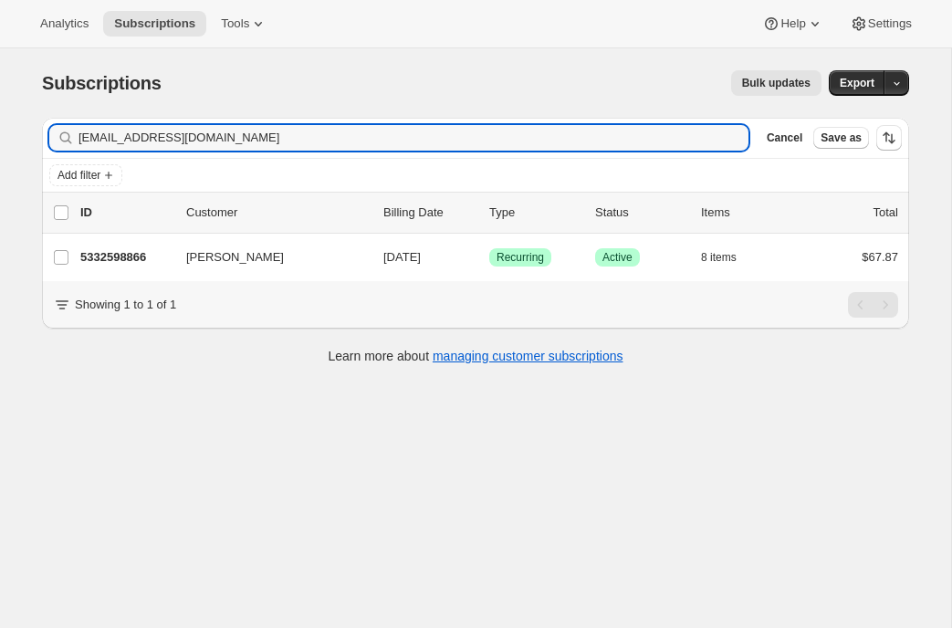
drag, startPoint x: 261, startPoint y: 145, endPoint x: 63, endPoint y: 142, distance: 198.2
click at [63, 142] on div "c.littlejohns106@gmail.com Clear" at bounding box center [399, 138] width 700 height 26
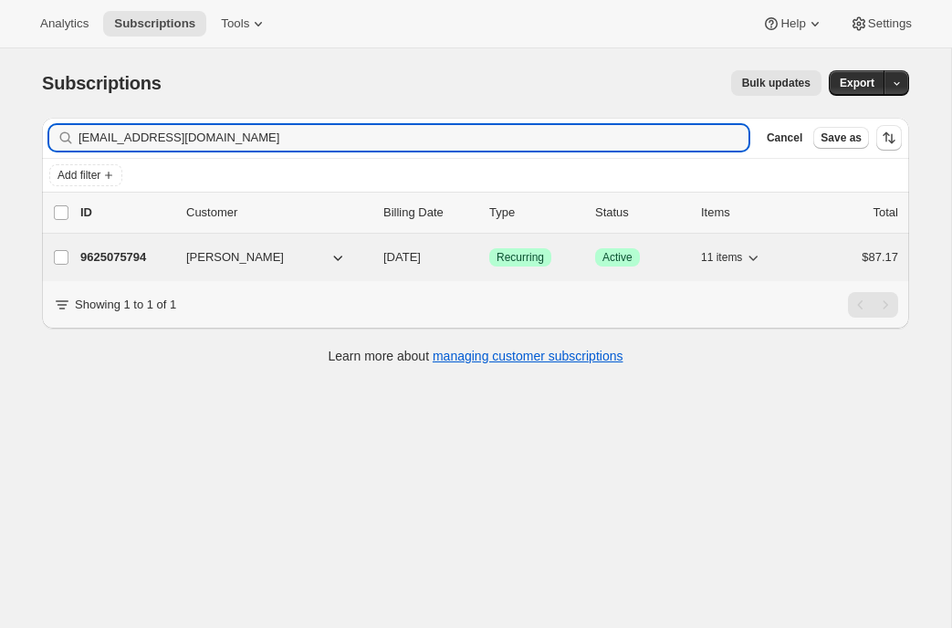
type input "courtdurham8@gmail.com"
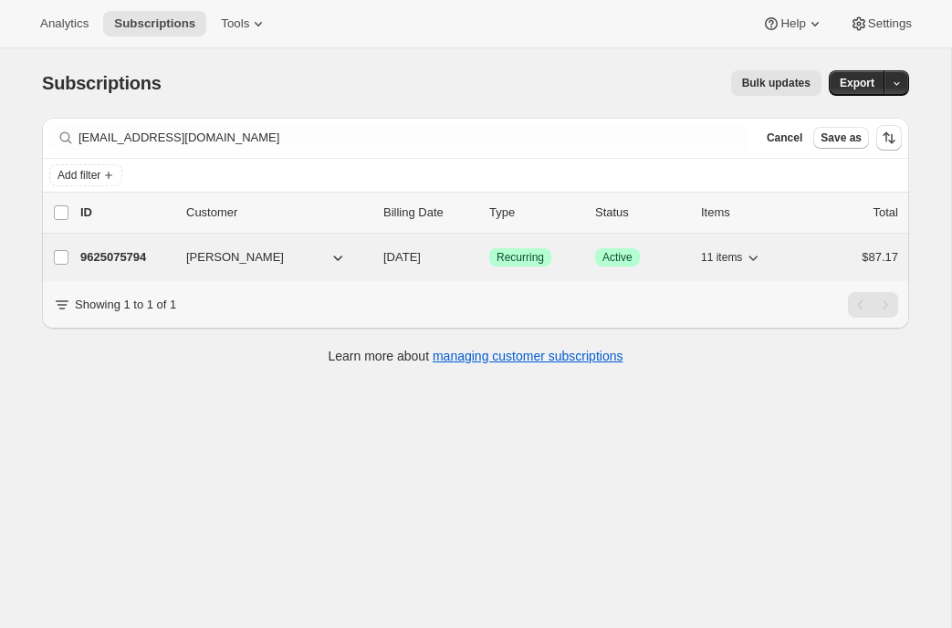
click at [117, 265] on p "9625075794" at bounding box center [125, 257] width 91 height 18
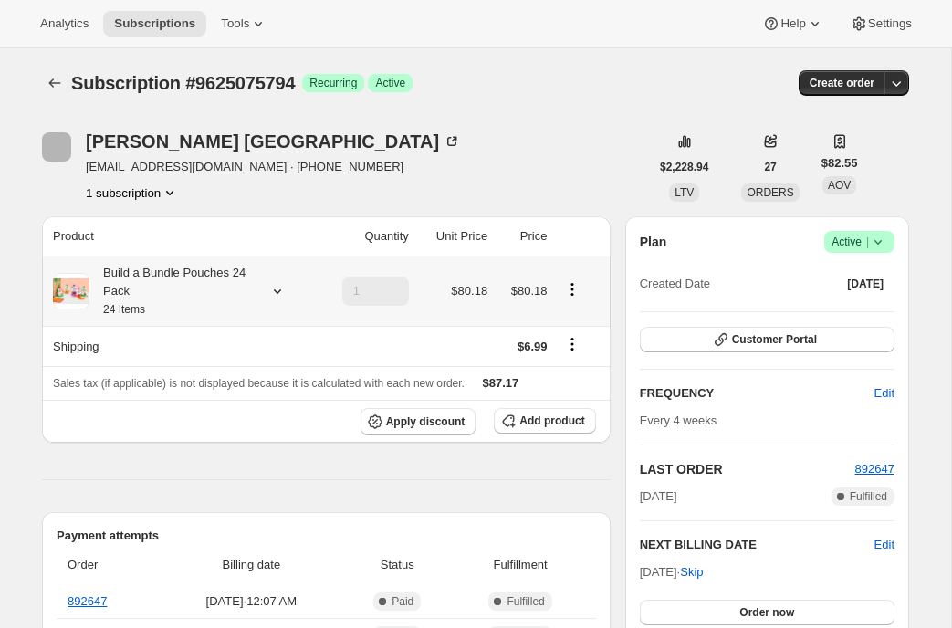
click at [276, 289] on icon at bounding box center [277, 291] width 18 height 18
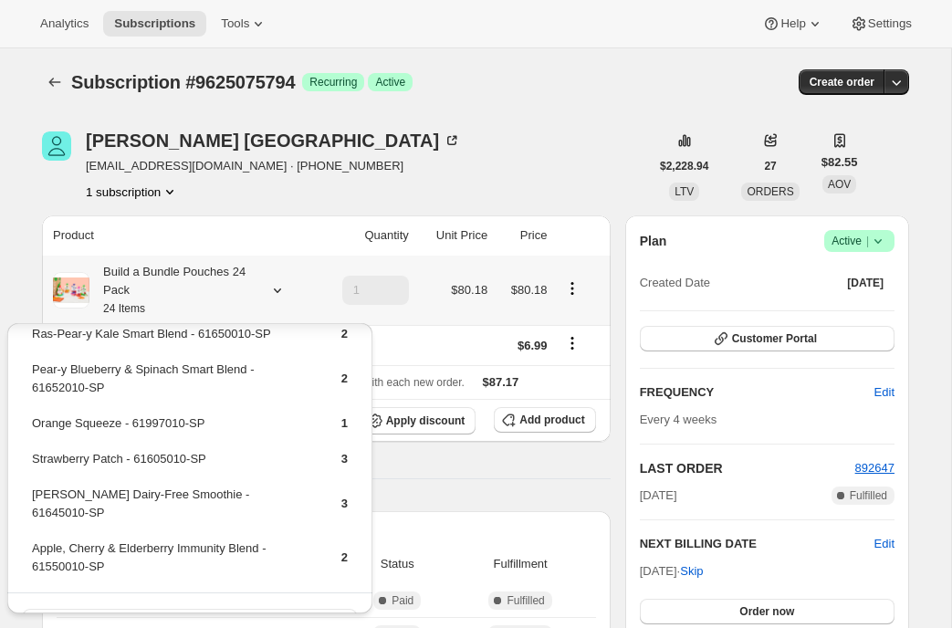
scroll to position [255, 0]
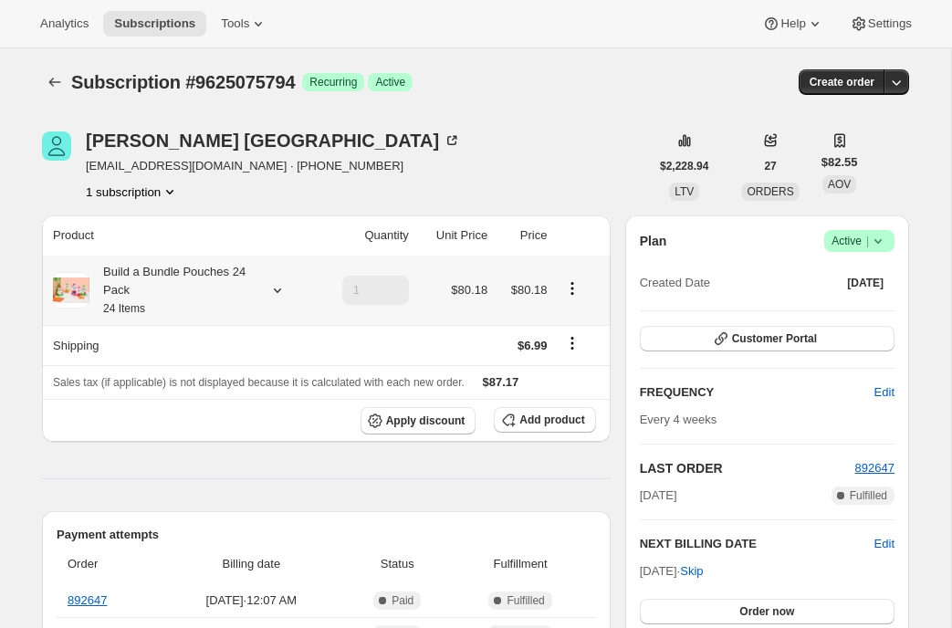
scroll to position [0, 0]
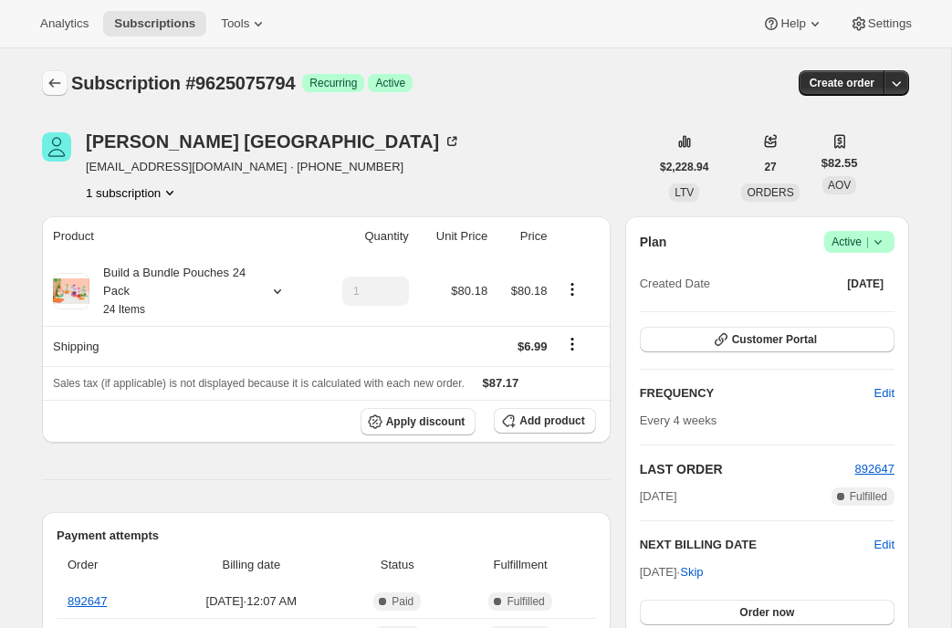
click at [57, 75] on icon "Subscriptions" at bounding box center [55, 83] width 18 height 18
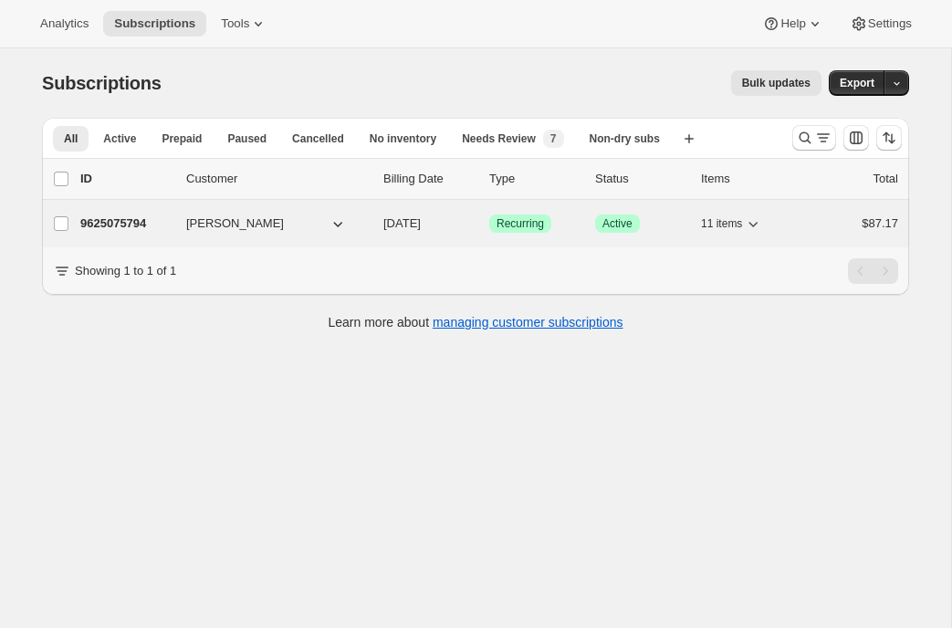
click at [211, 216] on span "Courtney Durham" at bounding box center [235, 224] width 98 height 18
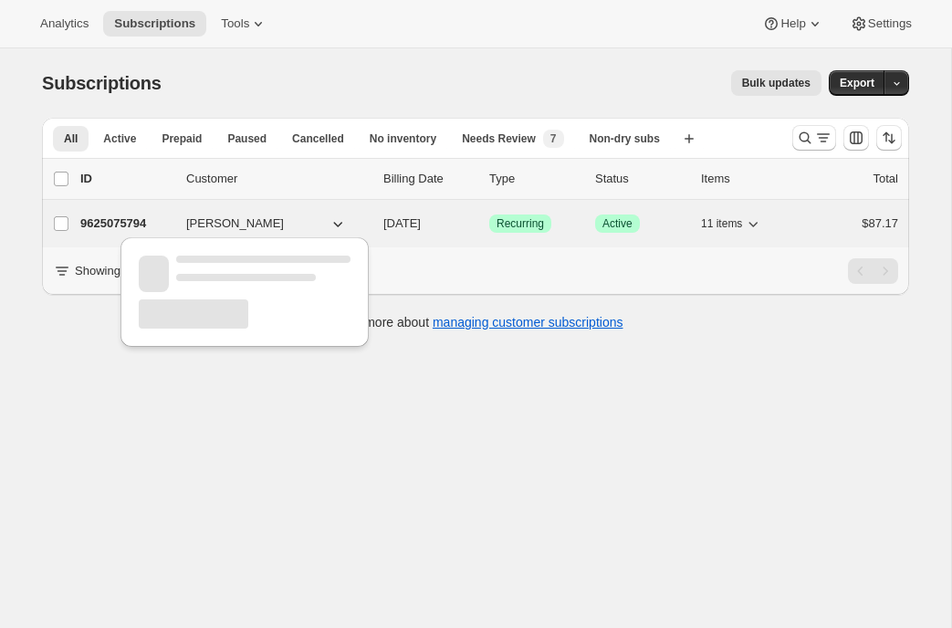
click at [104, 217] on p "9625075794" at bounding box center [125, 224] width 91 height 18
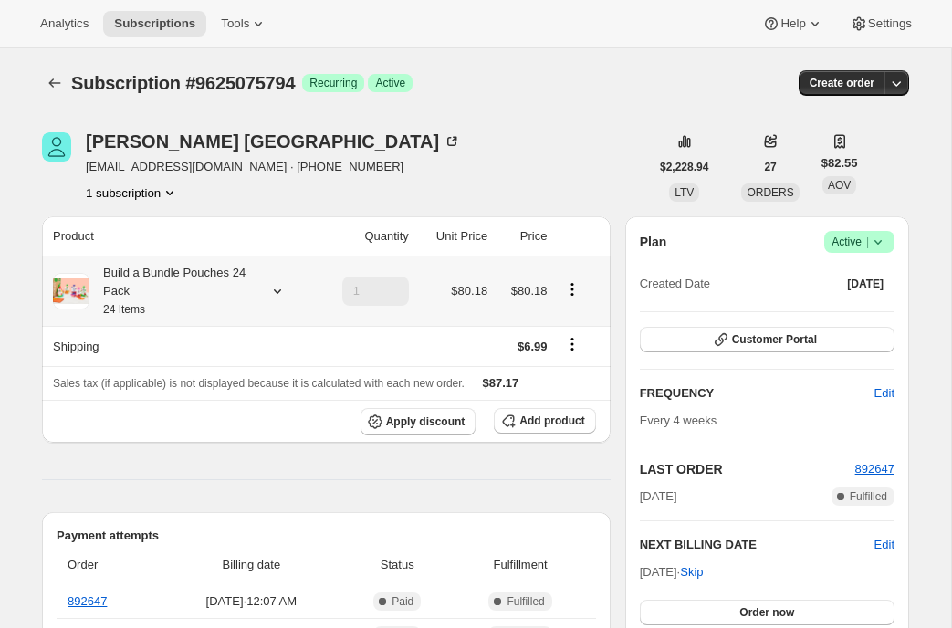
click at [284, 295] on icon at bounding box center [277, 291] width 18 height 18
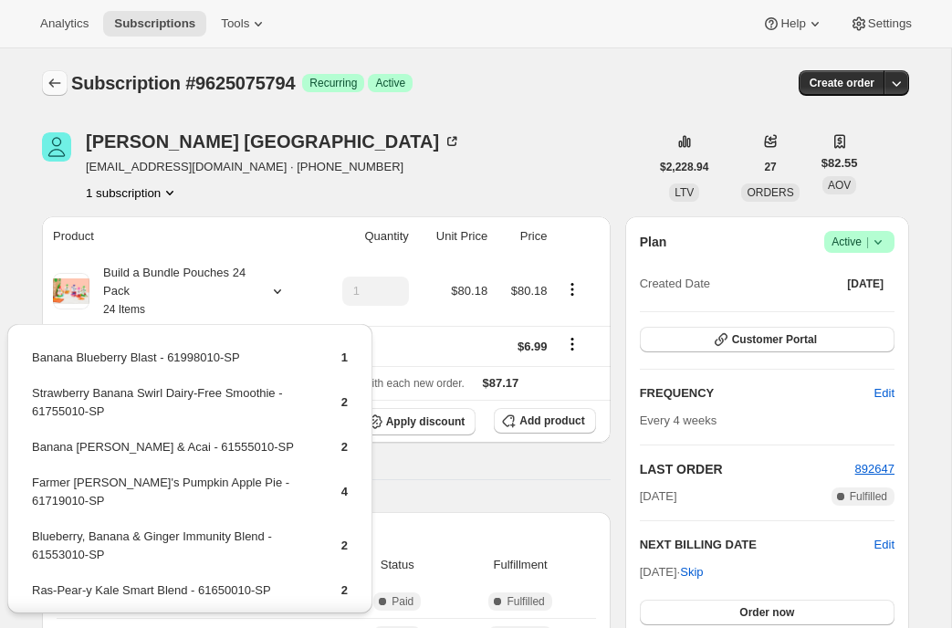
click at [57, 84] on icon "Subscriptions" at bounding box center [55, 83] width 18 height 18
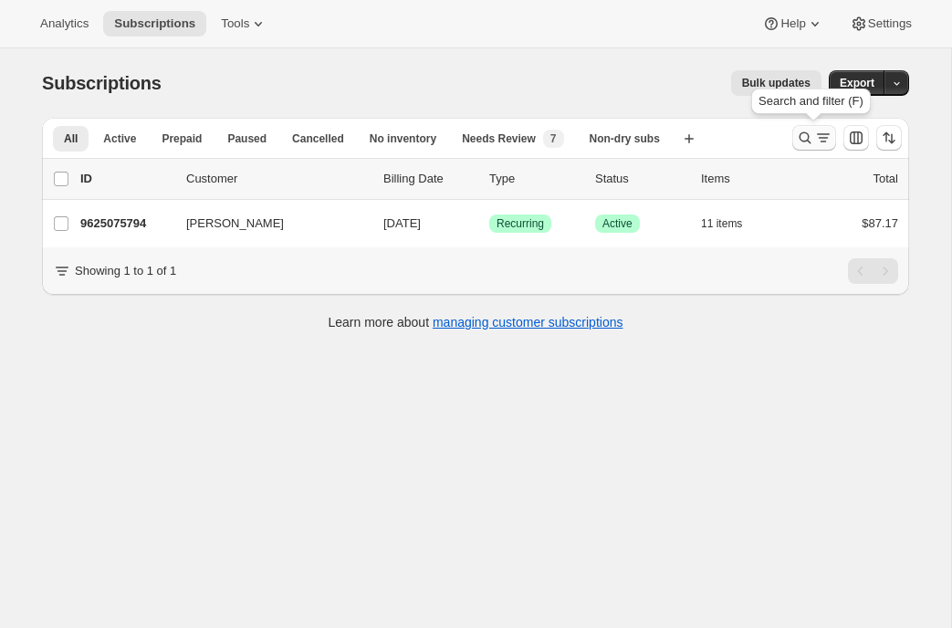
click at [798, 141] on icon "Search and filter results" at bounding box center [805, 138] width 18 height 18
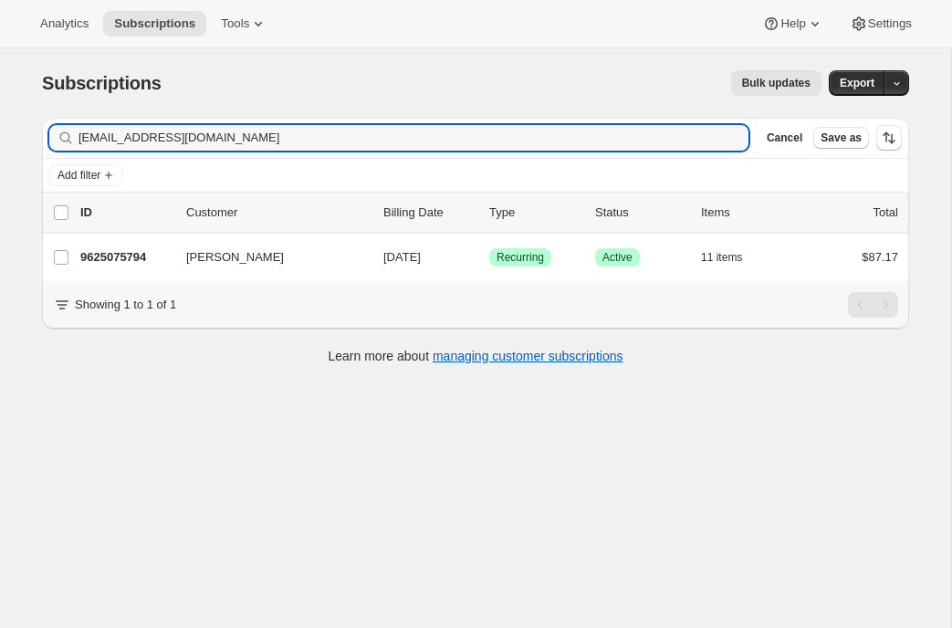
drag, startPoint x: 229, startPoint y: 142, endPoint x: 0, endPoint y: 126, distance: 229.8
click at [0, 126] on div "Subscriptions. This page is ready Subscriptions Bulk updates More actions Bulk …" at bounding box center [476, 362] width 952 height 628
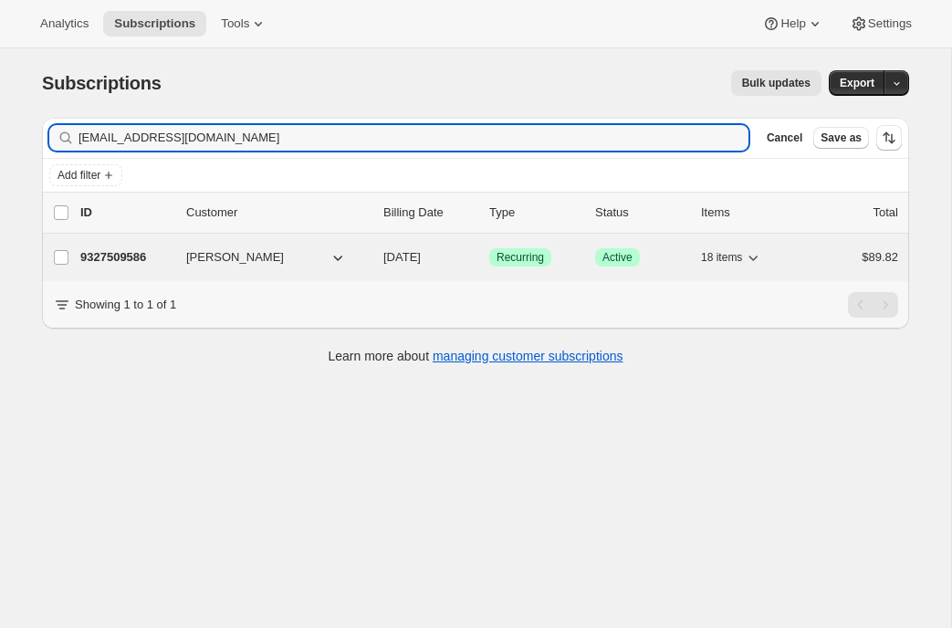
type input "autumnboone@gmail.com"
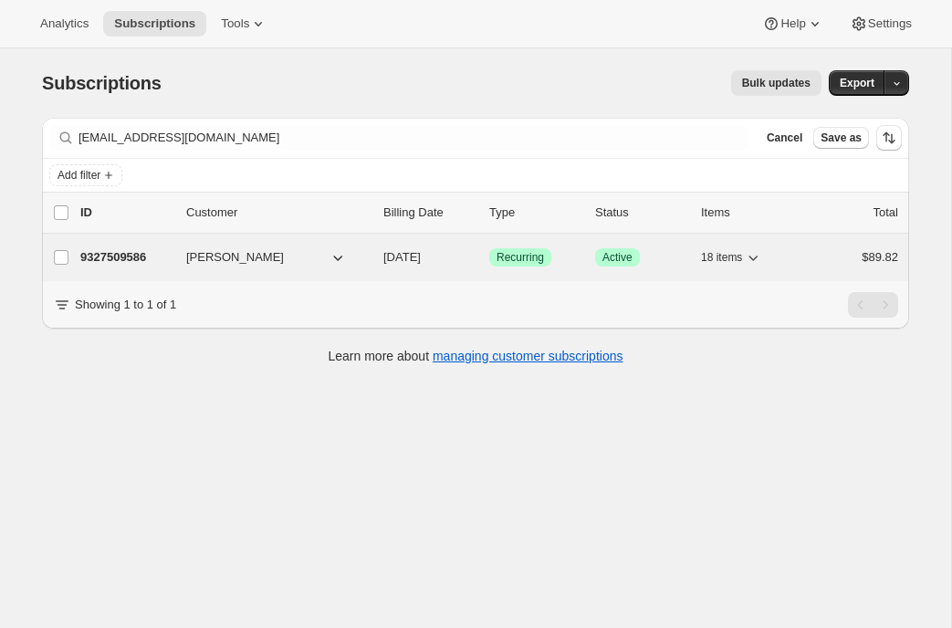
click at [106, 257] on p "9327509586" at bounding box center [125, 257] width 91 height 18
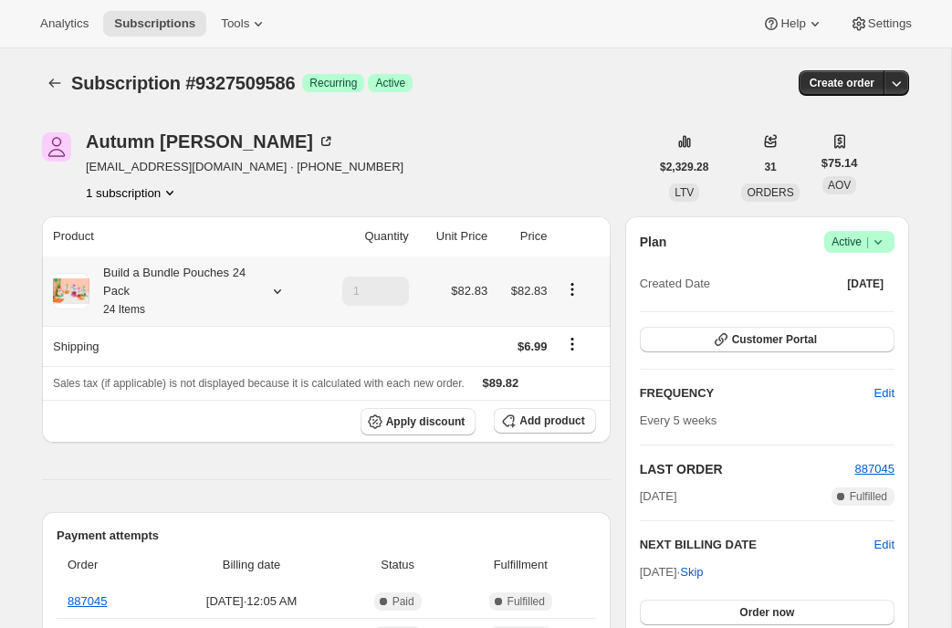
click at [282, 290] on icon at bounding box center [277, 291] width 18 height 18
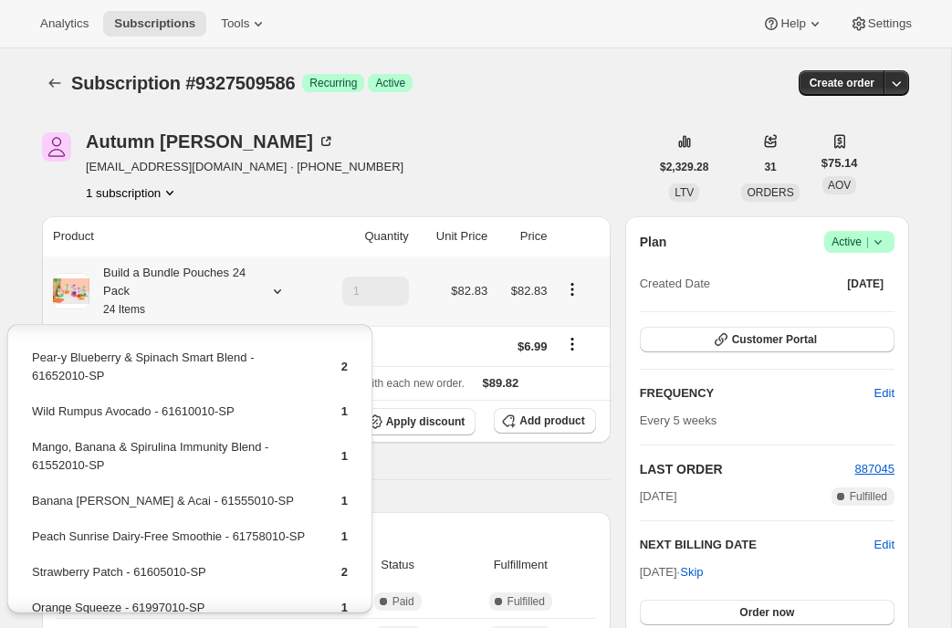
scroll to position [615, 0]
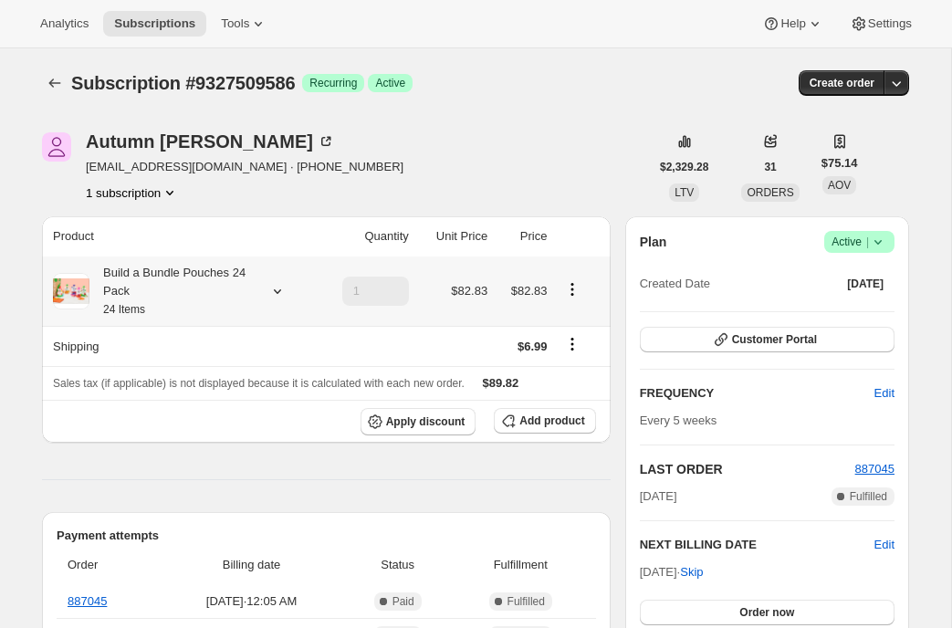
click at [277, 289] on icon at bounding box center [277, 291] width 18 height 18
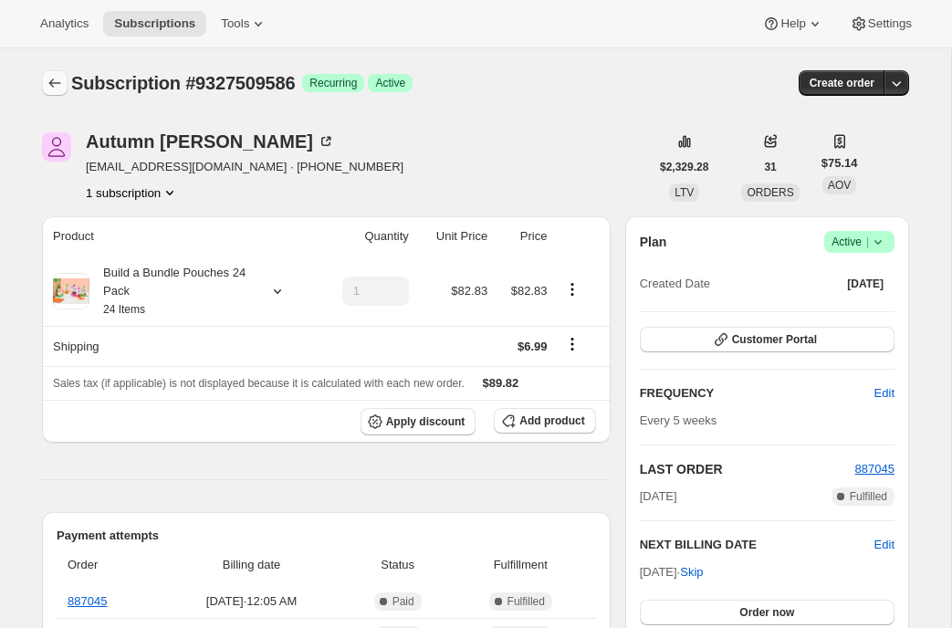
click at [52, 79] on icon "Subscriptions" at bounding box center [55, 83] width 18 height 18
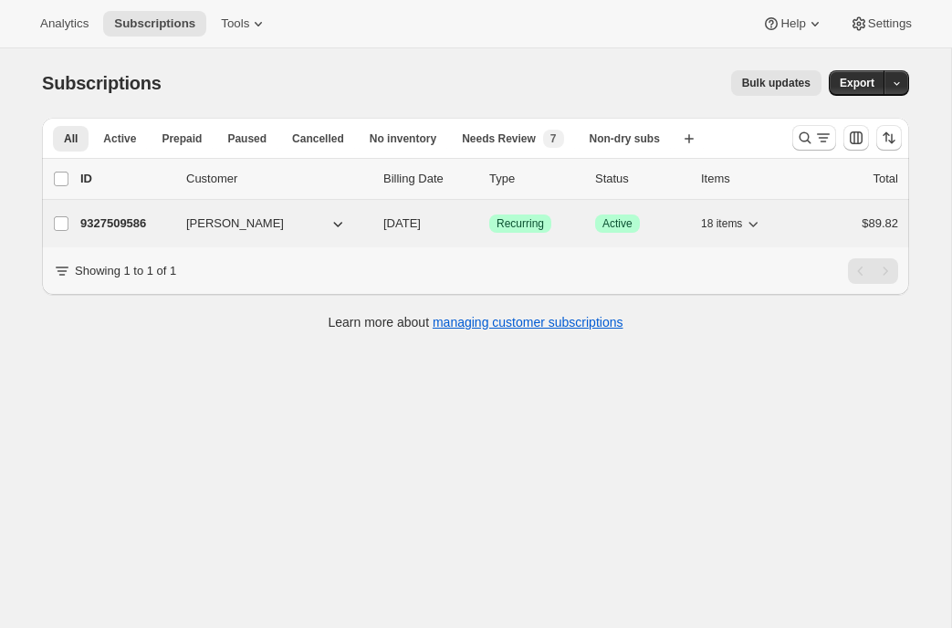
click at [121, 212] on div "9327509586 Autumn Wattamwar 09/14/2025 Success Recurring Success Active 18 item…" at bounding box center [489, 224] width 818 height 26
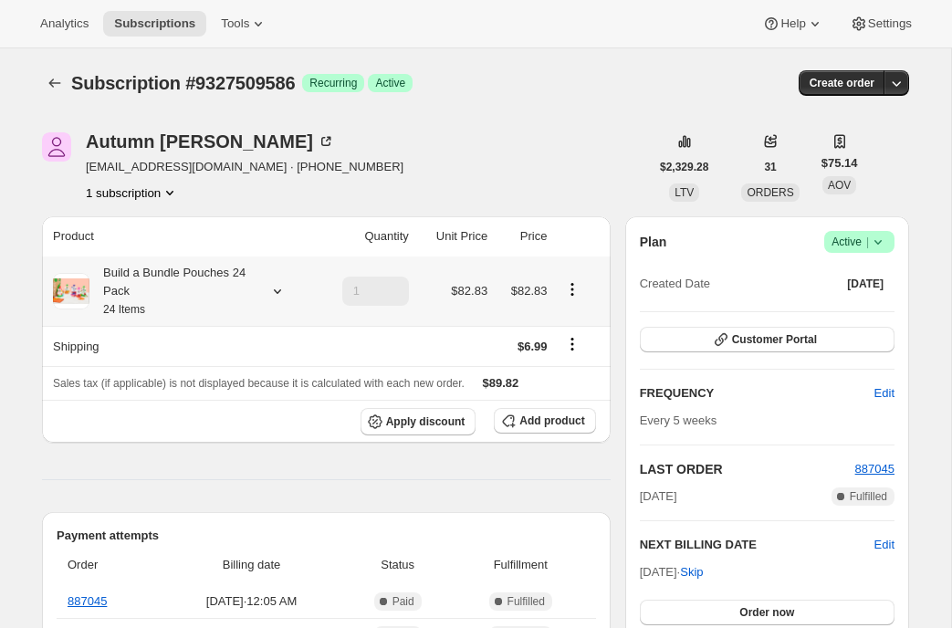
click at [276, 292] on icon at bounding box center [277, 291] width 7 height 5
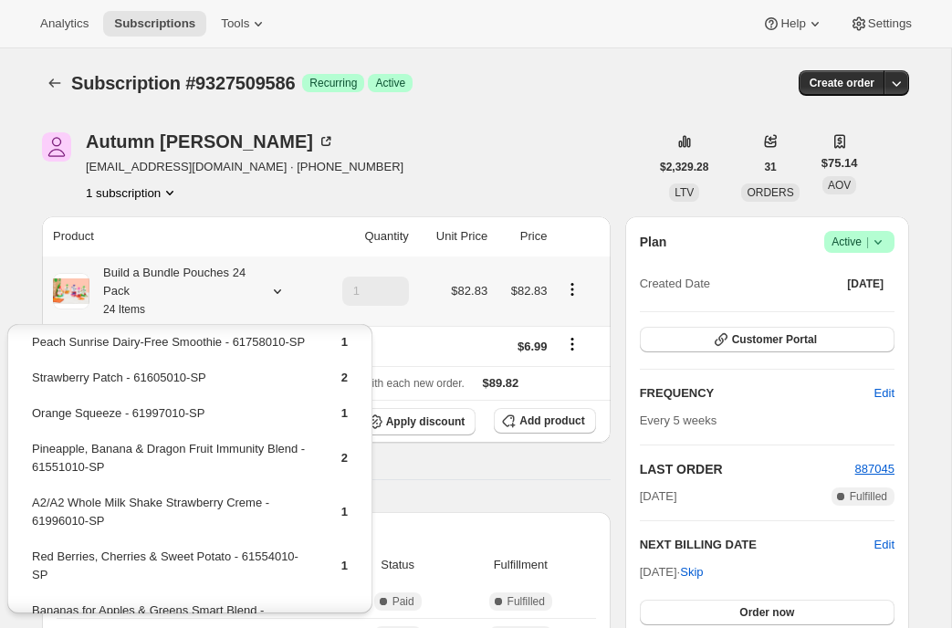
scroll to position [351, 0]
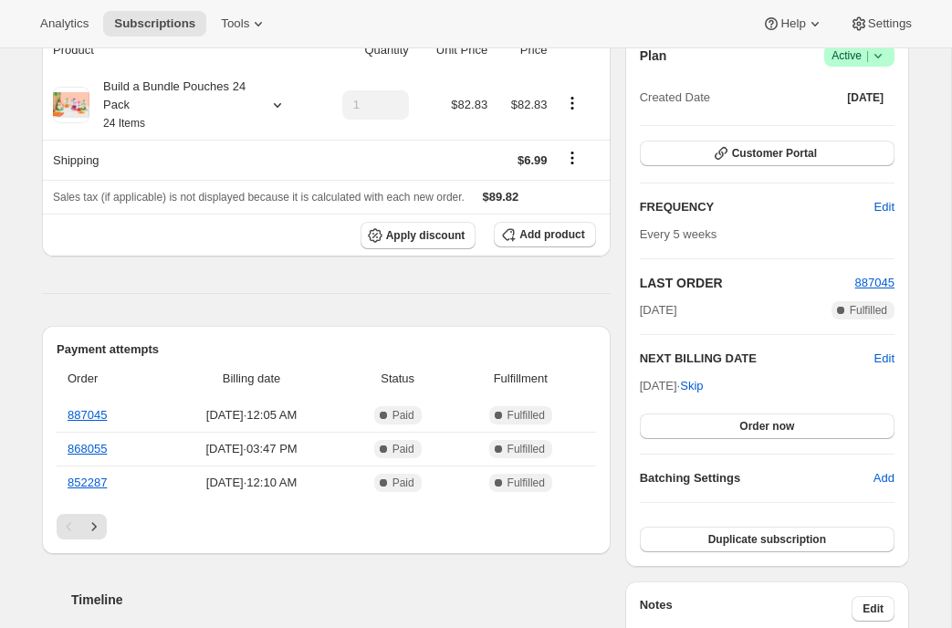
scroll to position [0, 0]
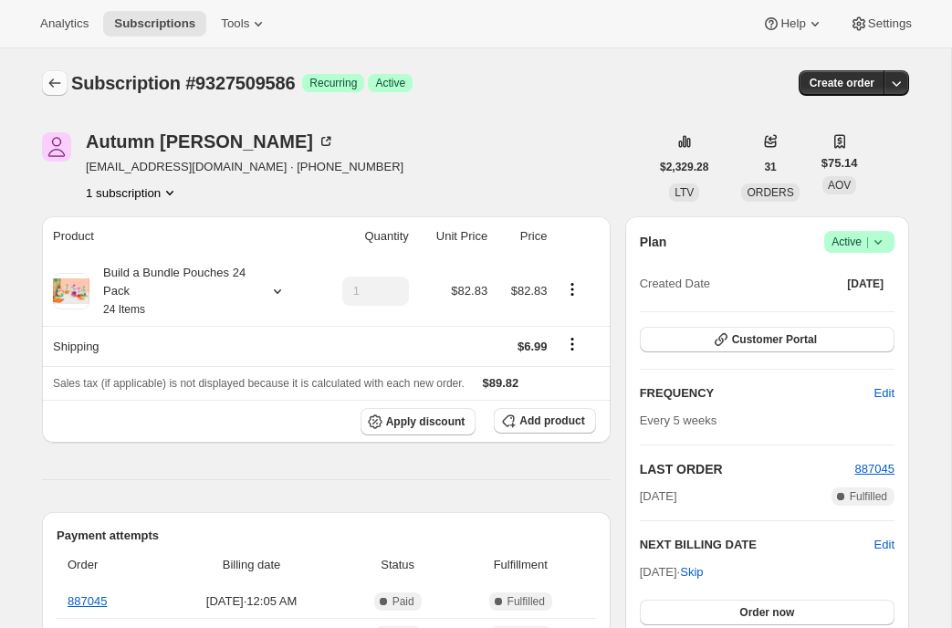
click at [48, 79] on icon "Subscriptions" at bounding box center [55, 83] width 18 height 18
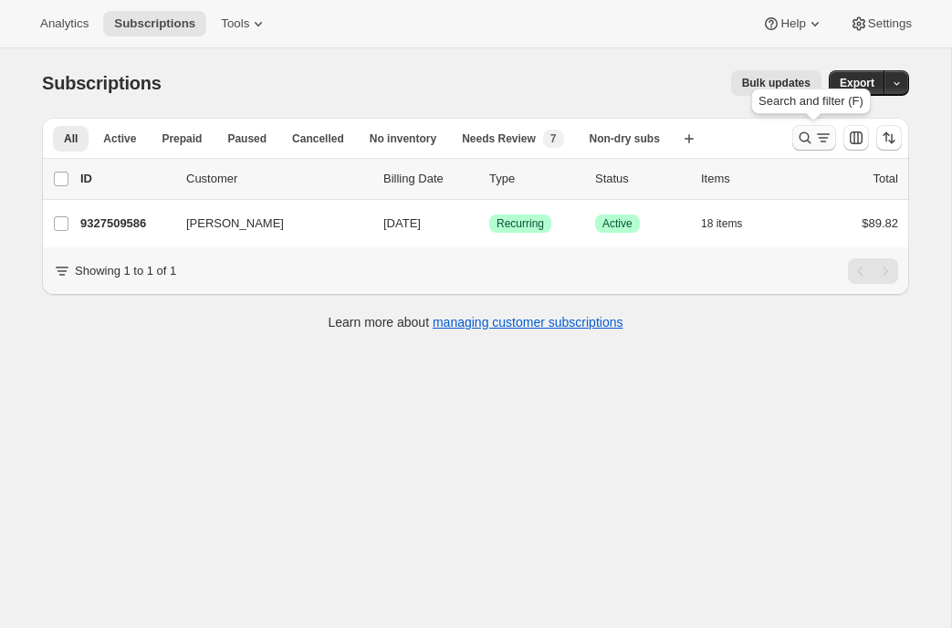
click at [805, 138] on icon "Search and filter results" at bounding box center [805, 138] width 18 height 18
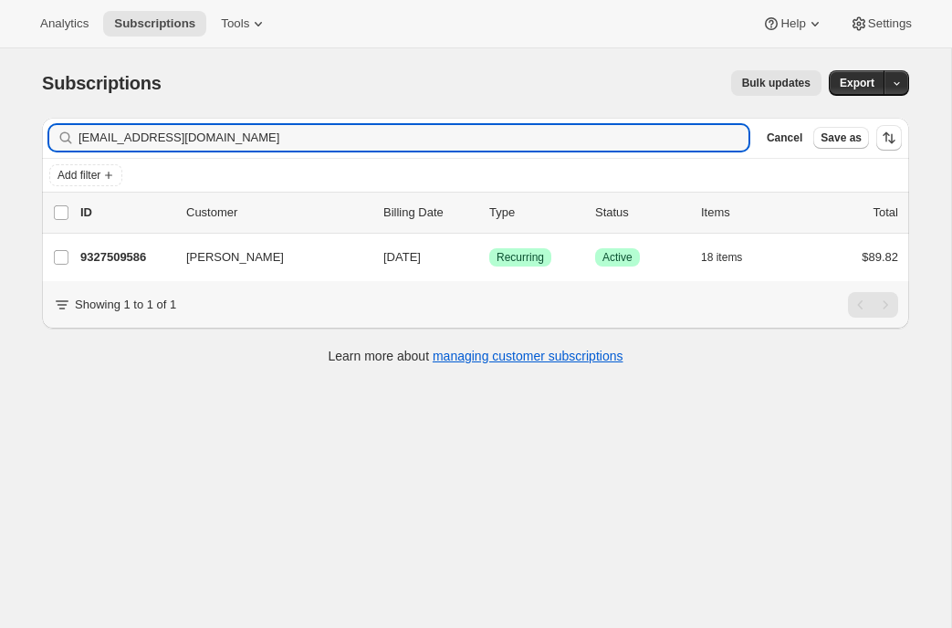
drag, startPoint x: 300, startPoint y: 143, endPoint x: 57, endPoint y: 143, distance: 243.8
click at [57, 143] on div "autumnboone@gmail.com Clear" at bounding box center [399, 138] width 700 height 26
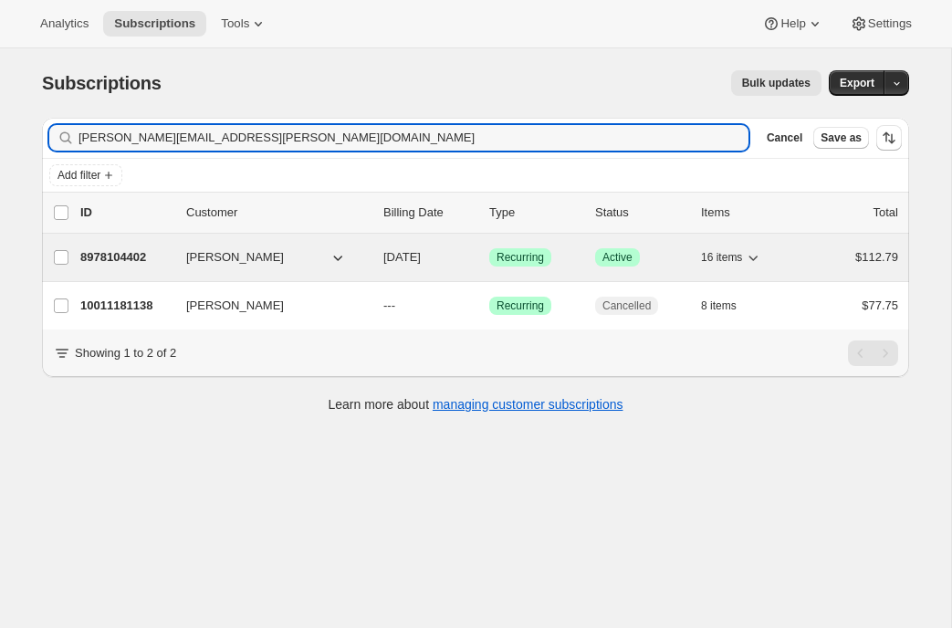
type input "julia.a.guarini@gmail.com"
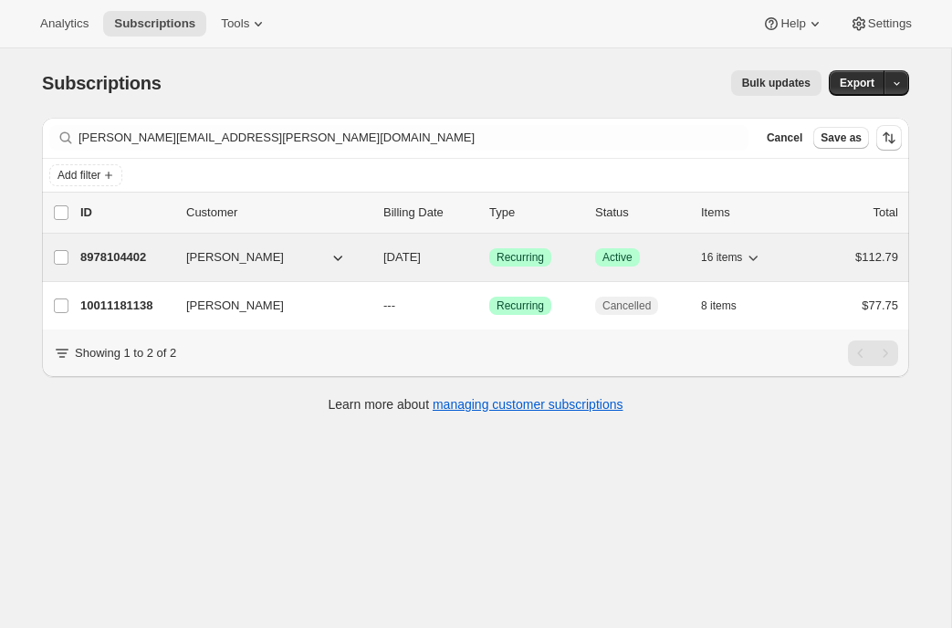
click at [122, 253] on p "8978104402" at bounding box center [125, 257] width 91 height 18
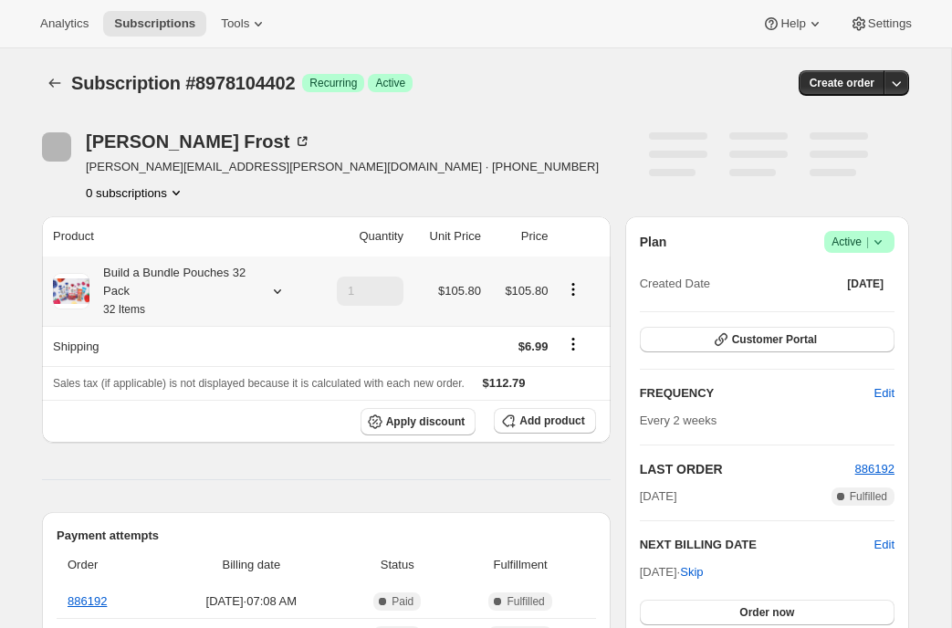
click at [279, 285] on icon at bounding box center [277, 291] width 18 height 18
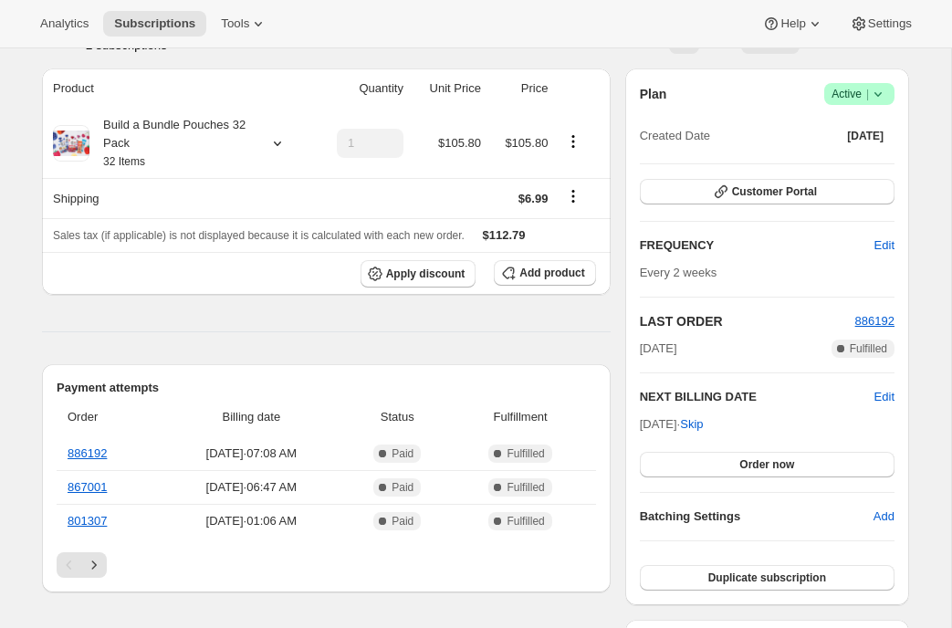
scroll to position [123, 0]
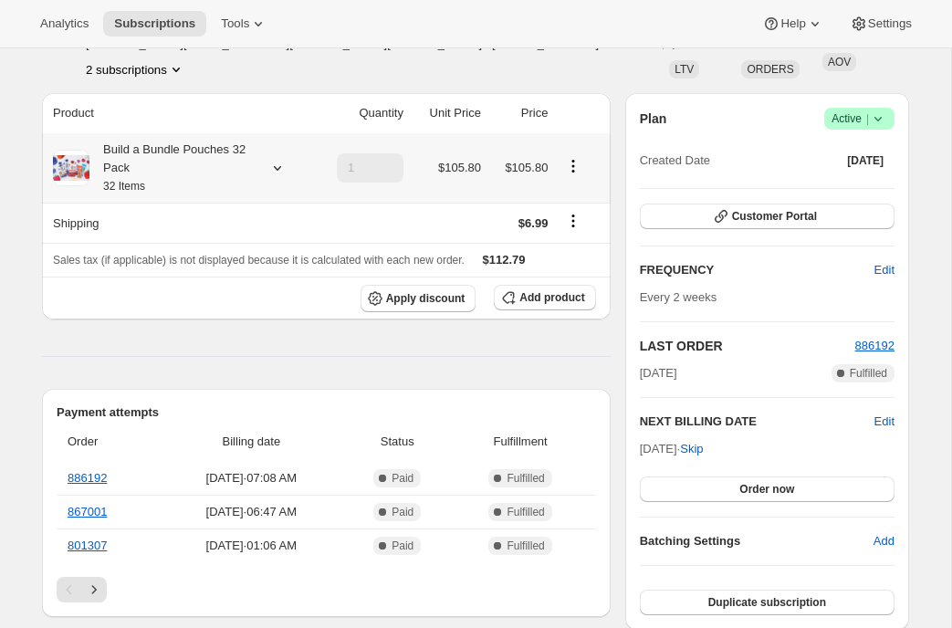
click at [270, 168] on icon at bounding box center [277, 168] width 18 height 18
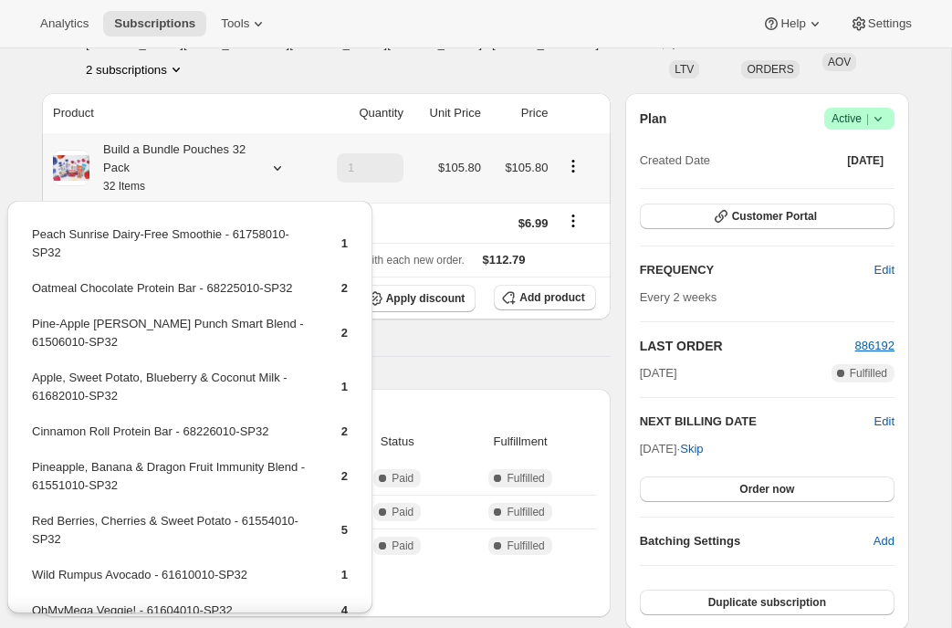
scroll to position [384, 0]
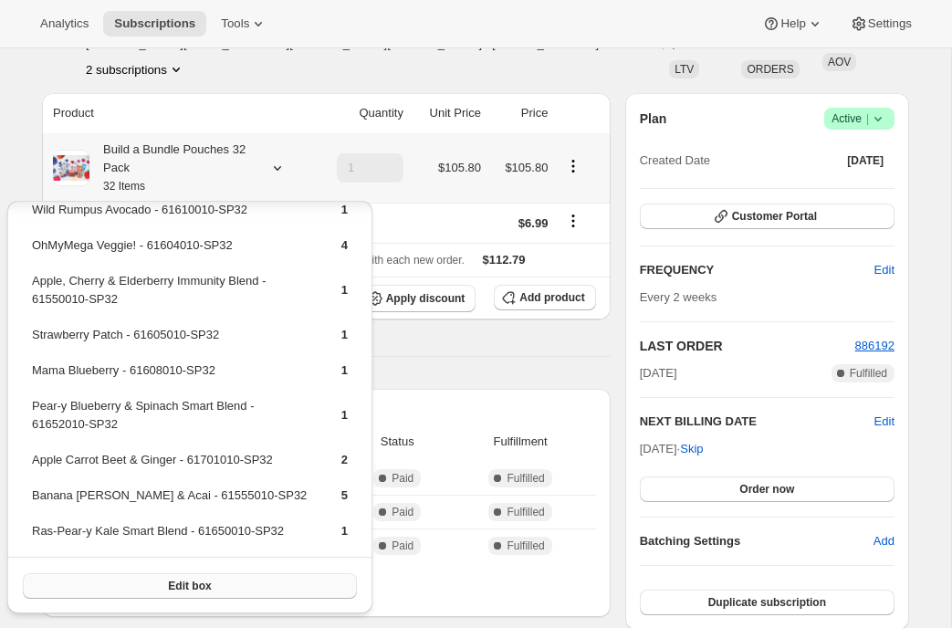
click at [117, 581] on button "Edit box" at bounding box center [190, 586] width 334 height 26
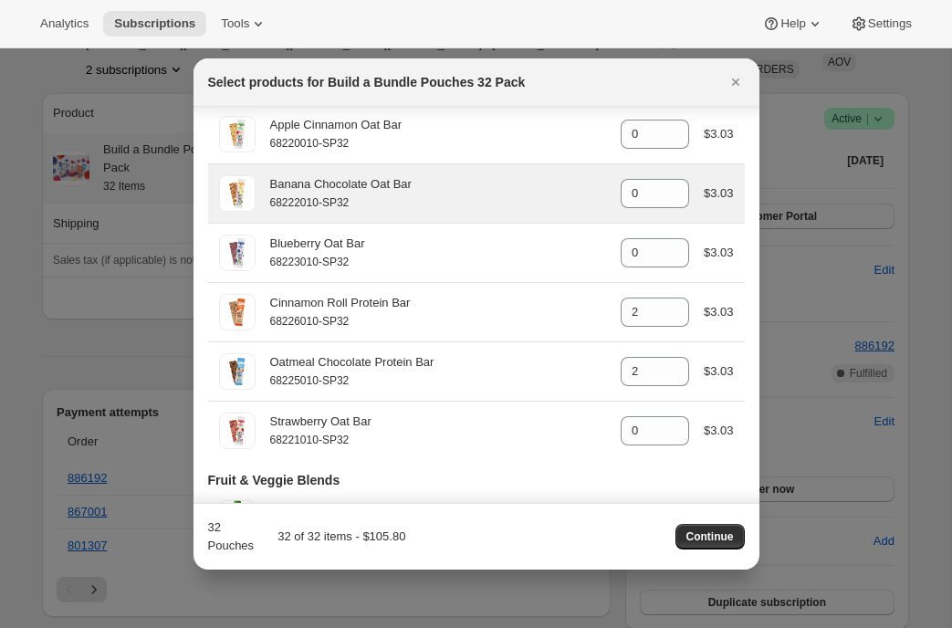
scroll to position [624, 0]
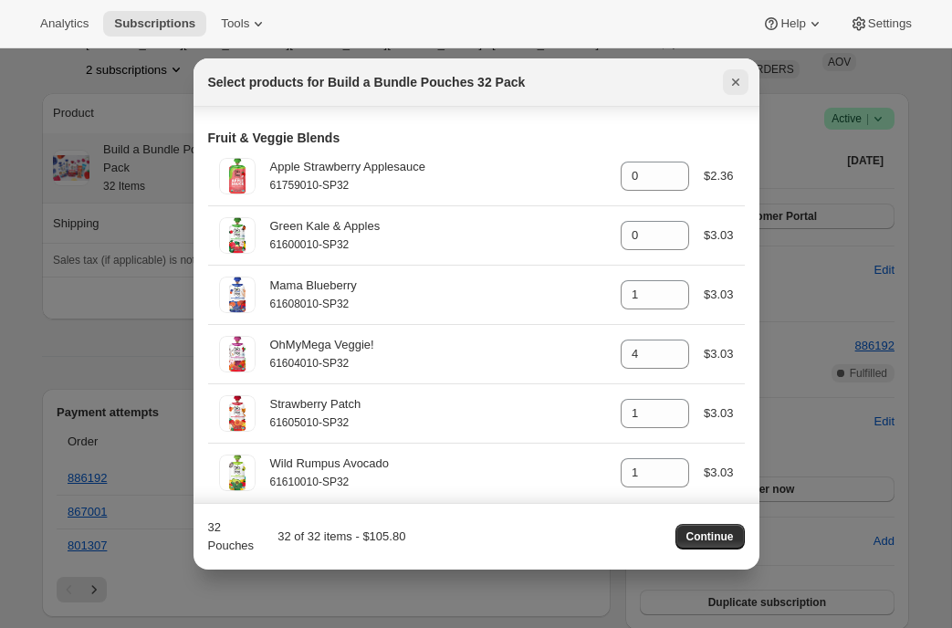
click at [735, 84] on icon "Close" at bounding box center [736, 82] width 18 height 18
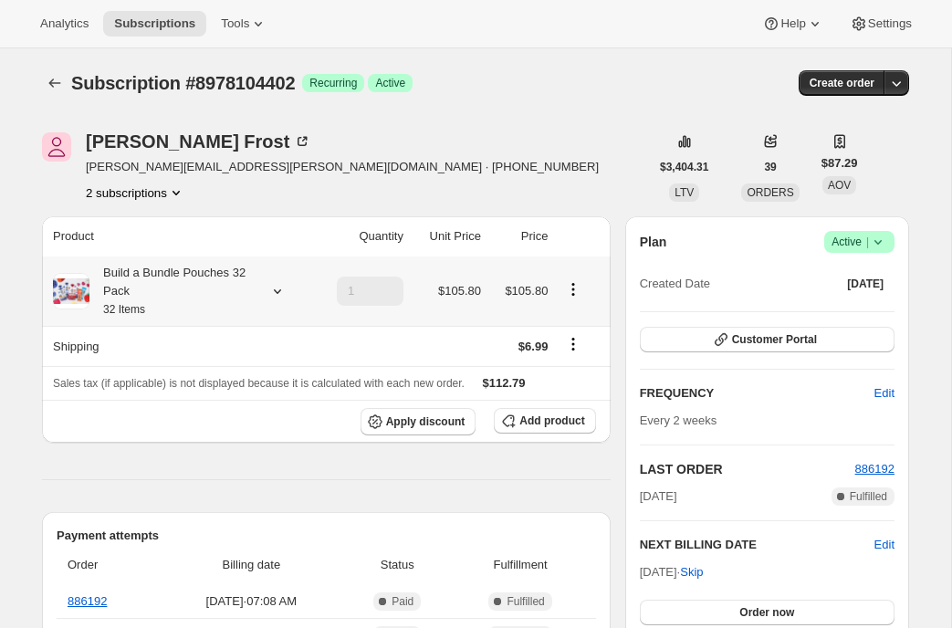
scroll to position [123, 0]
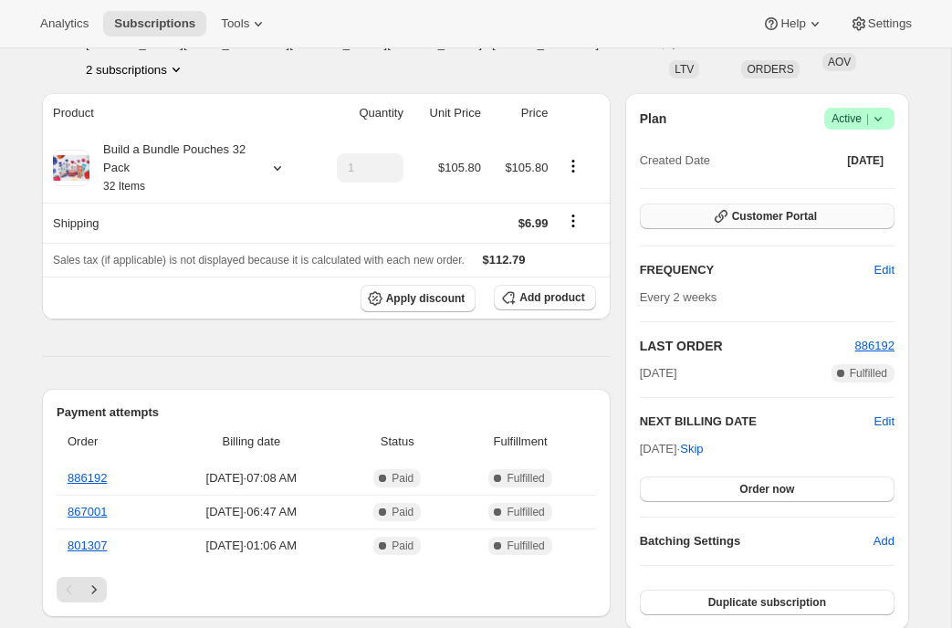
click at [726, 212] on icon "button" at bounding box center [721, 216] width 18 height 18
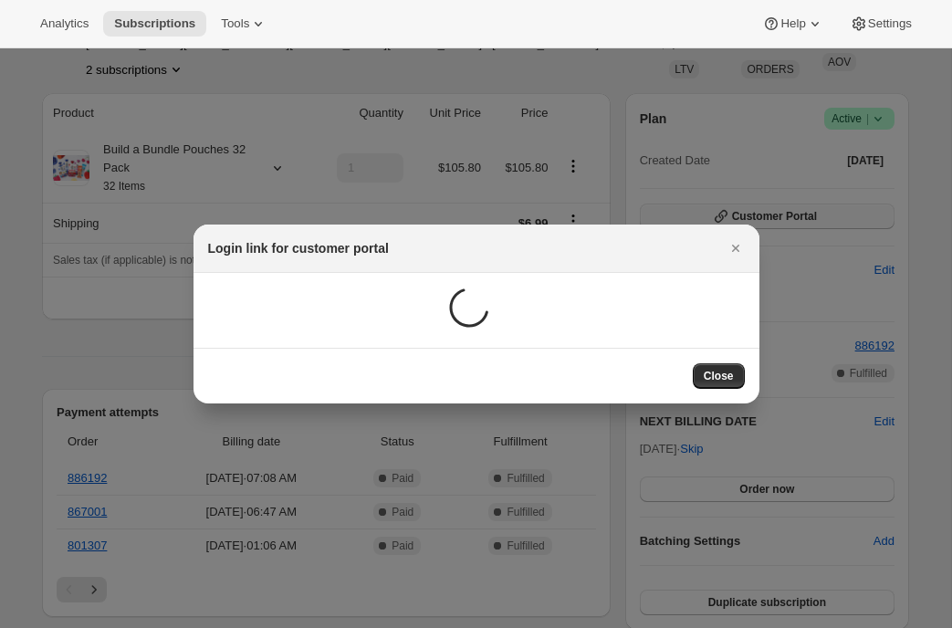
scroll to position [0, 0]
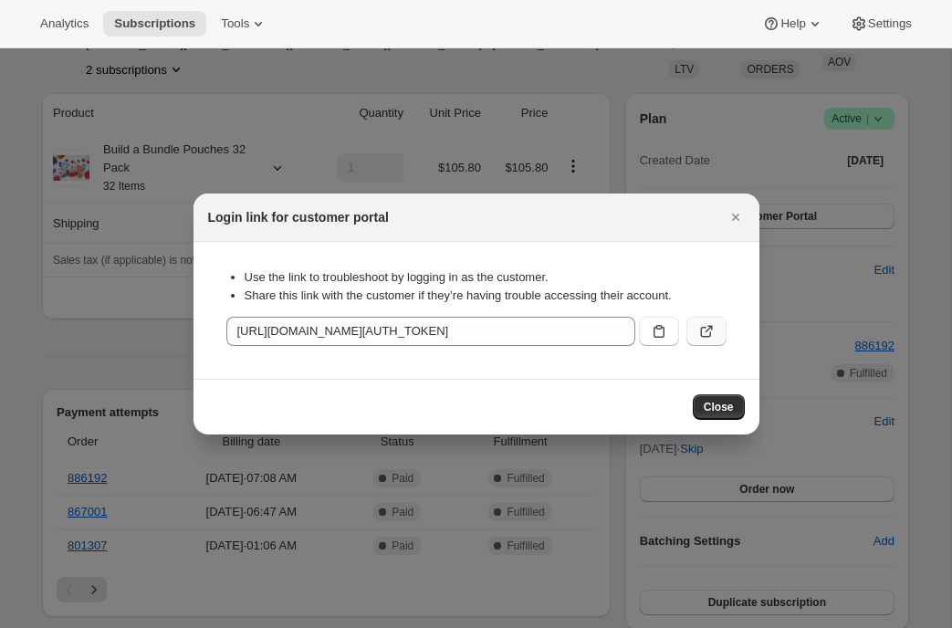
click at [707, 334] on icon ":r1el:" at bounding box center [707, 331] width 18 height 18
click at [737, 215] on icon "Close" at bounding box center [734, 217] width 7 height 7
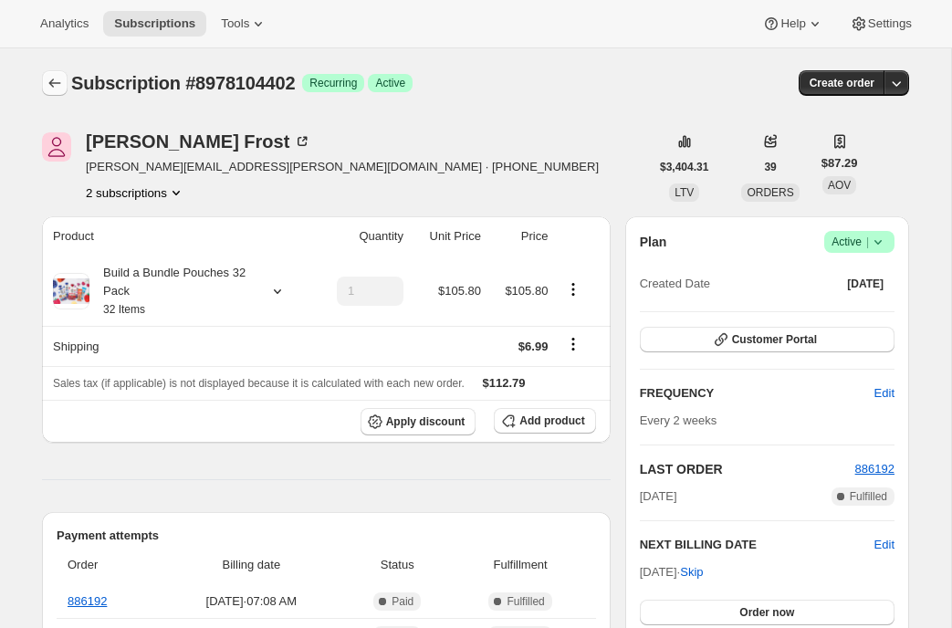
click at [51, 79] on icon "Subscriptions" at bounding box center [55, 83] width 18 height 18
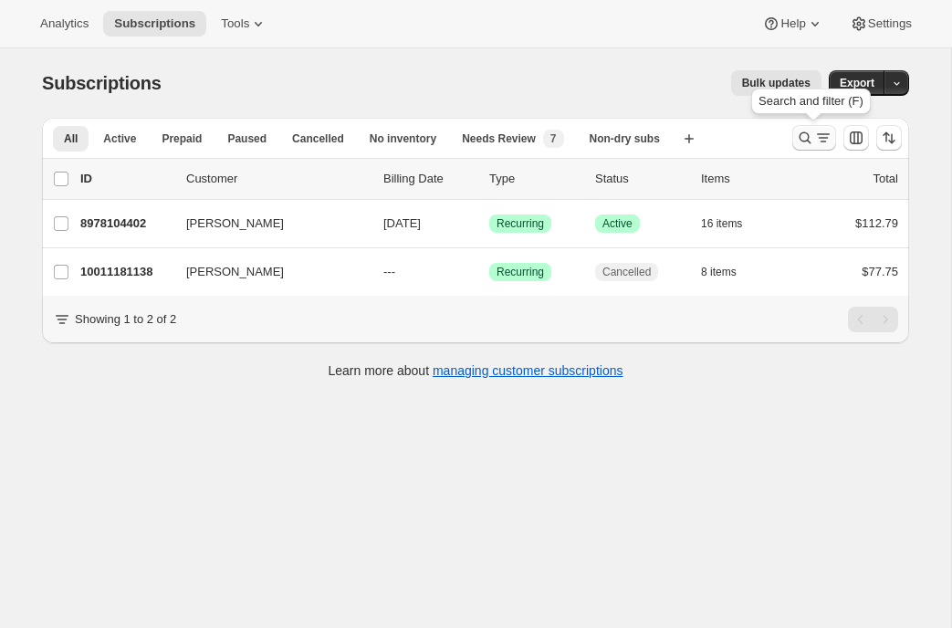
click at [805, 135] on icon "Search and filter results" at bounding box center [805, 138] width 18 height 18
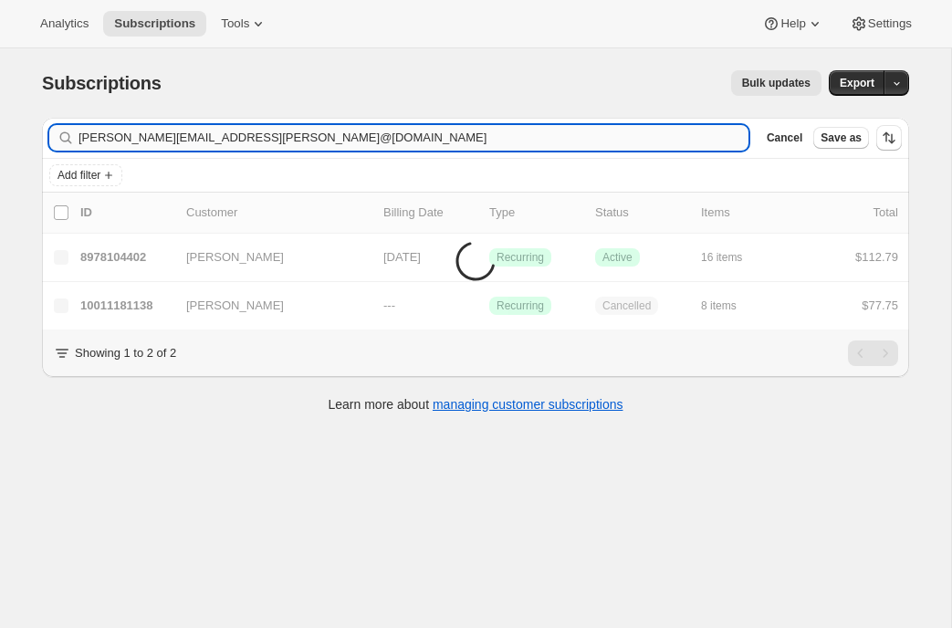
click at [339, 136] on input "julia.a.guarini@gmail.comsperez117@hotmail.com" at bounding box center [414, 138] width 670 height 26
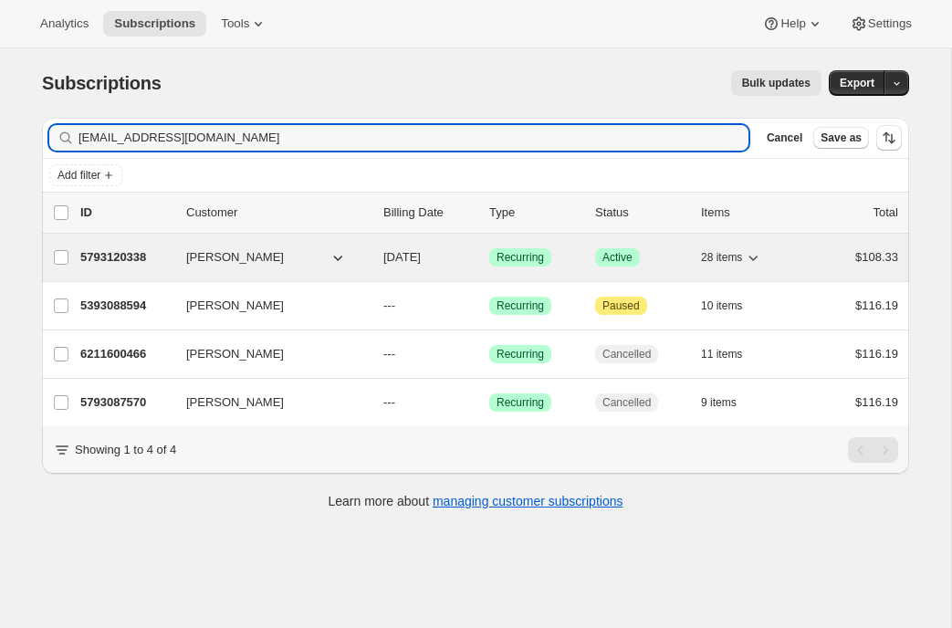
type input "sperez117@hotmail.com"
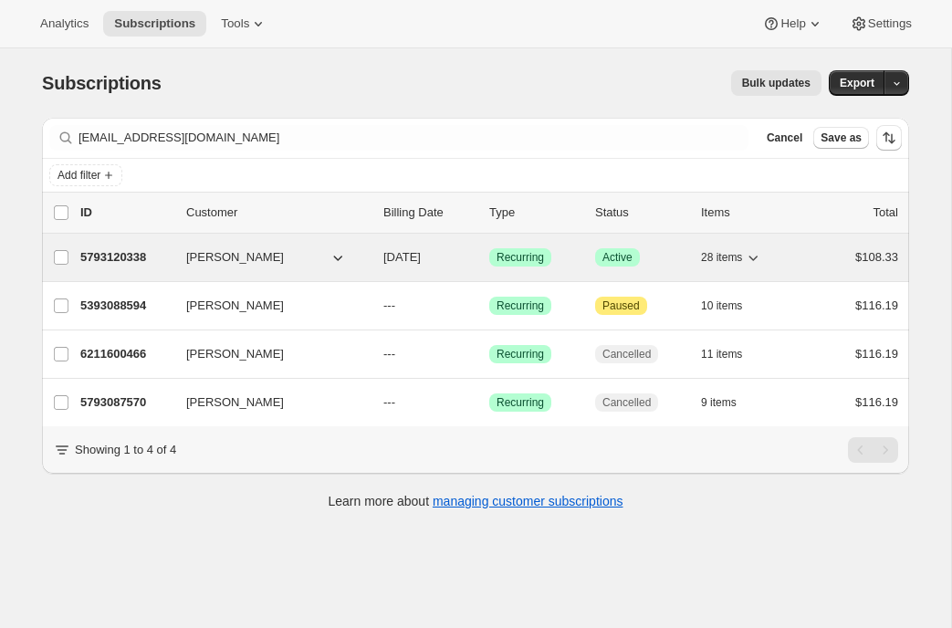
click at [115, 260] on p "5793120338" at bounding box center [125, 257] width 91 height 18
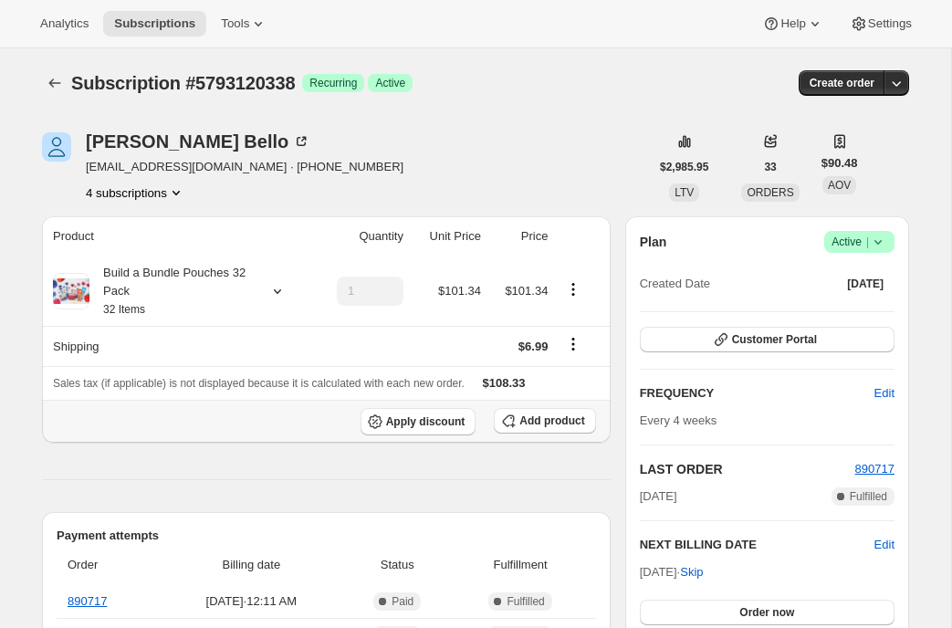
scroll to position [16, 0]
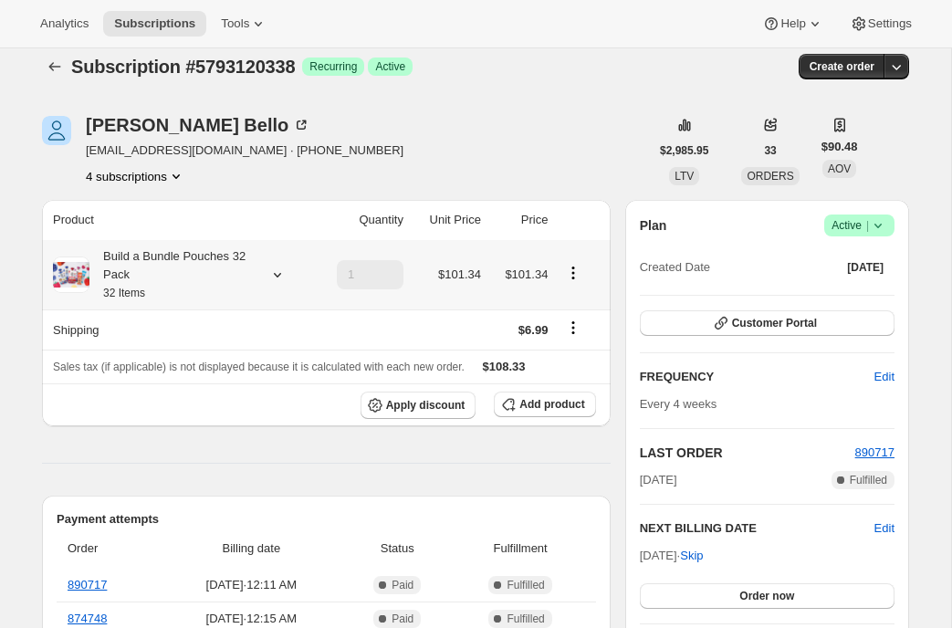
click at [273, 280] on icon at bounding box center [277, 275] width 18 height 18
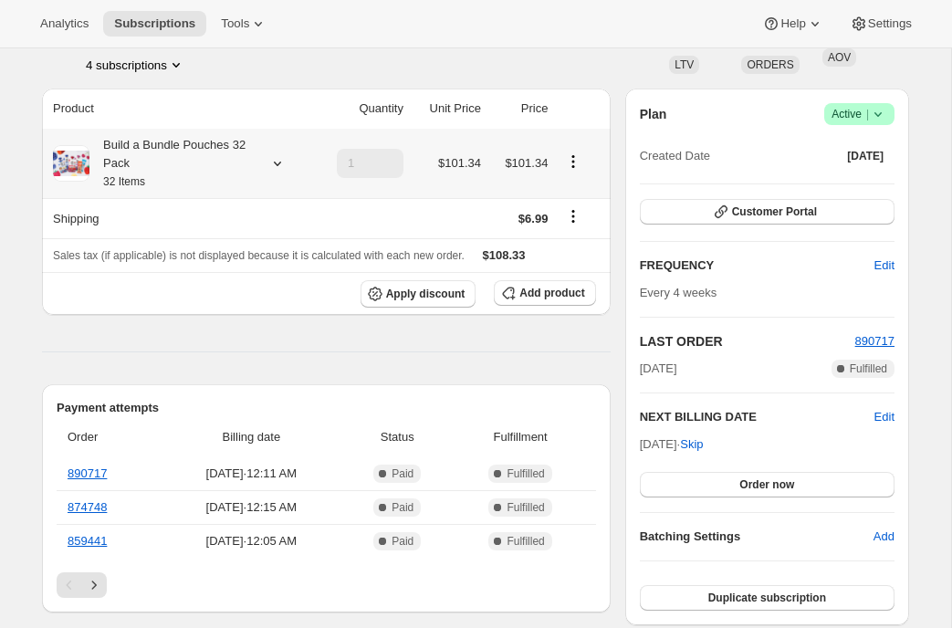
scroll to position [0, 0]
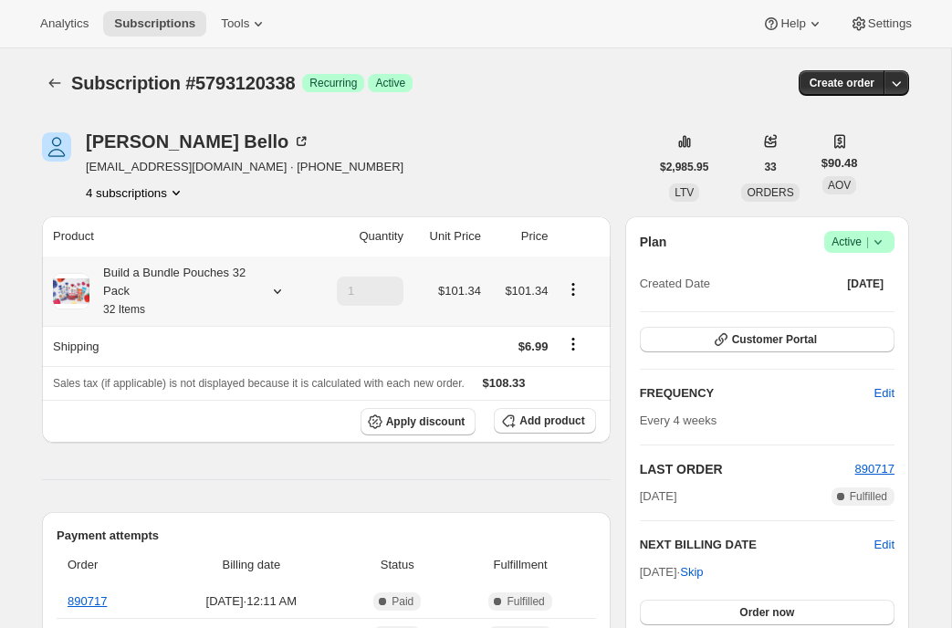
click at [275, 295] on icon at bounding box center [277, 291] width 18 height 18
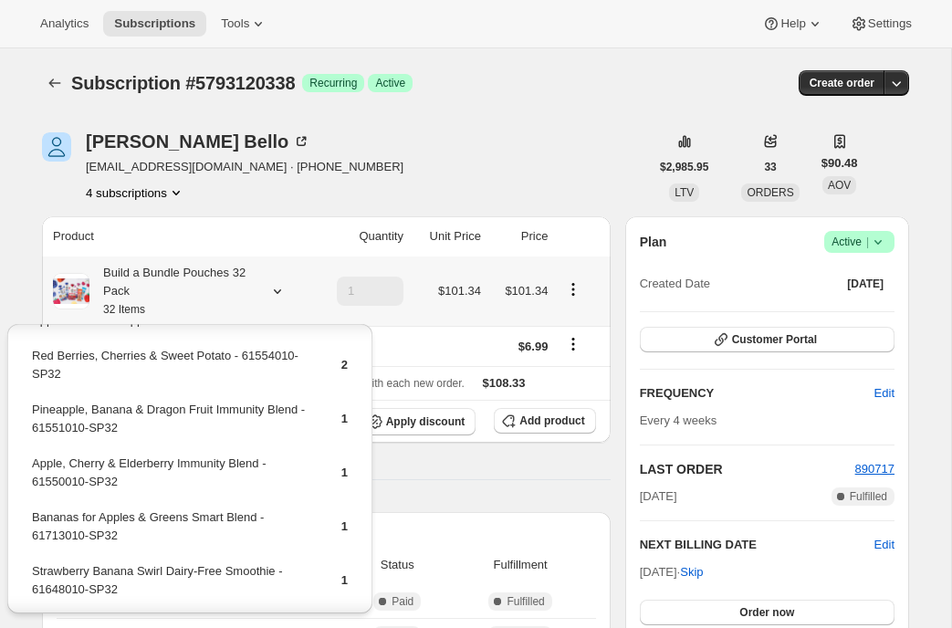
scroll to position [640, 0]
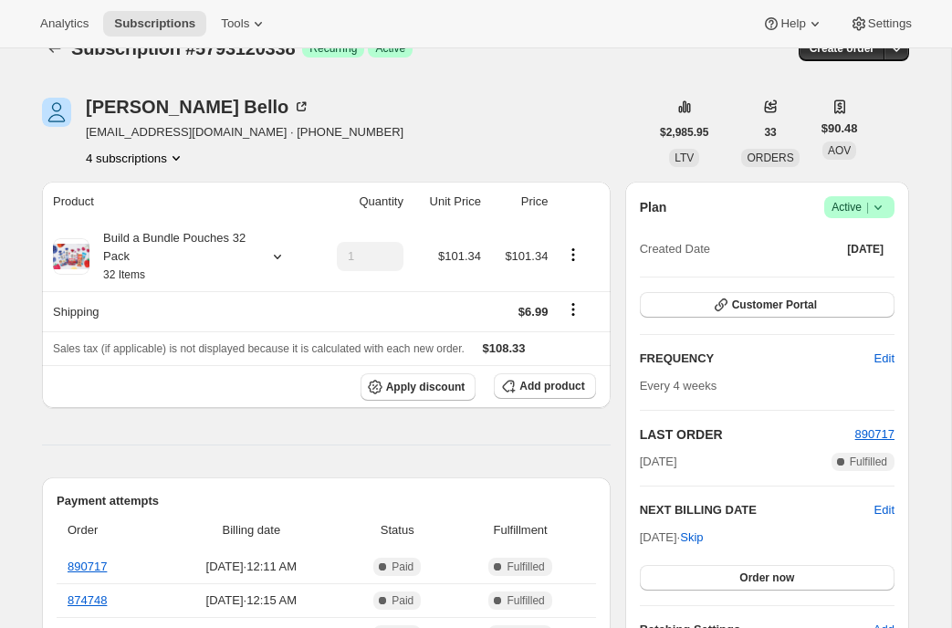
scroll to position [37, 0]
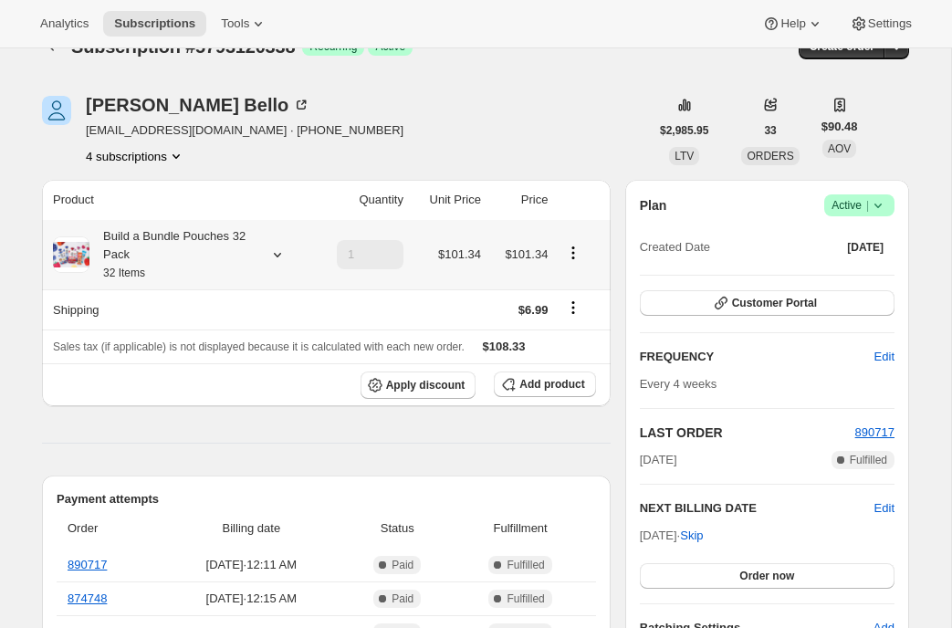
click at [271, 260] on icon at bounding box center [277, 255] width 18 height 18
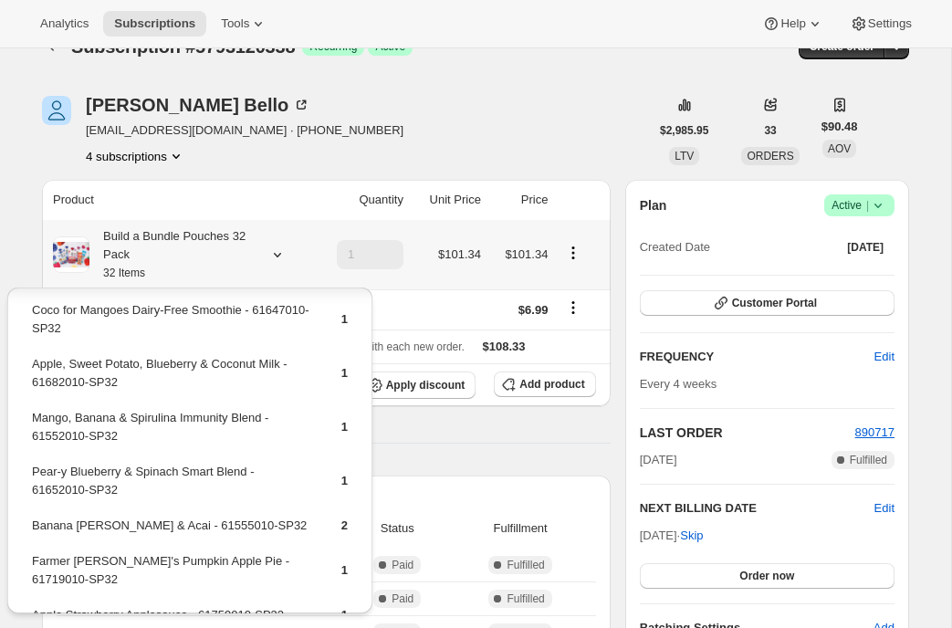
scroll to position [1062, 0]
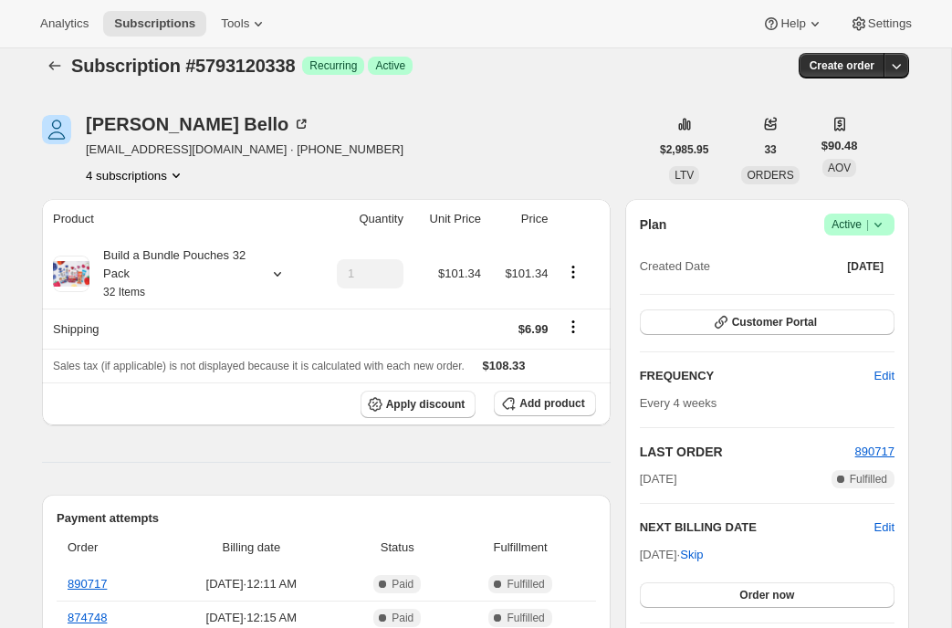
scroll to position [0, 0]
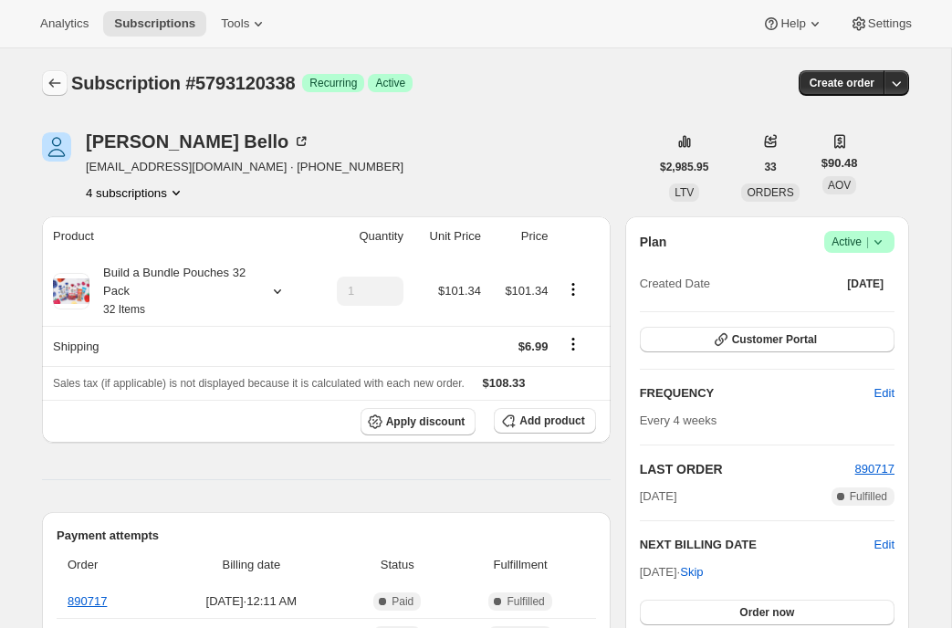
click at [42, 88] on button "Subscriptions" at bounding box center [55, 83] width 26 height 26
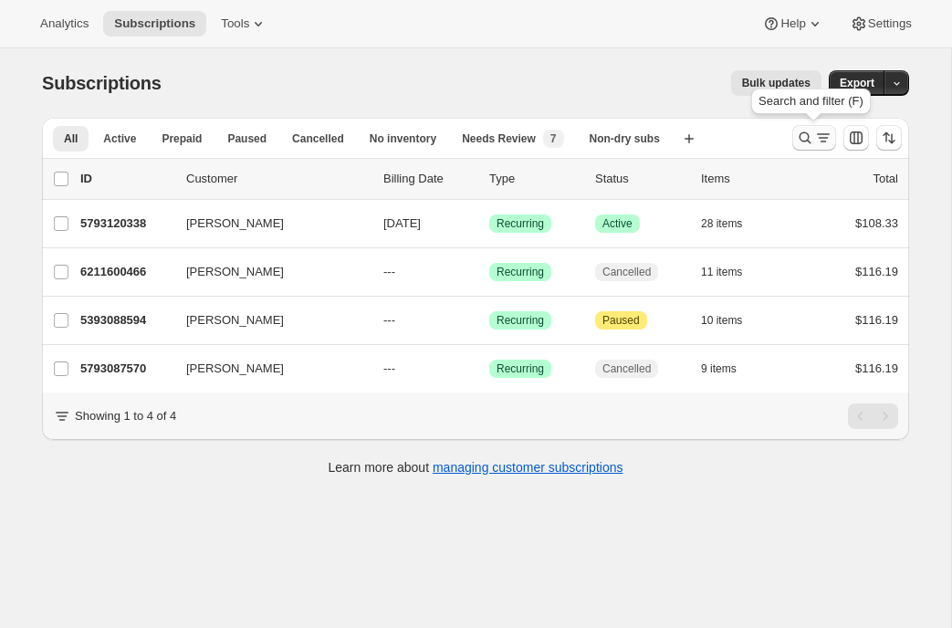
click at [807, 139] on icon "Search and filter results" at bounding box center [805, 138] width 18 height 18
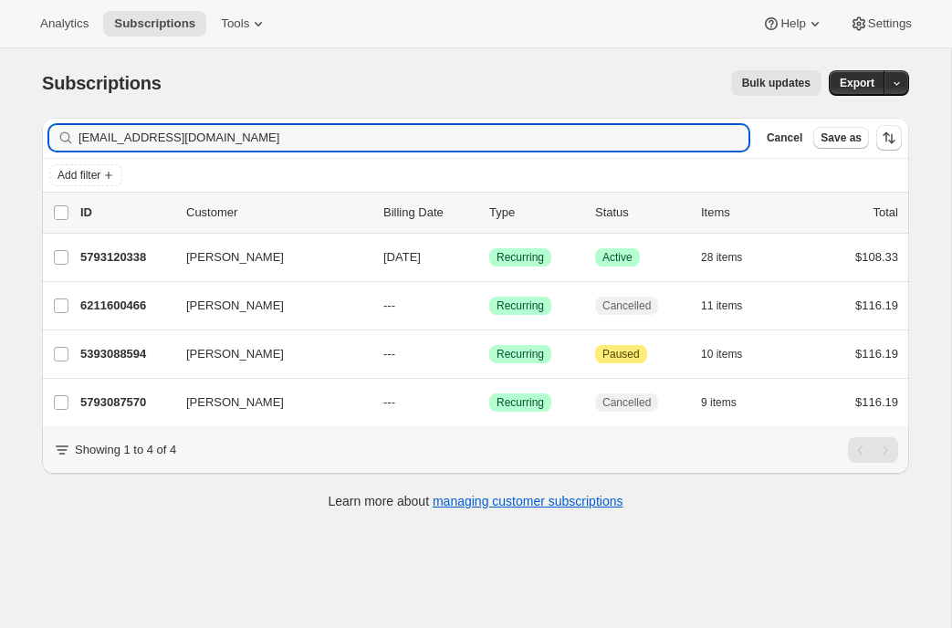
drag, startPoint x: 222, startPoint y: 139, endPoint x: -52, endPoint y: 163, distance: 275.0
click at [0, 163] on html "Analytics Subscriptions Tools Help Settings Skip to content Subscriptions. This…" at bounding box center [476, 314] width 952 height 628
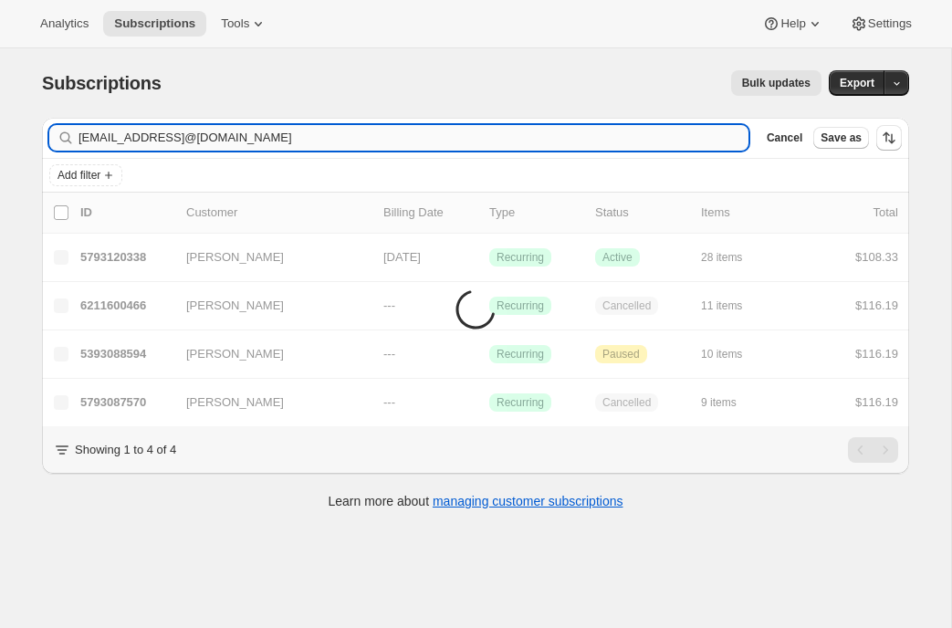
click at [107, 135] on input "sperez117@hotmail.comgracetrick@gmail.com" at bounding box center [414, 138] width 670 height 26
type input "gracetrick@gmail.com"
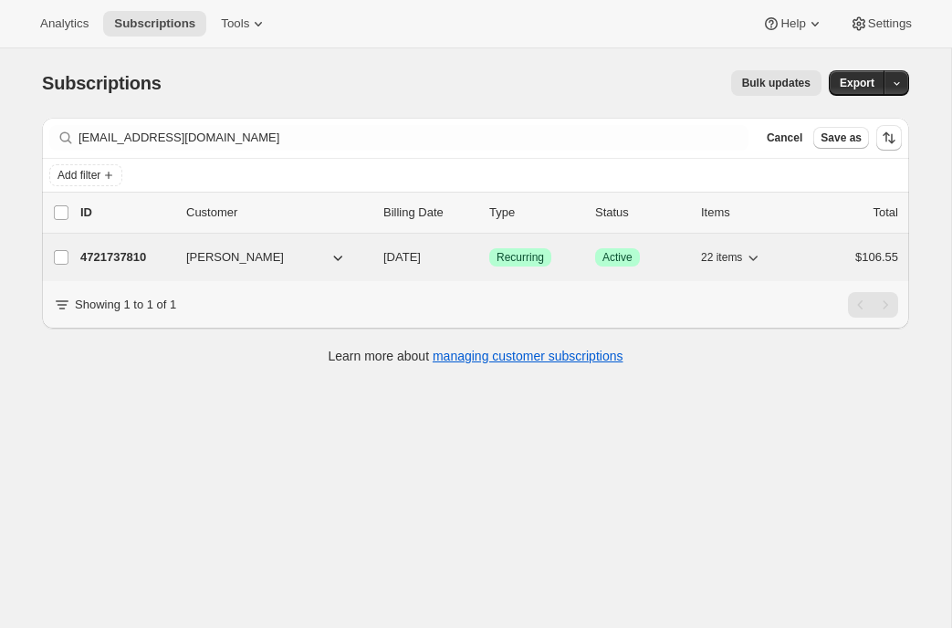
click at [138, 256] on p "4721737810" at bounding box center [125, 257] width 91 height 18
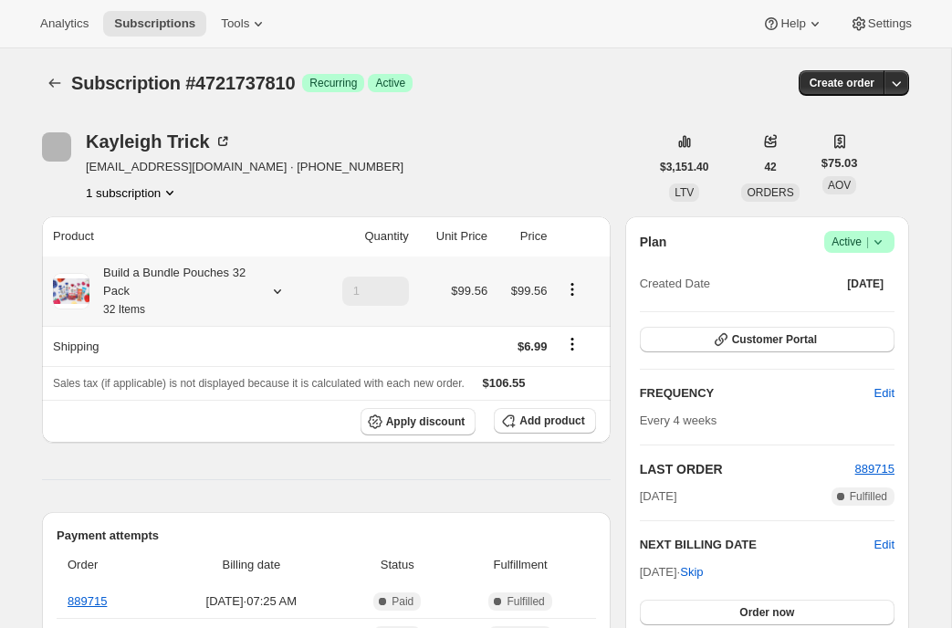
click at [275, 292] on icon at bounding box center [277, 291] width 18 height 18
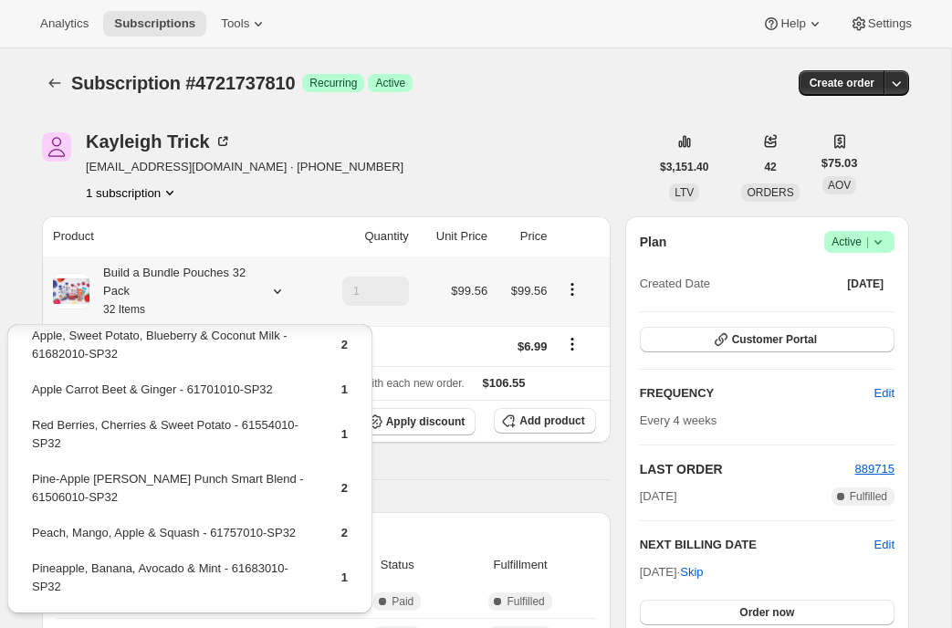
scroll to position [794, 0]
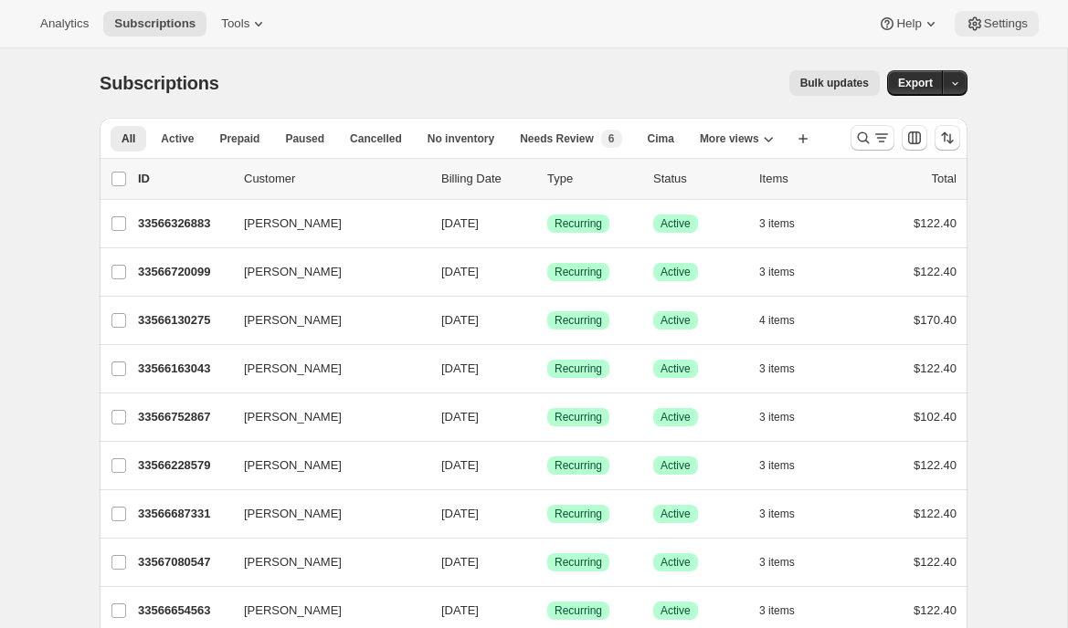
click at [994, 26] on span "Settings" at bounding box center [1006, 23] width 44 height 15
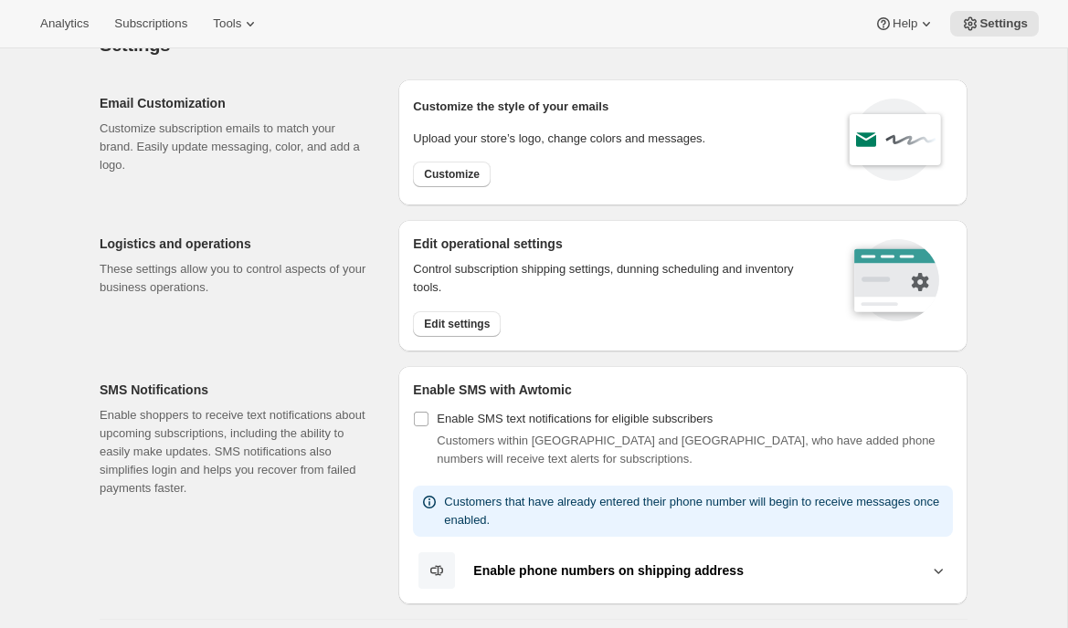
scroll to position [39, 0]
click at [446, 321] on span "Edit settings" at bounding box center [457, 323] width 66 height 15
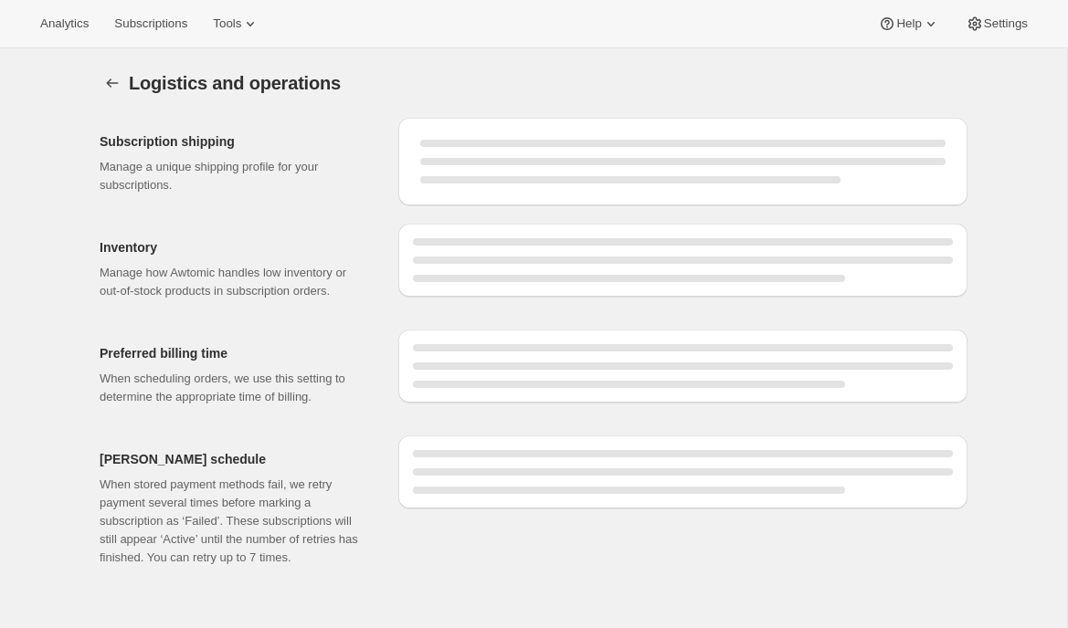
select select "DAY"
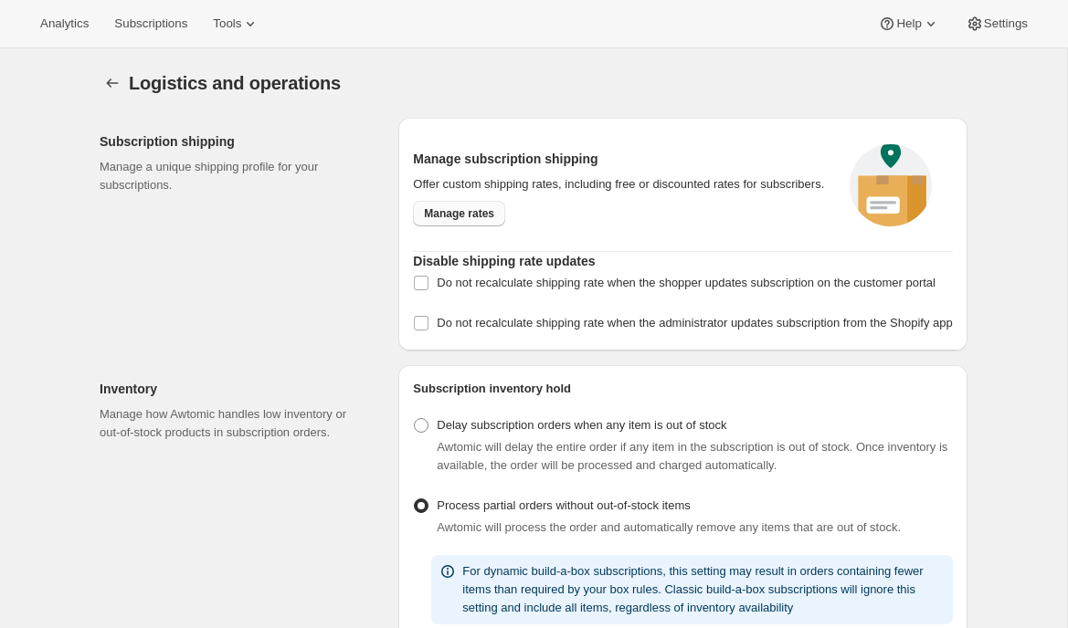
click at [452, 220] on span "Manage rates" at bounding box center [459, 213] width 70 height 15
click at [181, 21] on span "Subscriptions" at bounding box center [150, 23] width 73 height 15
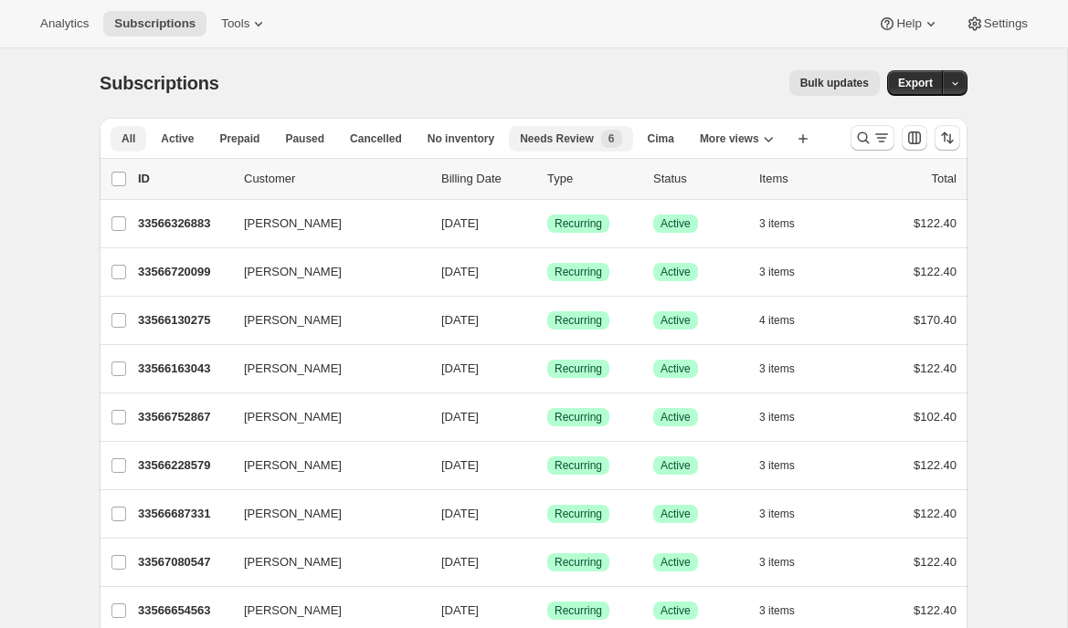
click at [556, 131] on div "Needs Review New 6" at bounding box center [570, 139] width 101 height 18
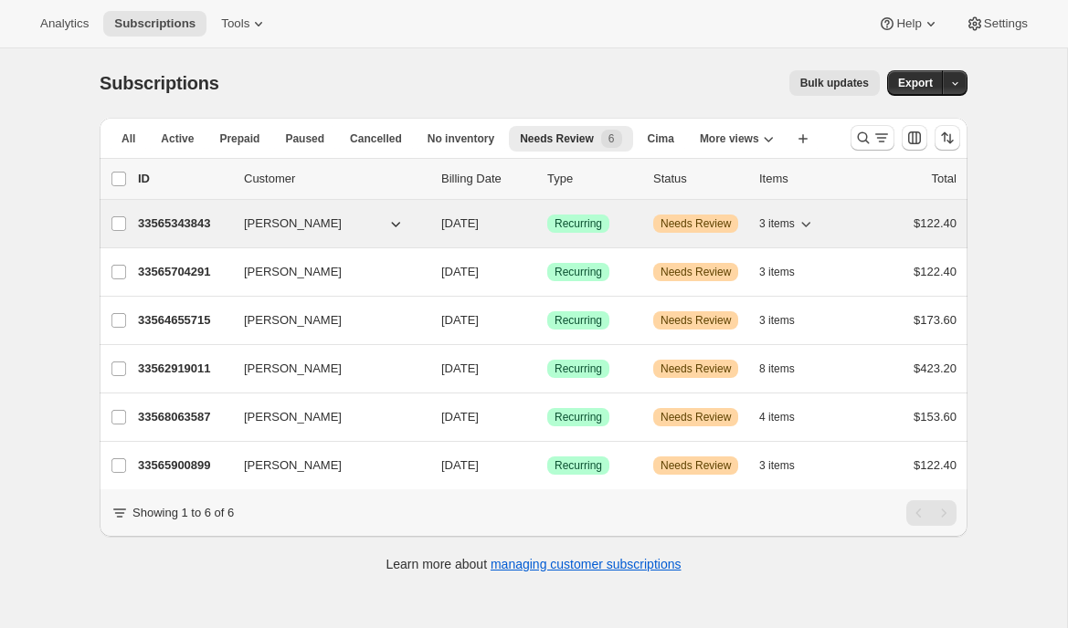
click at [185, 221] on p "33565343843" at bounding box center [183, 224] width 91 height 18
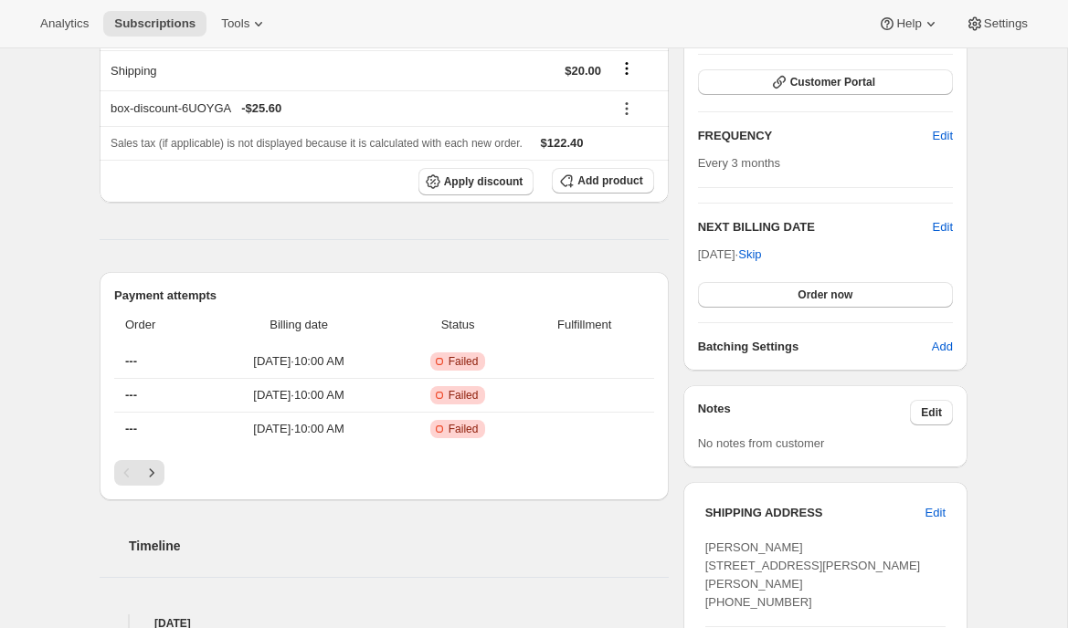
scroll to position [385, 0]
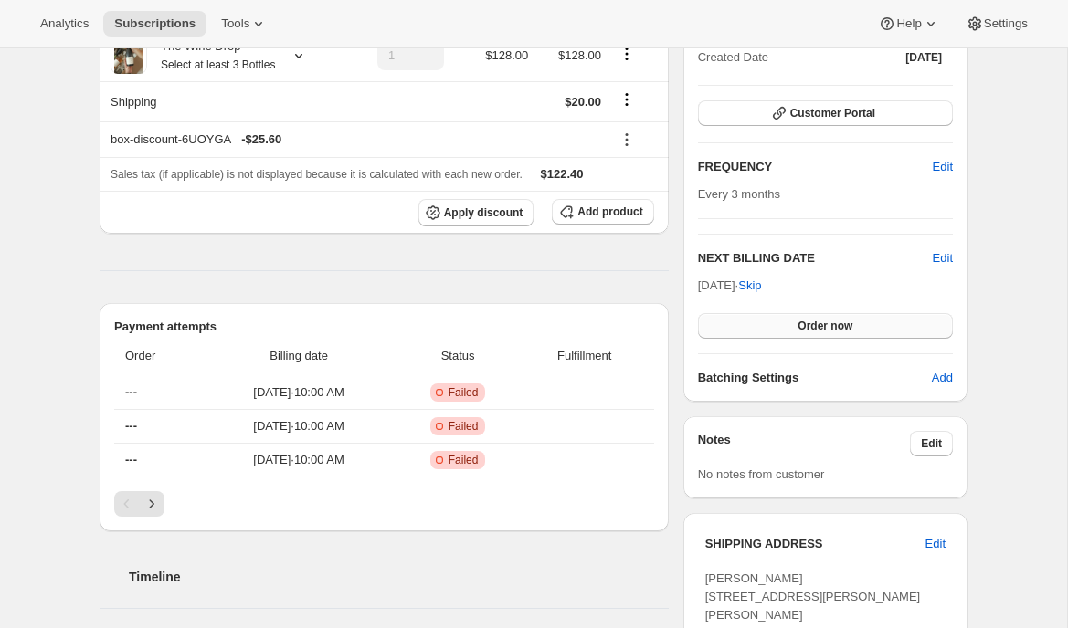
click at [802, 328] on span "Order now" at bounding box center [824, 326] width 55 height 15
click at [630, 270] on hr at bounding box center [384, 270] width 569 height 1
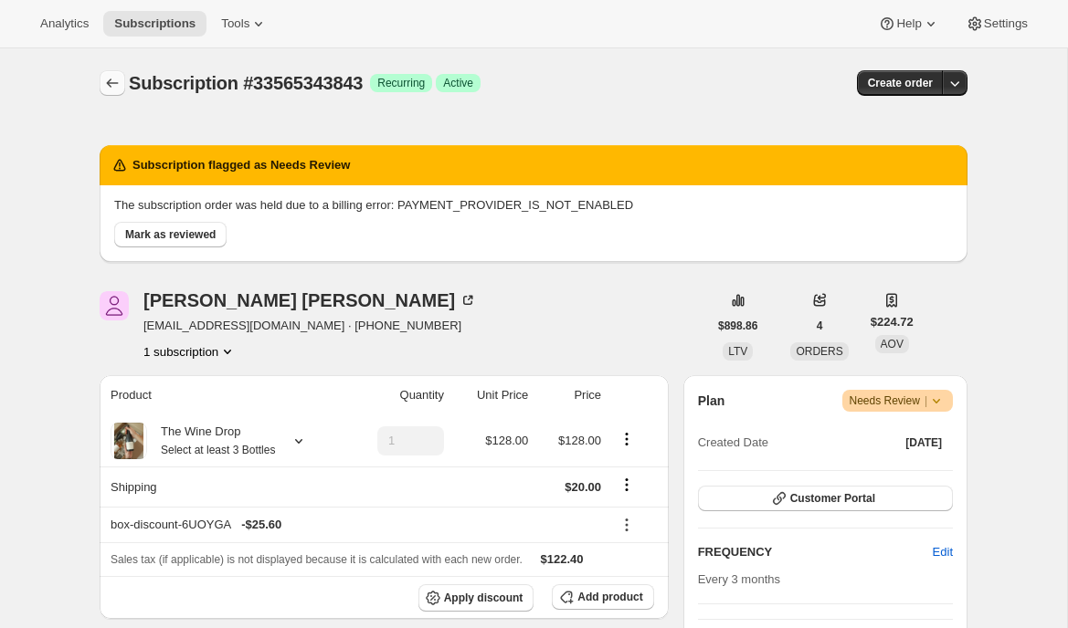
click at [115, 74] on button "Subscriptions" at bounding box center [113, 83] width 26 height 26
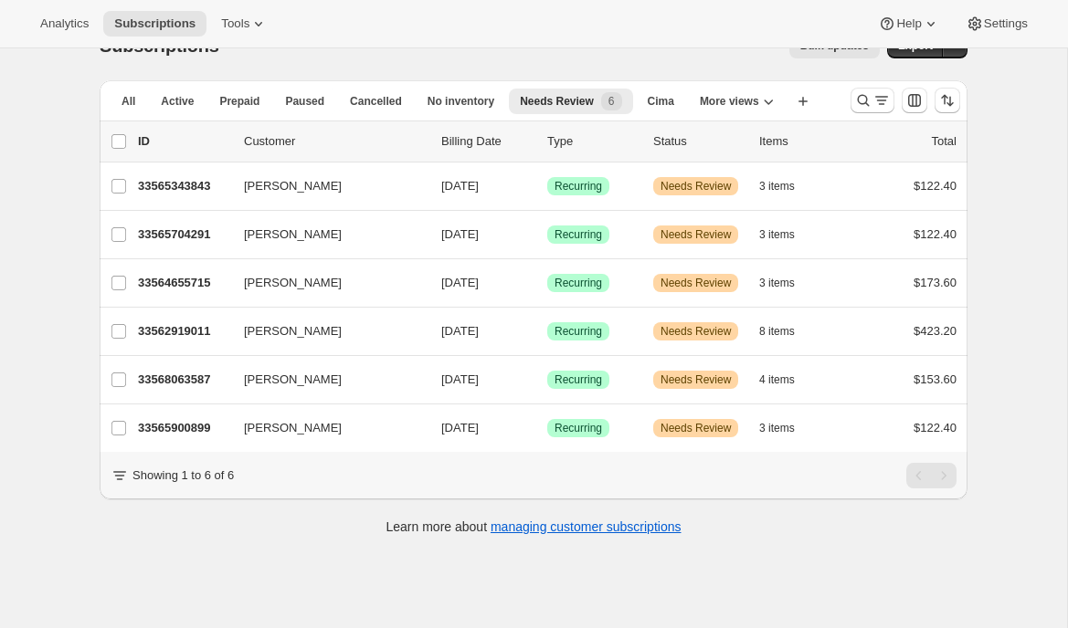
scroll to position [48, 0]
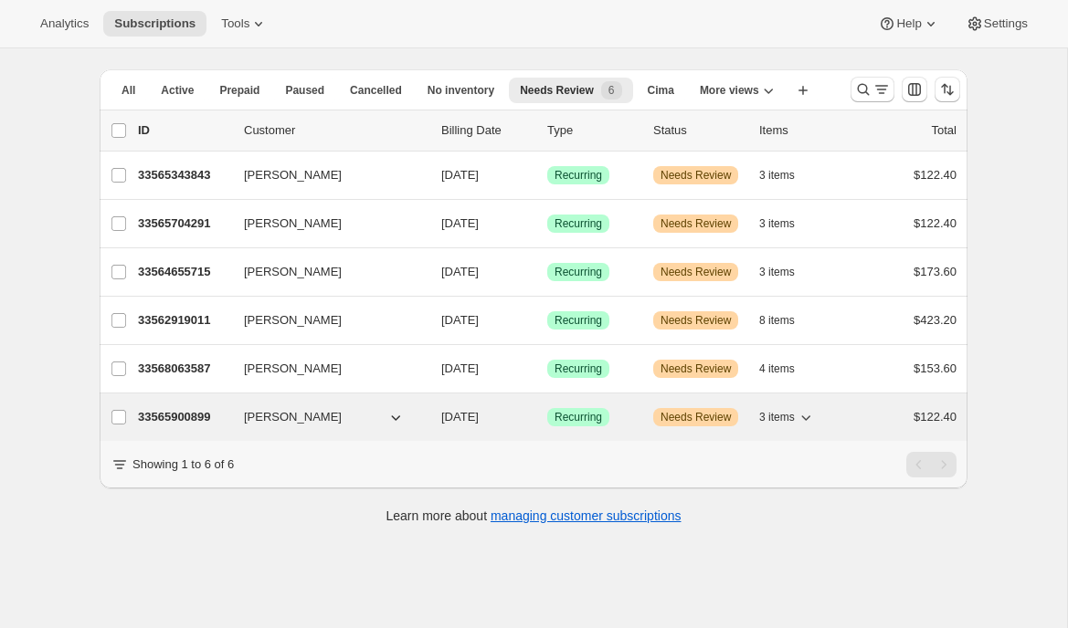
click at [190, 415] on p "33565900899" at bounding box center [183, 417] width 91 height 18
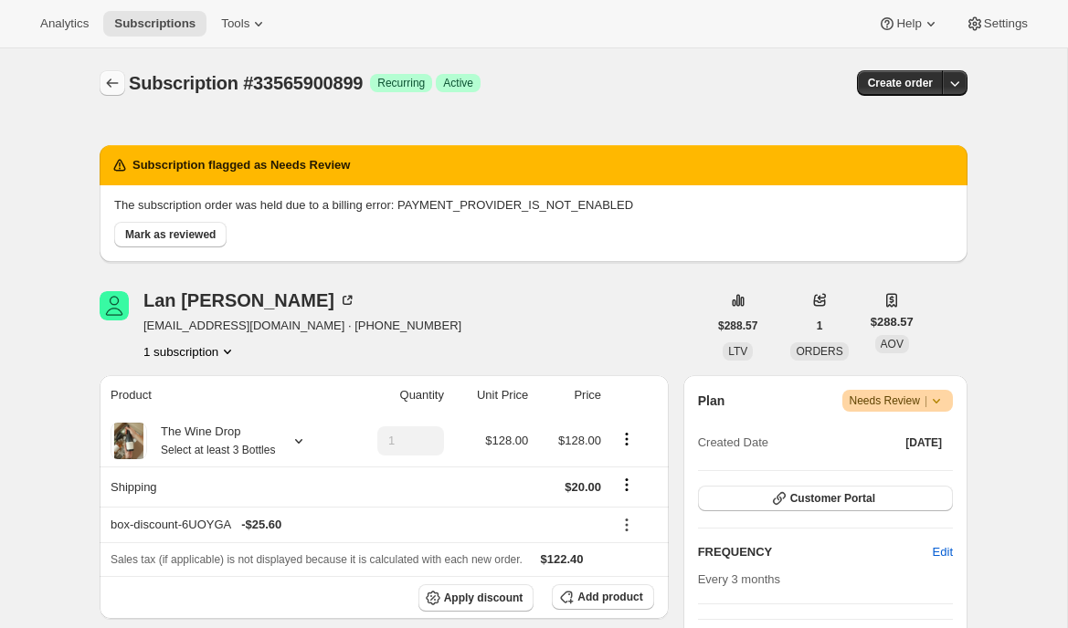
click at [110, 75] on icon "Subscriptions" at bounding box center [112, 83] width 18 height 18
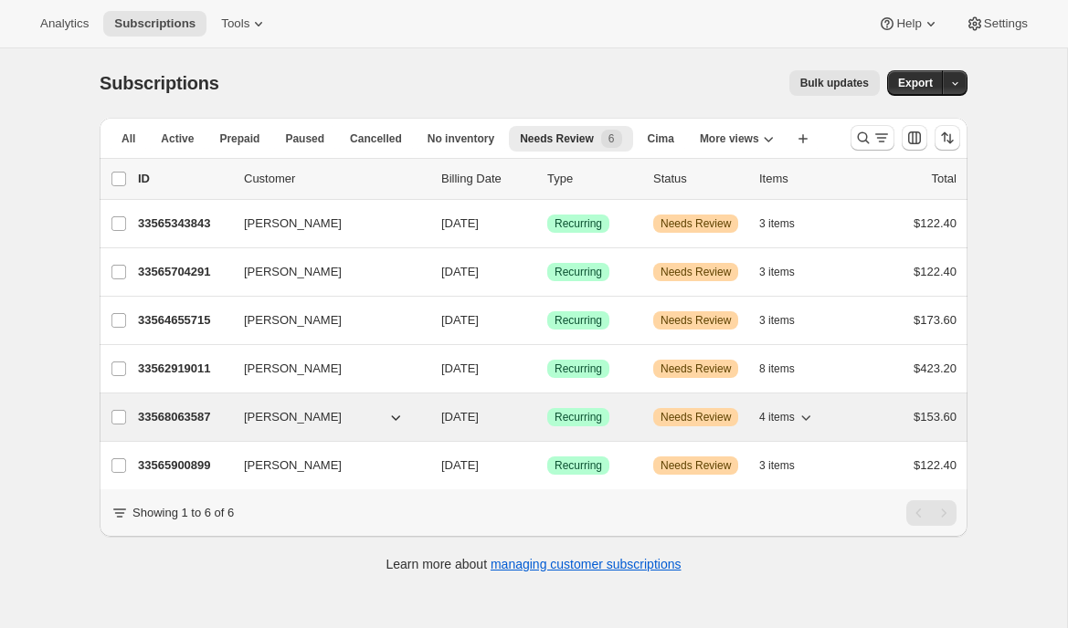
click at [155, 406] on div "33568063587 John Jordan 12/04/2025 Success Recurring Warning Needs Review 4 ite…" at bounding box center [547, 418] width 818 height 26
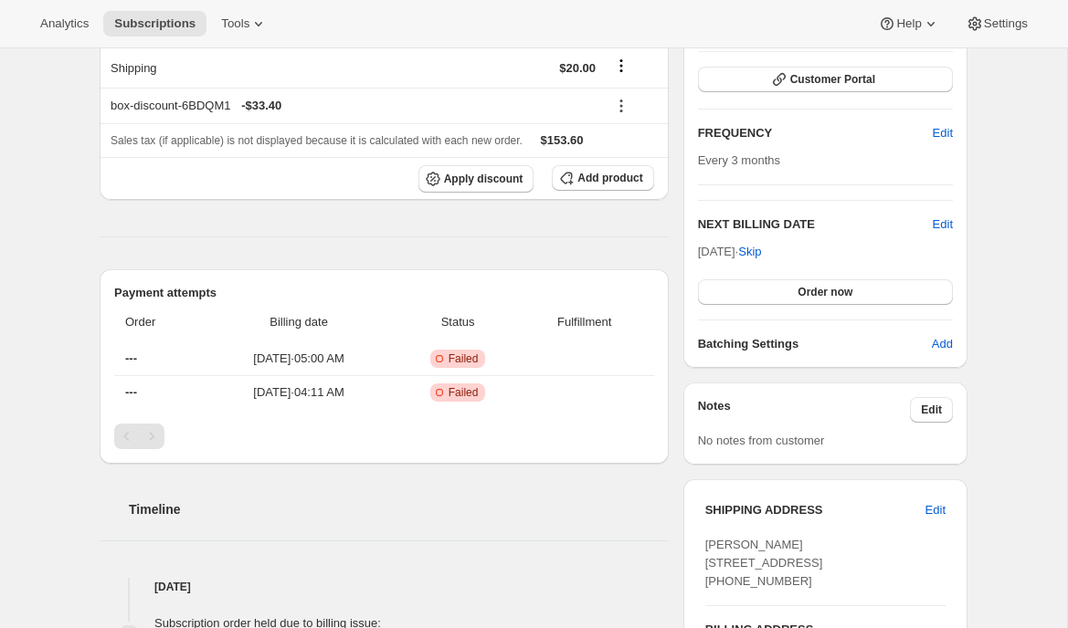
scroll to position [402, 0]
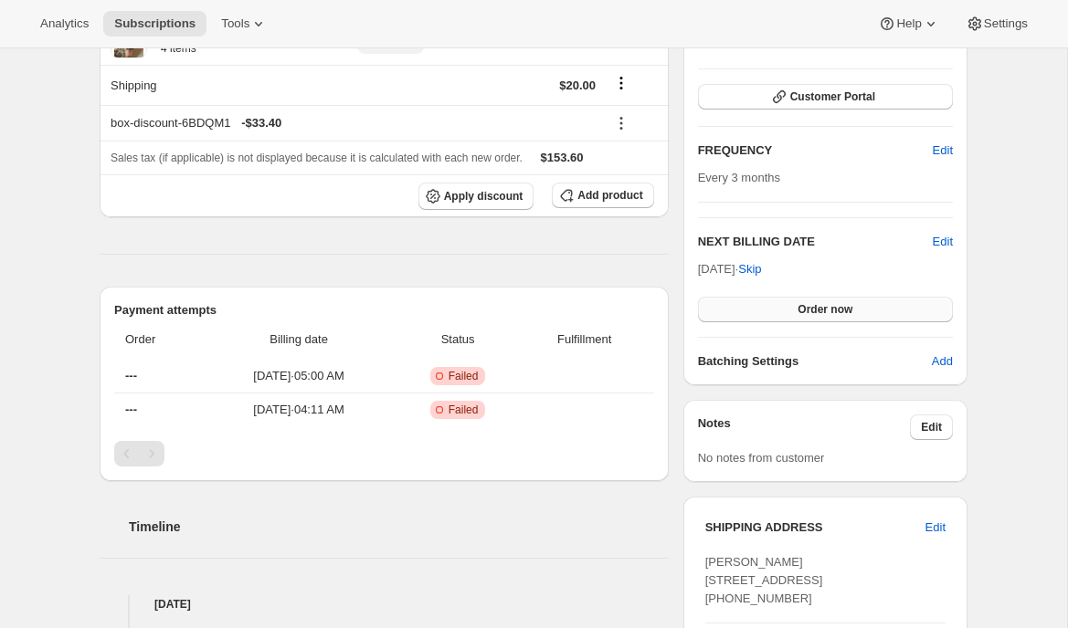
click at [810, 307] on span "Order now" at bounding box center [824, 309] width 55 height 15
click at [803, 310] on span "Click to confirm" at bounding box center [825, 309] width 83 height 15
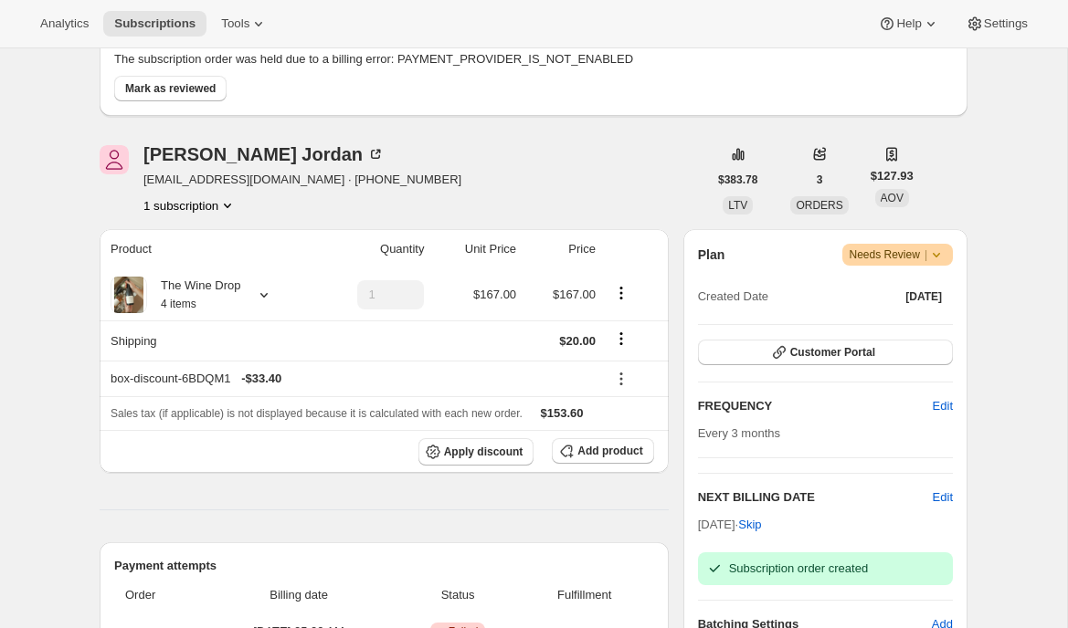
scroll to position [0, 0]
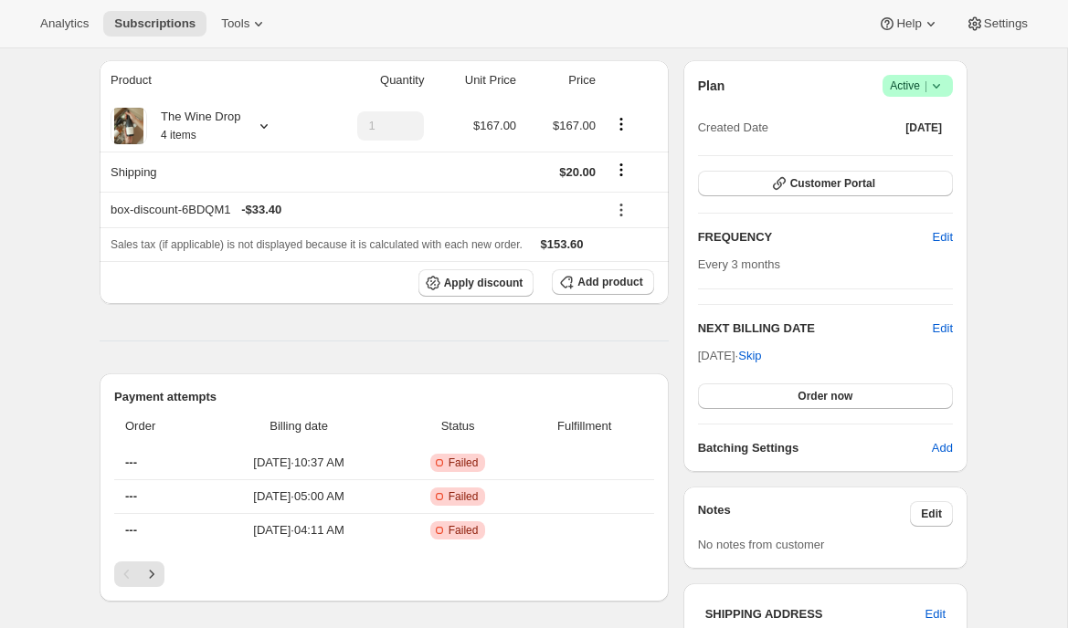
scroll to position [157, 0]
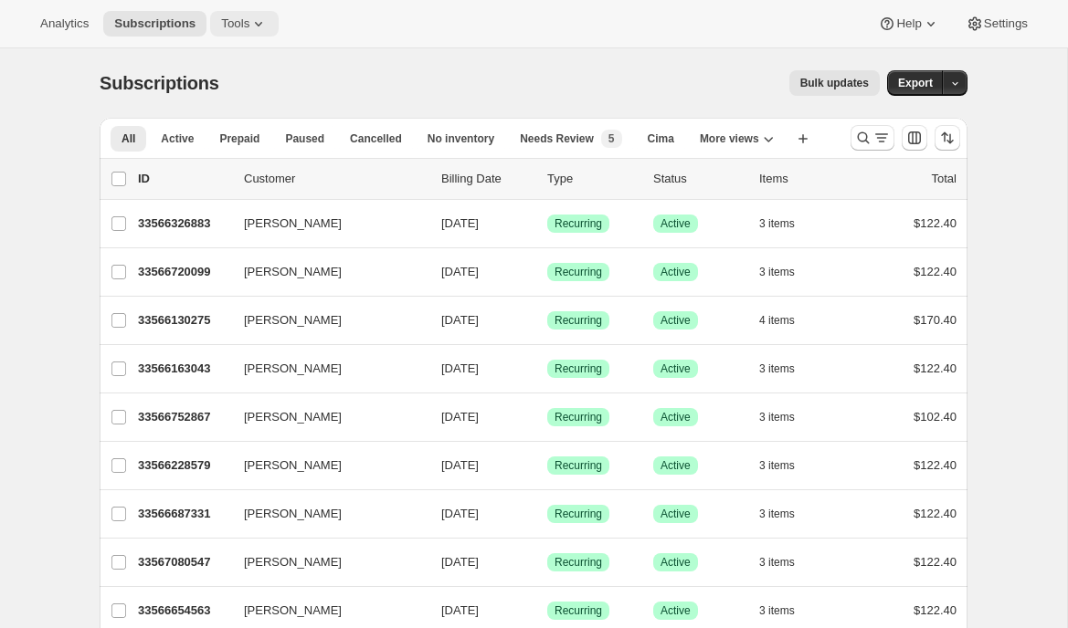
click at [234, 27] on span "Tools" at bounding box center [235, 23] width 28 height 15
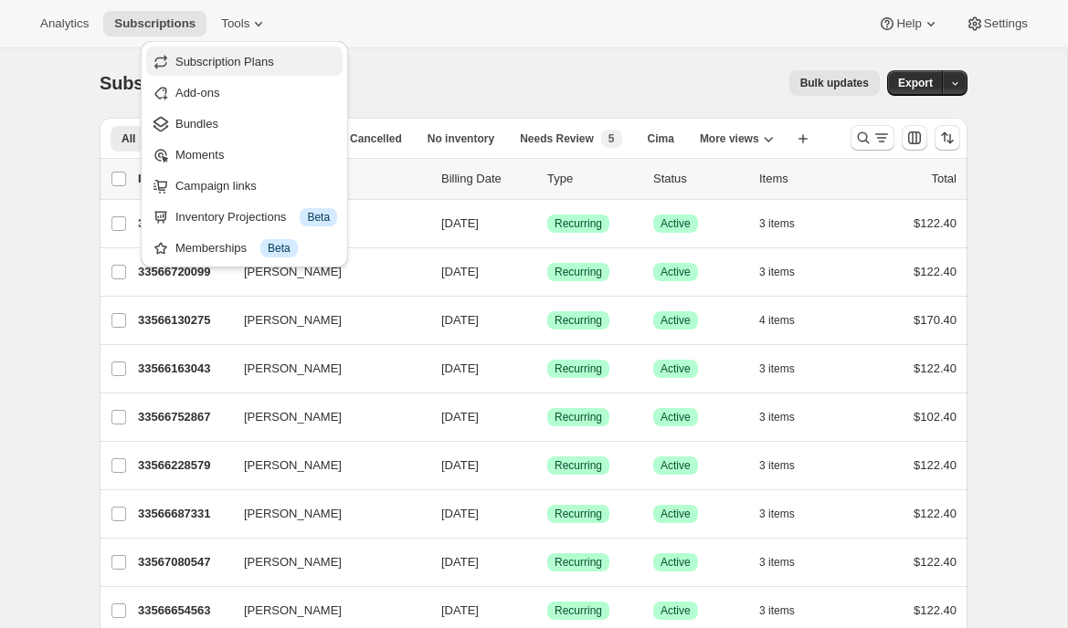
click at [234, 65] on span "Subscription Plans" at bounding box center [224, 62] width 99 height 14
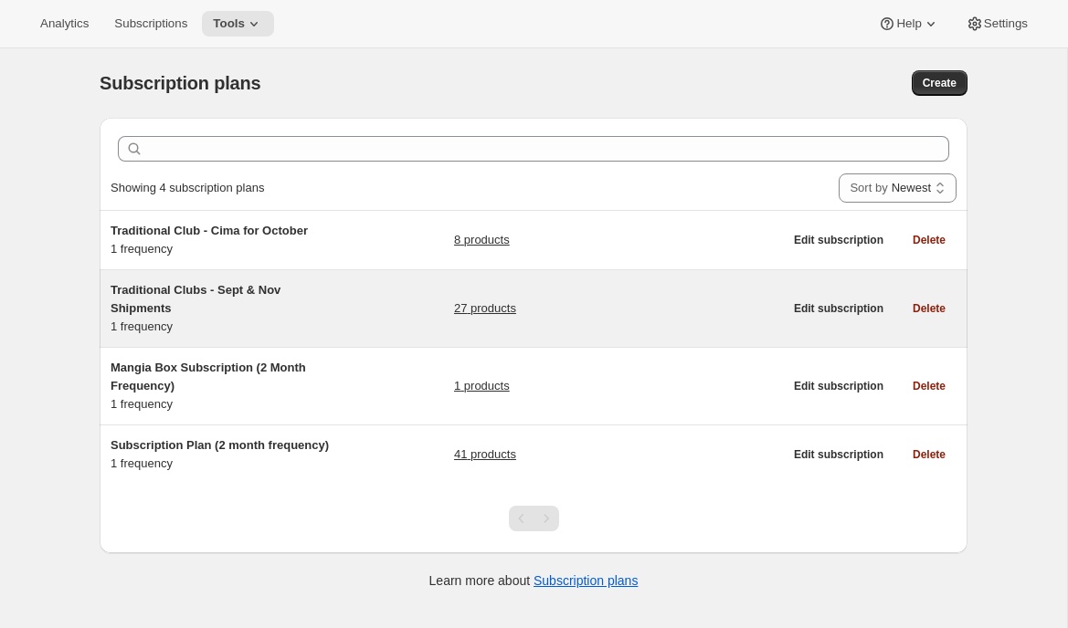
click at [322, 318] on div "Traditional Clubs - Sept & Nov Shipments 1 frequency" at bounding box center [224, 308] width 228 height 55
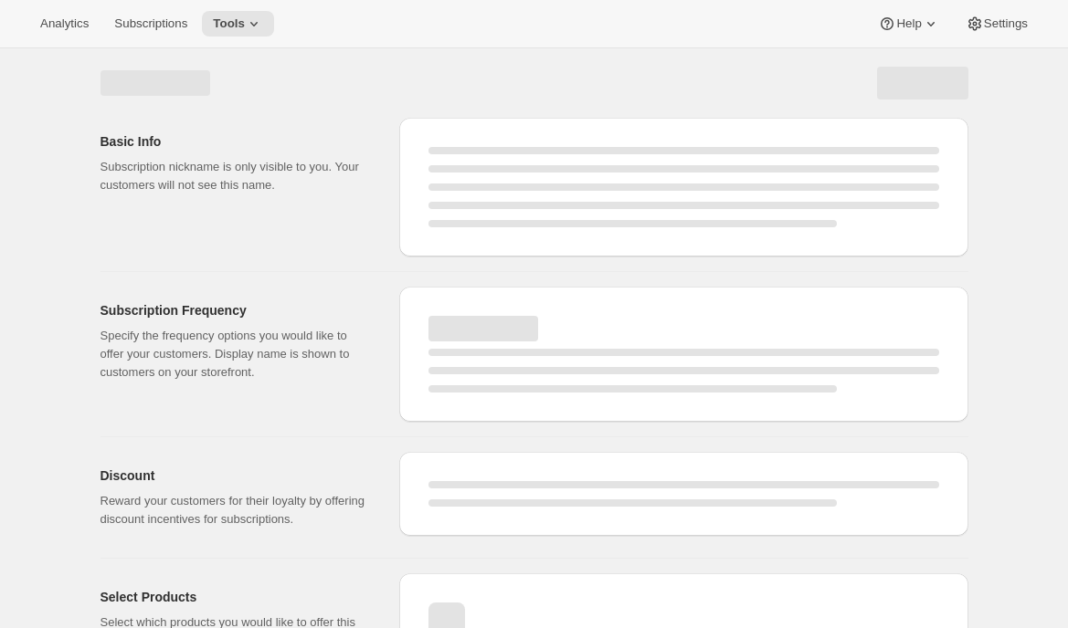
select select "WEEK"
select select "MONTH"
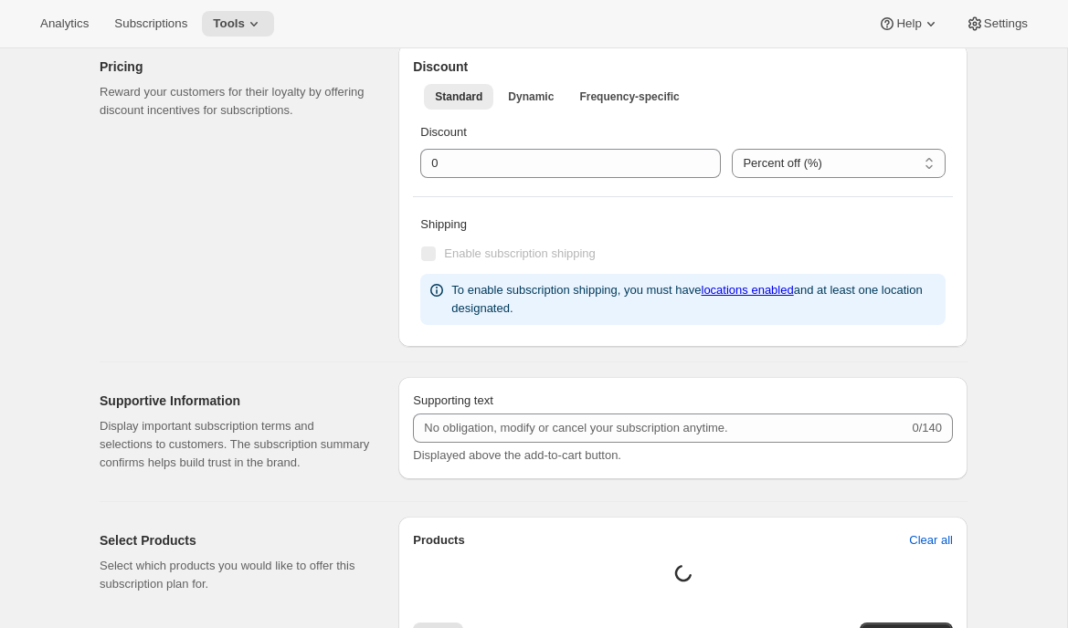
type input "Traditional Clubs - Sept & Nov Shipments"
type input "Join the club"
type input "Delivers quarterly"
type input "3"
select select "MONTH"
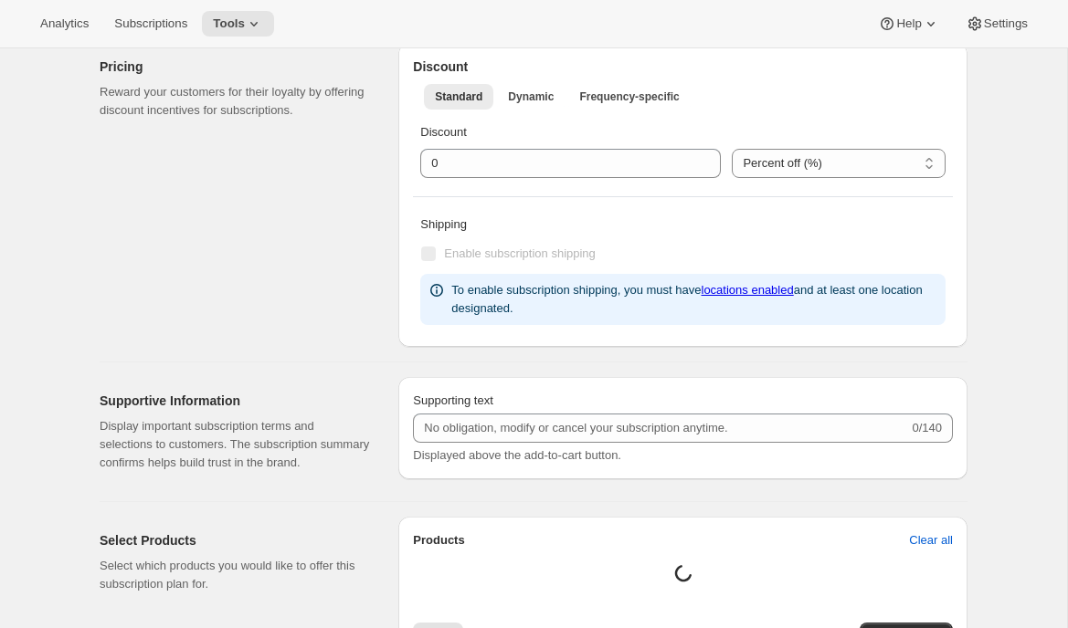
type input "(Sept, Nov)"
checkbox input "true"
select select "YEARDAY"
select select "9"
select select "10"
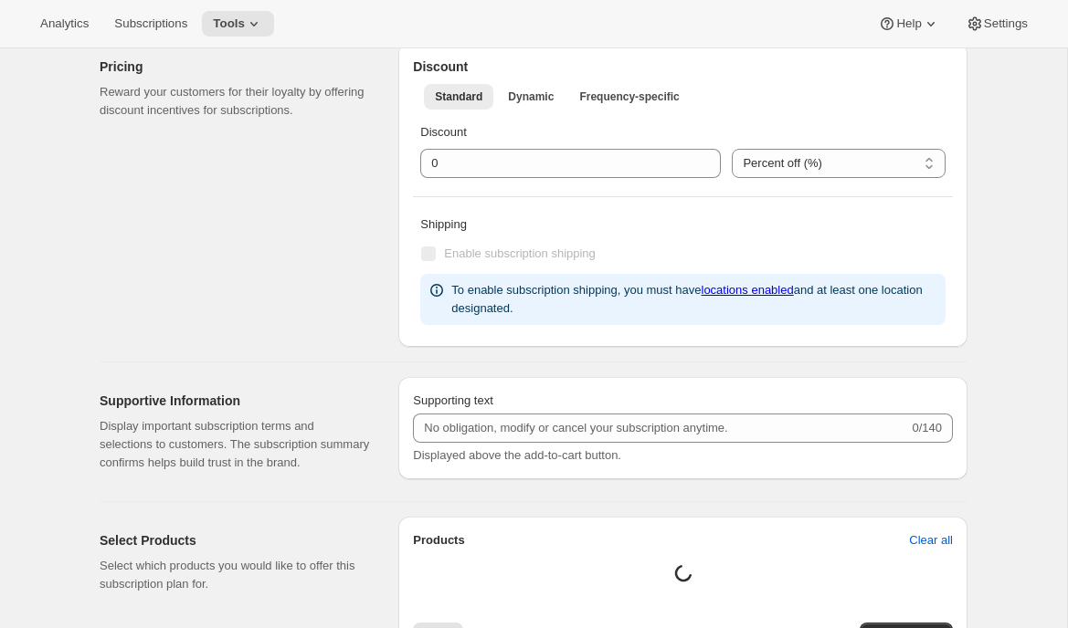
select select "11"
select select "5"
select select "2"
select select "4"
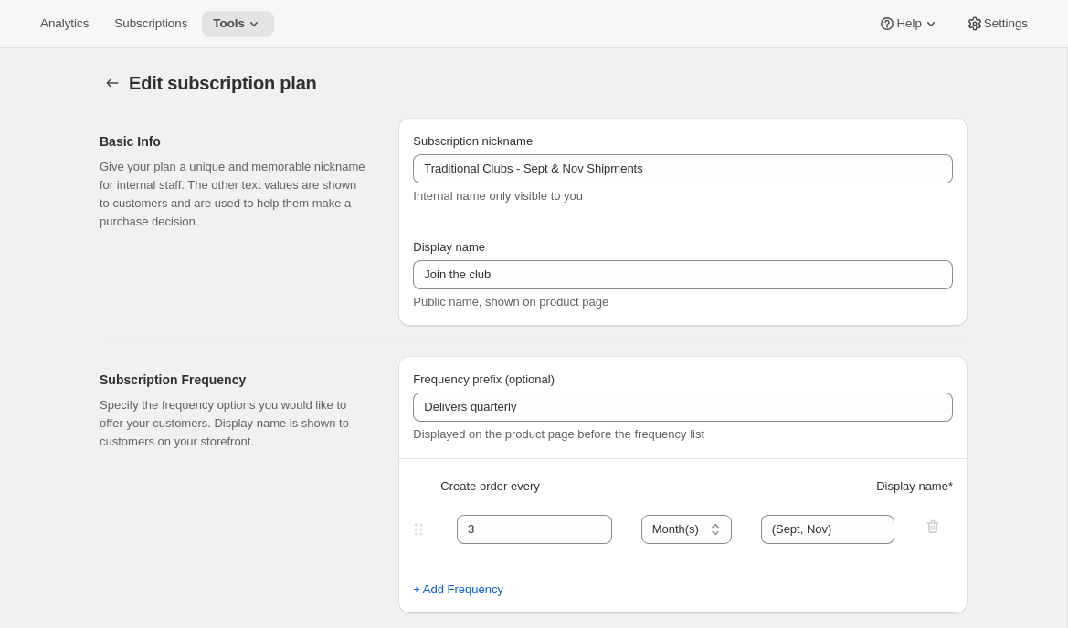
click at [715, 57] on div "Edit subscription plan. This page is ready Edit subscription plan" at bounding box center [534, 82] width 868 height 69
